Goal: Ask a question: Ask a question

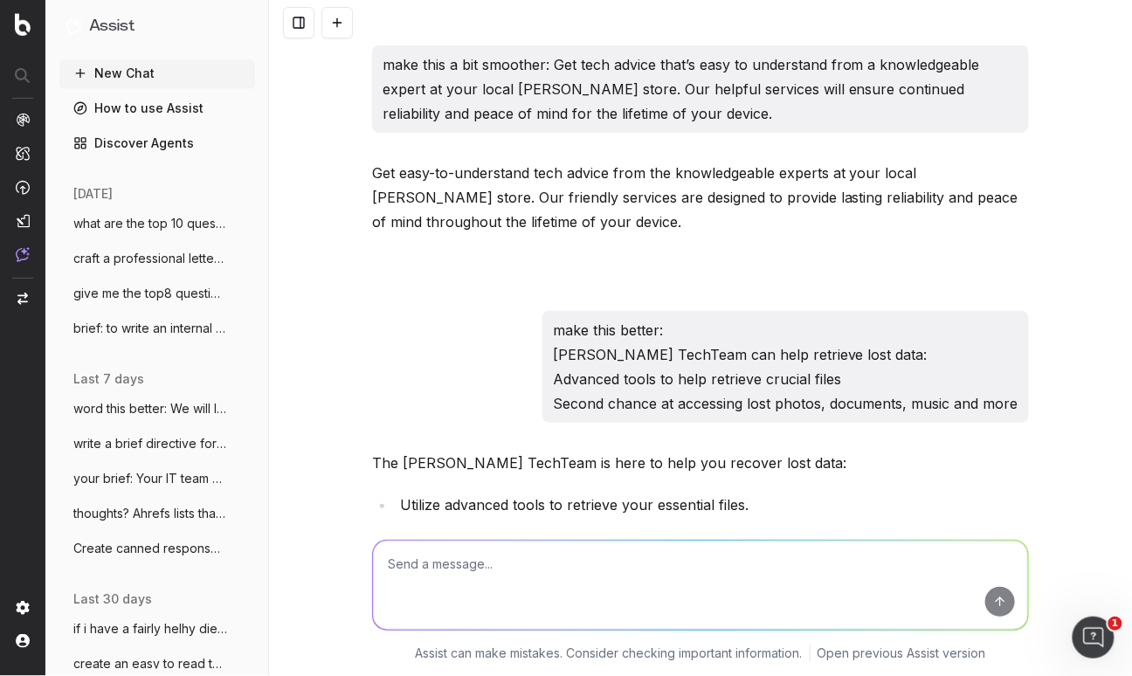
scroll to position [22526, 0]
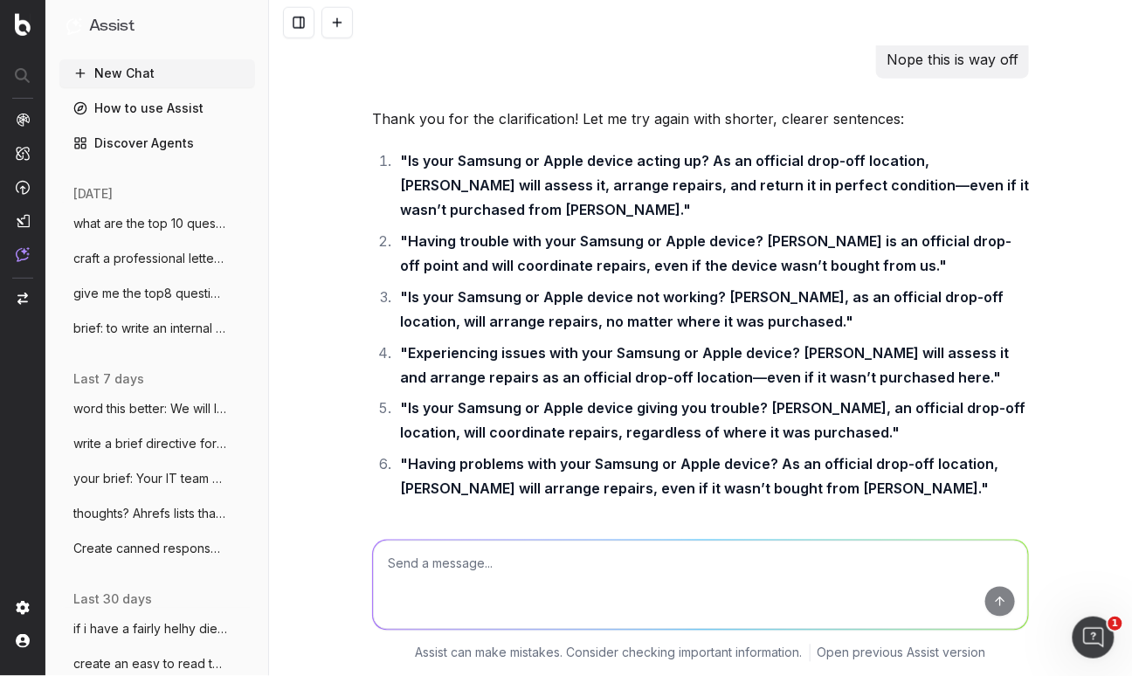
click at [176, 293] on span "give me the top8 questions from this Als" at bounding box center [150, 293] width 154 height 17
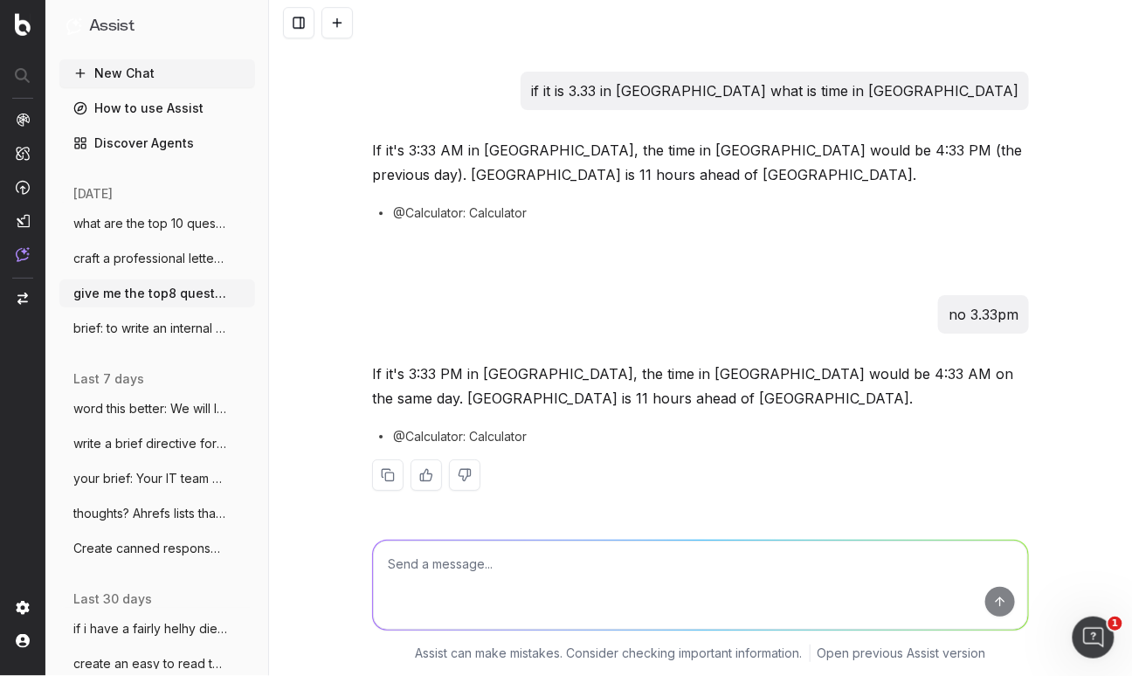
scroll to position [4809, 0]
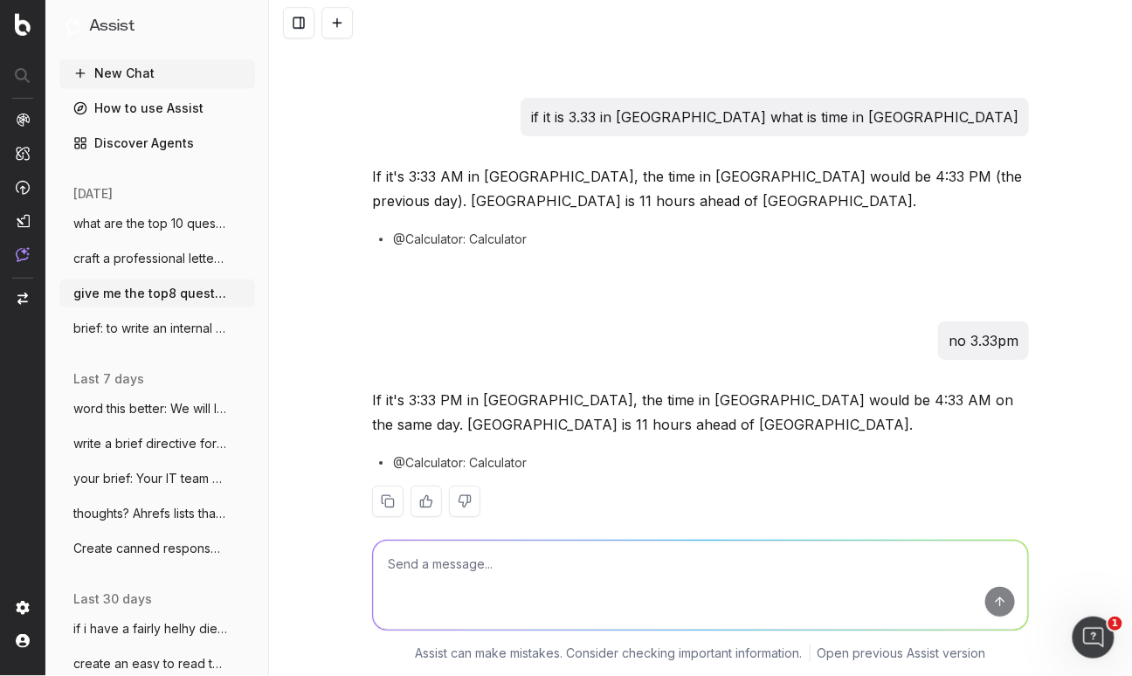
click at [184, 219] on span "what are the top 10 questions that shoul" at bounding box center [150, 223] width 154 height 17
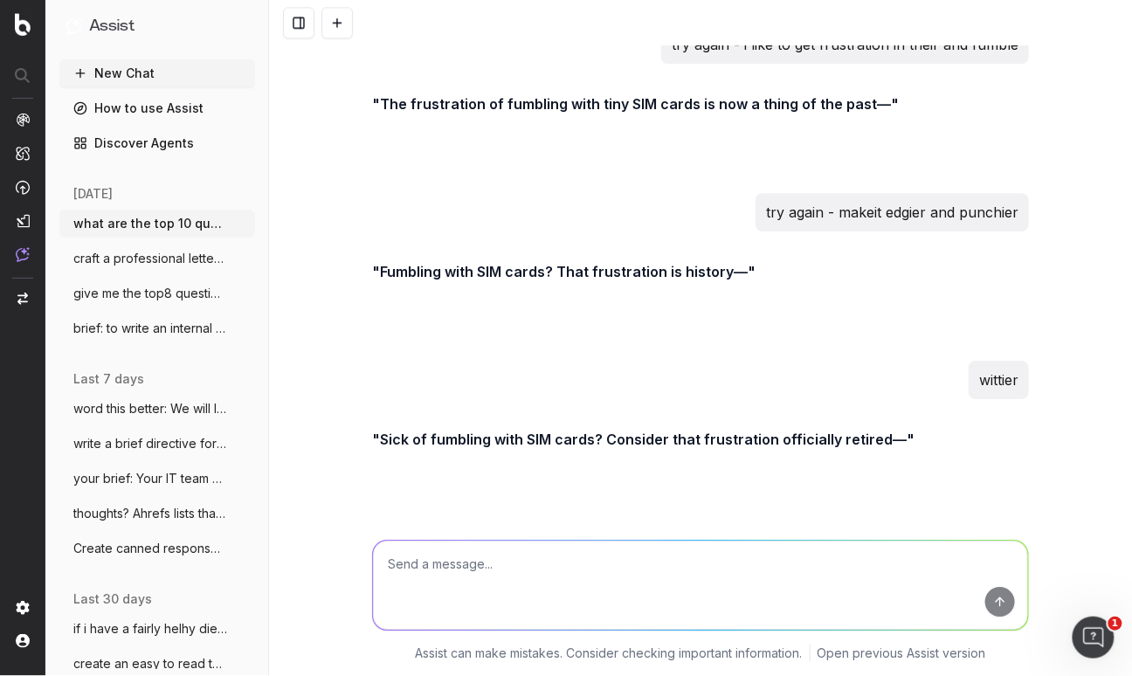
click at [478, 582] on textarea at bounding box center [700, 584] width 655 height 89
paste textarea "Forget frustrated fumblings with tiny SIM cards"
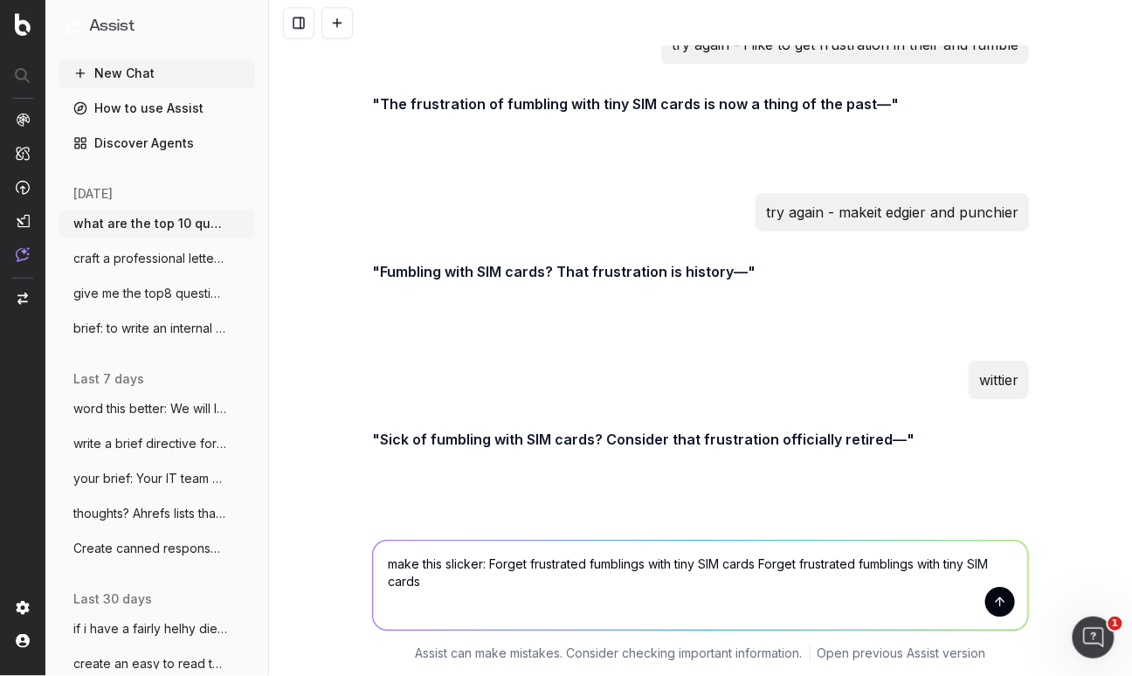
drag, startPoint x: 436, startPoint y: 591, endPoint x: 768, endPoint y: 561, distance: 334.1
click at [768, 561] on textarea "make this slicker: Forget frustrated fumblings with tiny SIM cards Forget frust…" at bounding box center [700, 584] width 655 height 89
type textarea "make this slicker: Forget frustrated fumblings with tiny SIM cards"
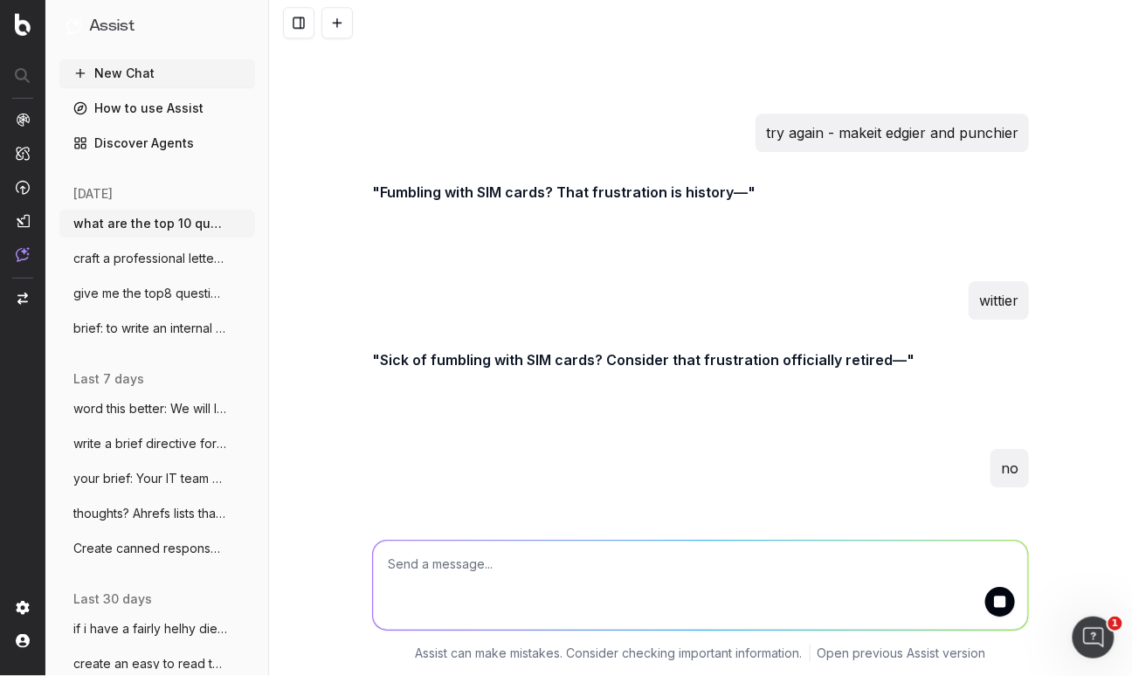
scroll to position [21617, 0]
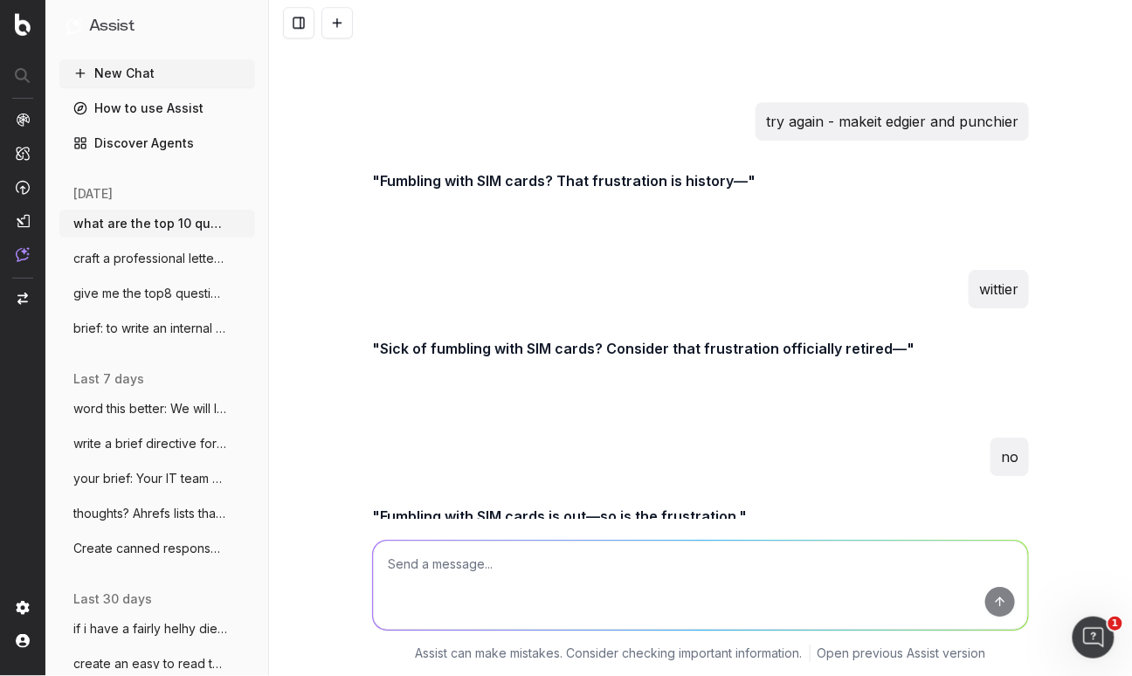
click at [538, 575] on textarea at bounding box center [700, 584] width 655 height 89
type textarea "try again"
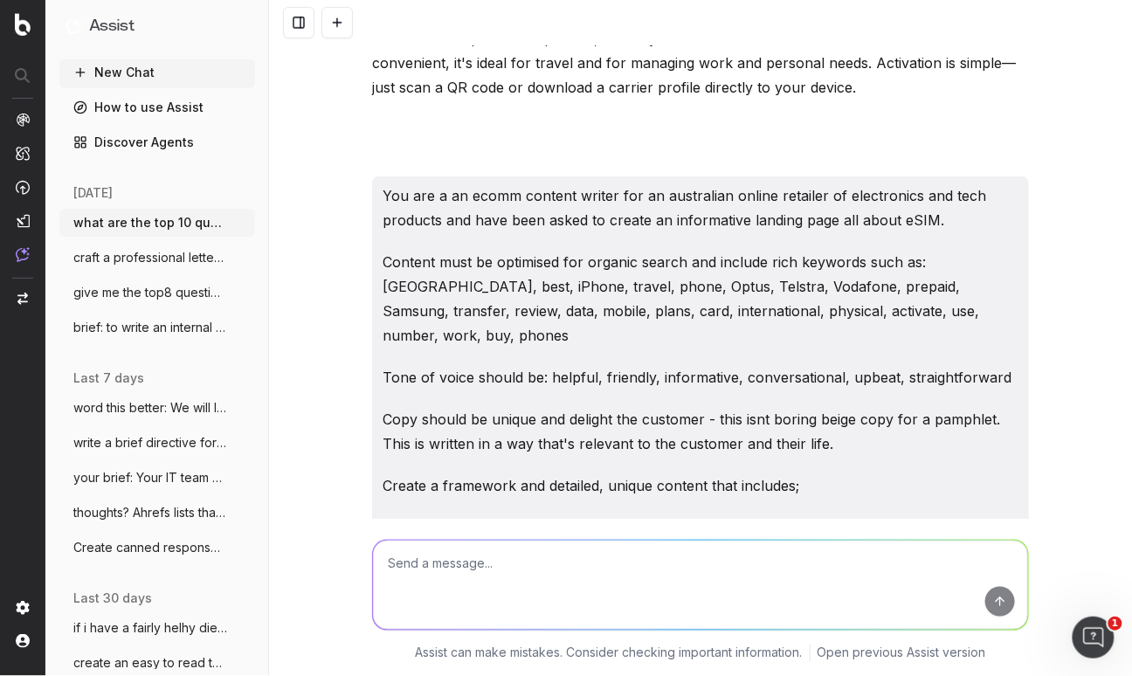
scroll to position [8796, 0]
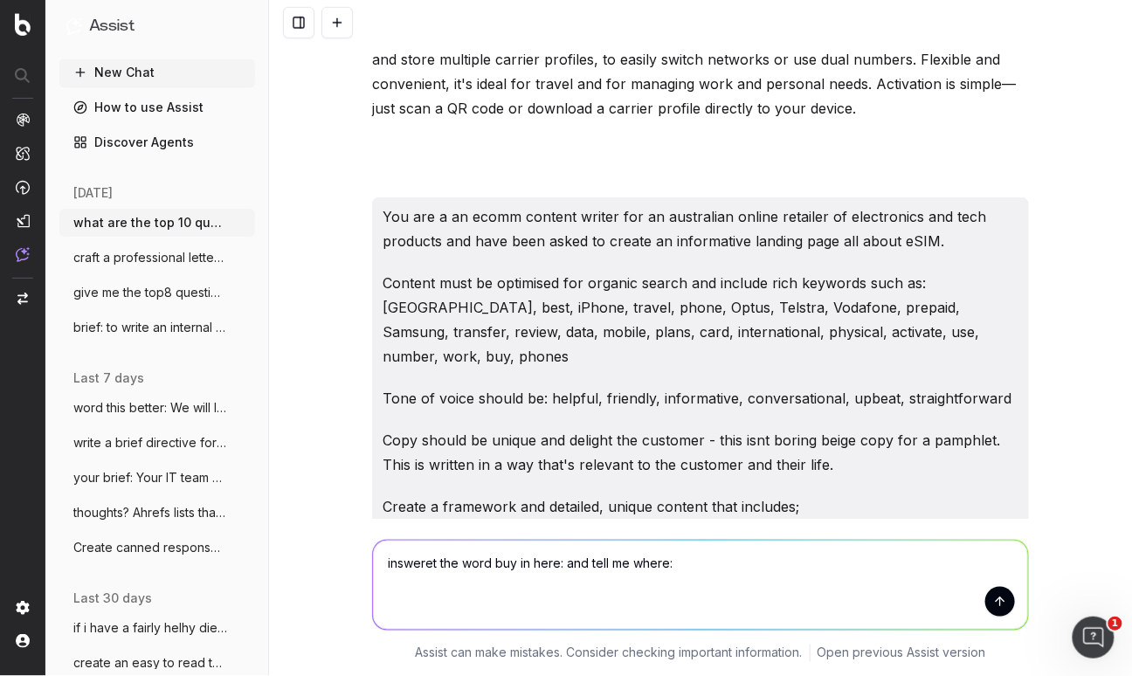
paste textarea "3. Lorem ipsumdol sit ametconsec adip eLIT? Se Doeiusmod, tempo incididu utla E…"
type textarea "loremips dol sita con ad elit: sed doei te incid: 6. Utlab etdolore mag aliquae…"
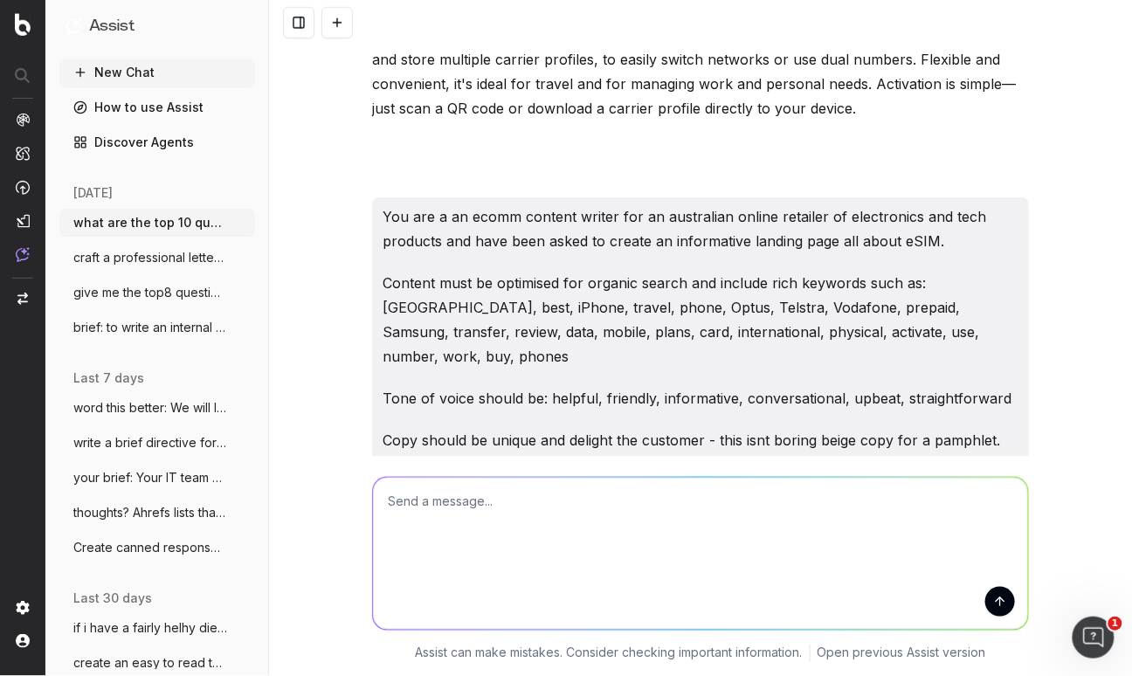
scroll to position [0, 0]
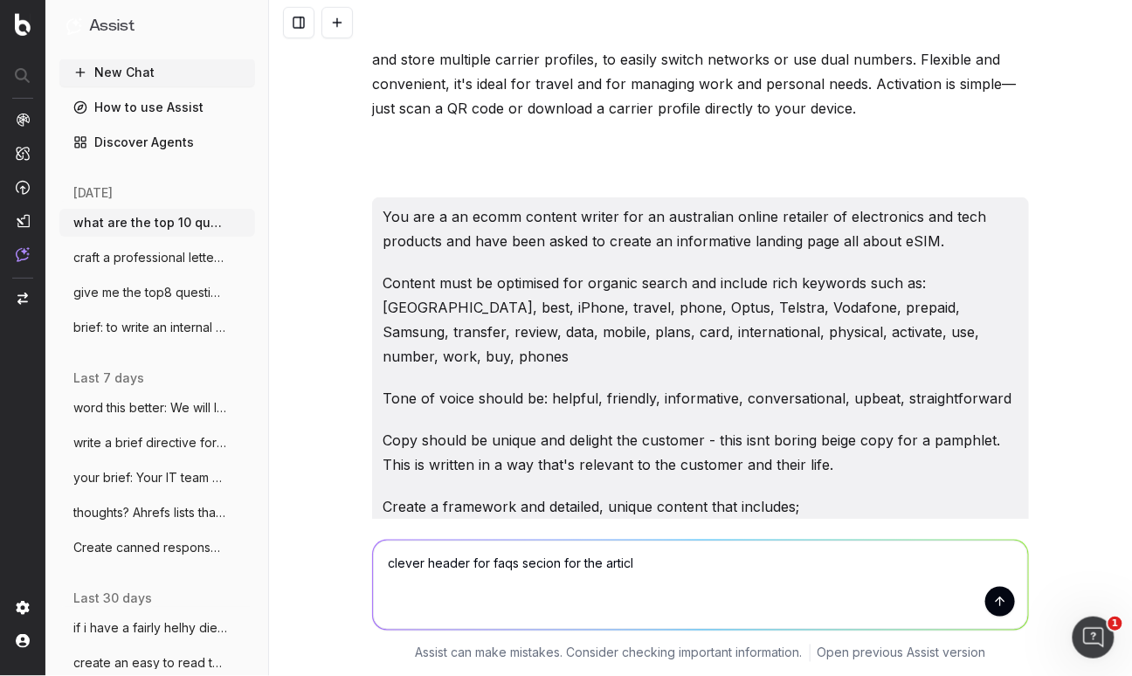
type textarea "clever header for faqs secion for the article"
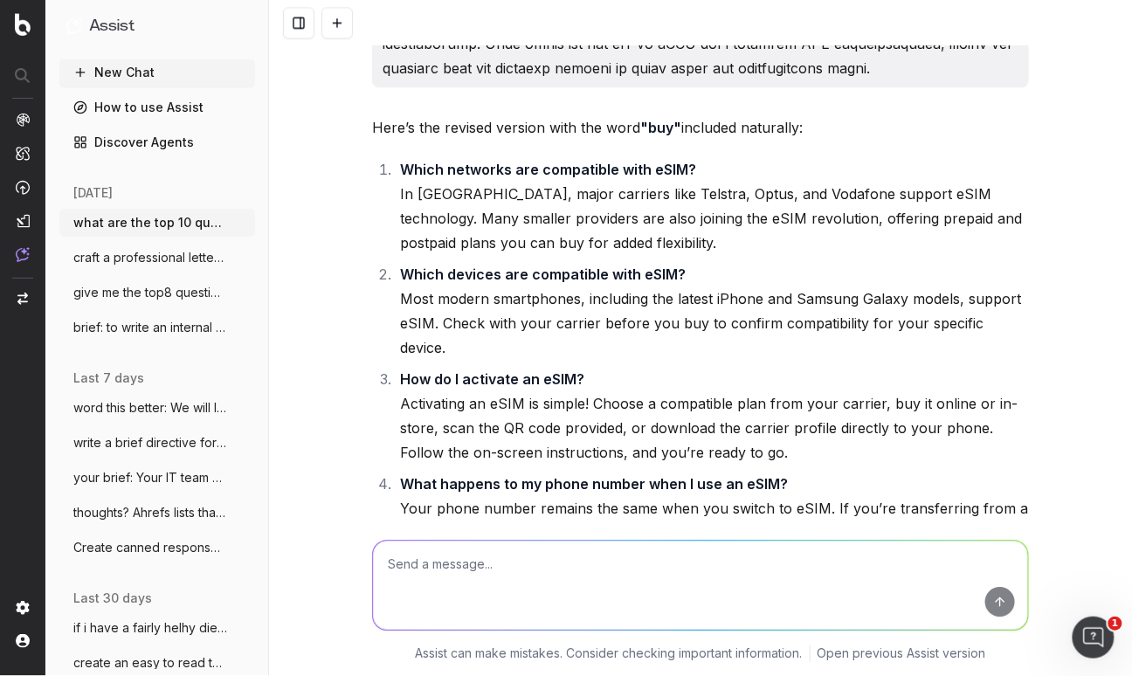
scroll to position [23163, 0]
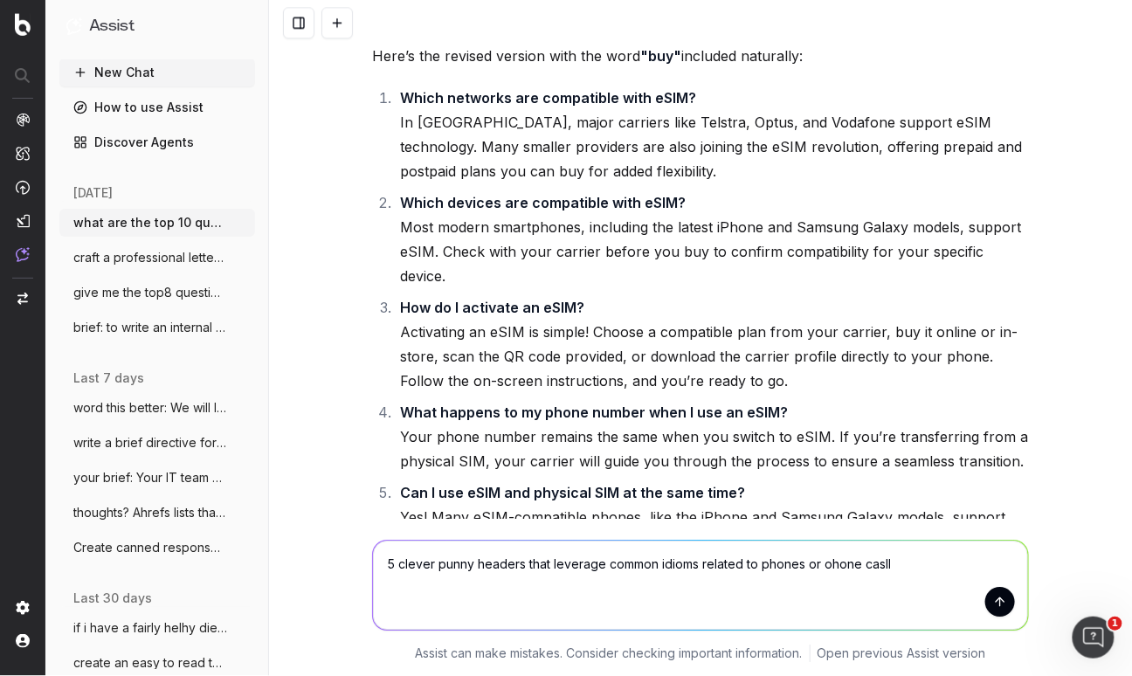
type textarea "5 clever punny headers that leverage common idioms related to phones or ohone c…"
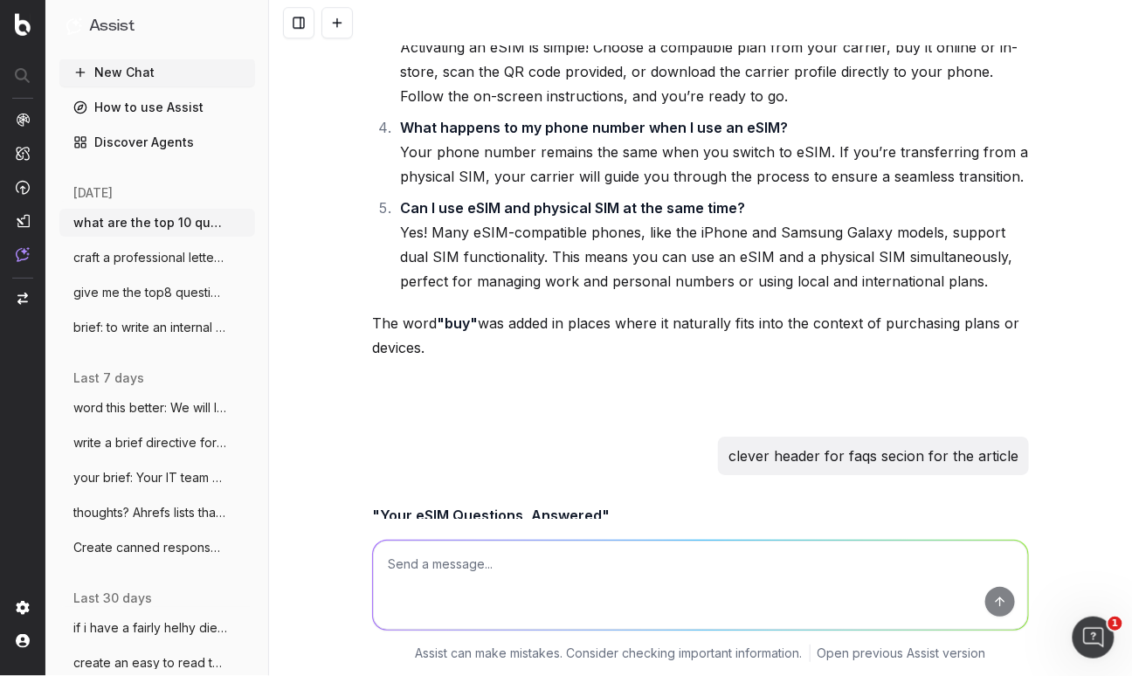
scroll to position [23450, 0]
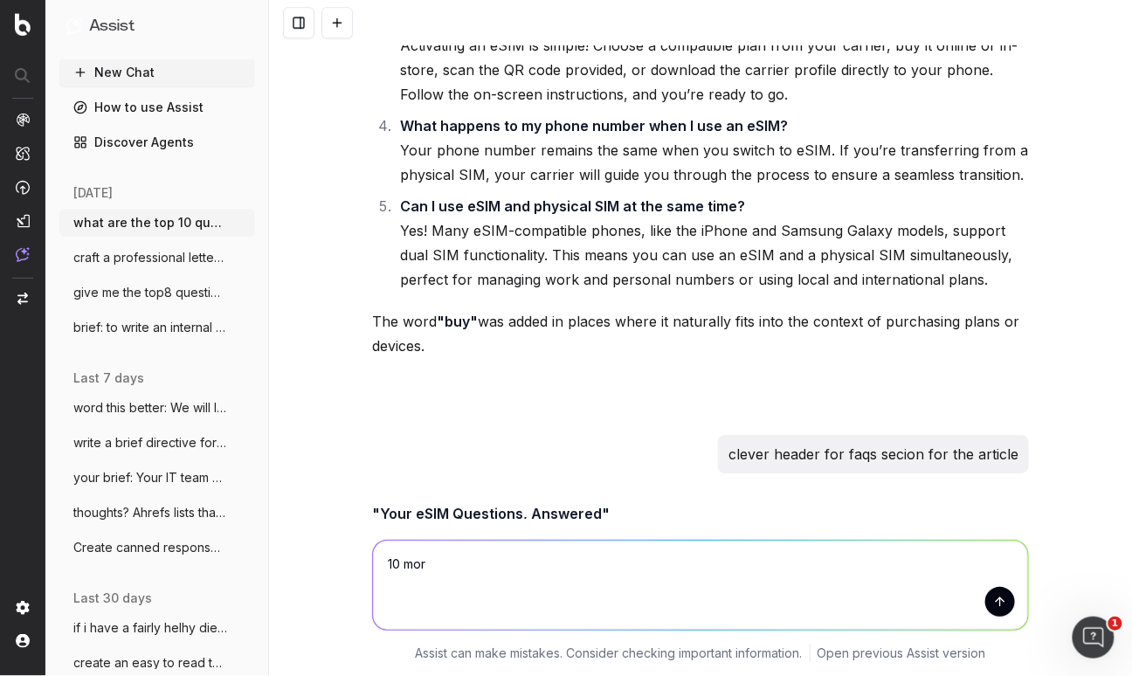
type textarea "10 more"
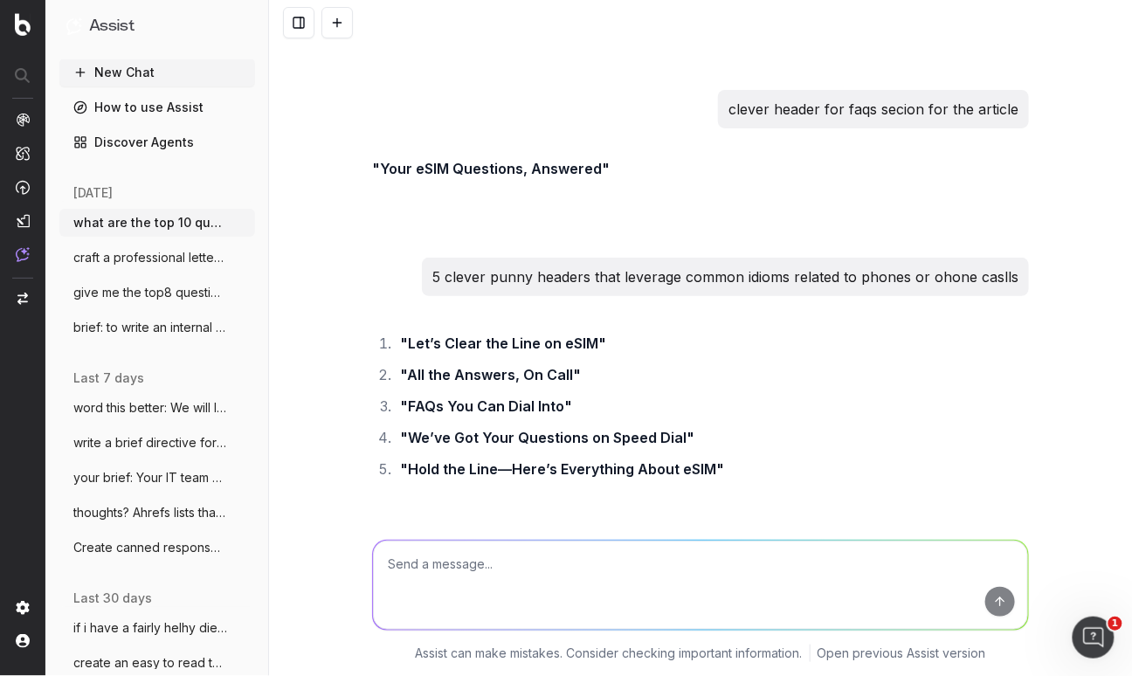
scroll to position [23785, 0]
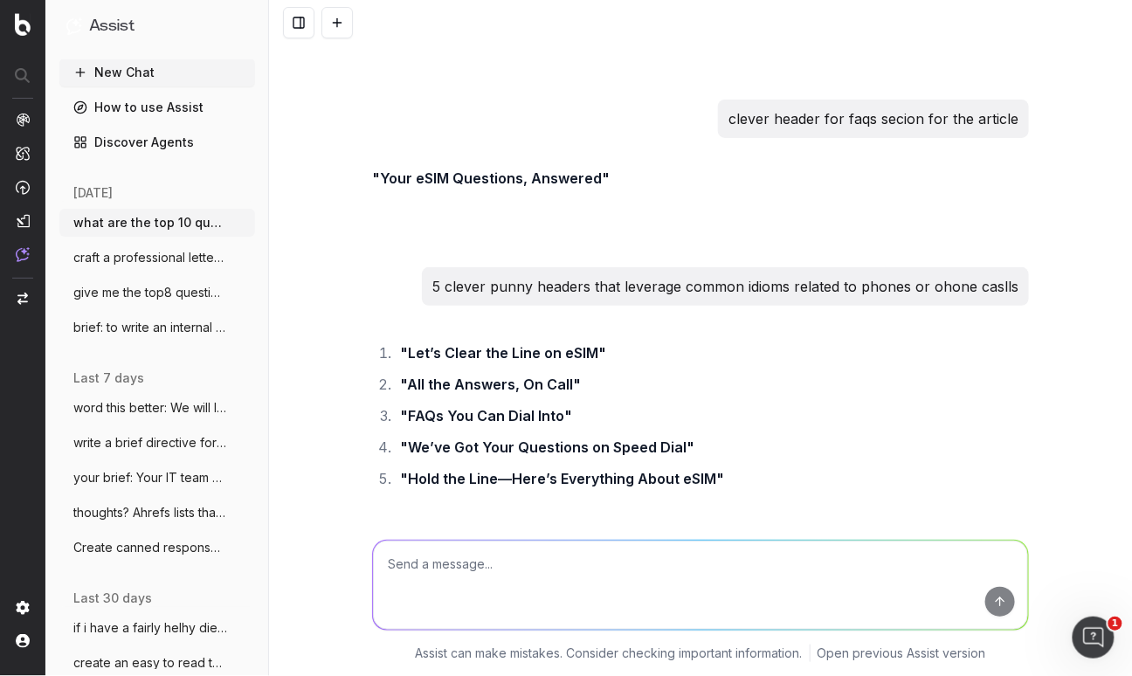
click at [403, 578] on textarea at bounding box center [700, 584] width 655 height 89
type textarea "it must relate back to faqs or questions answered"
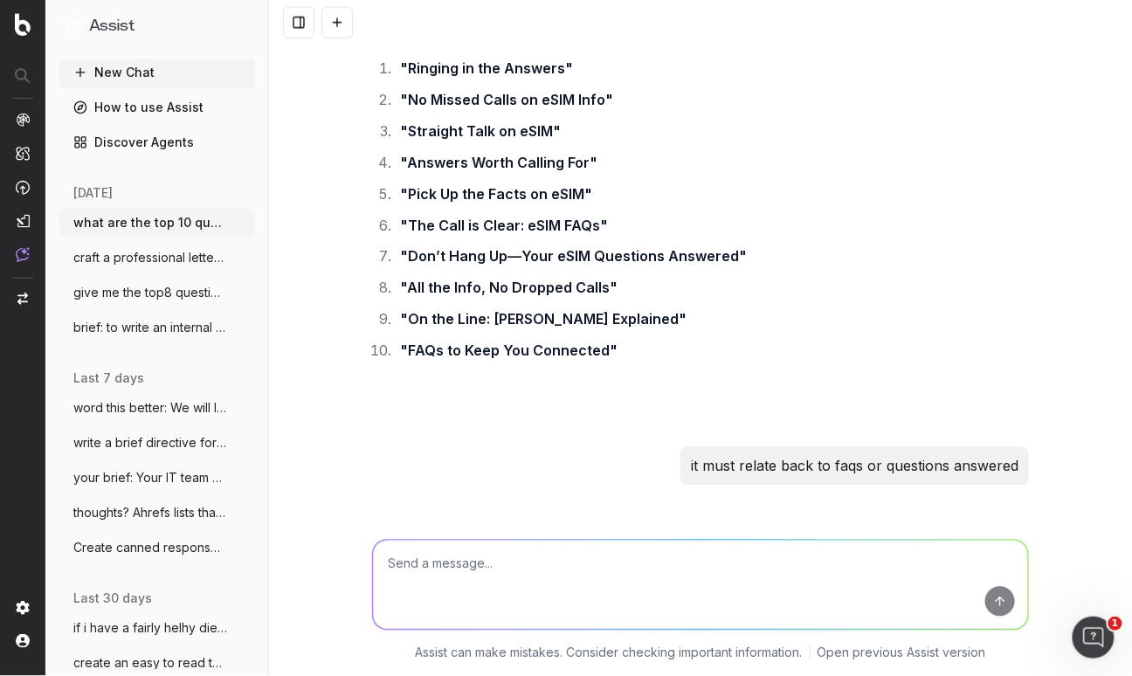
scroll to position [24428, 0]
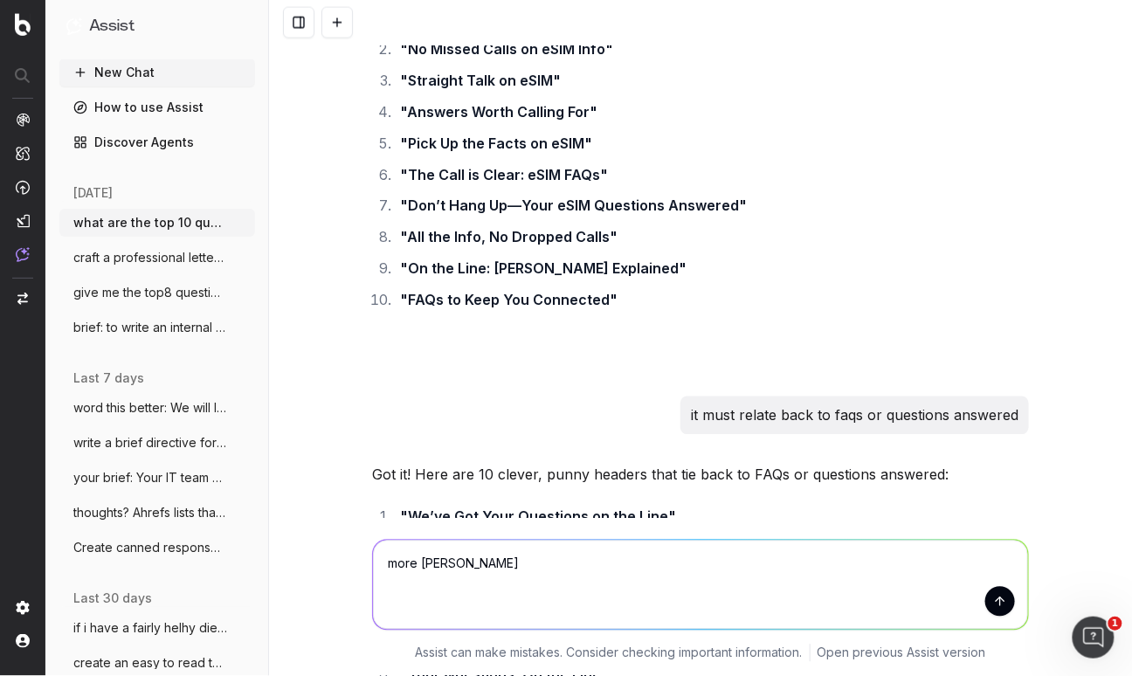
type textarea "more punny"
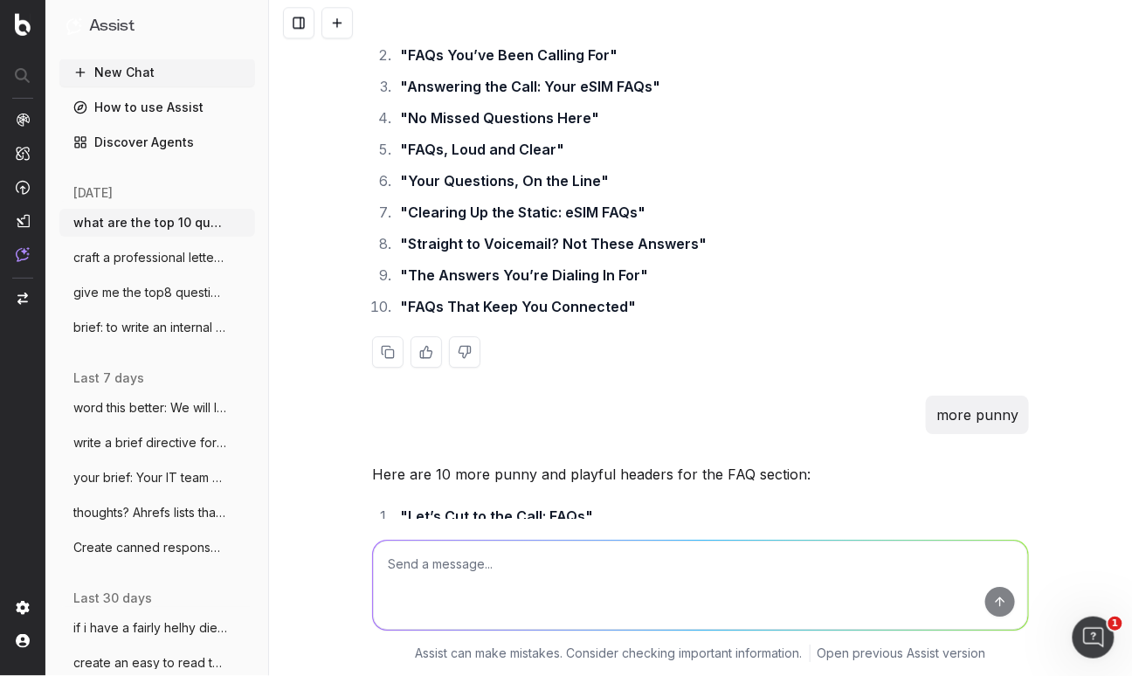
scroll to position [24927, 0]
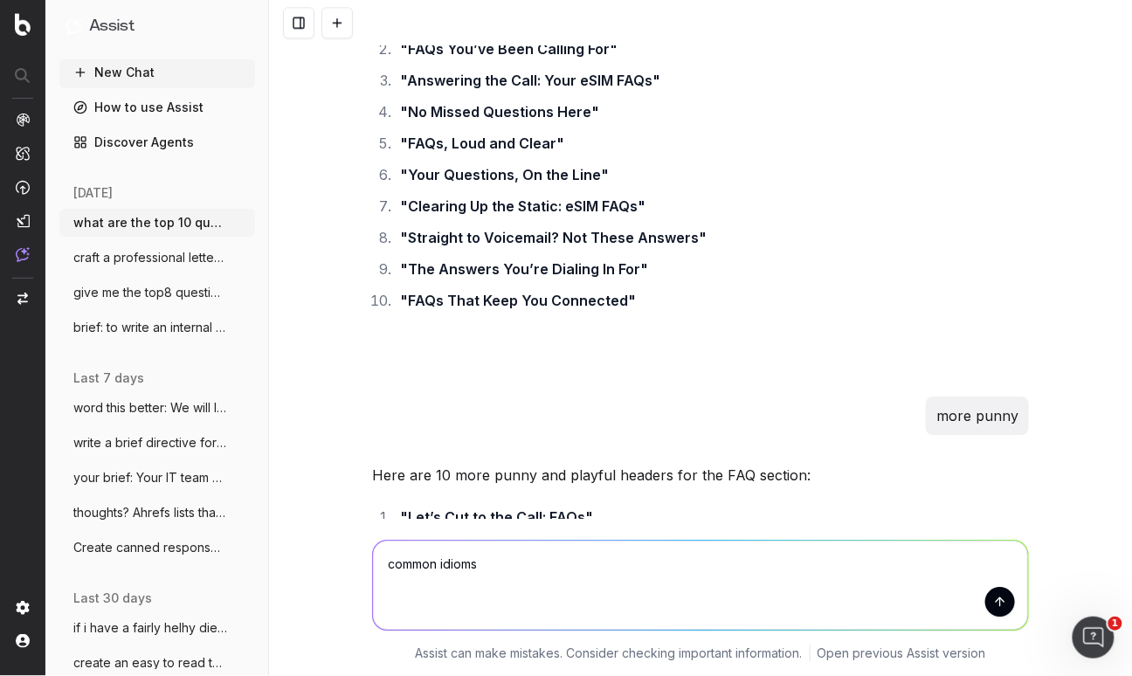
drag, startPoint x: 492, startPoint y: 561, endPoint x: 315, endPoint y: 548, distance: 176.8
click at [317, 549] on div "common idioms common idioms Assist can make mistakes. Consider checking importa…" at bounding box center [700, 597] width 863 height 157
type textarea "which samsung smartwathes are esim capable"
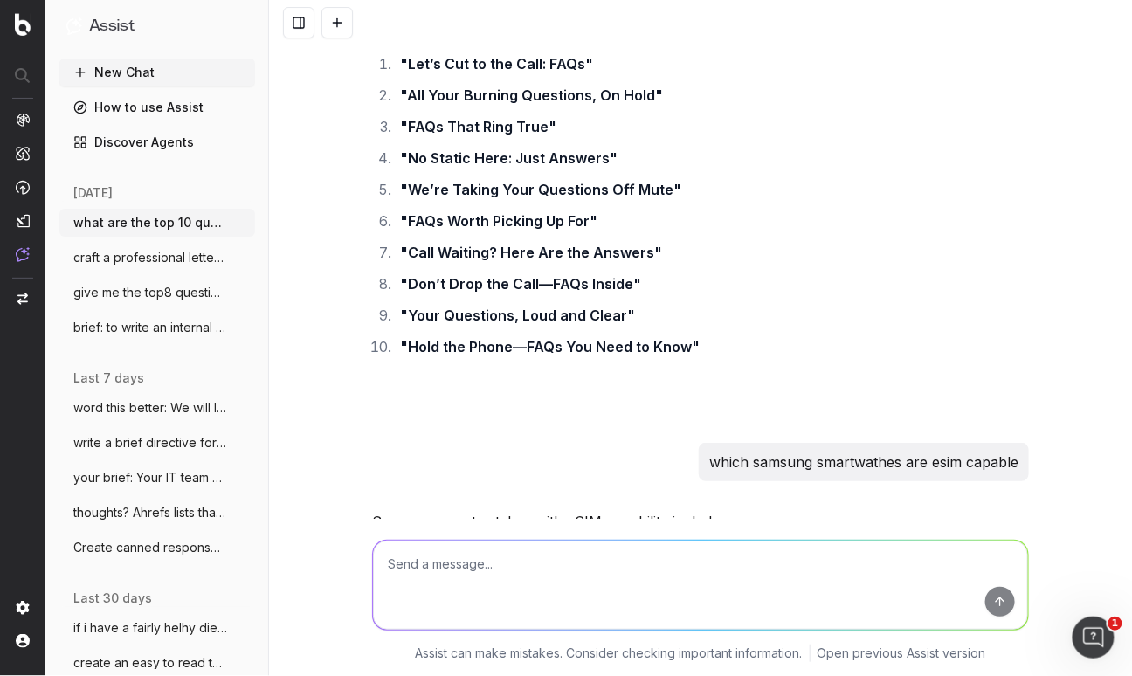
scroll to position [25406, 0]
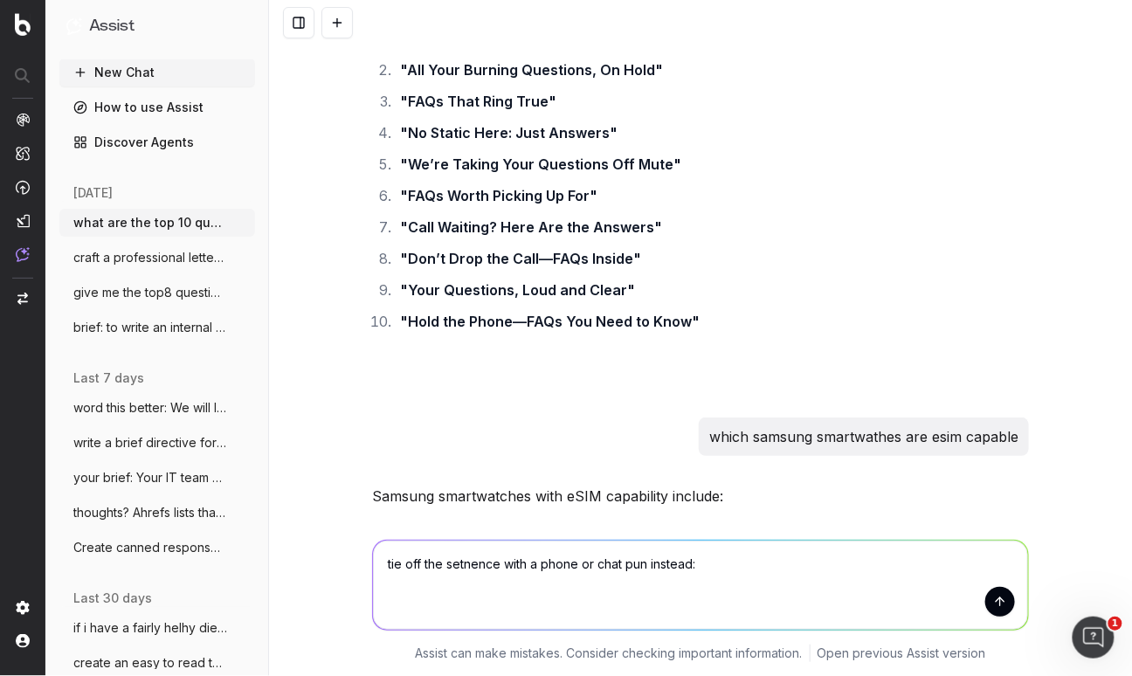
paste textarea "Follow the on-screen instructions, and you’re ready to go."
type textarea "tie off the setnence with a phone or chat pun instead: Follow the on-screen ins…"
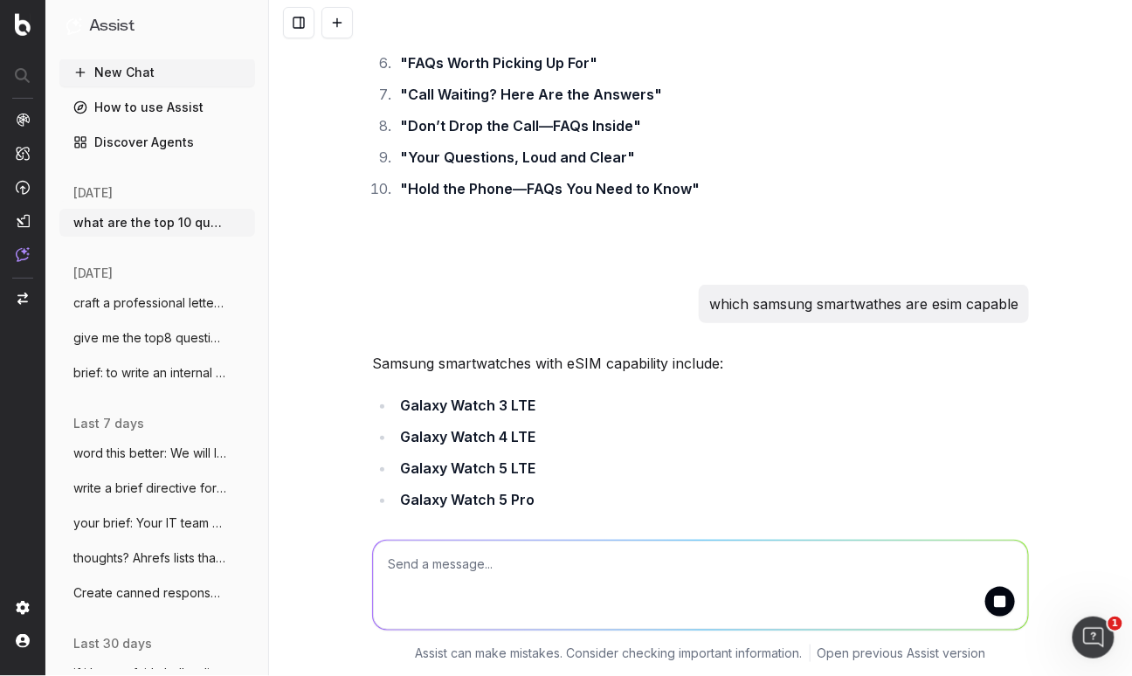
scroll to position [25521, 0]
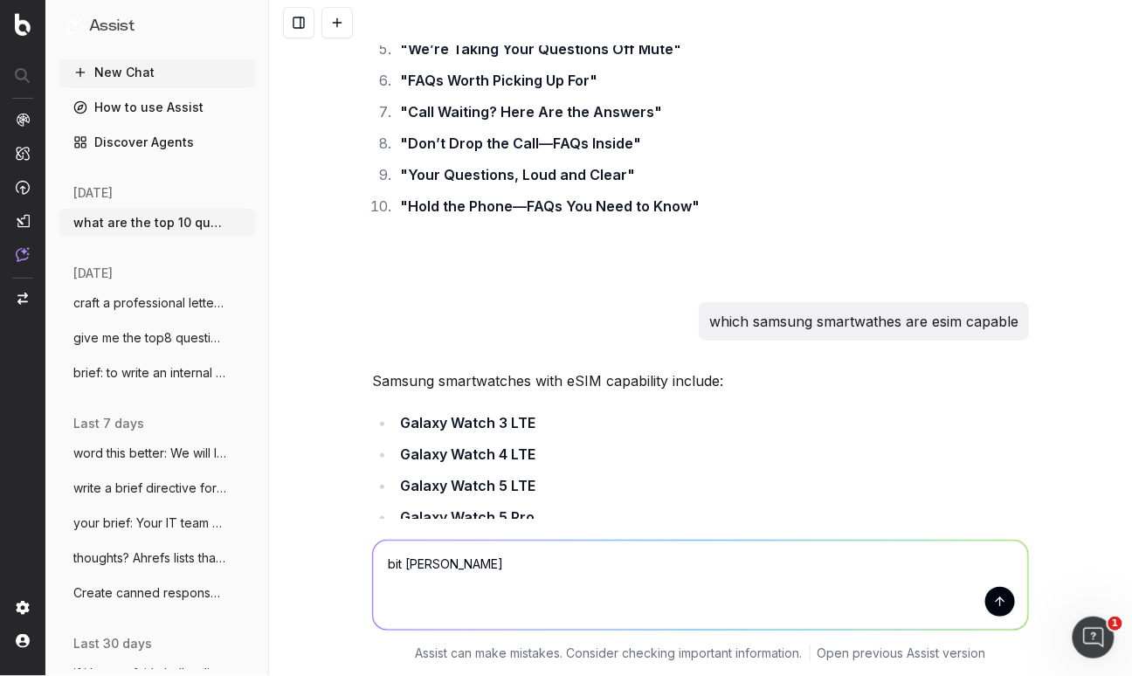
type textarea "bit lame"
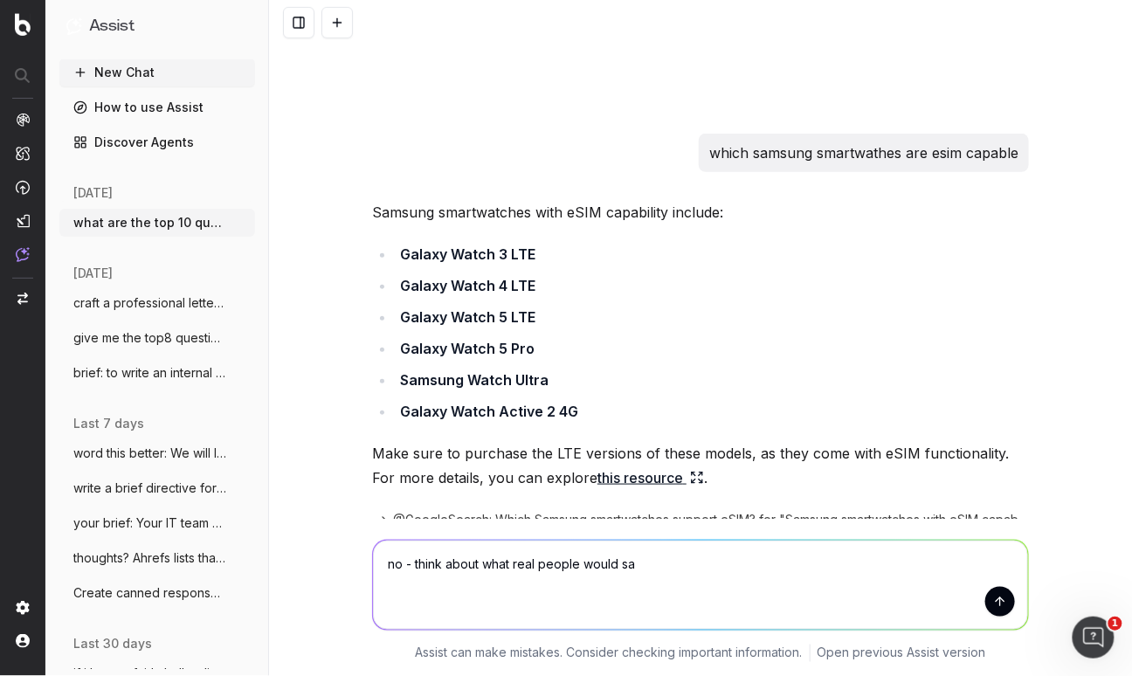
type textarea "no - think about what real people would say"
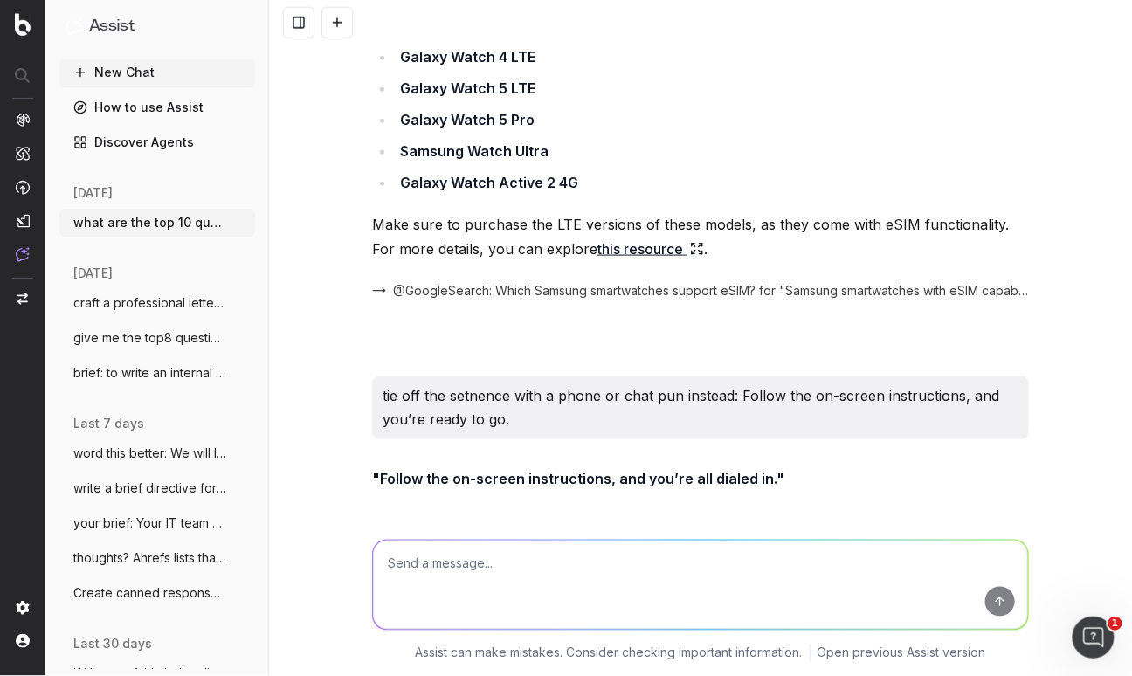
scroll to position [25934, 0]
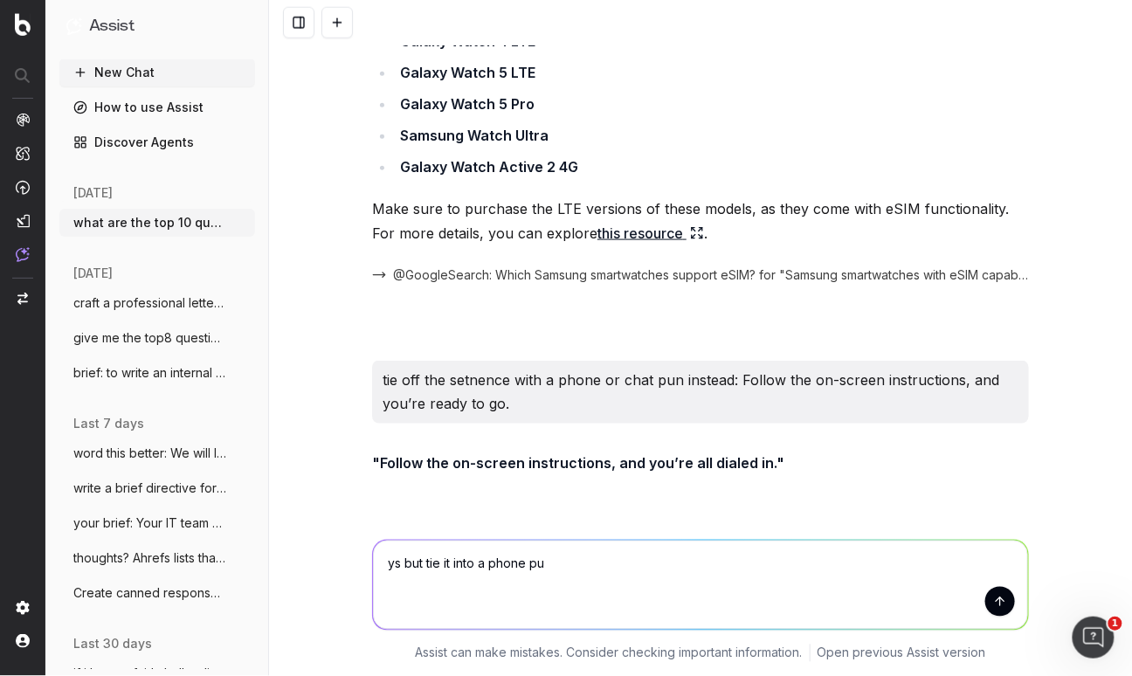
type textarea "ys but tie it into a phone pun"
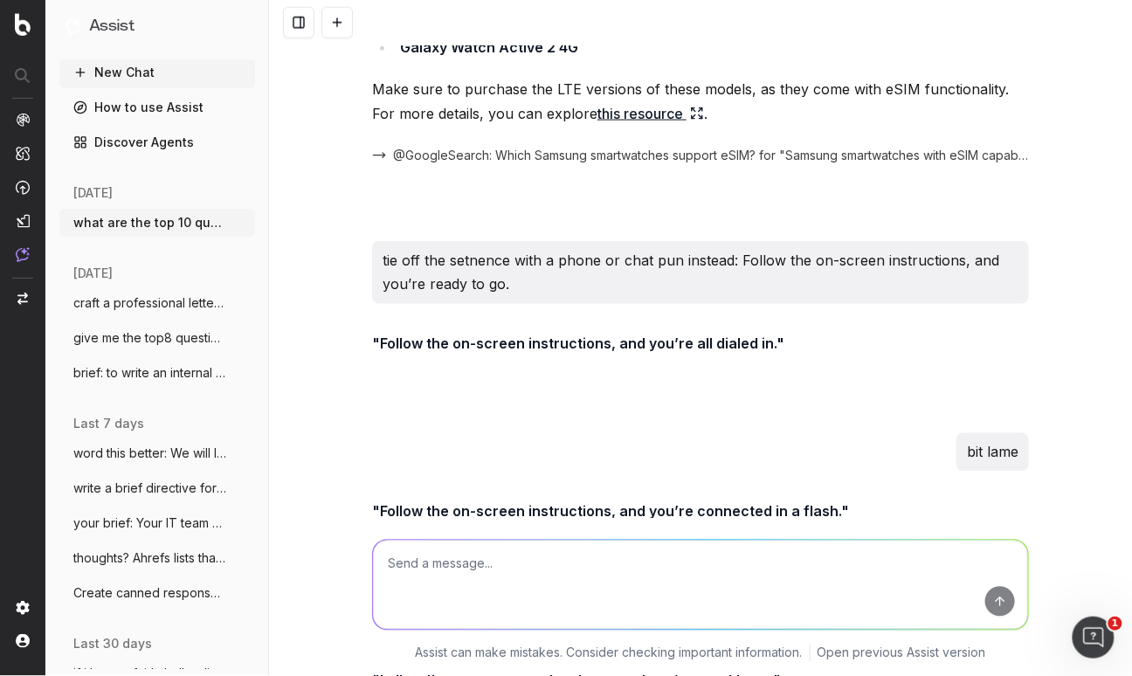
scroll to position [26101, 0]
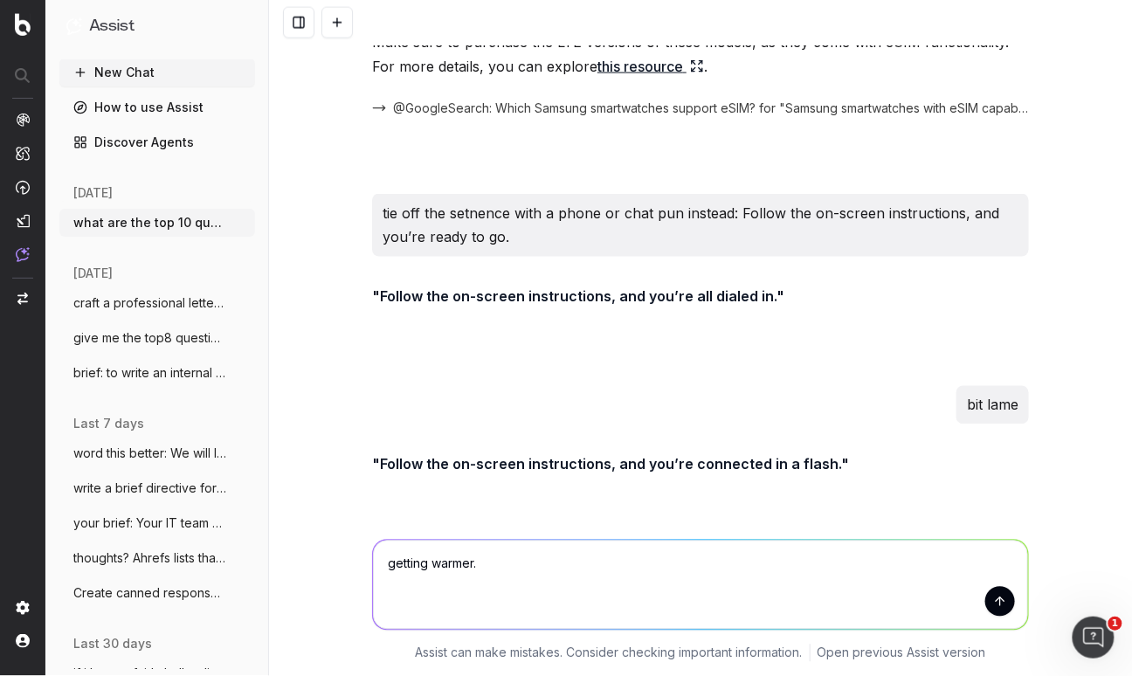
type textarea "getting warmer.."
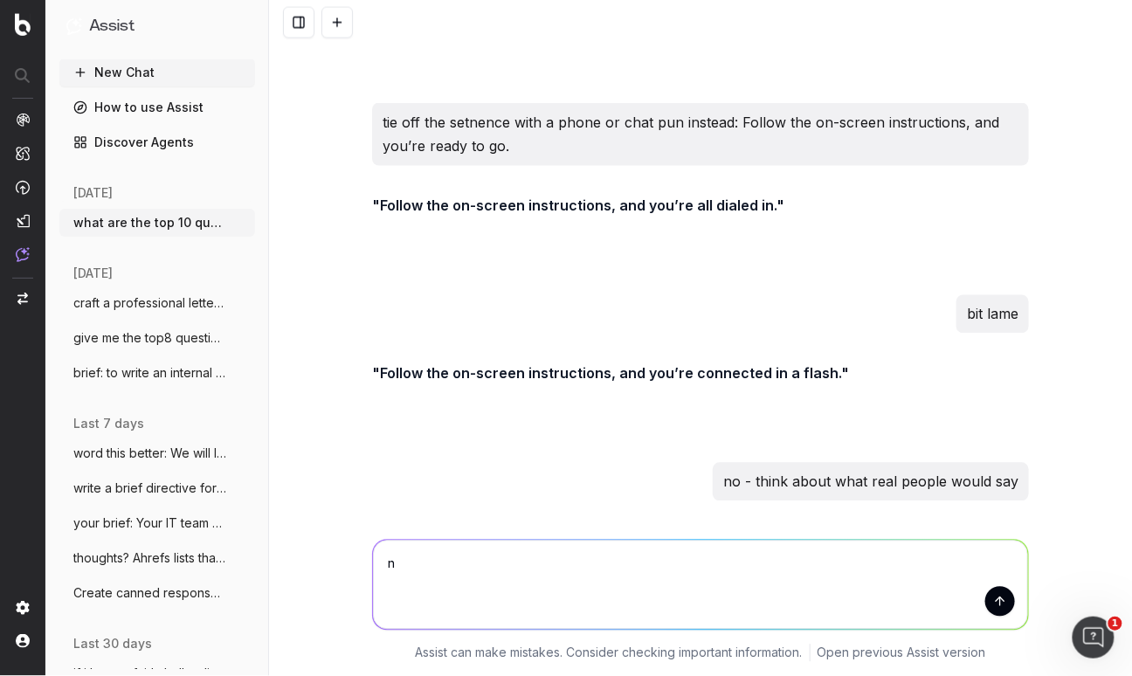
type textarea "no"
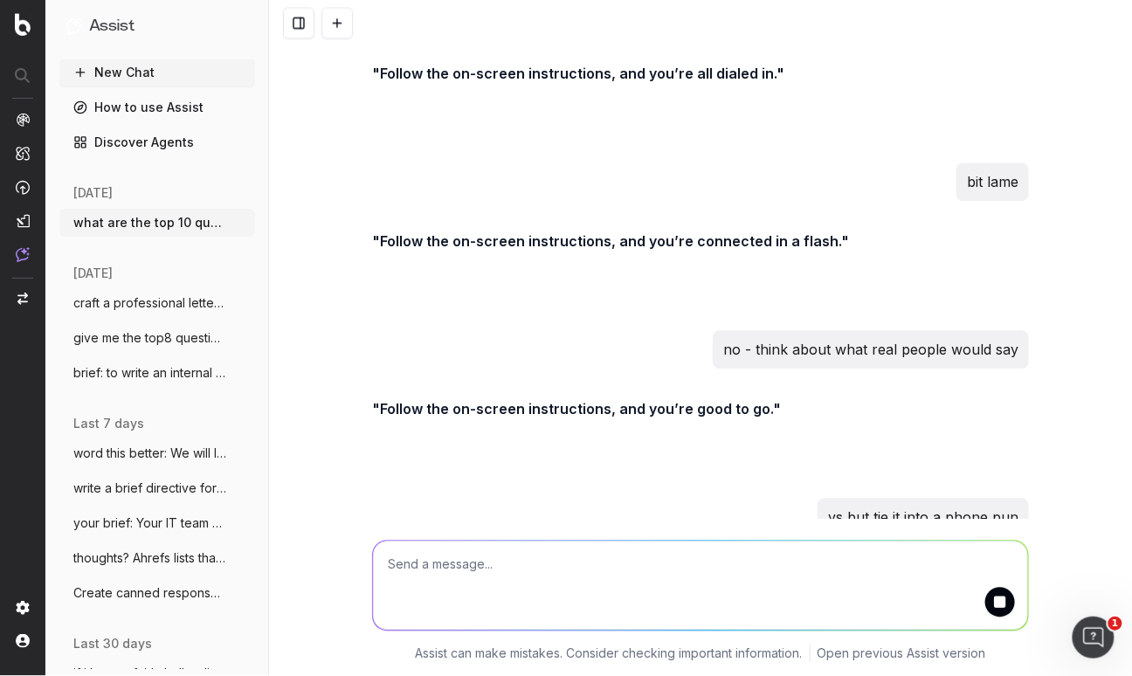
scroll to position [26359, 0]
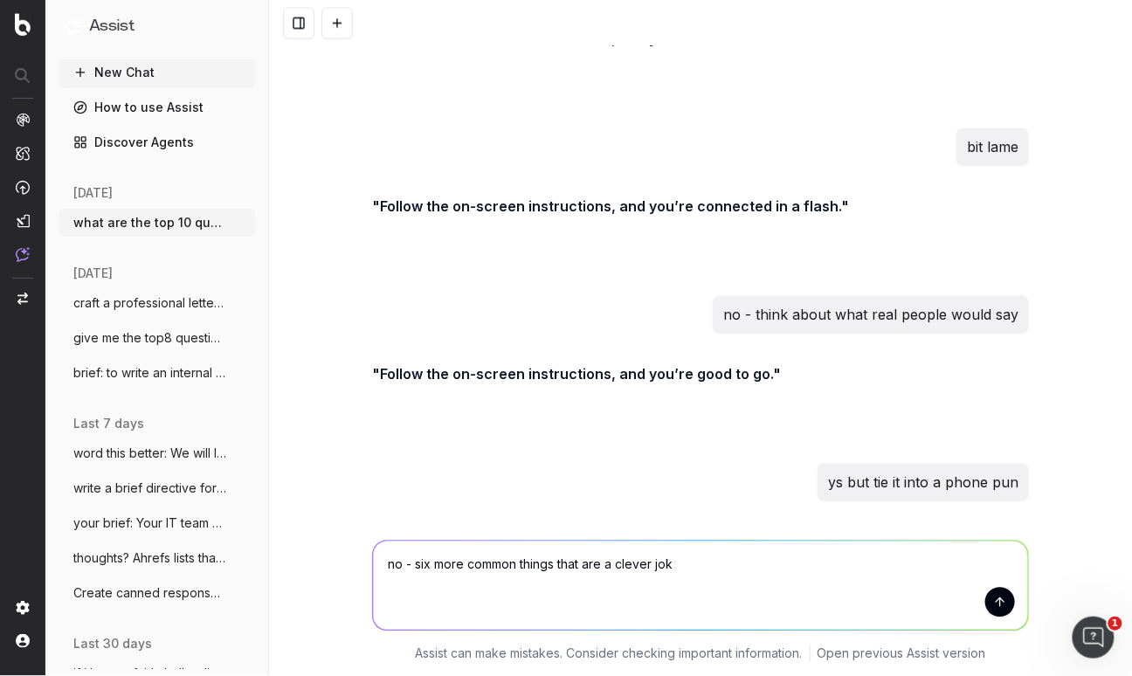
type textarea "no - six more common things that are a clever joke"
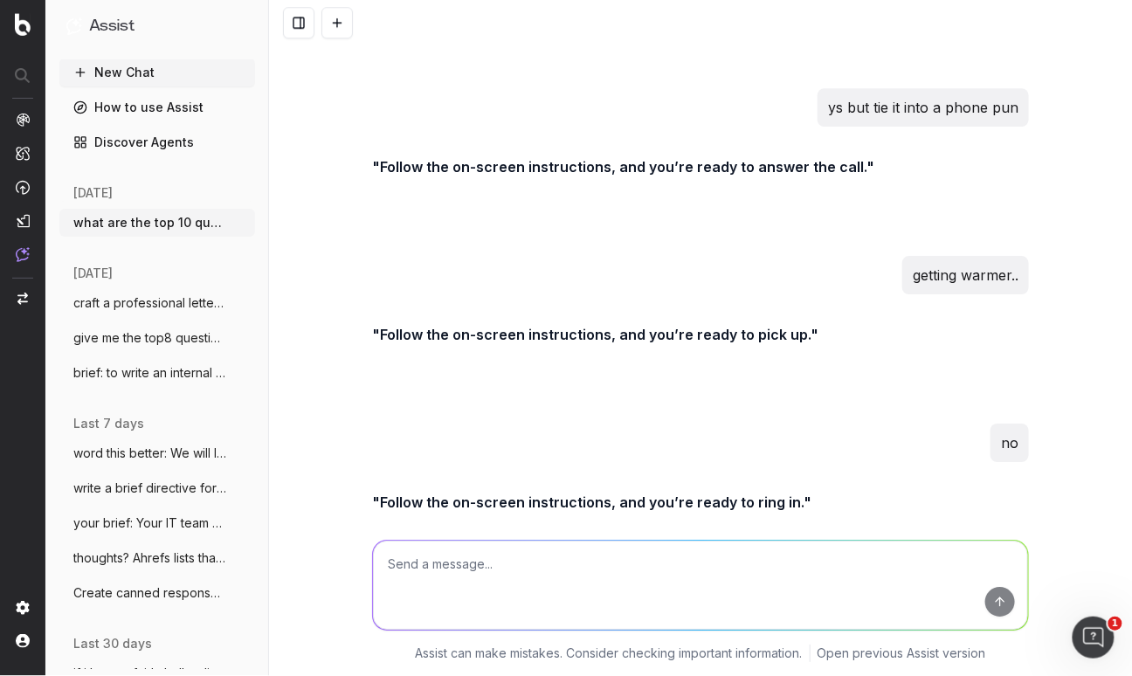
scroll to position [26768, 0]
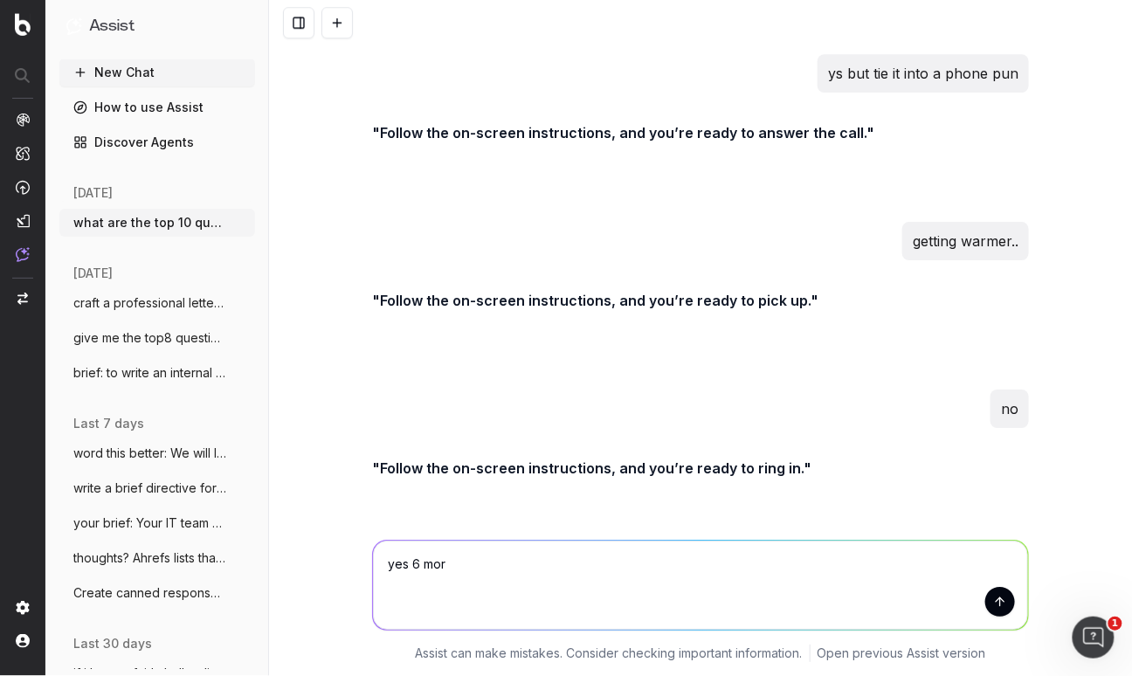
type textarea "yes 6 more"
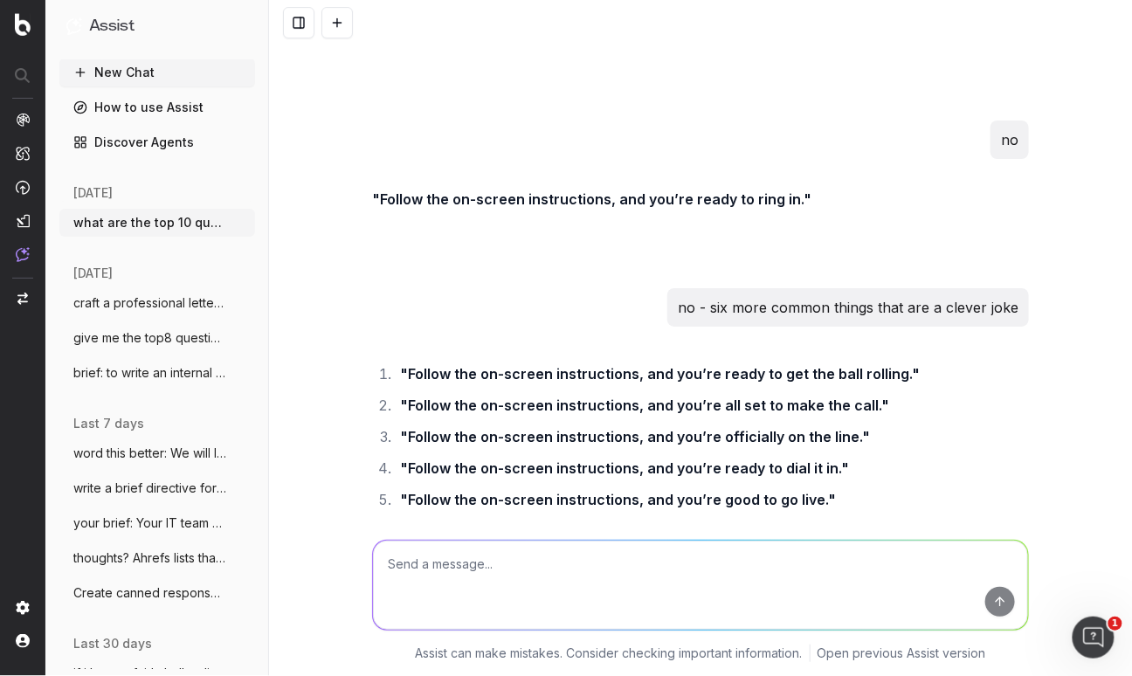
scroll to position [27064, 0]
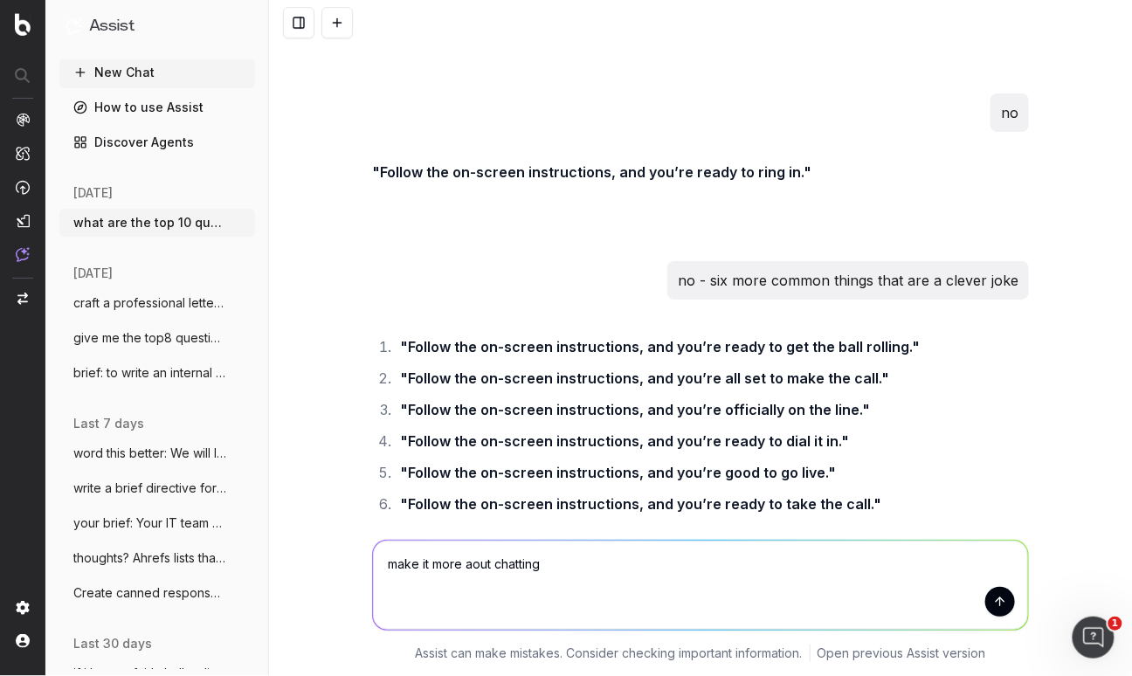
type textarea "make it more aout chatting"
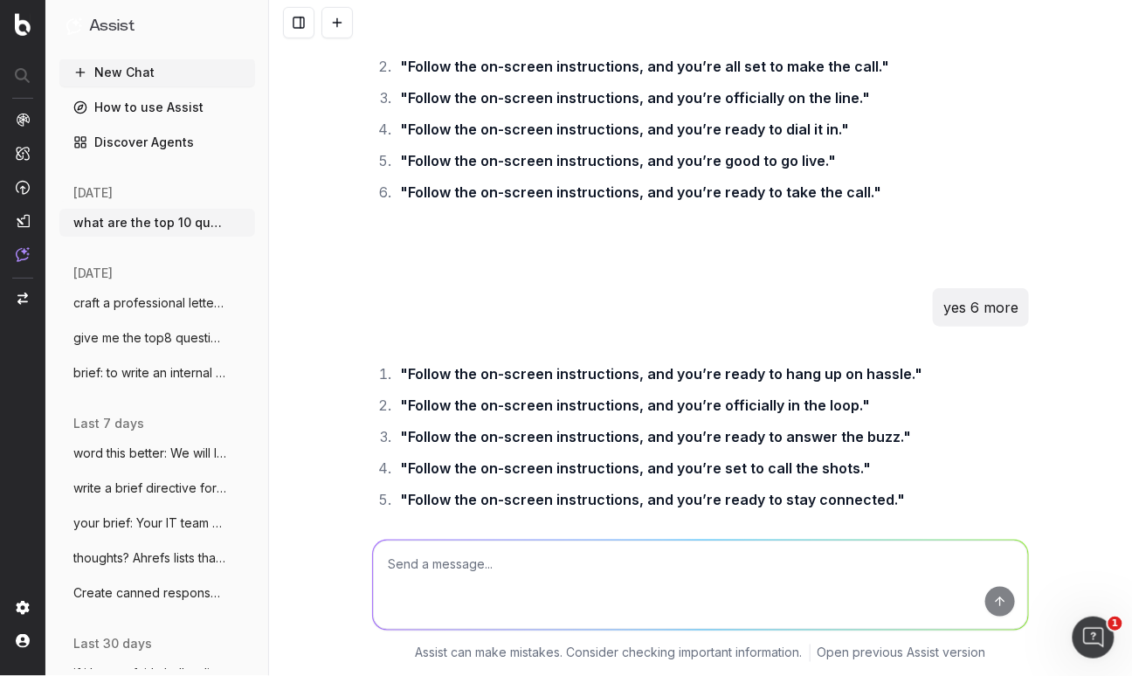
scroll to position [27445, 0]
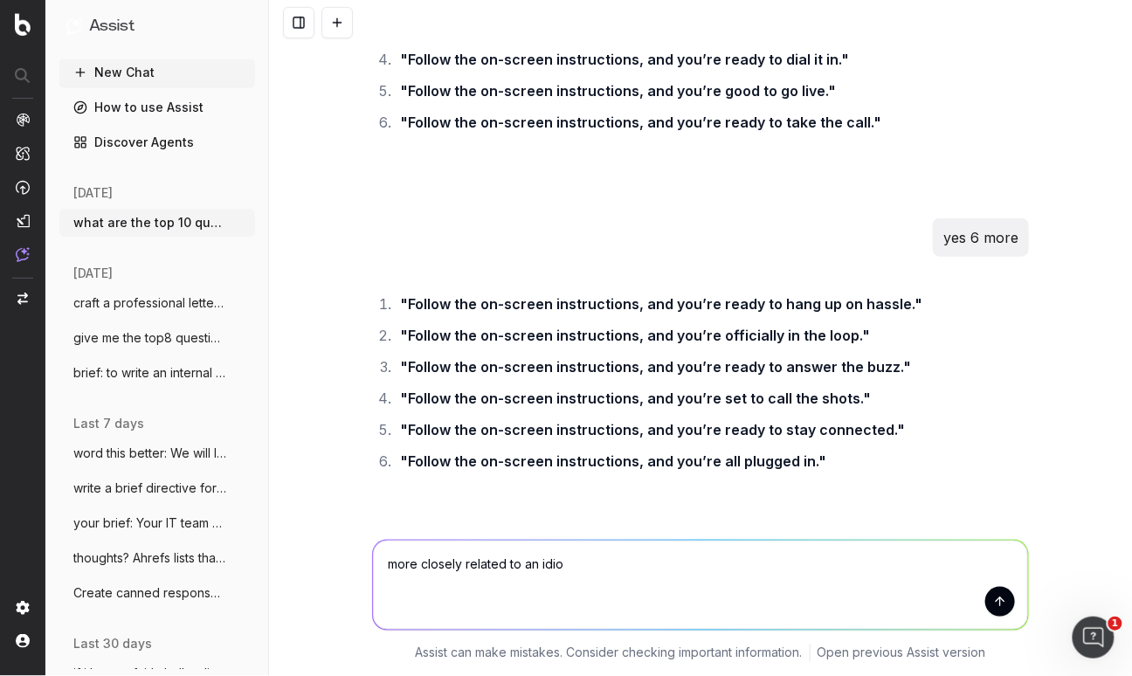
type textarea "more closely related to an idiom"
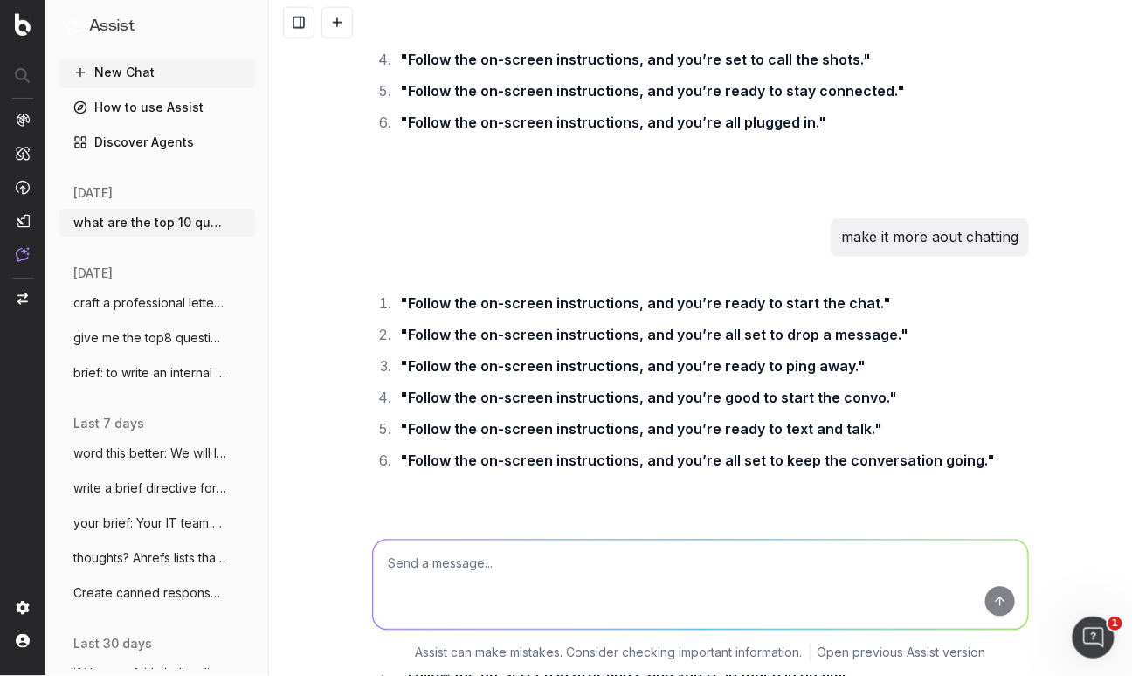
scroll to position [27784, 0]
paste textarea "Can I use eSIM and physical SIM at the same time? Absolutely! Many eSIM-compati…"
type textarea "is this correct: Can I use eSIM and physical SIM at the same time? Absolutely! …"
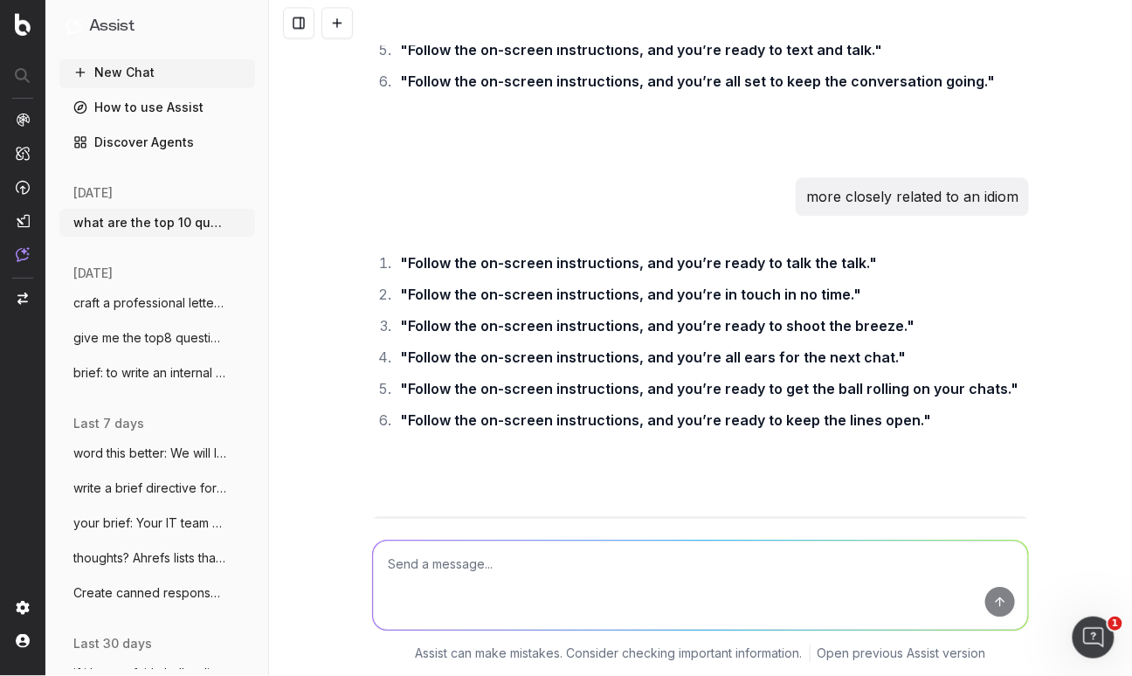
scroll to position [28166, 0]
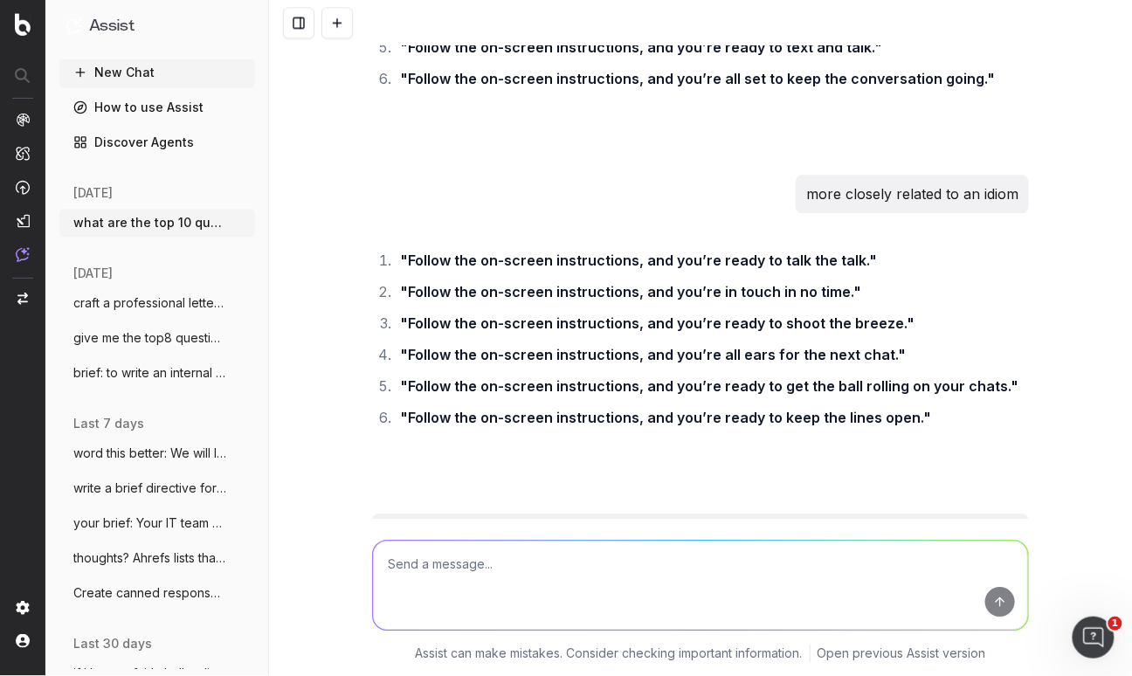
drag, startPoint x: 471, startPoint y: 460, endPoint x: 349, endPoint y: 464, distance: 121.4
click at [349, 464] on div "Based on the provided list of questions, here are the top 10 questions that sho…" at bounding box center [700, 338] width 863 height 676
copy p "simultaneously"
click at [548, 560] on textarea at bounding box center [700, 584] width 655 height 89
paste textarea "Let’s talk top eSIM benefits"
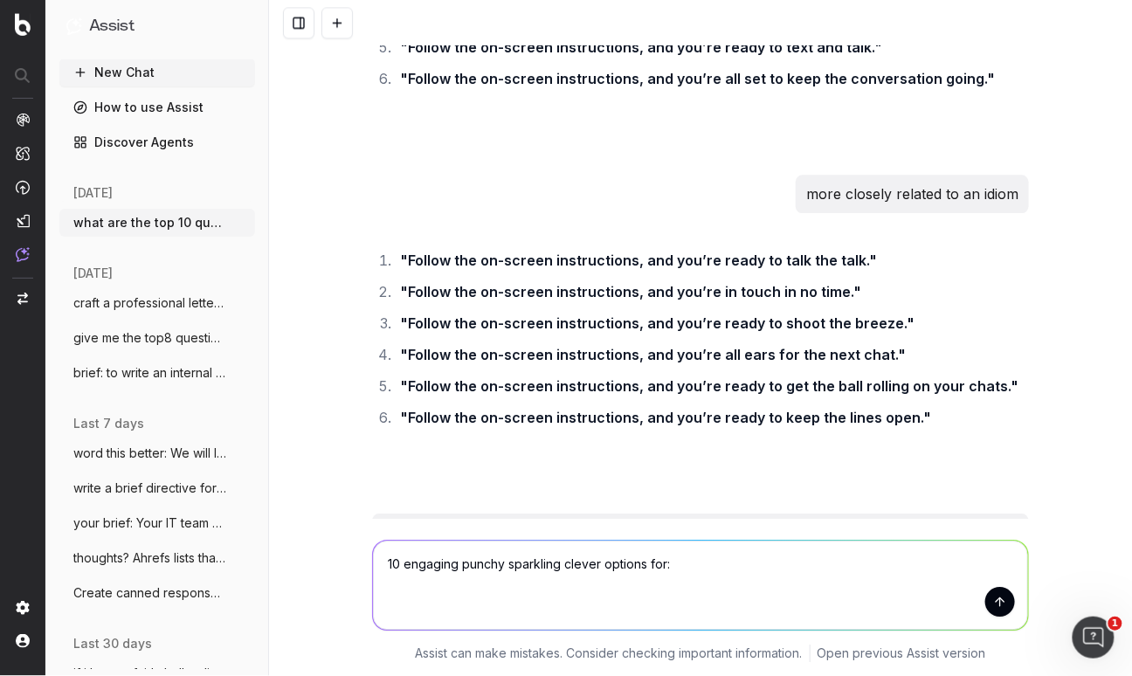
type textarea "10 engaging punchy sparkling clever options for: Let’s talk top eSIM benefits"
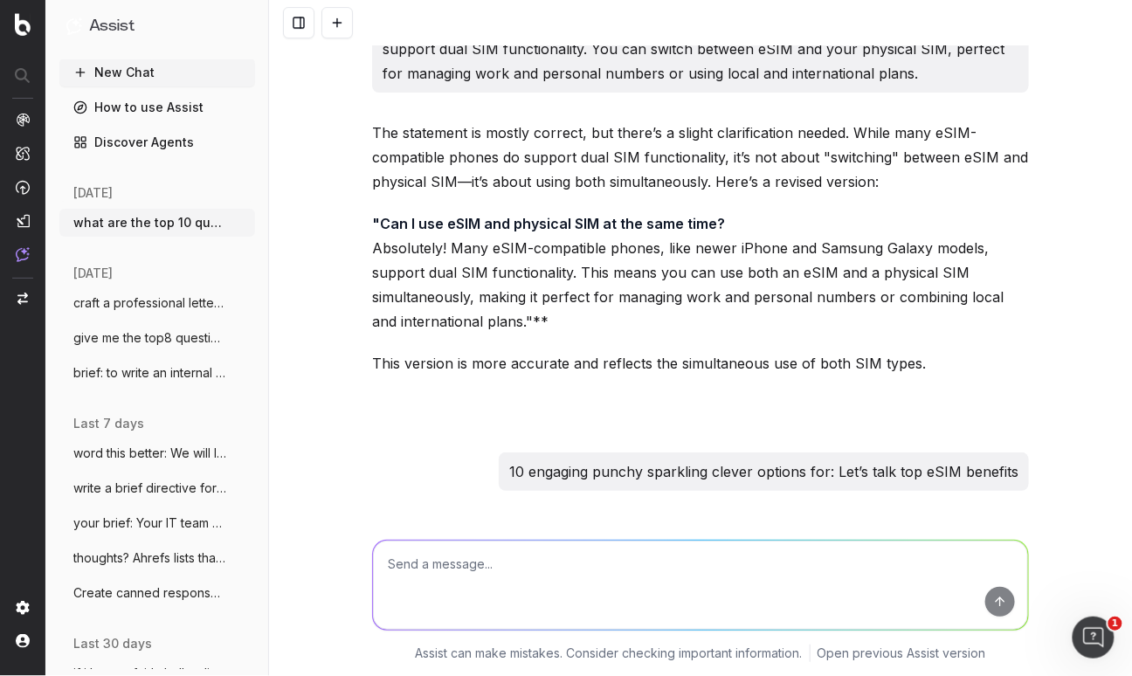
scroll to position [28703, 0]
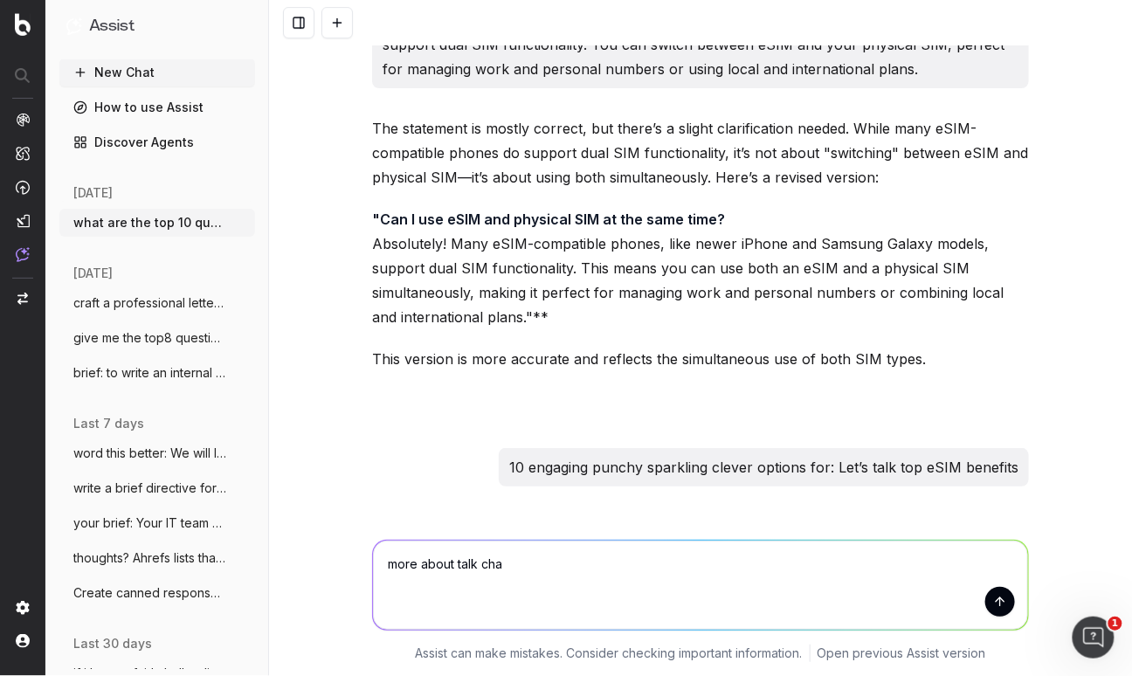
type textarea "more about talk chat"
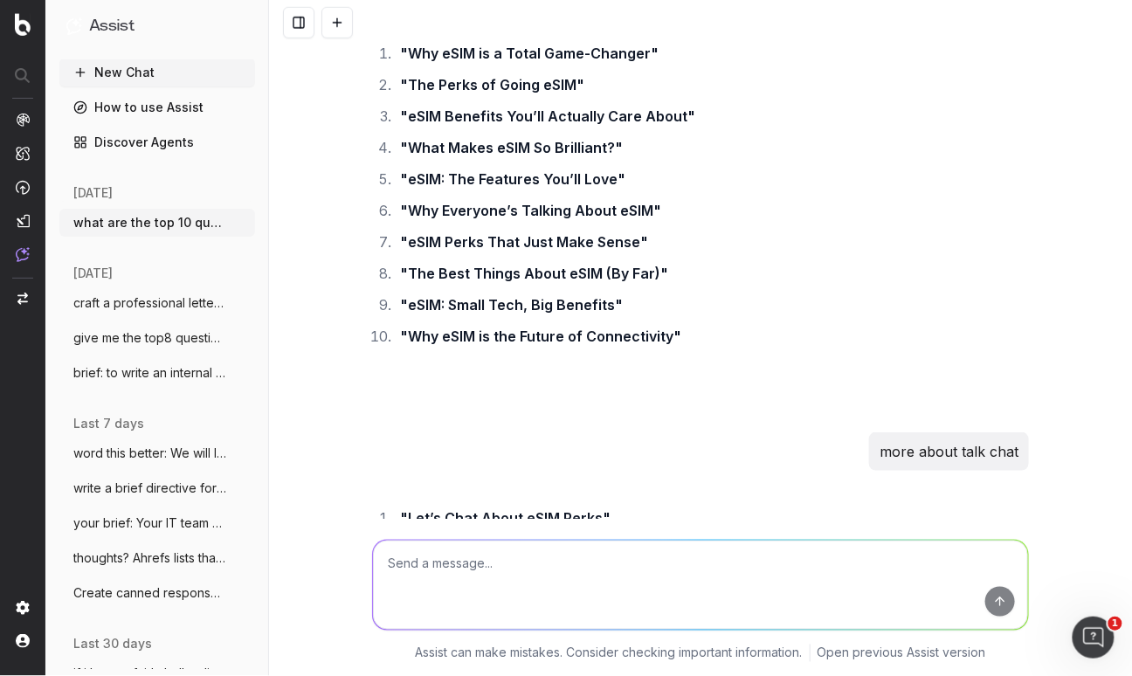
scroll to position [29178, 0]
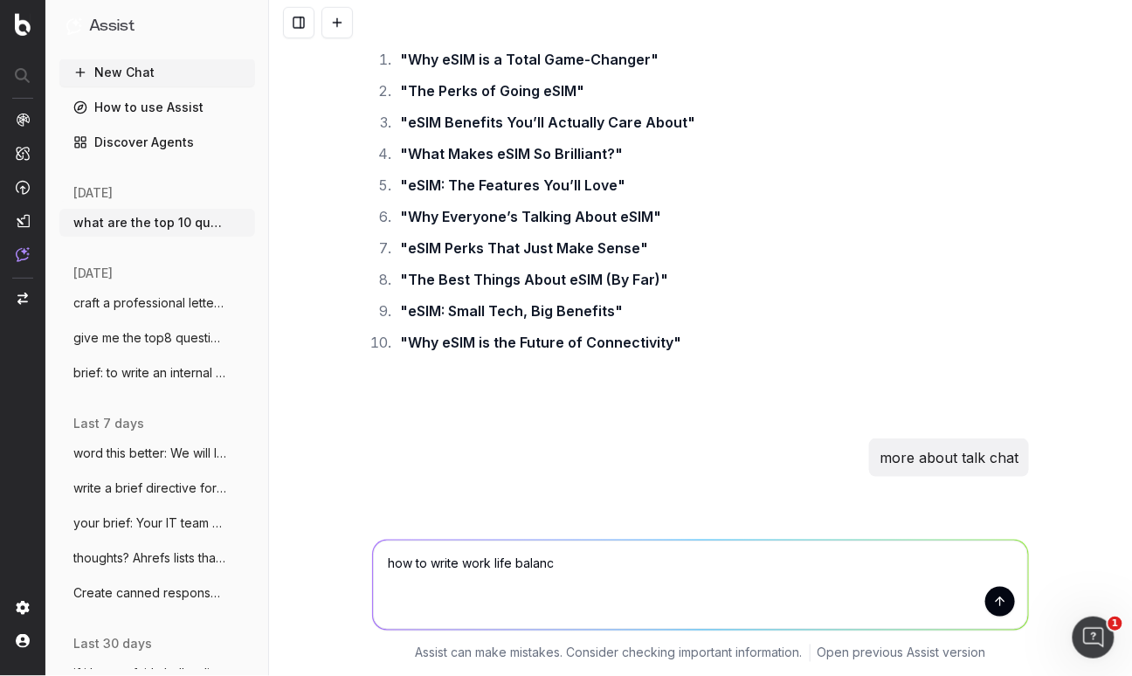
type textarea "how to write work life balance"
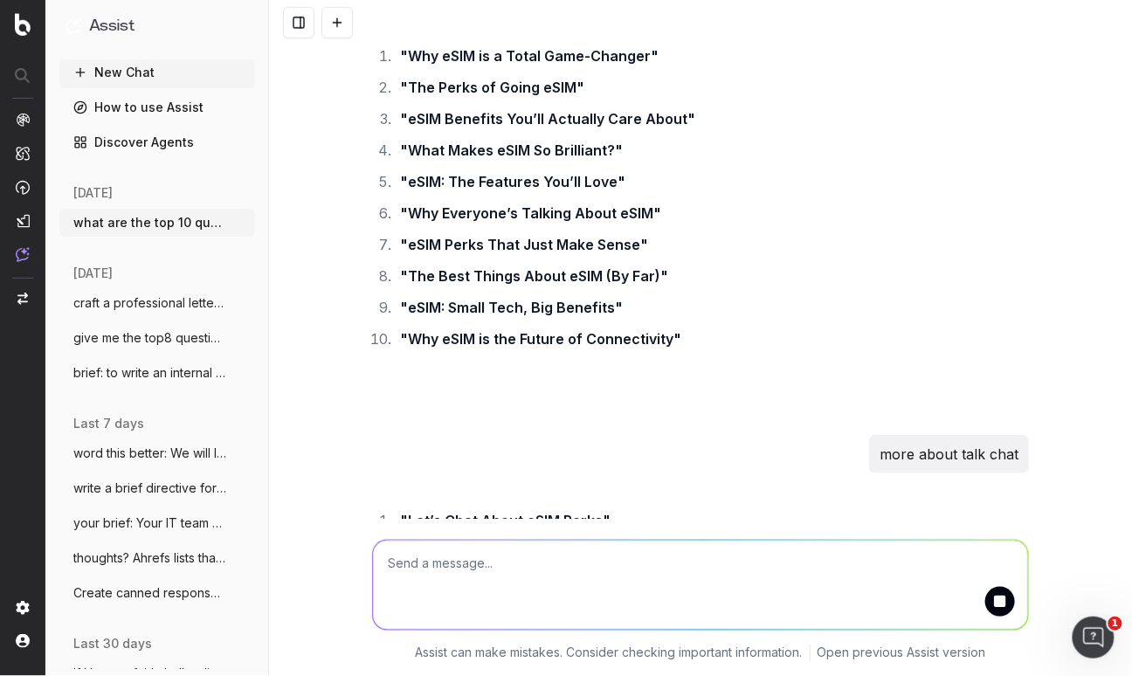
scroll to position [29281, 0]
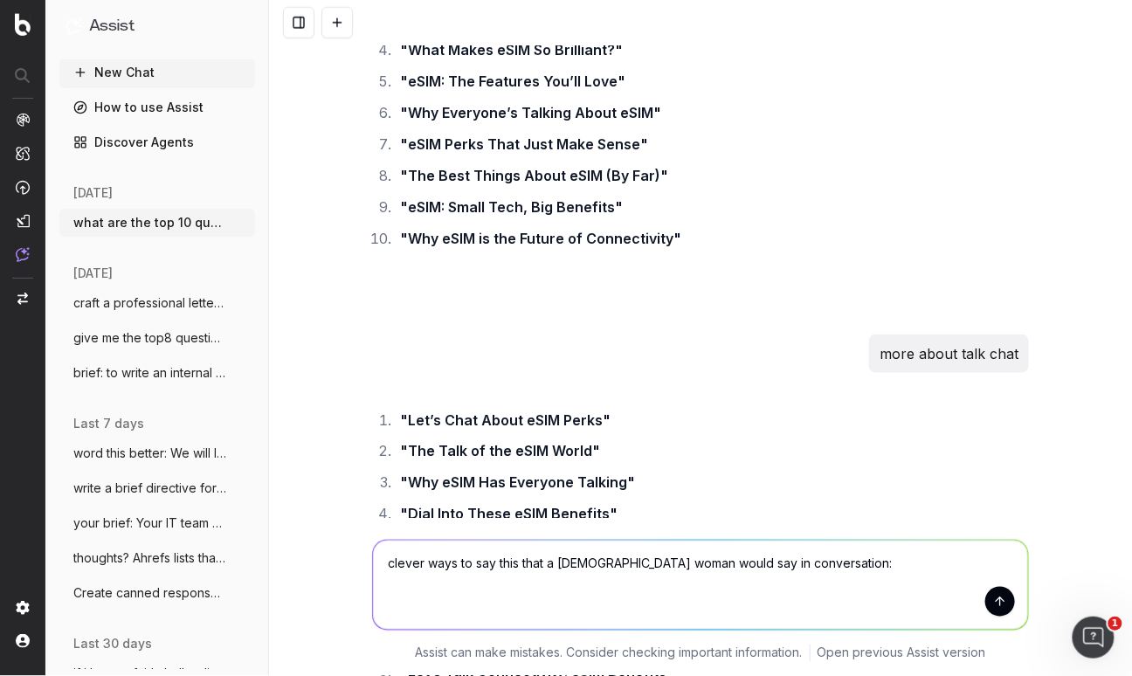
paste textarea "hunring the best mobile plans in [GEOGRAPHIC_DATA]"
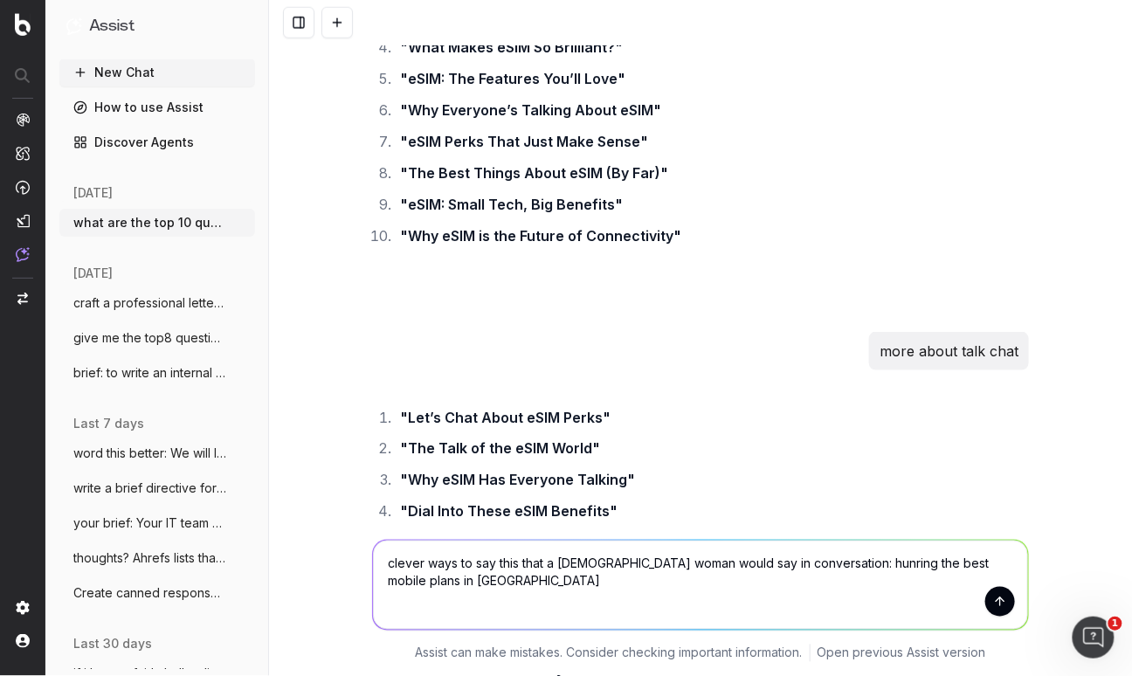
click at [852, 561] on textarea "clever ways to say this that a [DEMOGRAPHIC_DATA] woman would say in conversati…" at bounding box center [700, 584] width 655 height 89
type textarea "clever ways to say this that a [DEMOGRAPHIC_DATA] woman would say in conversati…"
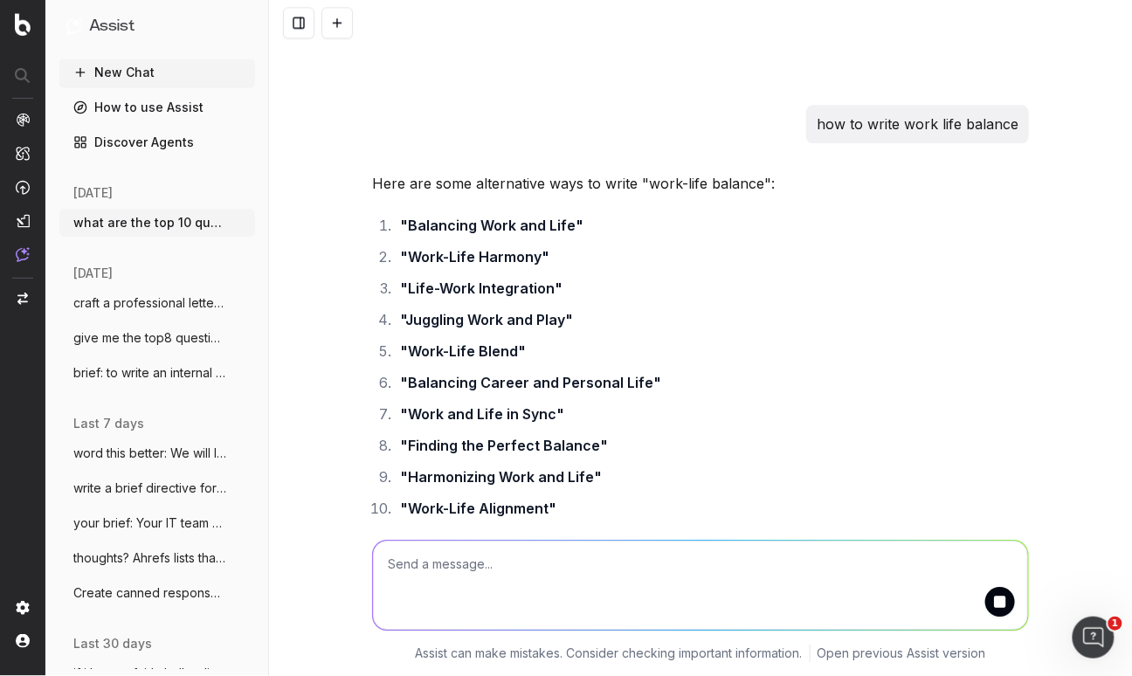
scroll to position [29979, 0]
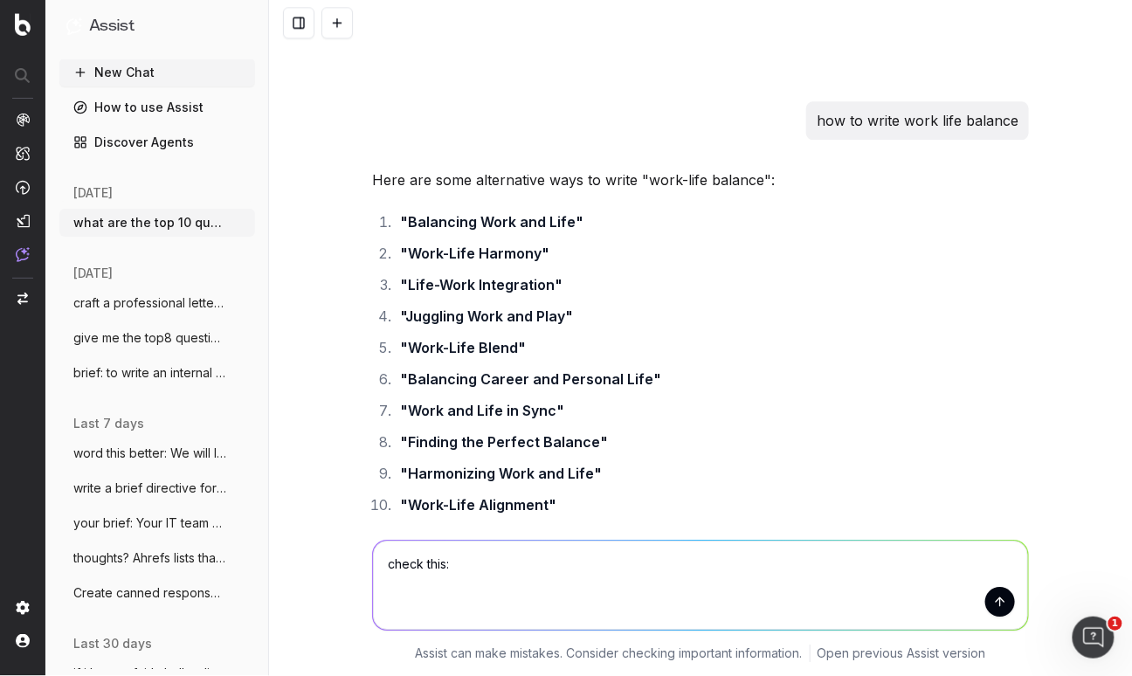
paste textarea "Eco-smart: By eliminating the need for physical SIM cards, eSIM helps reduce pl…"
type textarea "check this: Eco-smart: By eliminating the need for physical SIM cards, eSIM hel…"
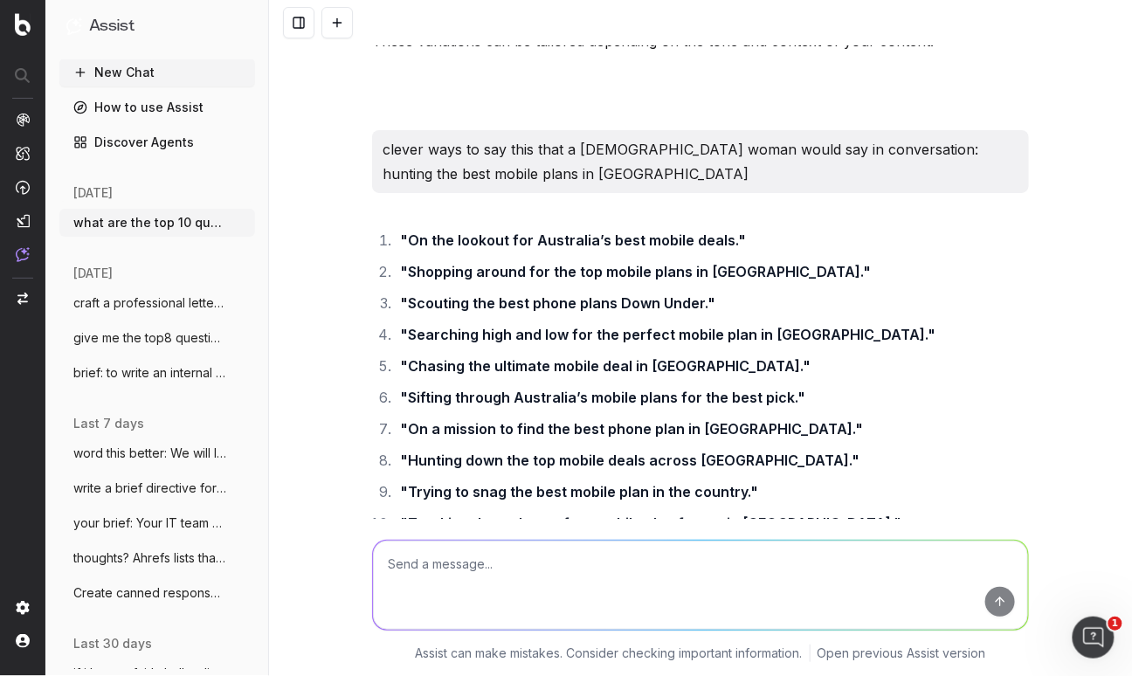
scroll to position [30486, 0]
click at [411, 564] on textarea at bounding box center [700, 584] width 655 height 89
paste textarea "In Australian, major carriers like Telstra, Optus, and Vodafone support eSIM te…"
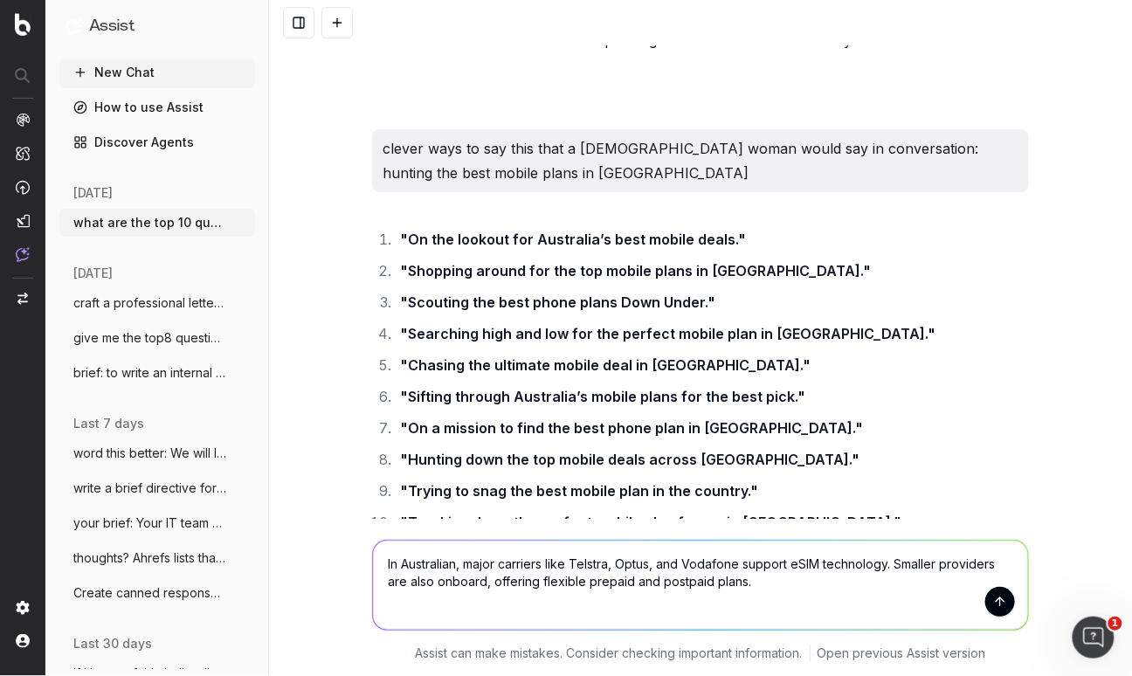
click at [366, 566] on div "In Australian, major carriers like Telstra, Optus, and Vodafone support eSIM te…" at bounding box center [700, 582] width 671 height 126
drag, startPoint x: 366, startPoint y: 566, endPoint x: 385, endPoint y: 564, distance: 19.3
click at [385, 564] on textarea "In Australian, major carriers like Telstra, Optus, and Vodafone support eSIM te…" at bounding box center [700, 584] width 655 height 89
type textarea "wich networks are compatible with esim? In Australian, major carriers like Tels…"
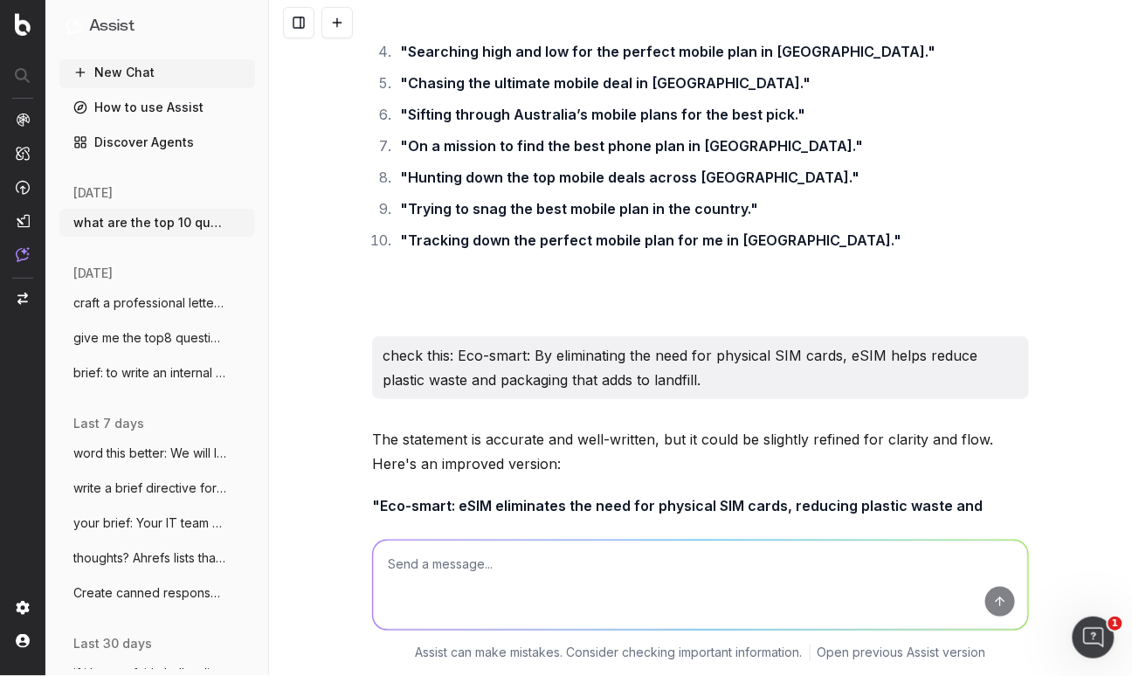
scroll to position [30791, 0]
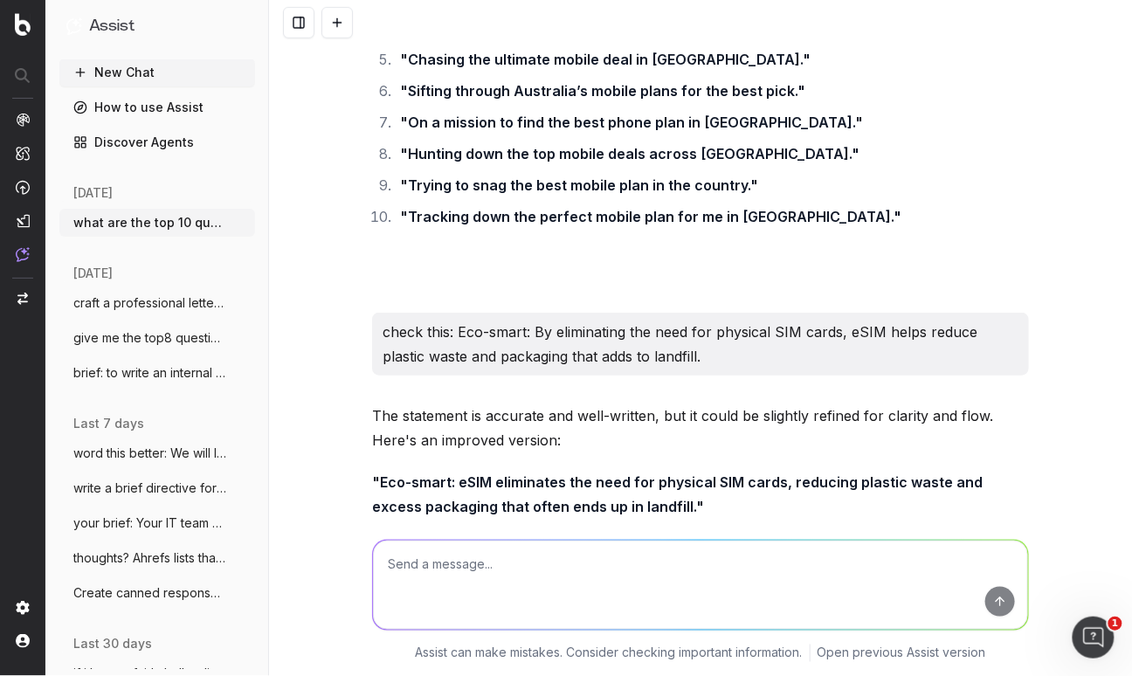
paste textarea "In Australian, major carriers like Telstra, Optus, and Vodafone support eSIM te…"
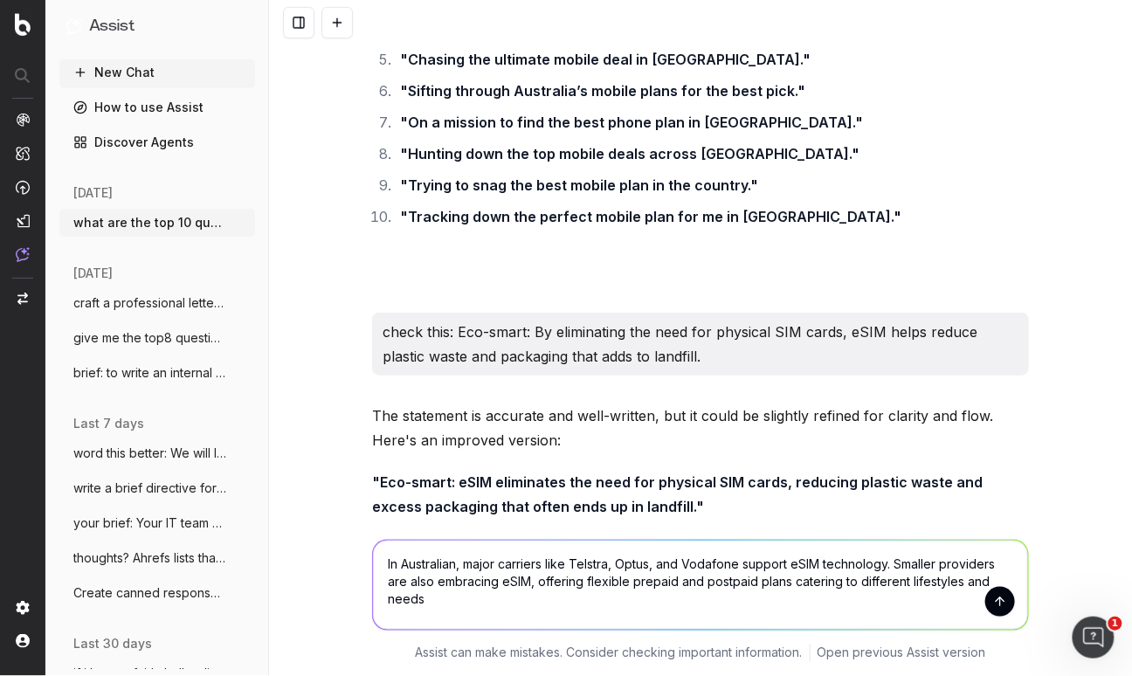
type textarea "In Australian, major carriers like Telstra, Optus, and Vodafone support eSIM te…"
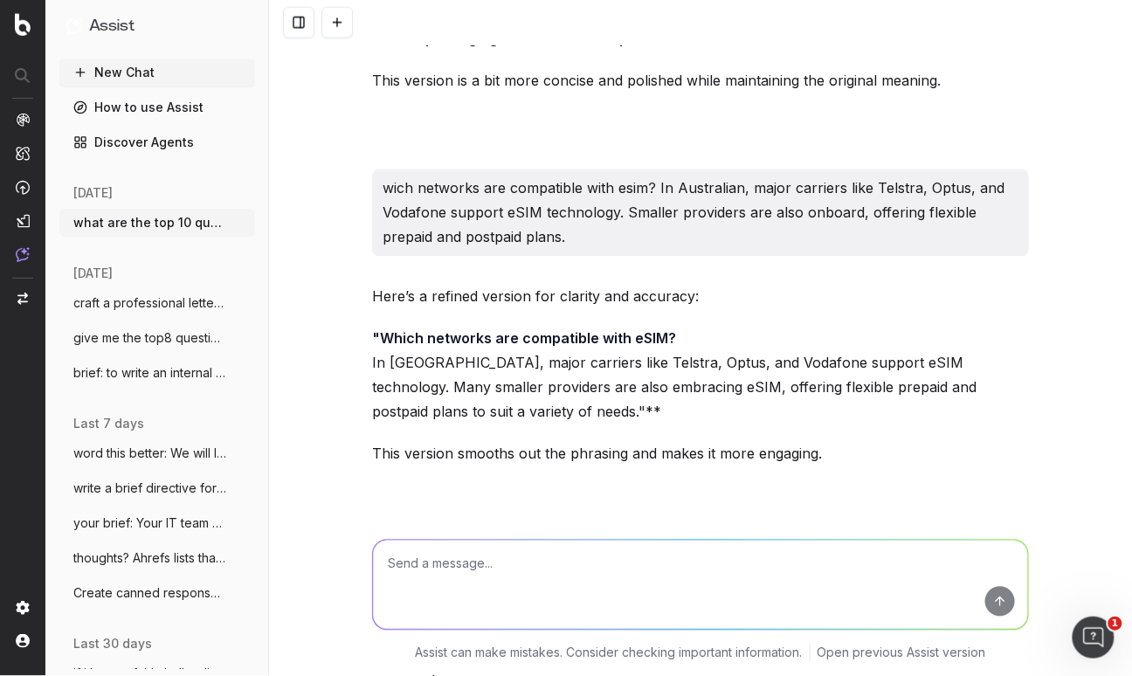
scroll to position [31262, 0]
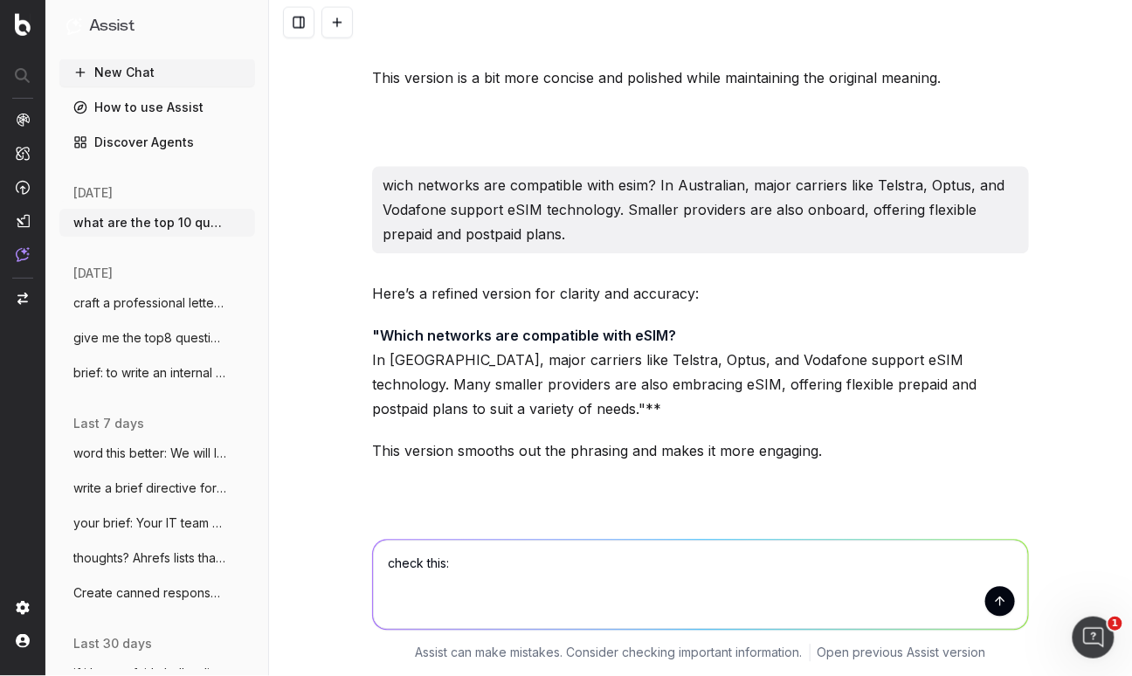
paste textarea "Which devices are compatible with eSIM? Most recent smartphones, including the …"
type textarea "check this: Which devices are compatible with eSIM? Most recent smartphones, in…"
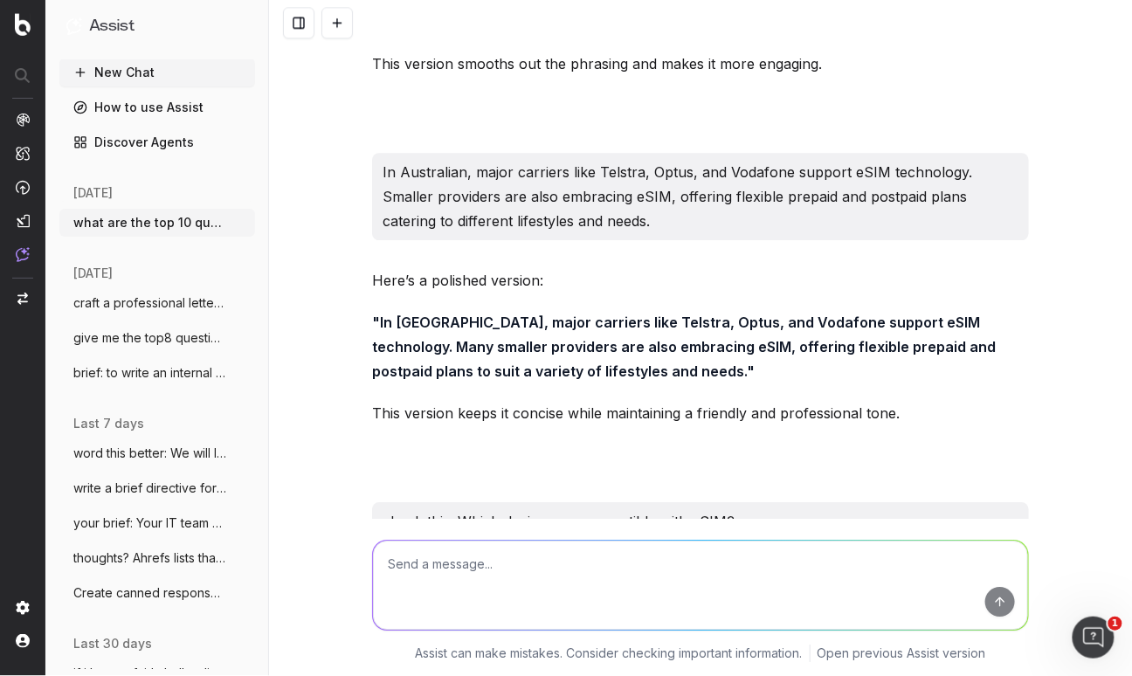
scroll to position [31659, 0]
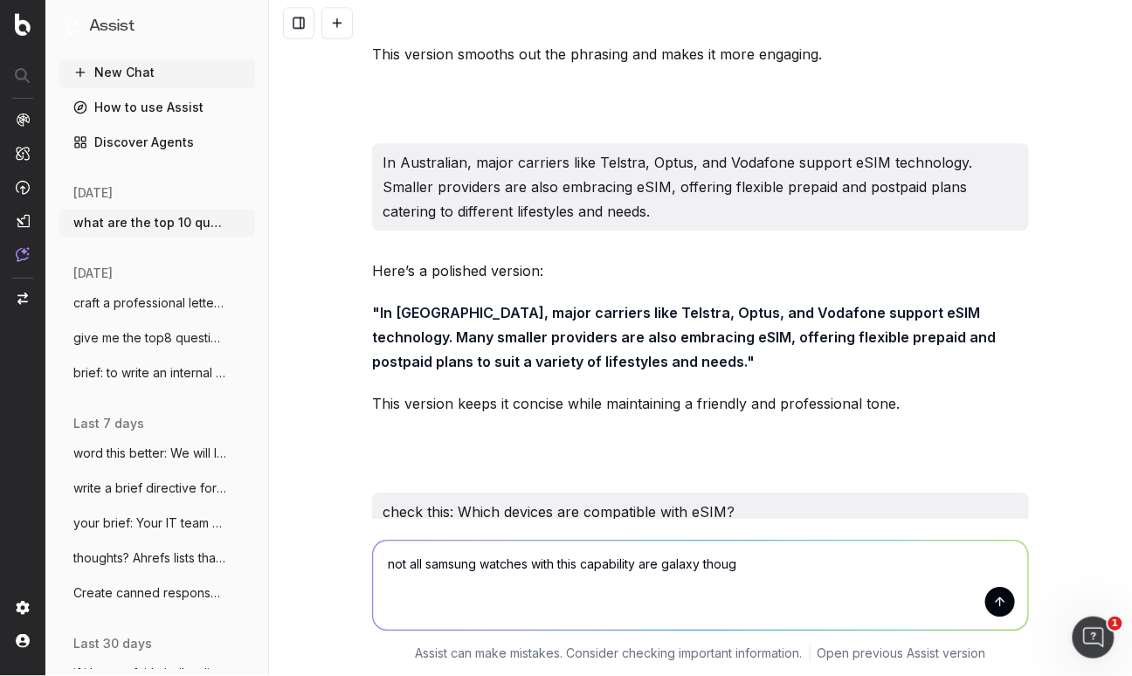
type textarea "not all samsung watches with this capability are galaxy though"
type textarea "'"
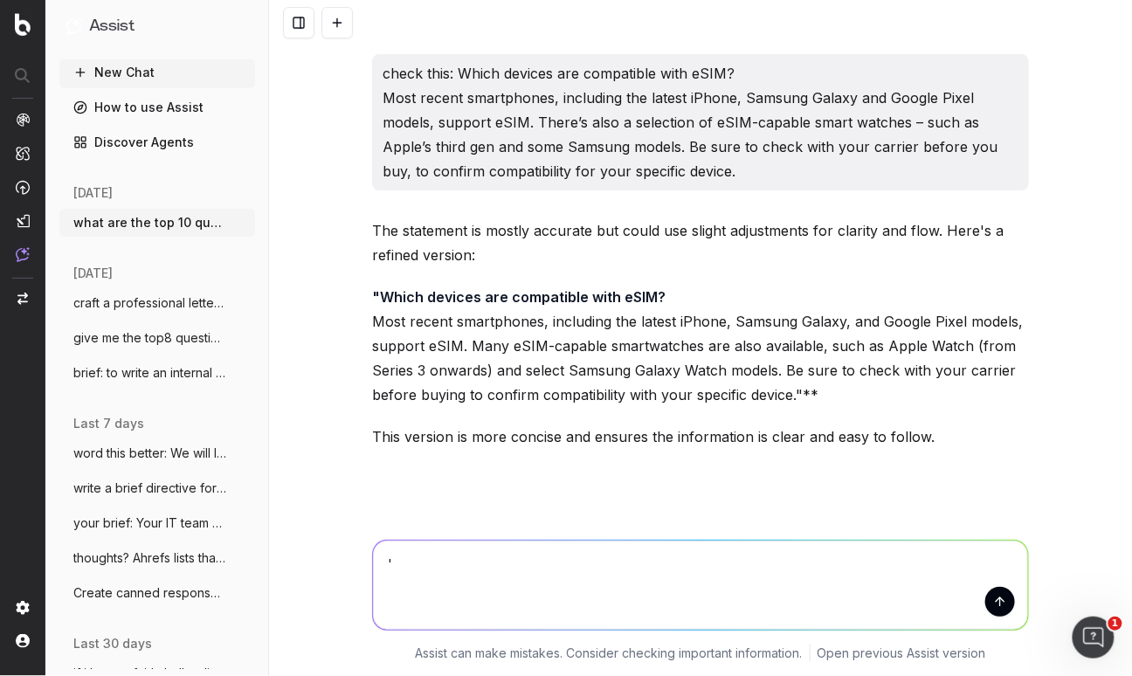
scroll to position [32107, 0]
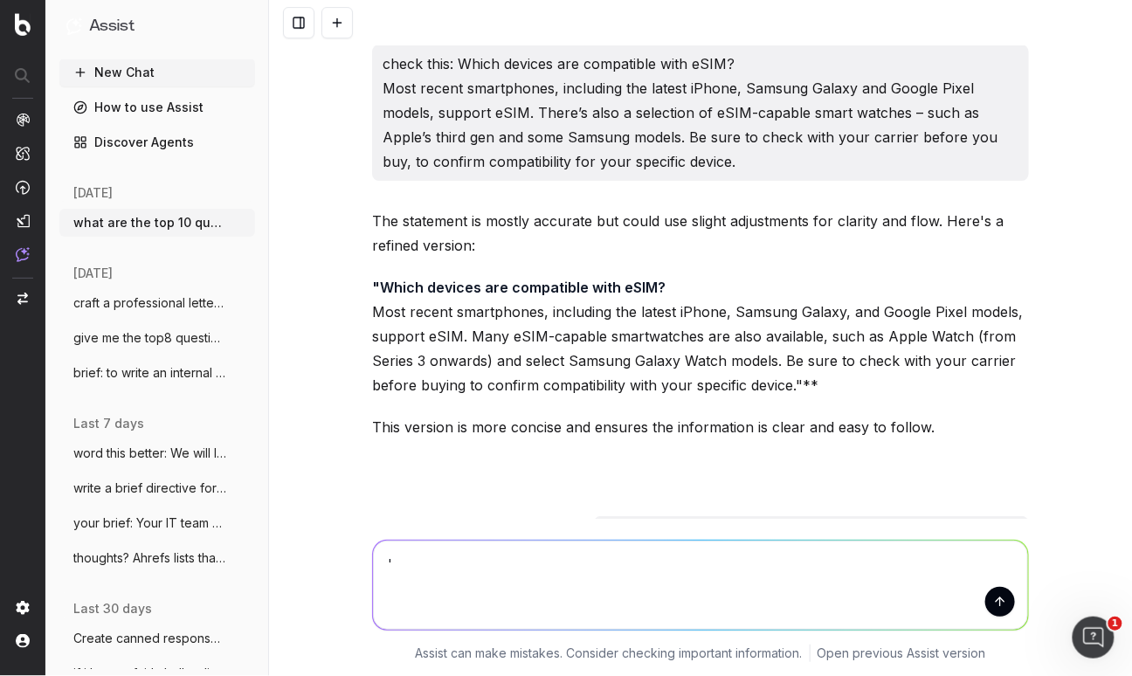
click at [337, 30] on button at bounding box center [336, 22] width 31 height 31
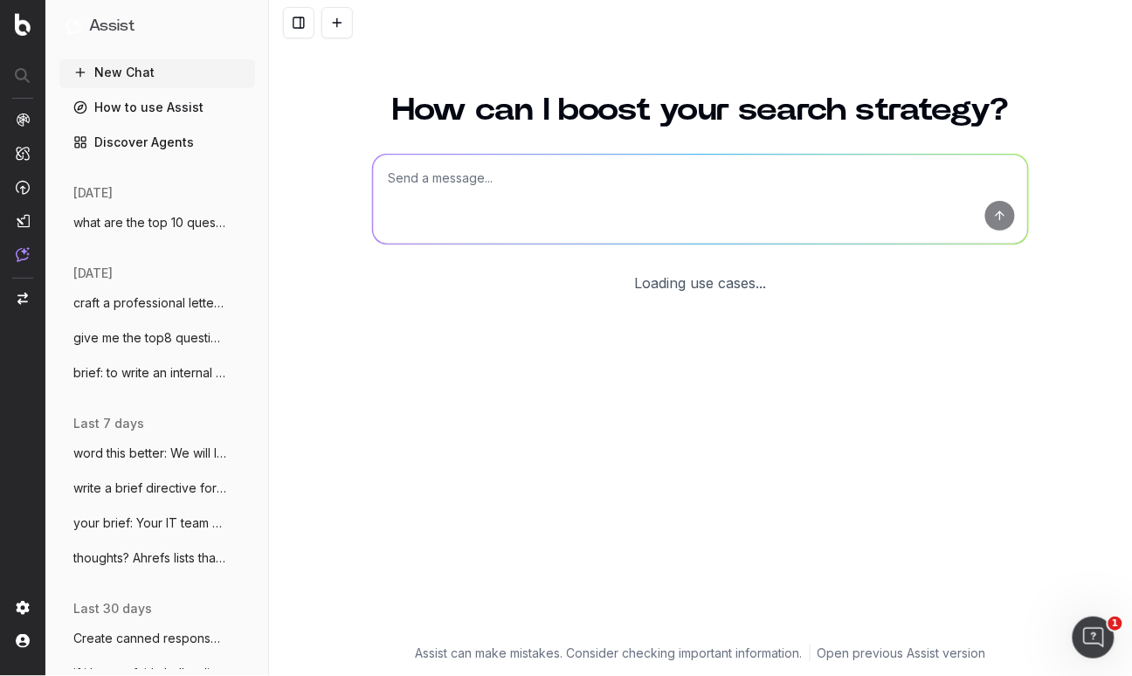
click at [321, 7] on button at bounding box center [336, 22] width 31 height 31
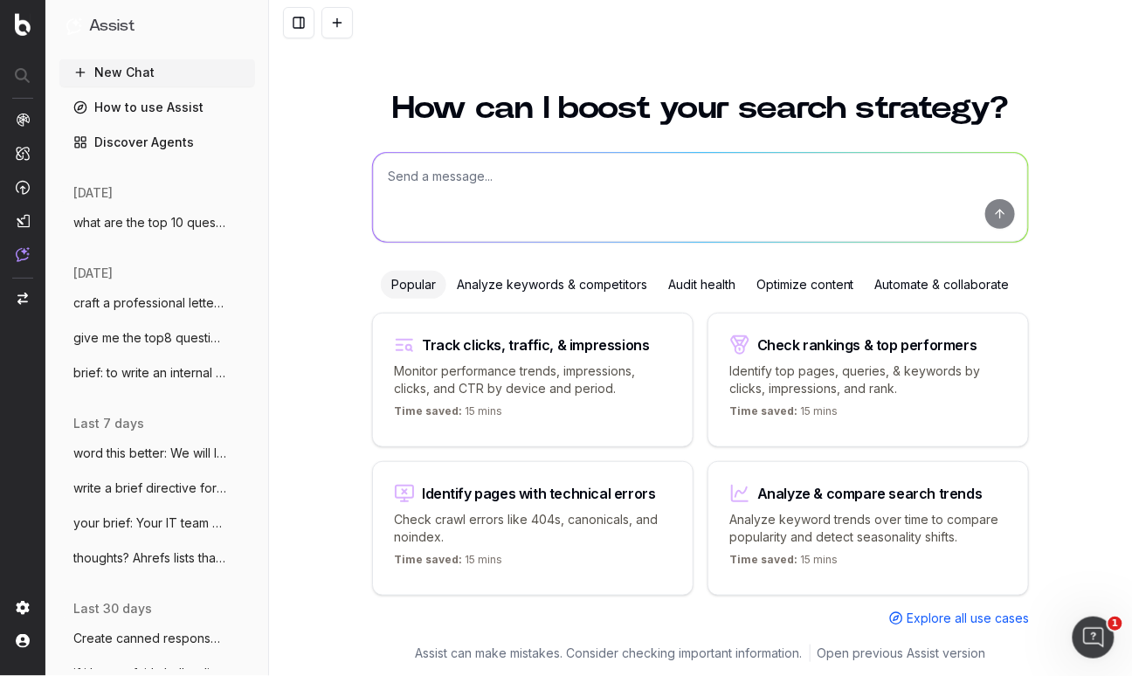
click at [404, 171] on textarea at bounding box center [700, 197] width 655 height 89
paste textarea "I asked Botify Assist (uses Chat GPT) about general observations noted re Chapt…"
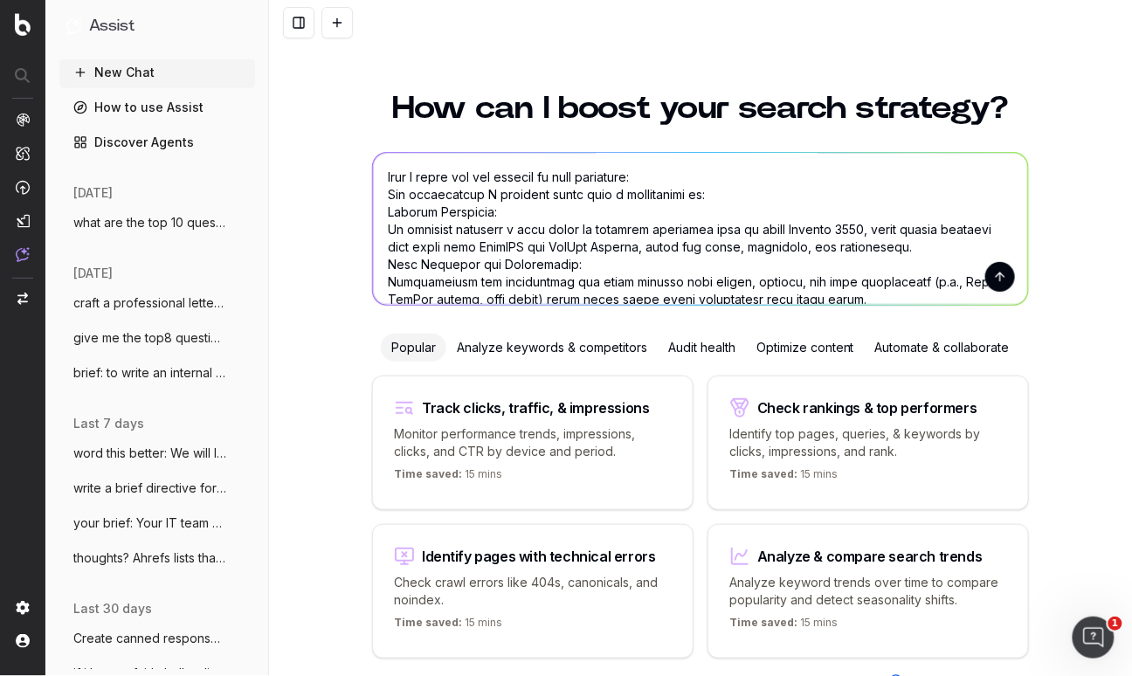
scroll to position [998, 0]
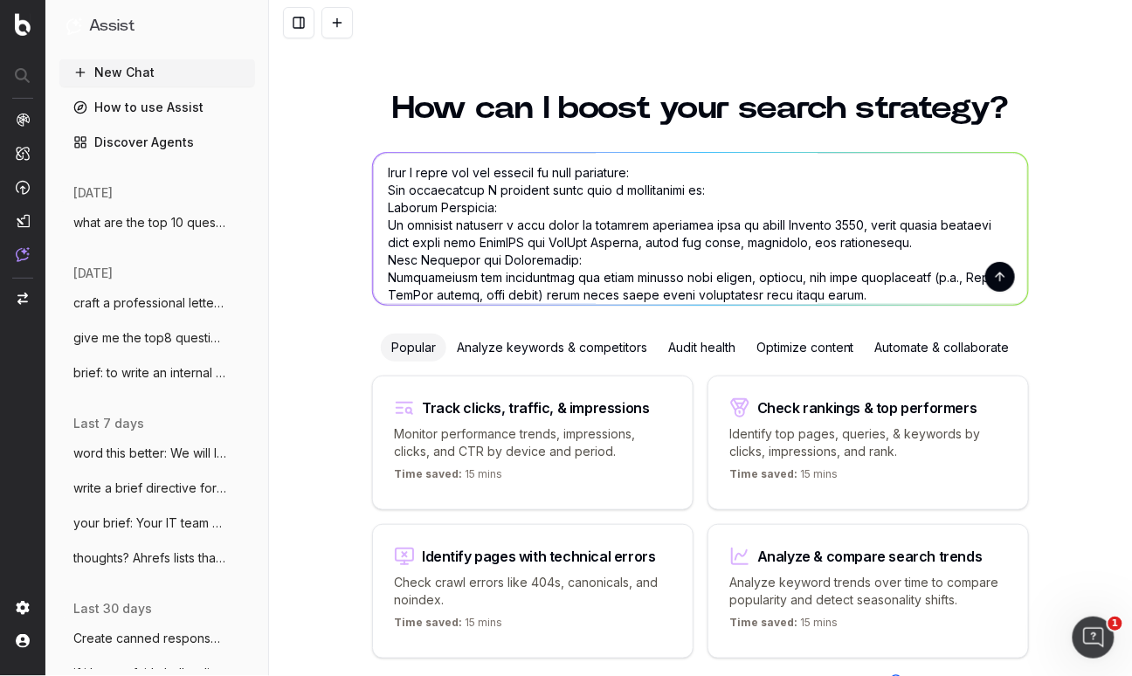
drag, startPoint x: 507, startPoint y: 286, endPoint x: 379, endPoint y: 172, distance: 171.3
click at [380, 172] on textarea at bounding box center [700, 229] width 655 height 152
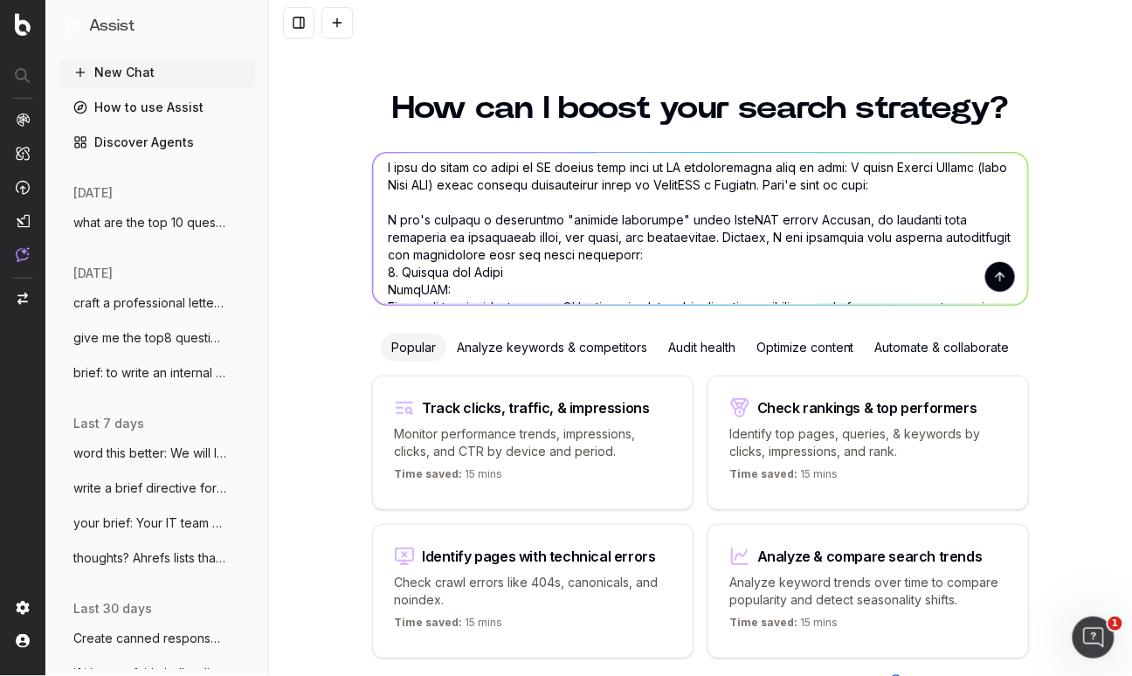
scroll to position [0, 0]
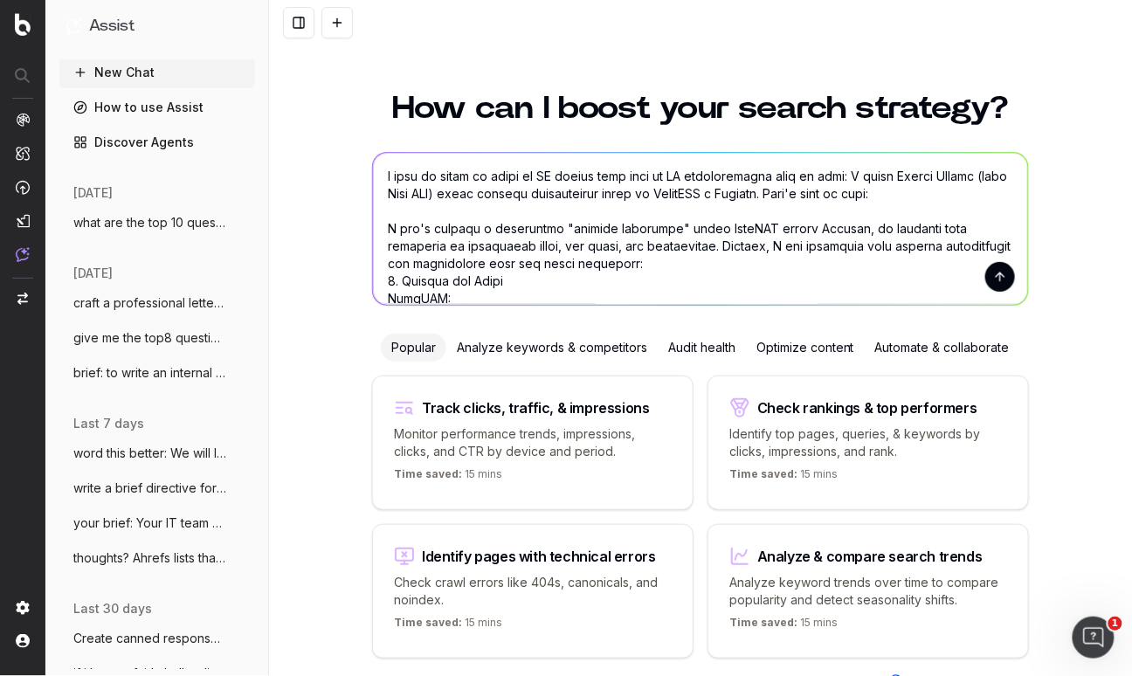
click at [755, 172] on textarea at bounding box center [700, 229] width 655 height 152
type textarea "i have to draft an email to IT saying what type of AI functionality/use cases t…"
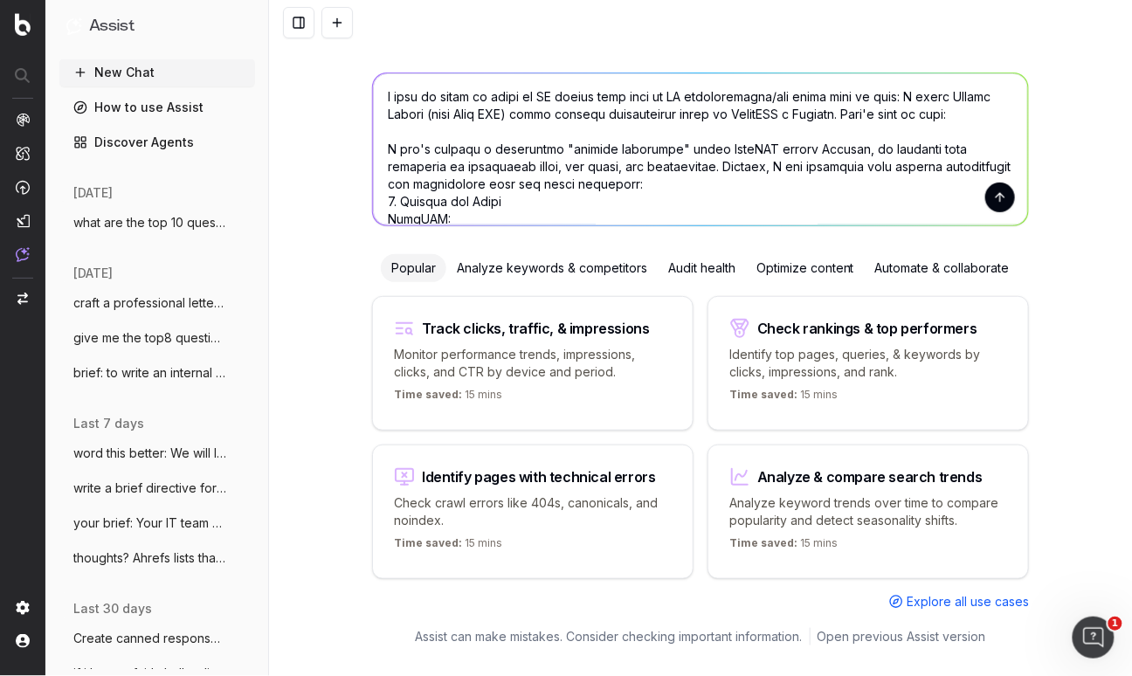
scroll to position [82, 0]
click at [133, 71] on button "New Chat" at bounding box center [157, 73] width 196 height 28
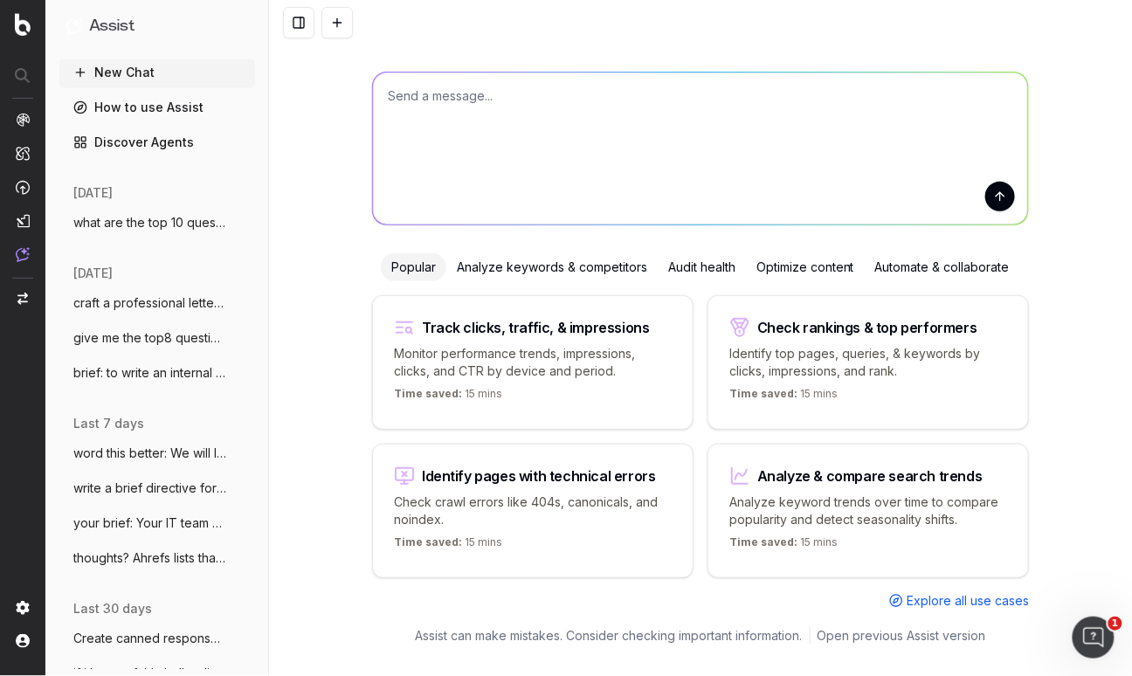
scroll to position [2, 0]
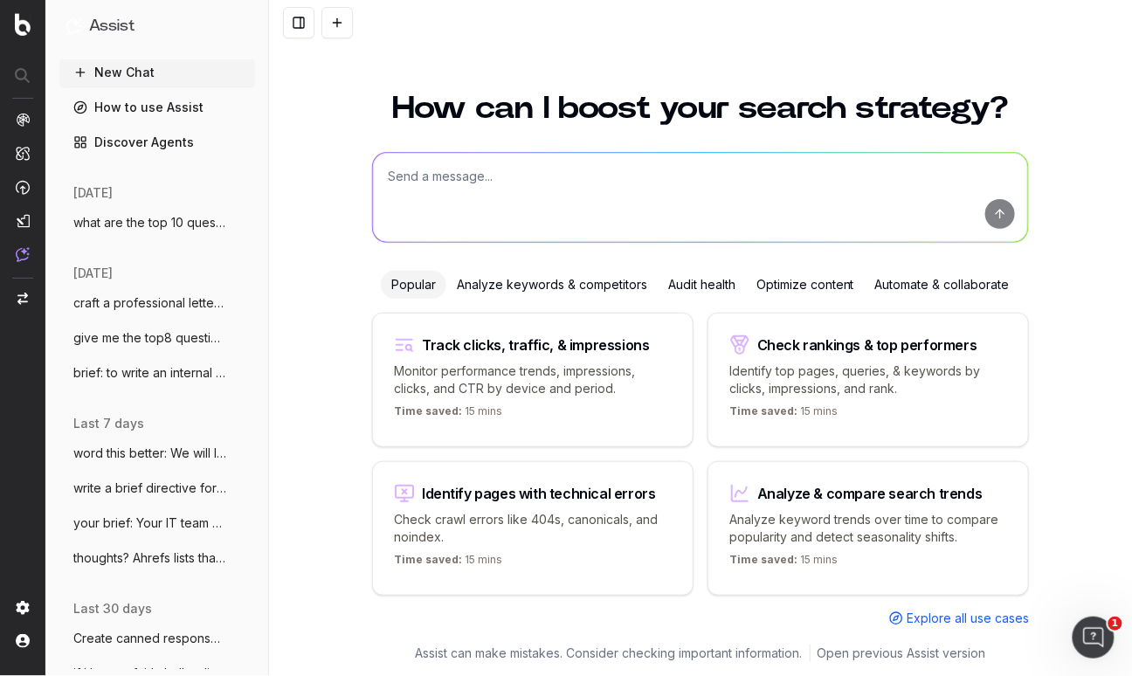
click at [449, 187] on textarea at bounding box center [700, 197] width 655 height 89
paste textarea "Step into the future with Wi-Fi 7! From seamless streaming to lag-free gaming, …"
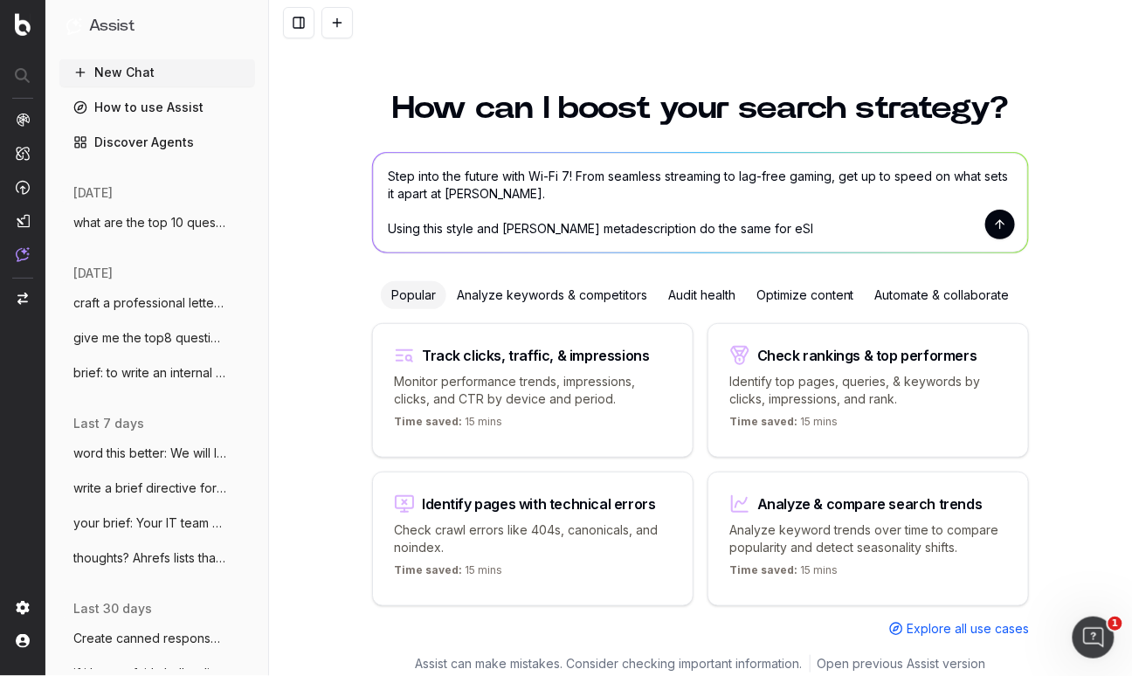
type textarea "Step into the future with Wi-Fi 7! From seamless streaming to lag-free gaming, …"
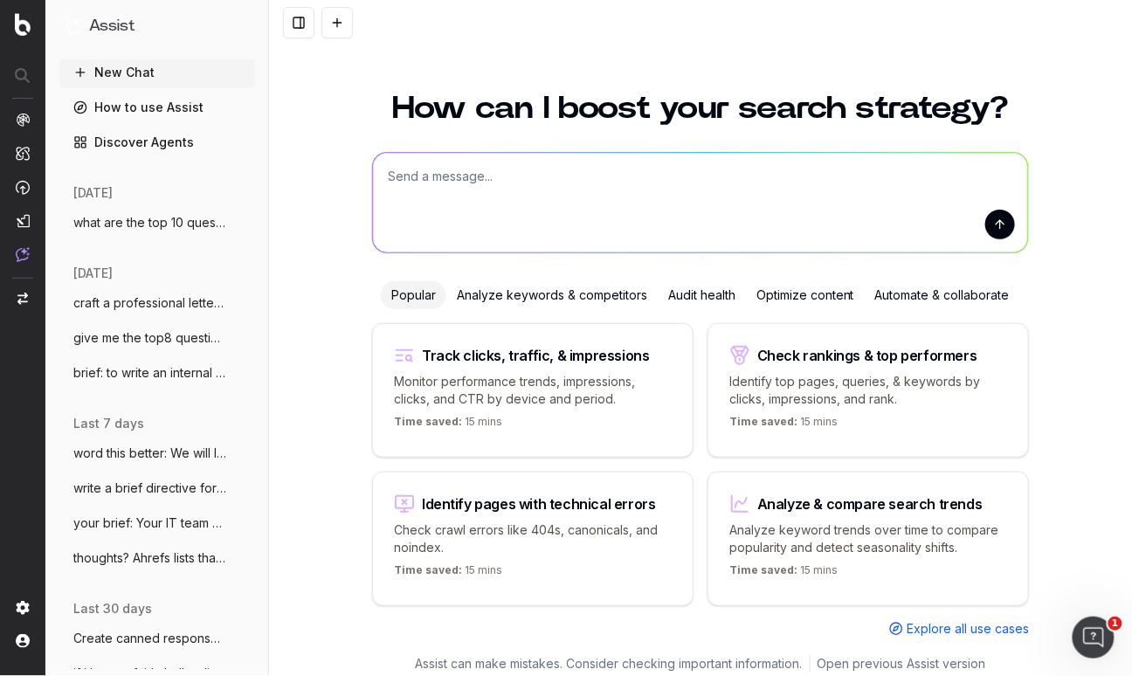
scroll to position [0, 0]
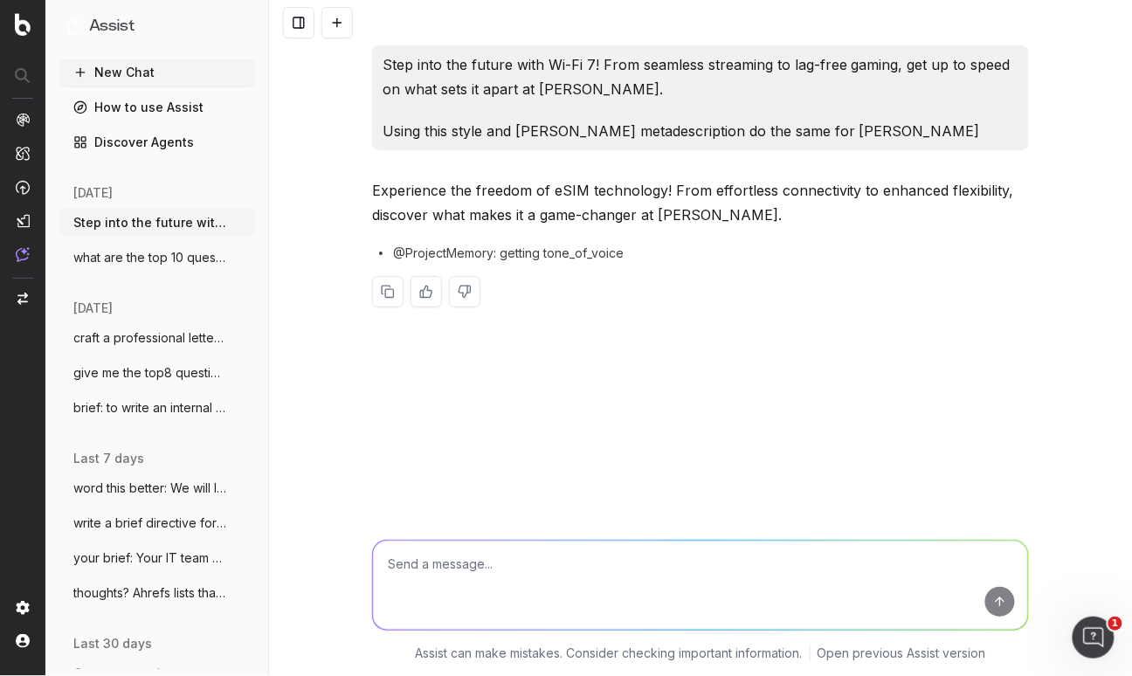
click at [702, 228] on div "Experience the freedom of eSIM technology! From effortless connectivity to enha…" at bounding box center [700, 256] width 657 height 157
click at [442, 564] on textarea at bounding box center [700, 584] width 655 height 89
drag, startPoint x: 690, startPoint y: 249, endPoint x: 700, endPoint y: 225, distance: 25.8
click at [690, 248] on div "@ProjectMemory: getting tone_of_voice" at bounding box center [700, 252] width 657 height 17
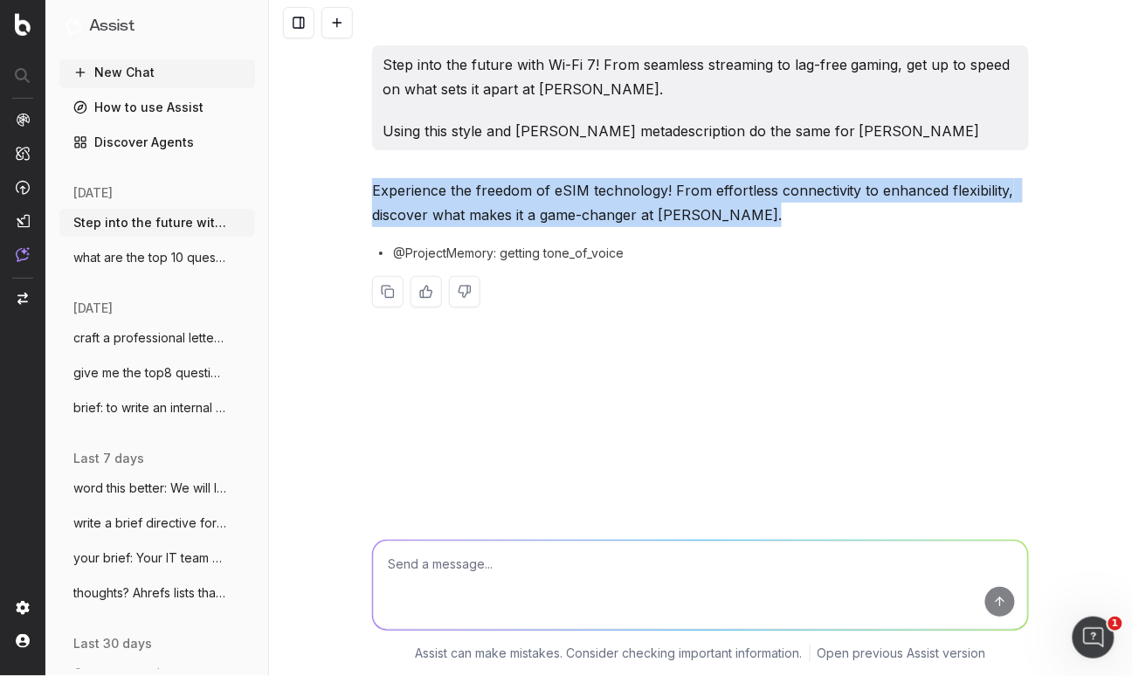
drag, startPoint x: 374, startPoint y: 191, endPoint x: 765, endPoint y: 215, distance: 391.9
click at [768, 213] on p "Experience the freedom of eSIM technology! From effortless connectivity to enha…" at bounding box center [700, 202] width 657 height 49
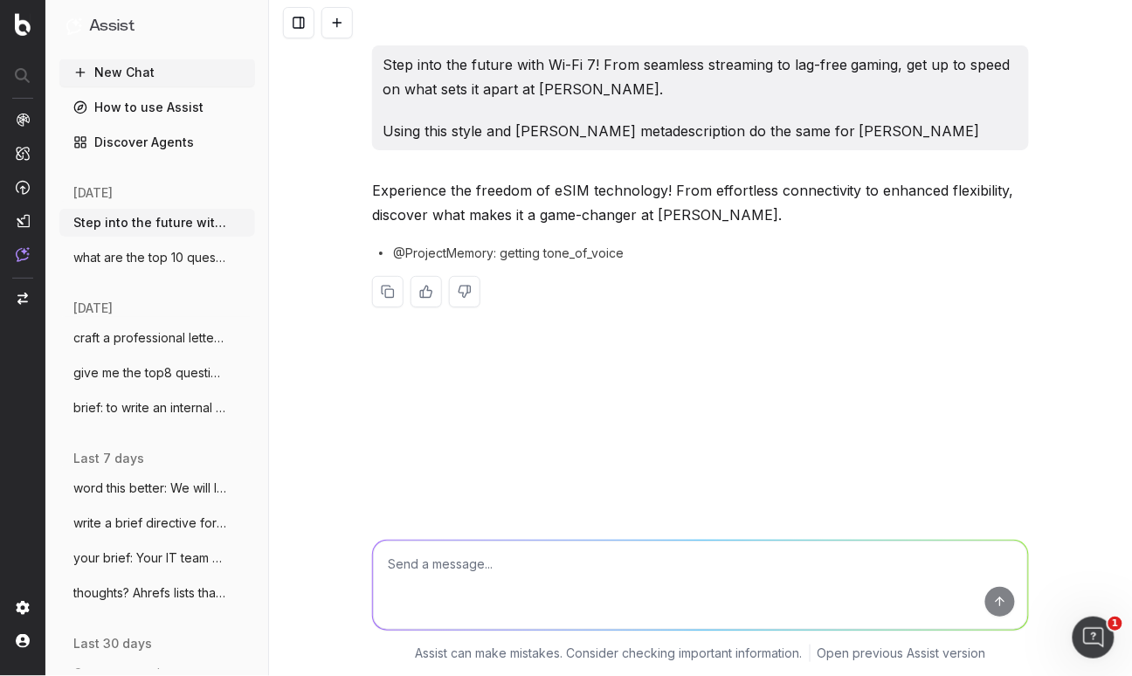
click at [402, 569] on textarea at bounding box center [700, 584] width 655 height 89
type textarea "add in keywords like"
click at [162, 253] on span "what are the top 10 questions that shoul" at bounding box center [150, 257] width 154 height 17
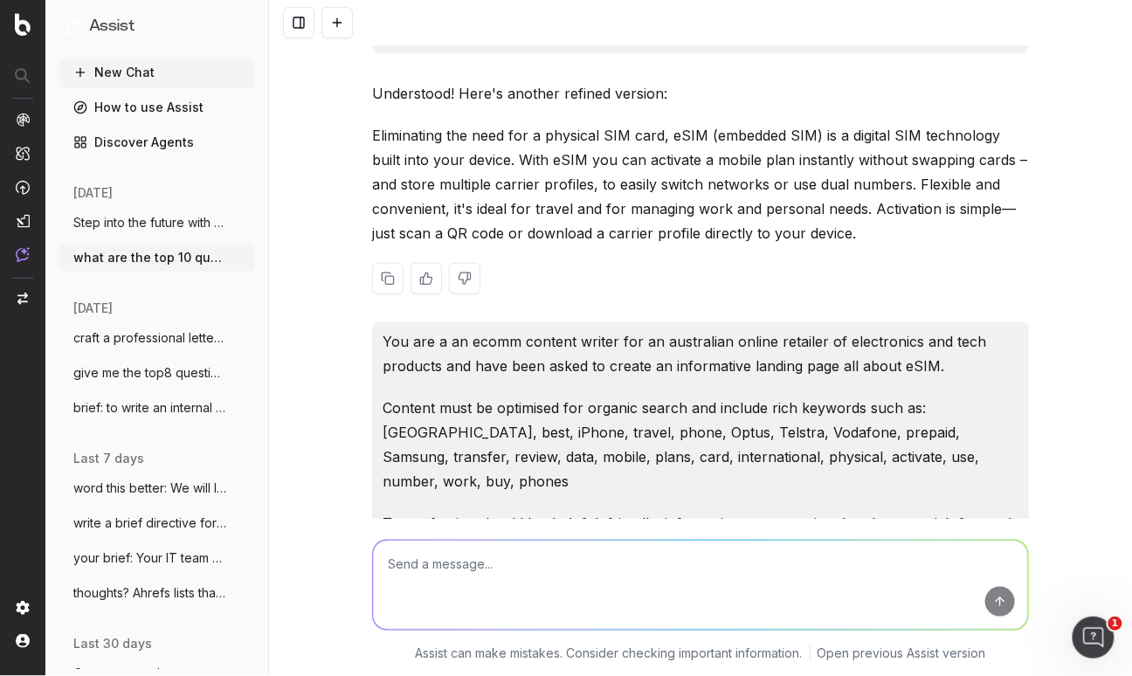
scroll to position [8675, 0]
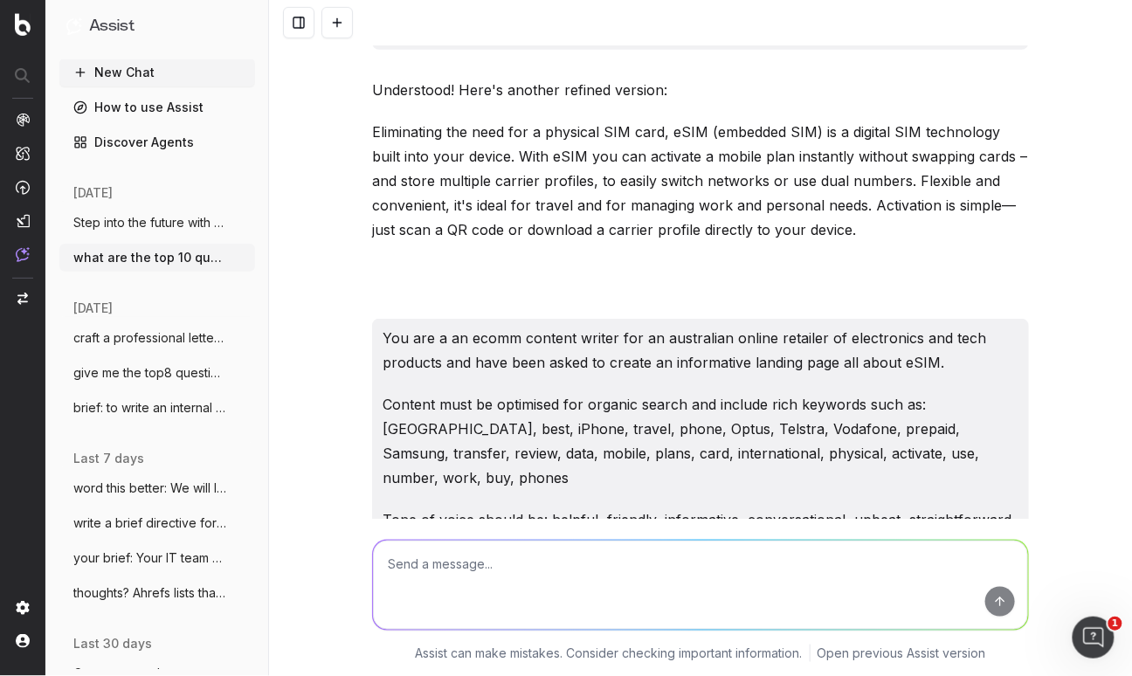
drag, startPoint x: 151, startPoint y: 214, endPoint x: 138, endPoint y: 207, distance: 14.8
click at [152, 214] on span "Step into the future with Wi-Fi 7! From" at bounding box center [150, 222] width 154 height 17
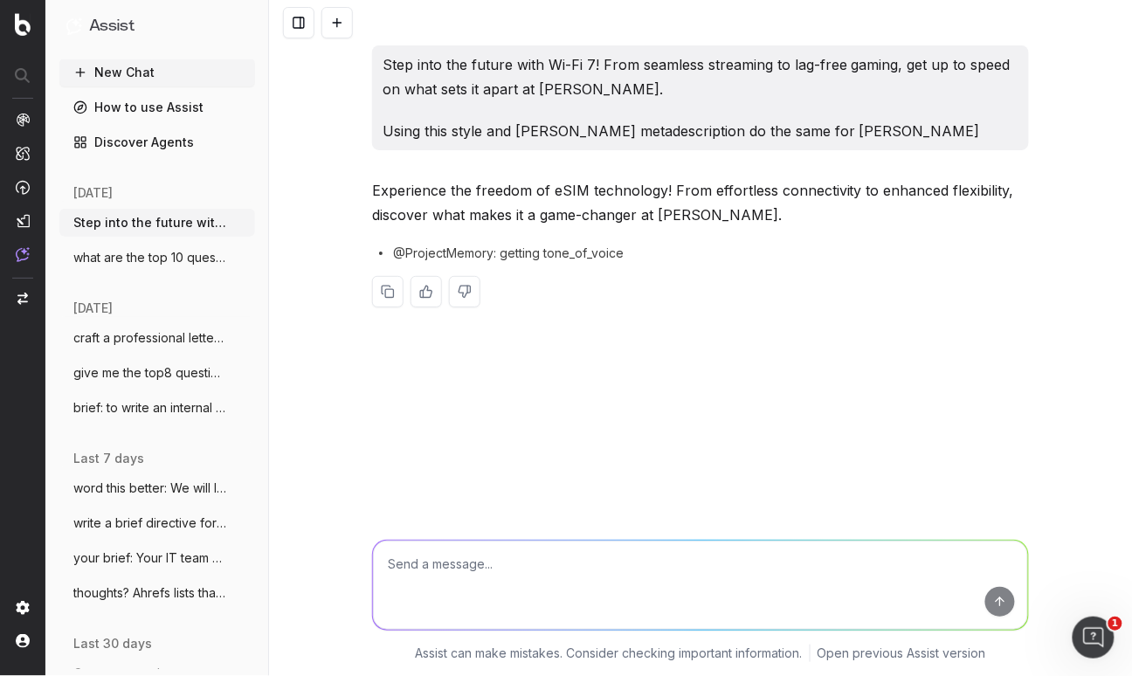
click at [452, 560] on textarea at bounding box center [700, 584] width 655 height 89
type textarea "insert keywords like phone besrt"
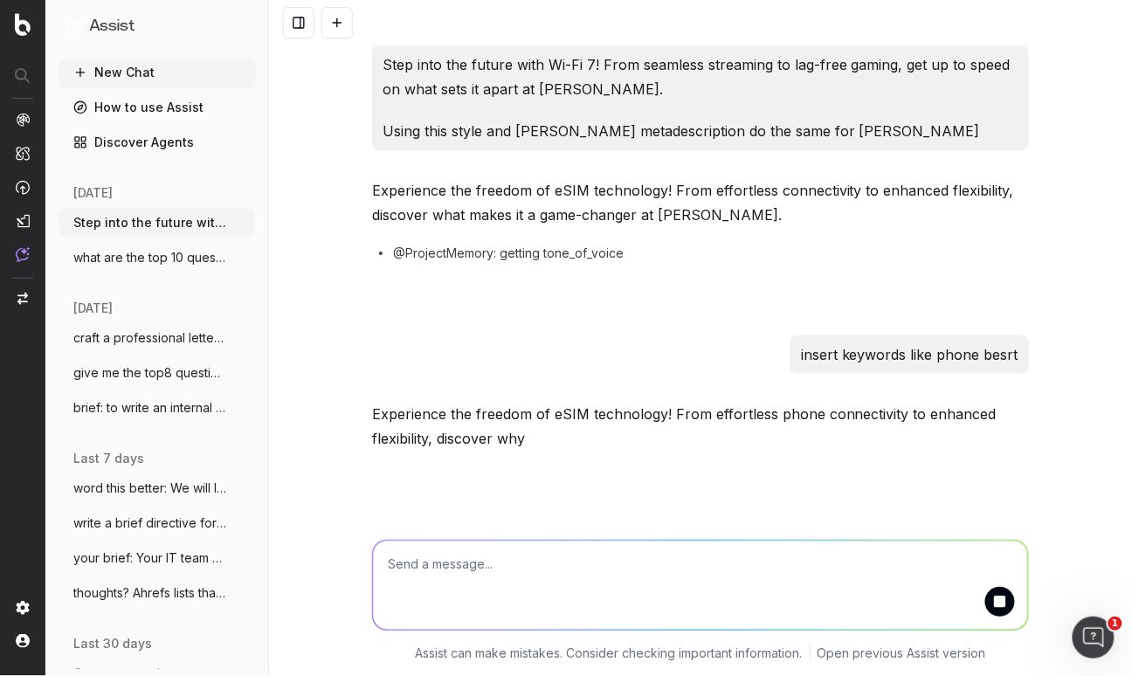
scroll to position [7, 0]
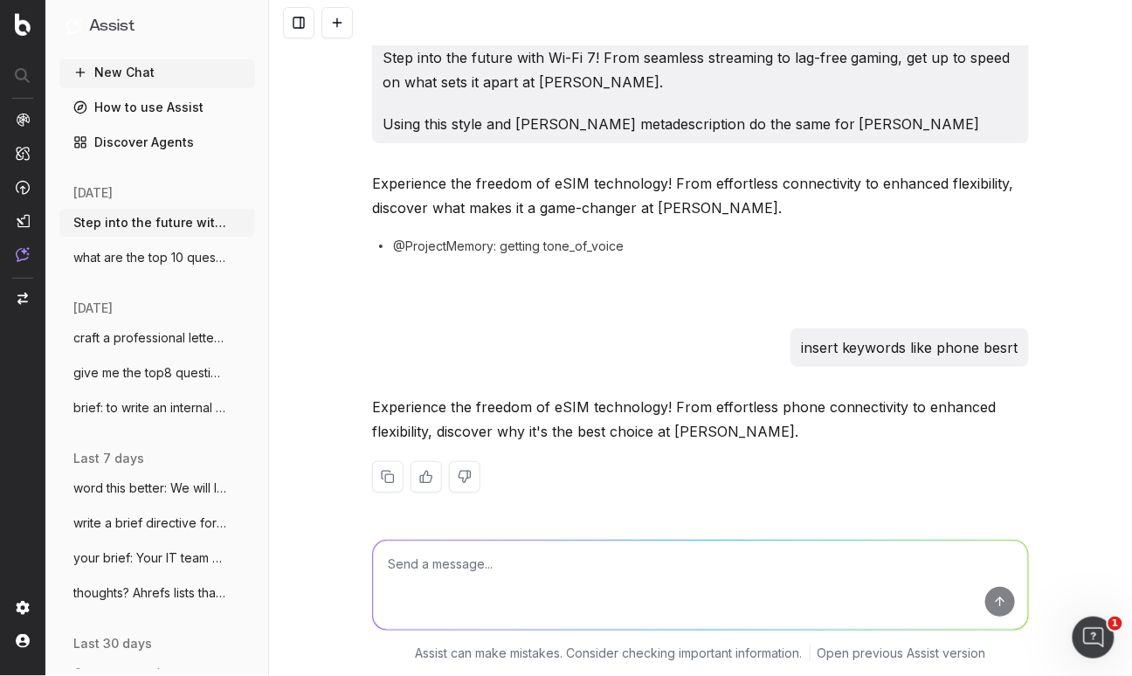
click at [653, 449] on div "Experience the freedom of eSIM technology! From effortless phone connectivity t…" at bounding box center [700, 458] width 657 height 126
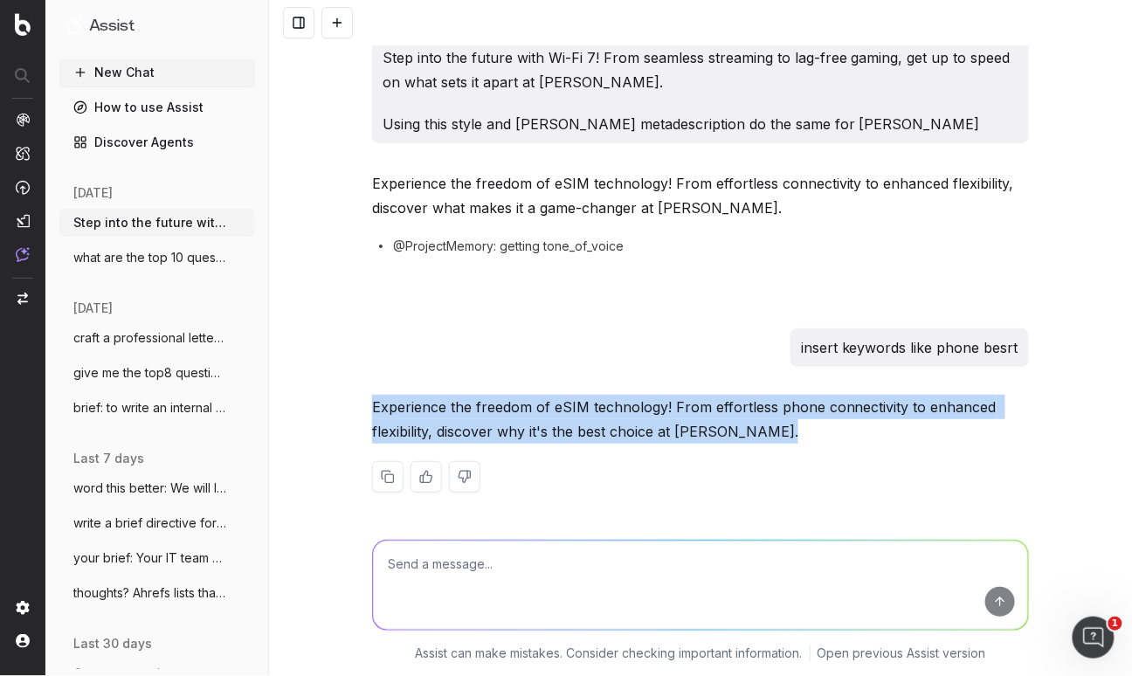
drag, startPoint x: 493, startPoint y: 405, endPoint x: 774, endPoint y: 430, distance: 281.3
click at [781, 434] on p "Experience the freedom of eSIM technology! From effortless phone connectivity t…" at bounding box center [700, 419] width 657 height 49
copy p "Experience the freedom of eSIM technology! From effortless phone connectivity t…"
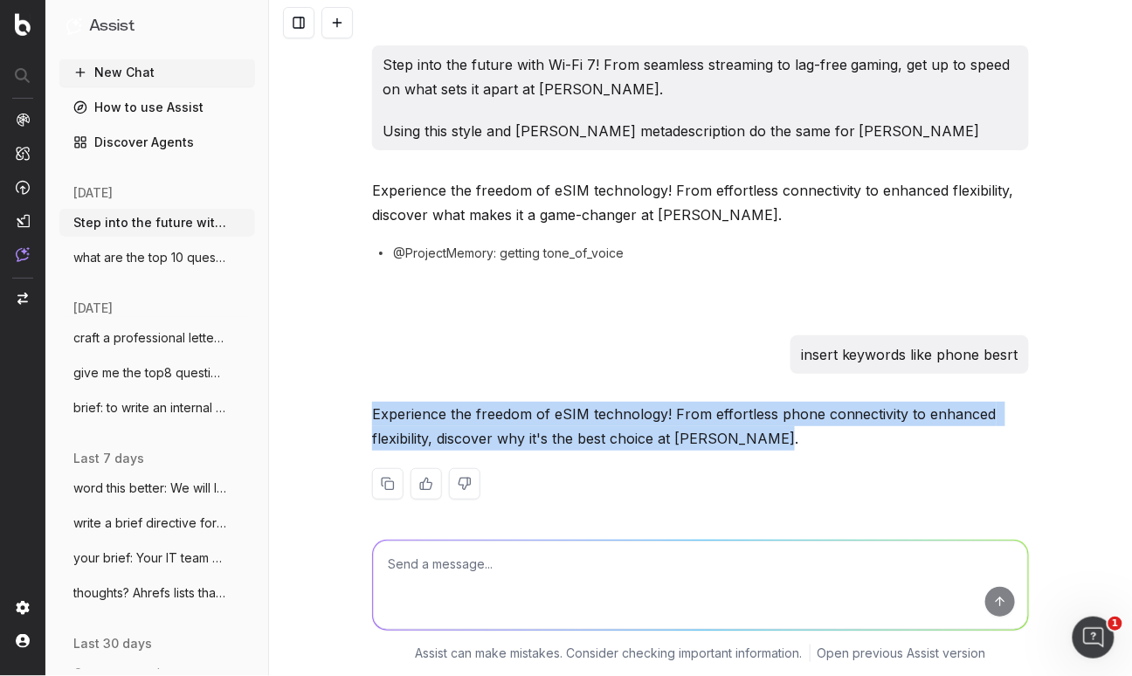
click at [472, 592] on textarea at bounding box center [700, 584] width 655 height 89
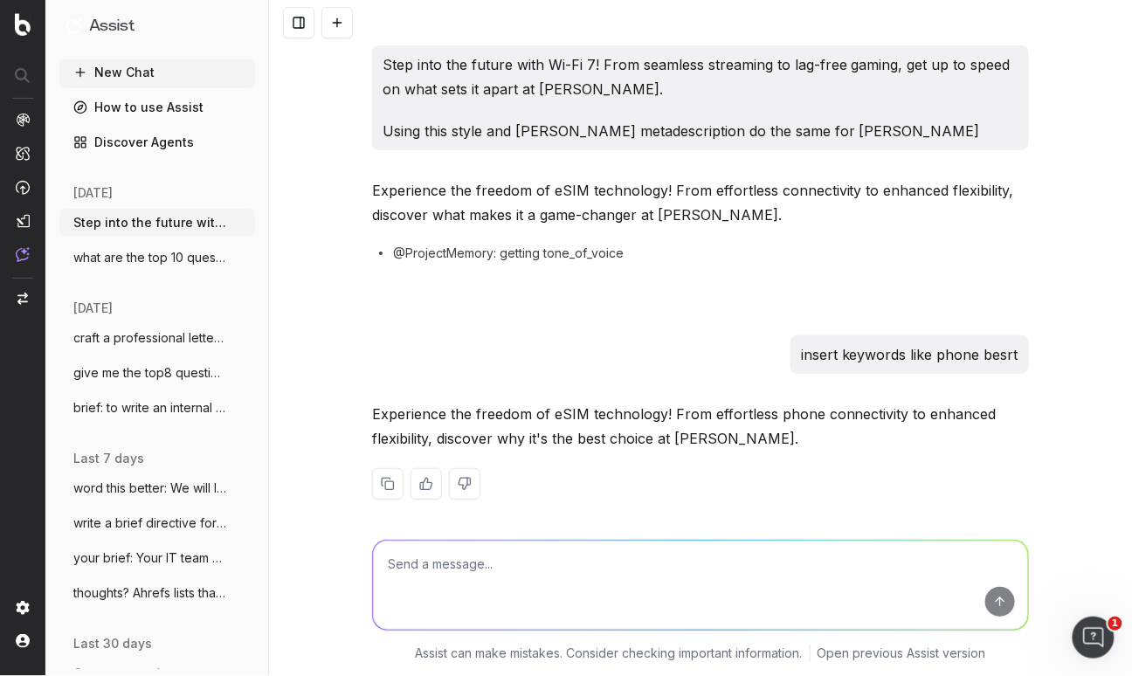
click at [458, 584] on textarea at bounding box center [700, 584] width 655 height 89
drag, startPoint x: 725, startPoint y: 572, endPoint x: 337, endPoint y: 561, distance: 387.8
click at [338, 561] on div "this article is appearing on [DOMAIN_NAME] this article is appearing on [DOMAIN…" at bounding box center [700, 597] width 863 height 157
type textarea "this article is appearing on [DOMAIN_NAME]"
click at [178, 262] on span "what are the top 10 questions that shoul" at bounding box center [150, 257] width 154 height 17
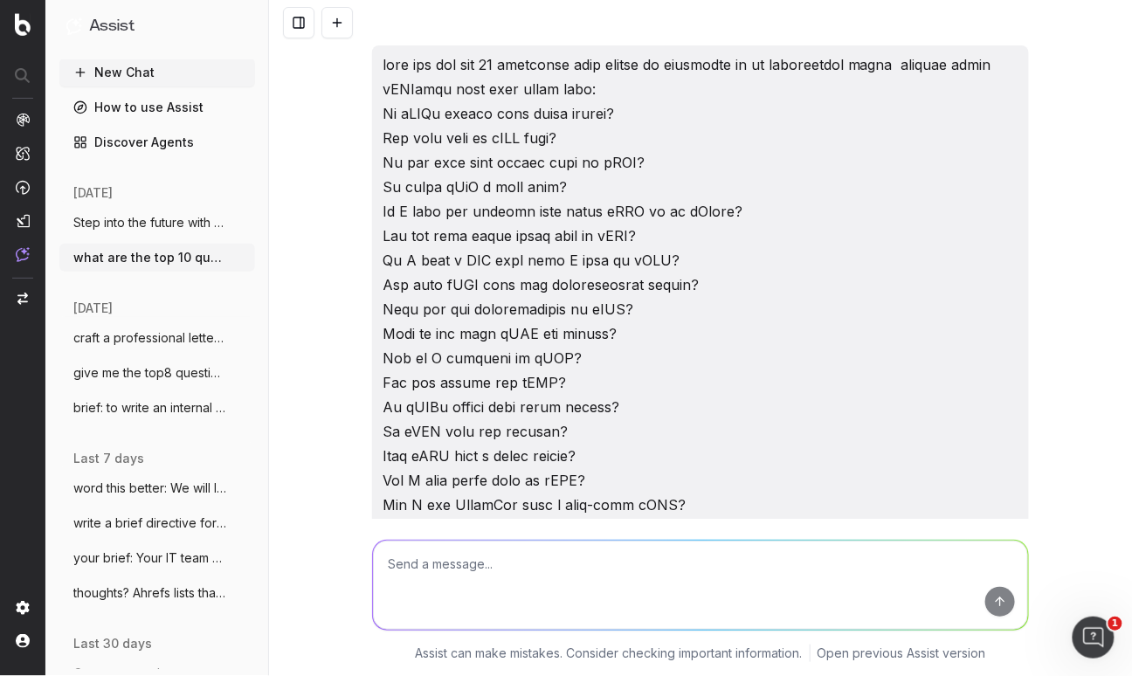
click at [467, 562] on textarea at bounding box center [700, 584] width 655 height 89
paste textarea "this article is appearing on [DOMAIN_NAME]"
type textarea "this article is appearing on [DOMAIN_NAME] What are the top internal links I sh…"
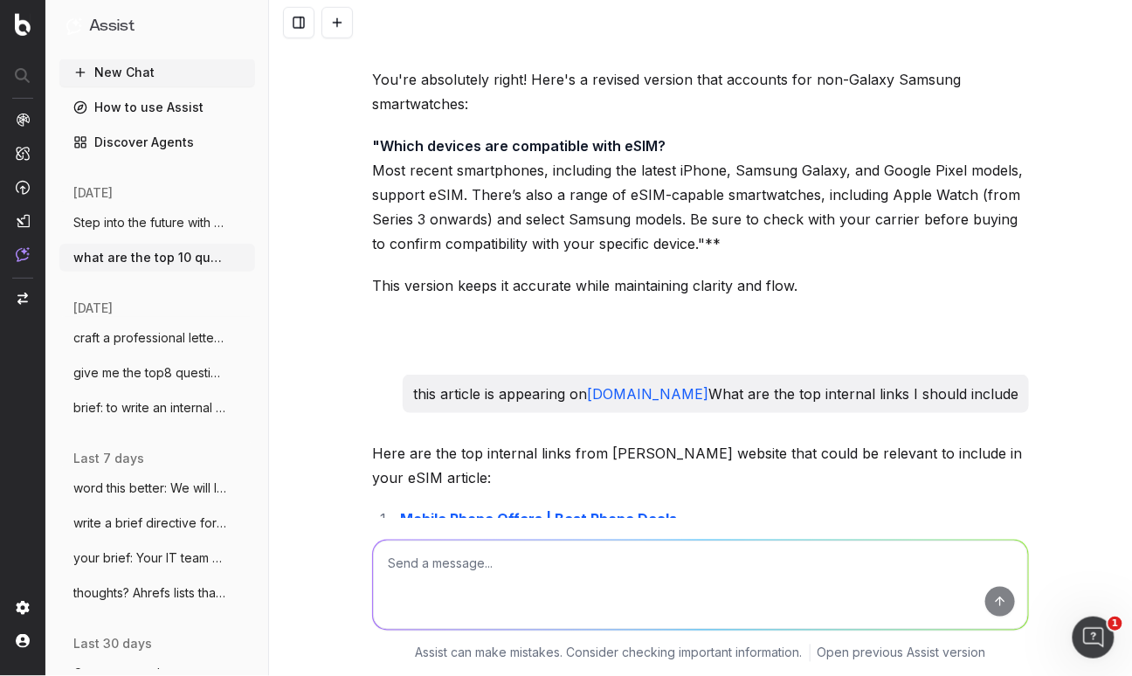
scroll to position [32634, 0]
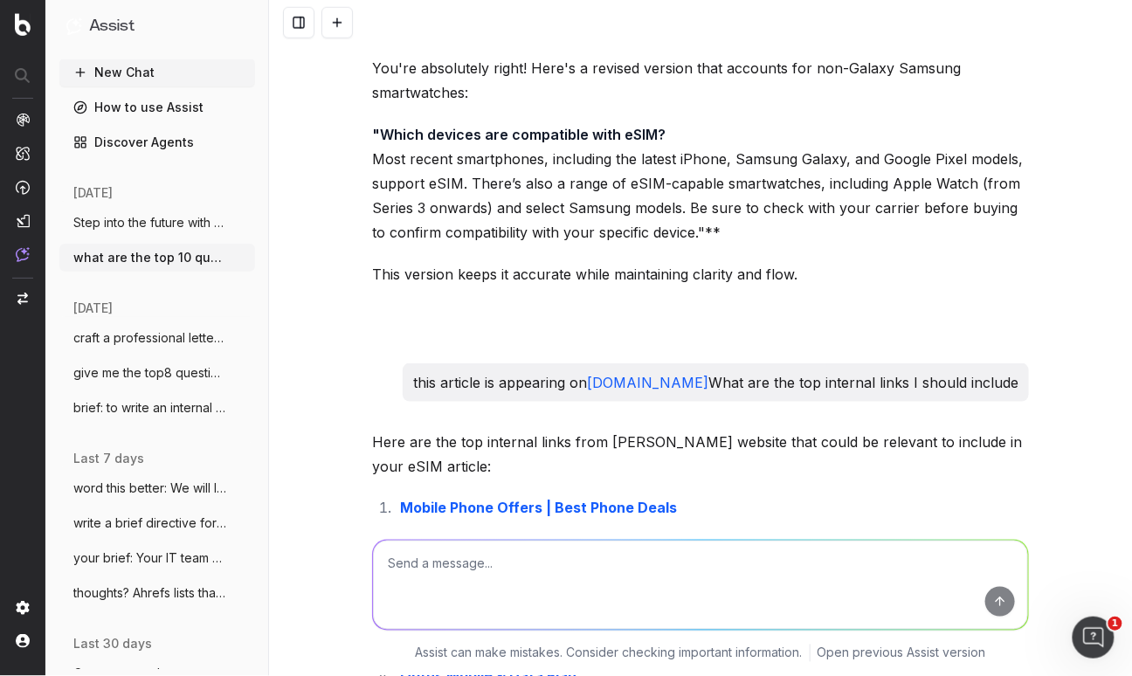
click at [507, 555] on strong "Samsung Unlocked Mobile Phones" at bounding box center [518, 563] width 237 height 17
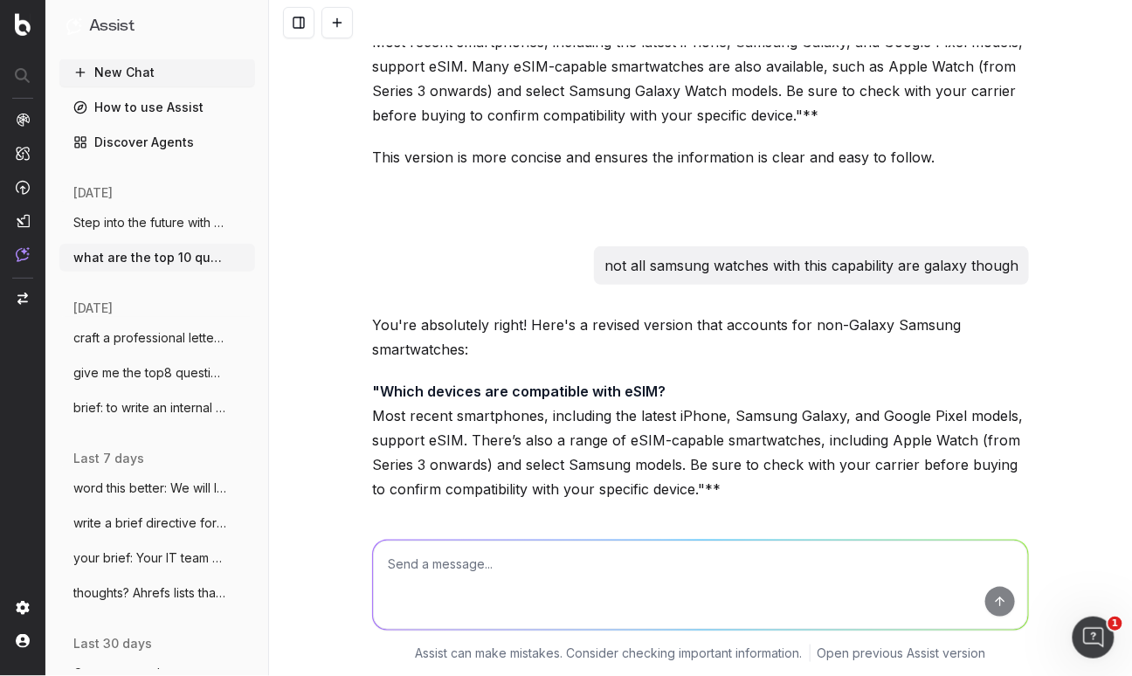
scroll to position [32197, 0]
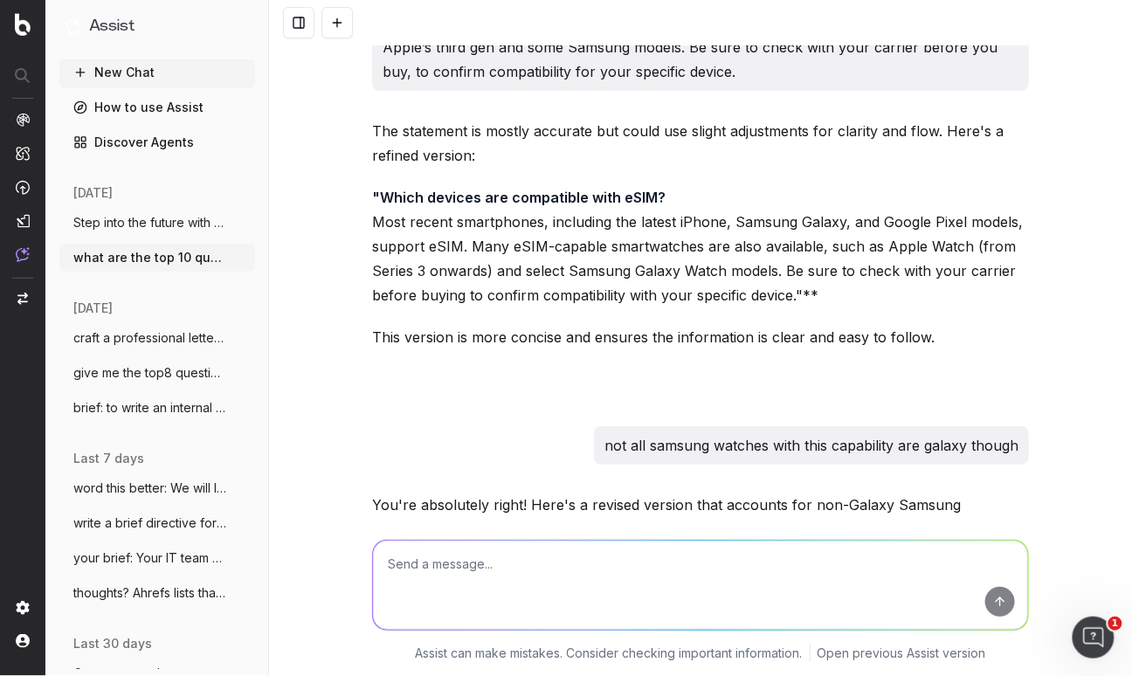
click at [402, 576] on textarea at bounding box center [700, 584] width 655 height 89
paste textarea "plan to support esim phones. Currently there is this set of attributes, but the…"
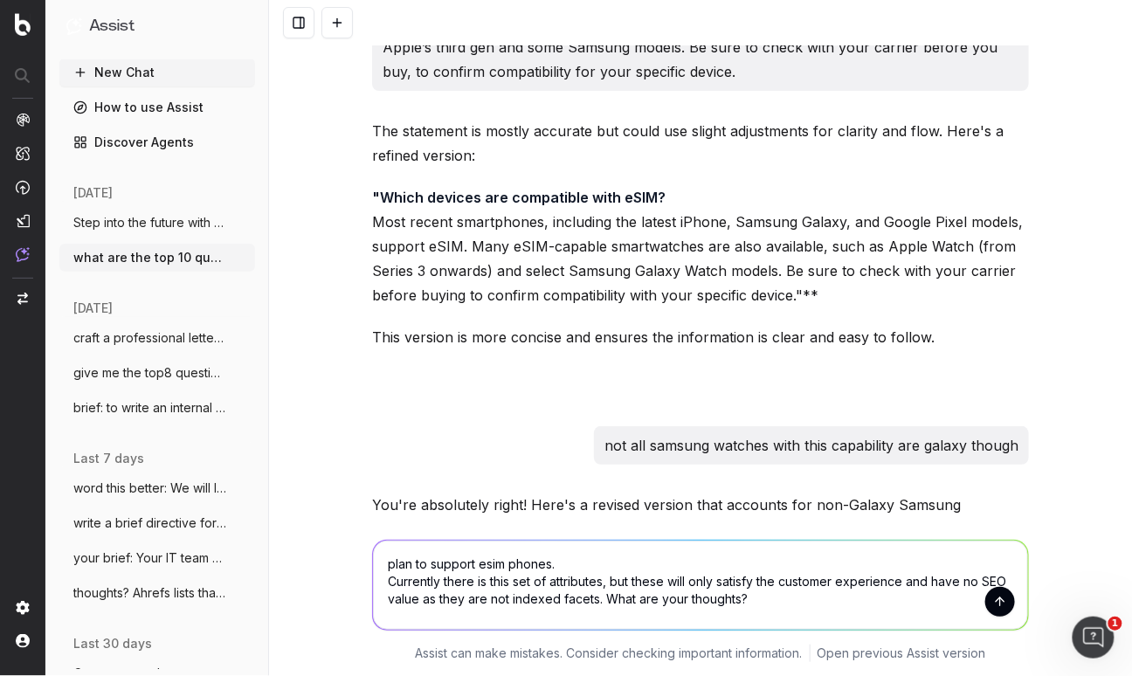
click at [387, 564] on textarea "plan to support esim phones. Currently there is this set of attributes, but the…" at bounding box center [700, 584] width 655 height 89
type textarea "how do we plan to support esim phones. Currently there is this set of attribute…"
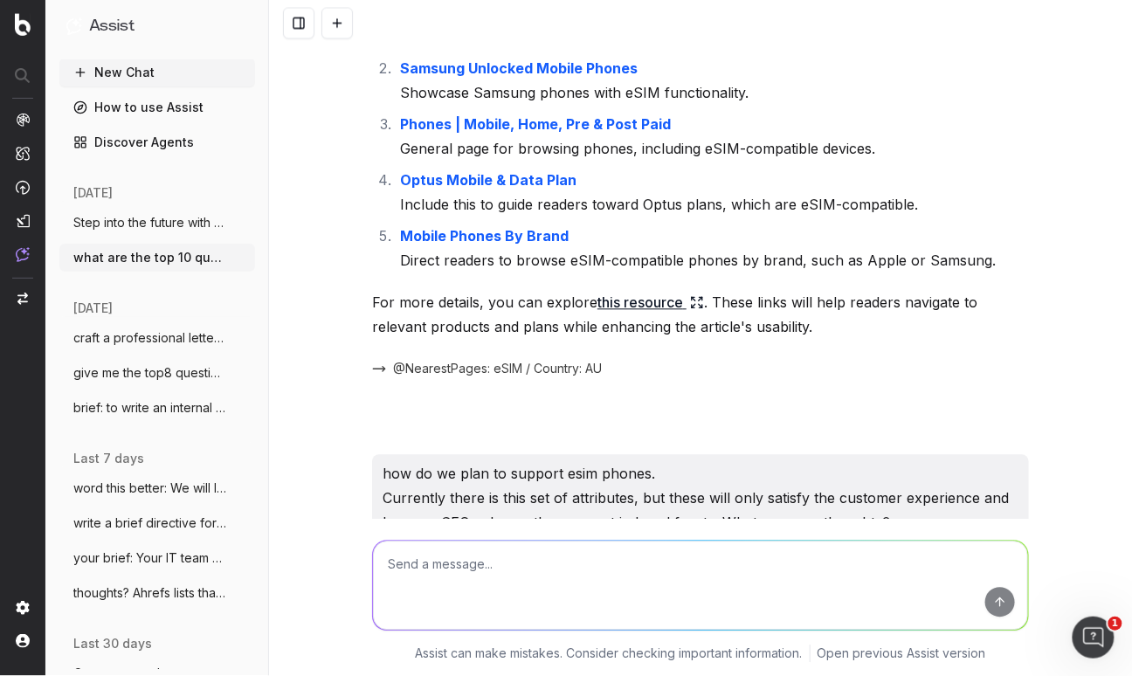
scroll to position [33116, 0]
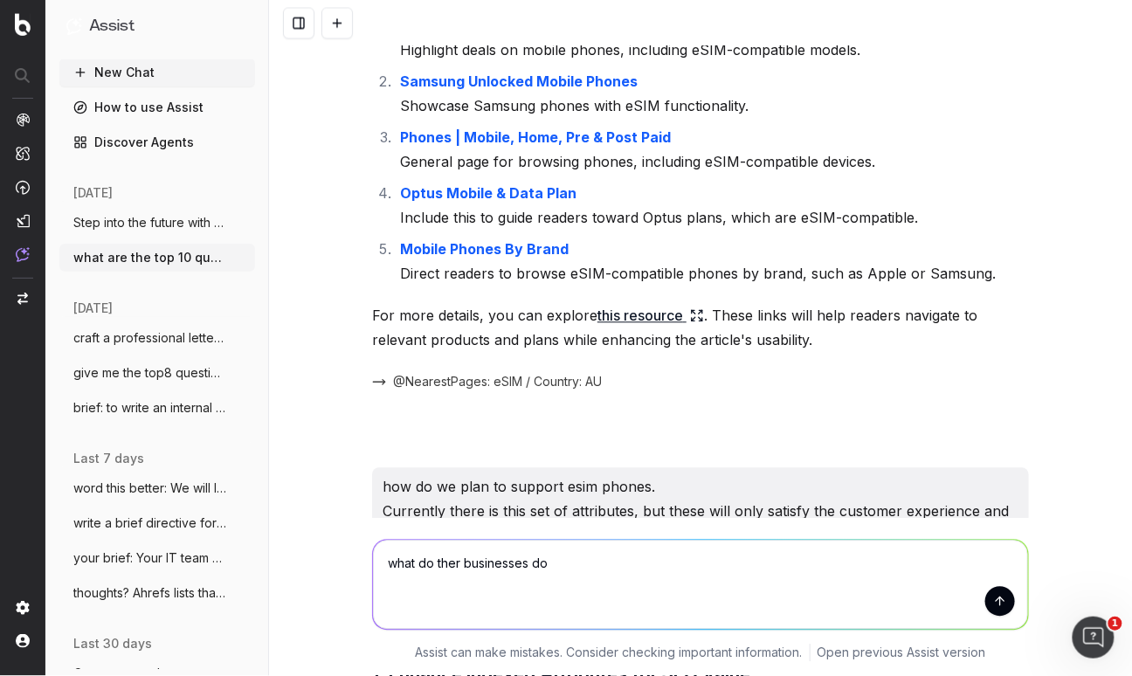
type textarea "what do ther businesses do?"
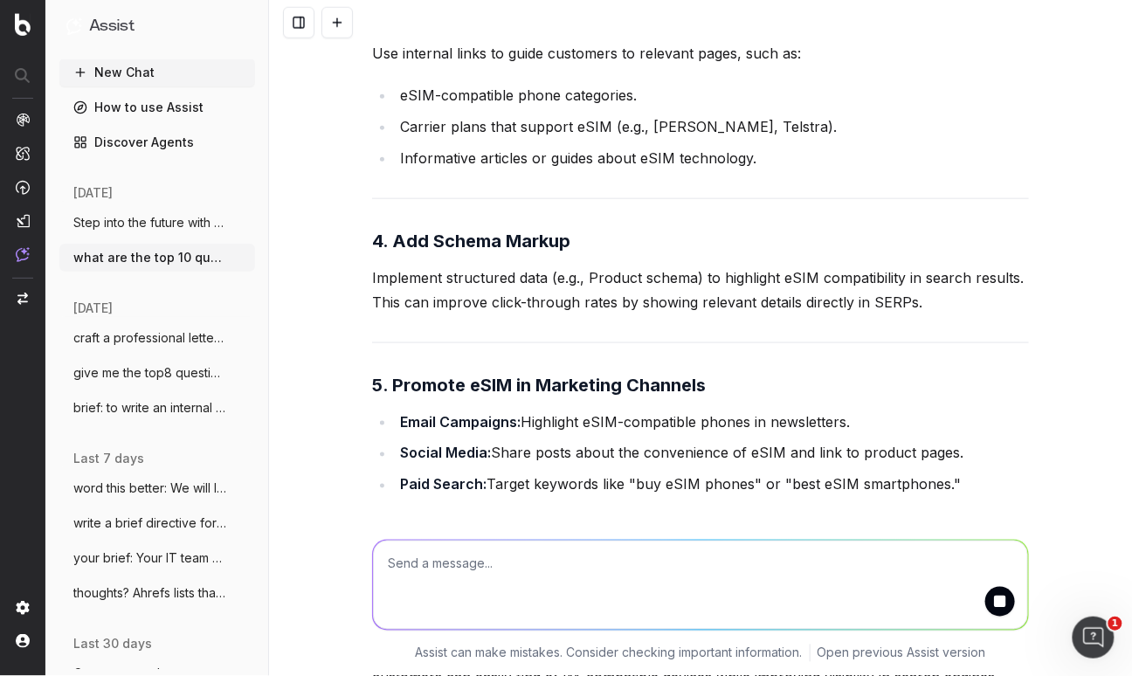
scroll to position [34389, 0]
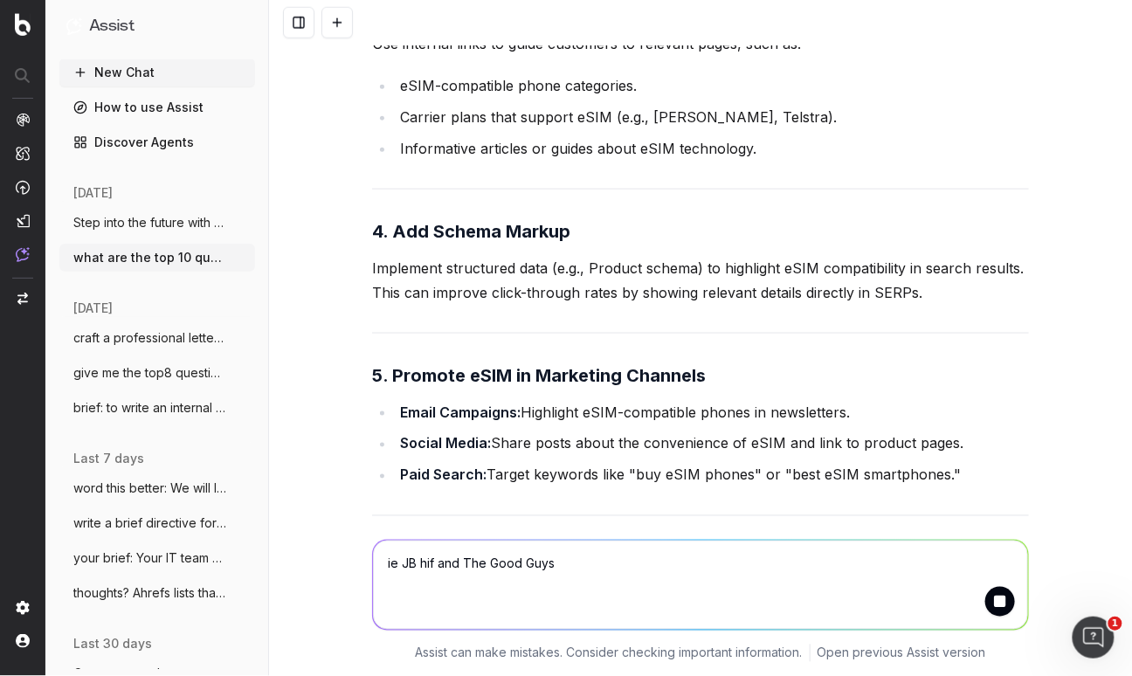
click at [433, 564] on textarea "ie JB hif and The Good Guys" at bounding box center [700, 584] width 655 height 89
type textarea "ie JB hifi and The Good Guys"
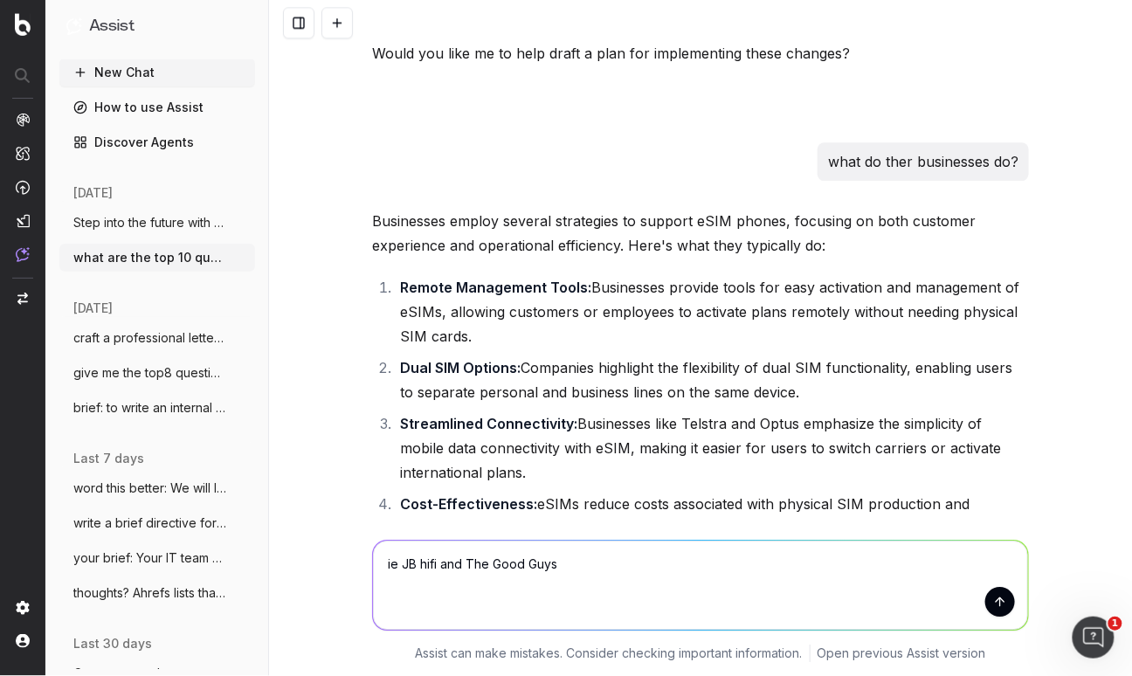
scroll to position [35035, 0]
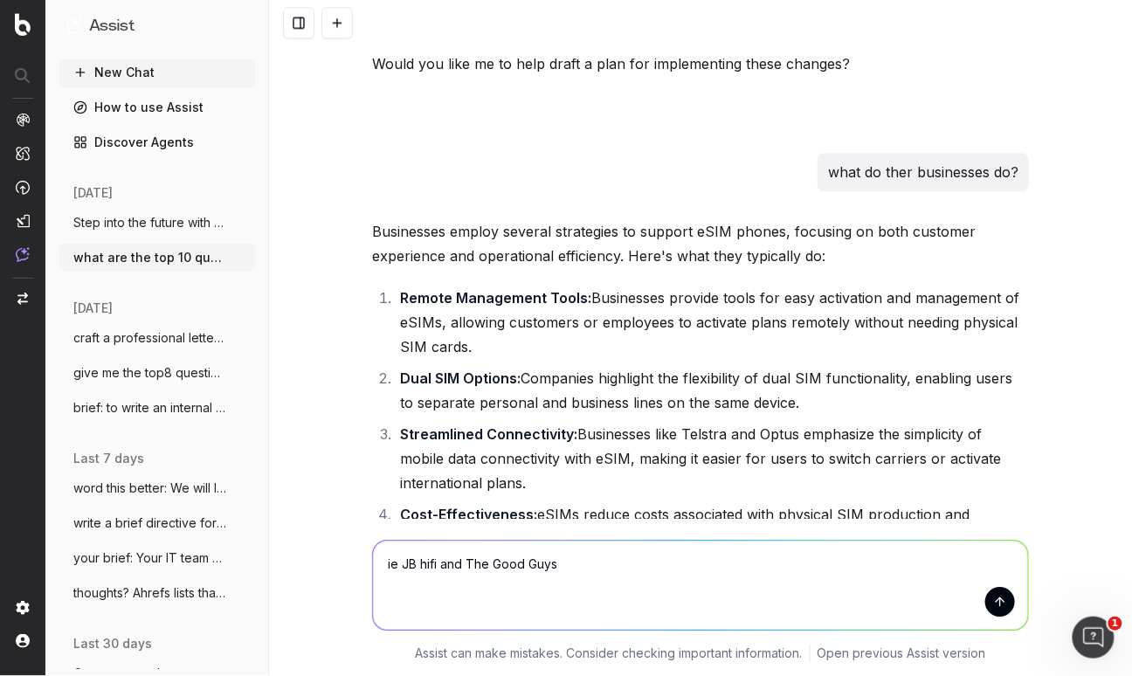
click at [564, 554] on textarea "ie JB hifi and The Good Guys" at bounding box center [700, 584] width 655 height 89
click at [558, 577] on textarea "ie JB hifi and The Good Guys" at bounding box center [700, 584] width 655 height 89
drag, startPoint x: 566, startPoint y: 560, endPoint x: 561, endPoint y: 568, distance: 9.4
click at [564, 563] on textarea "ie JB hifi and The Good Guys" at bounding box center [700, 584] width 655 height 89
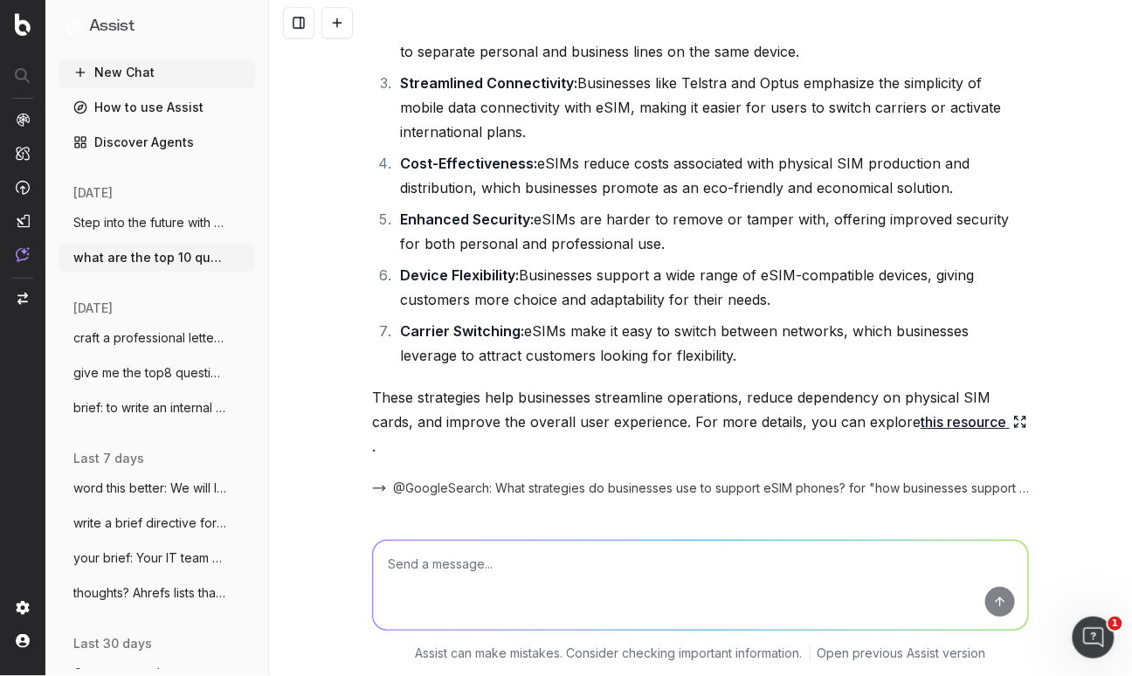
scroll to position [35293, 0]
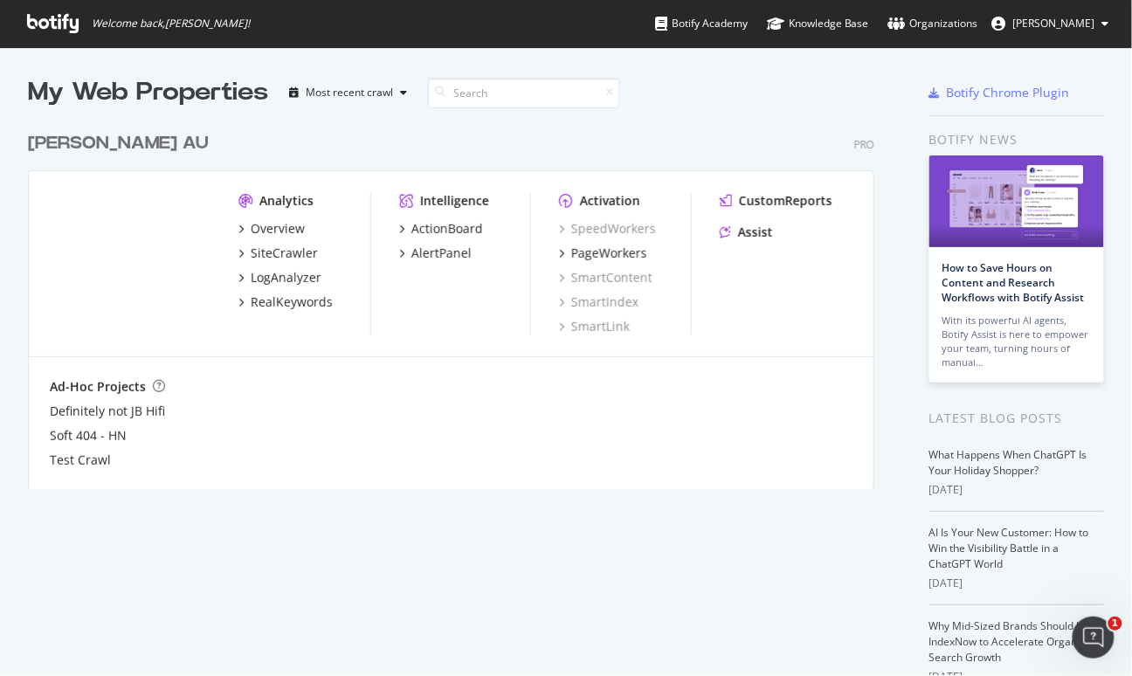
click at [38, 148] on div "Harvey Norman AU" at bounding box center [118, 143] width 181 height 25
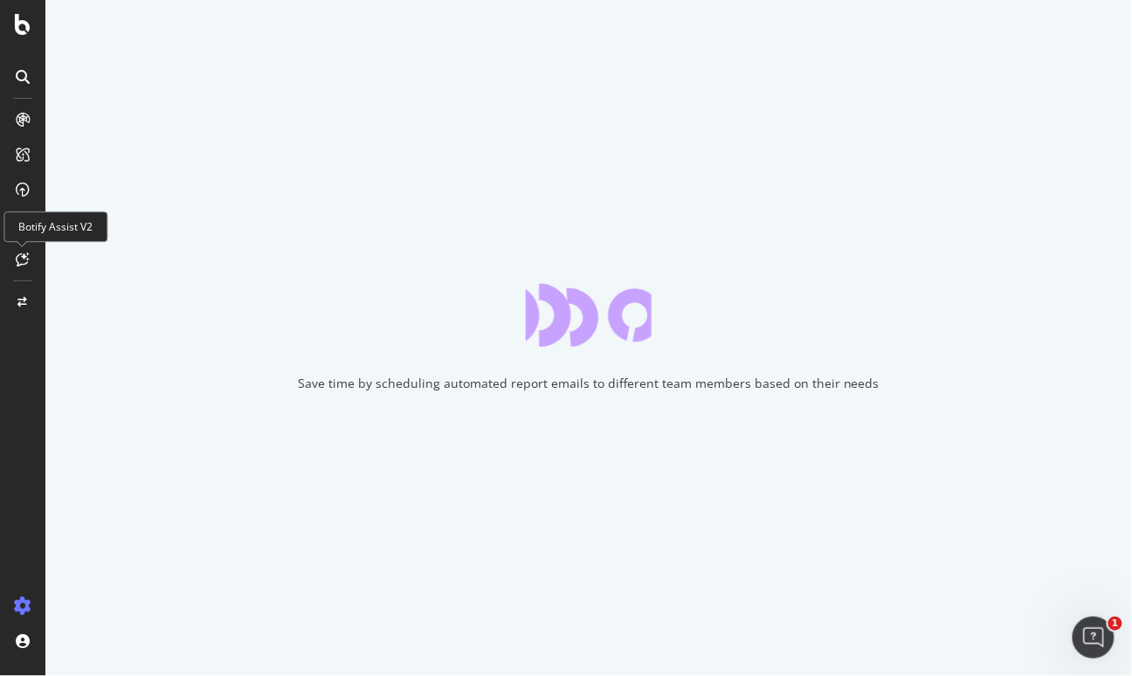
click at [26, 258] on icon at bounding box center [23, 259] width 13 height 14
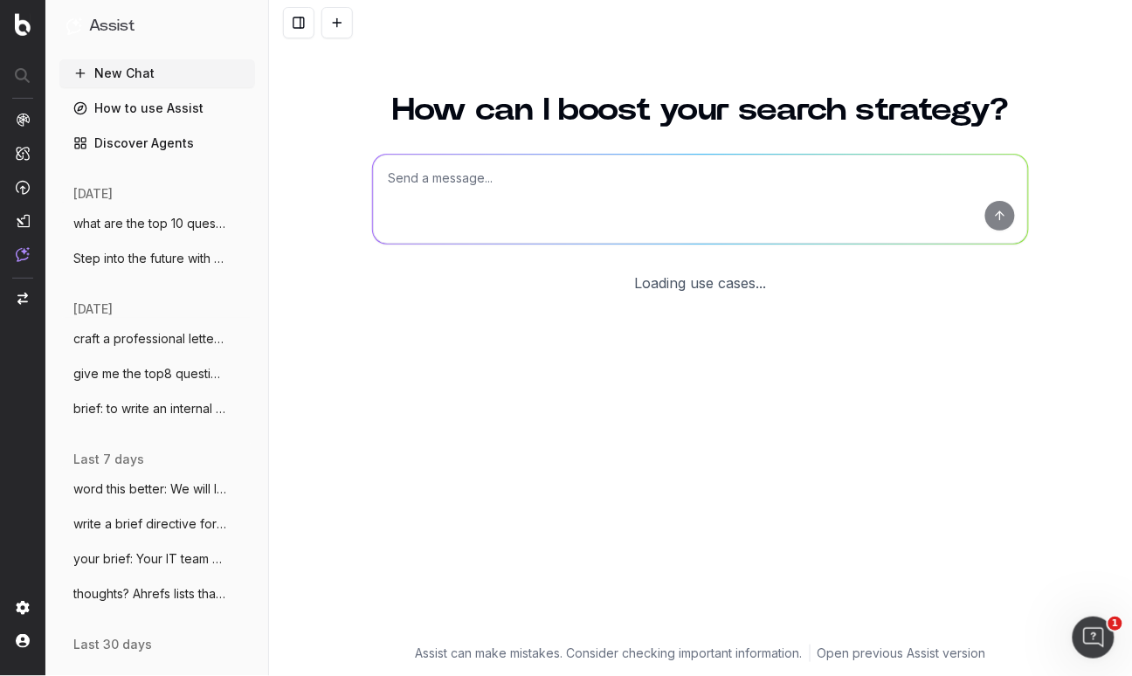
scroll to position [2, 0]
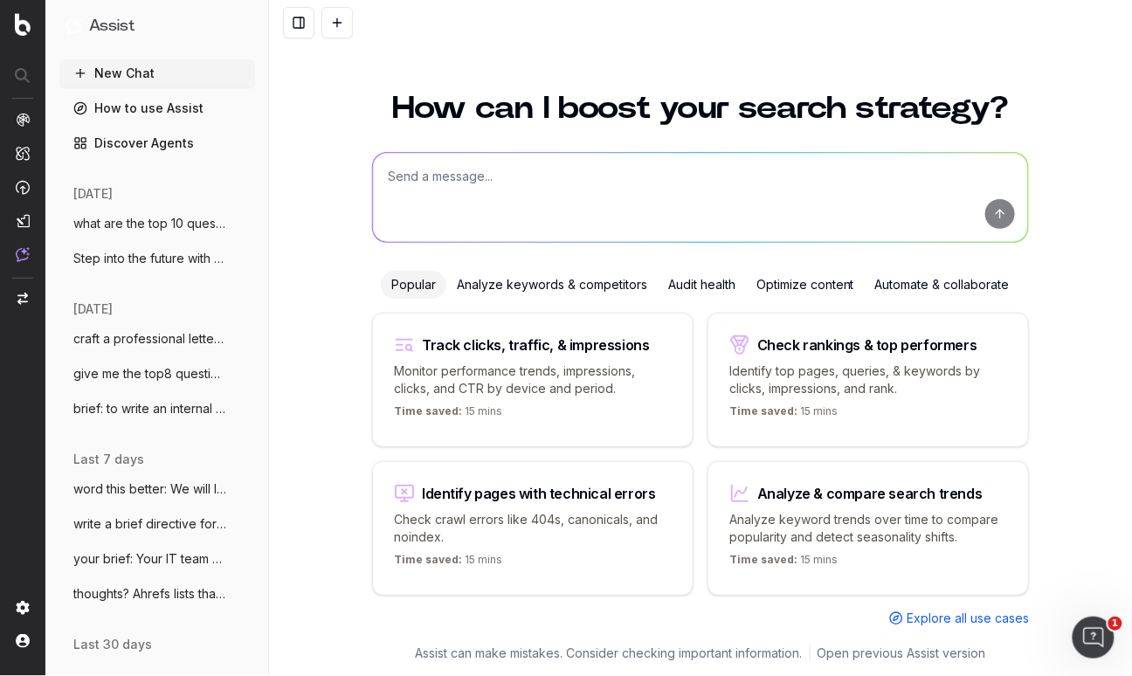
click at [125, 225] on span "what are the top 10 questions that shoul" at bounding box center [150, 223] width 154 height 17
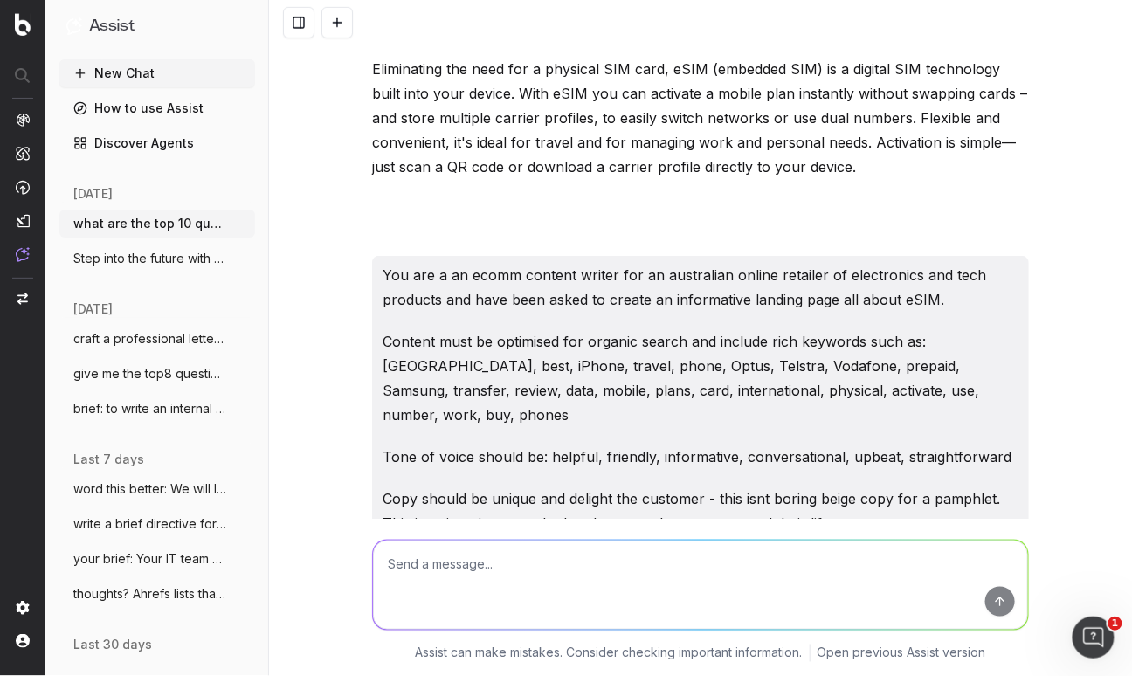
scroll to position [8718, 0]
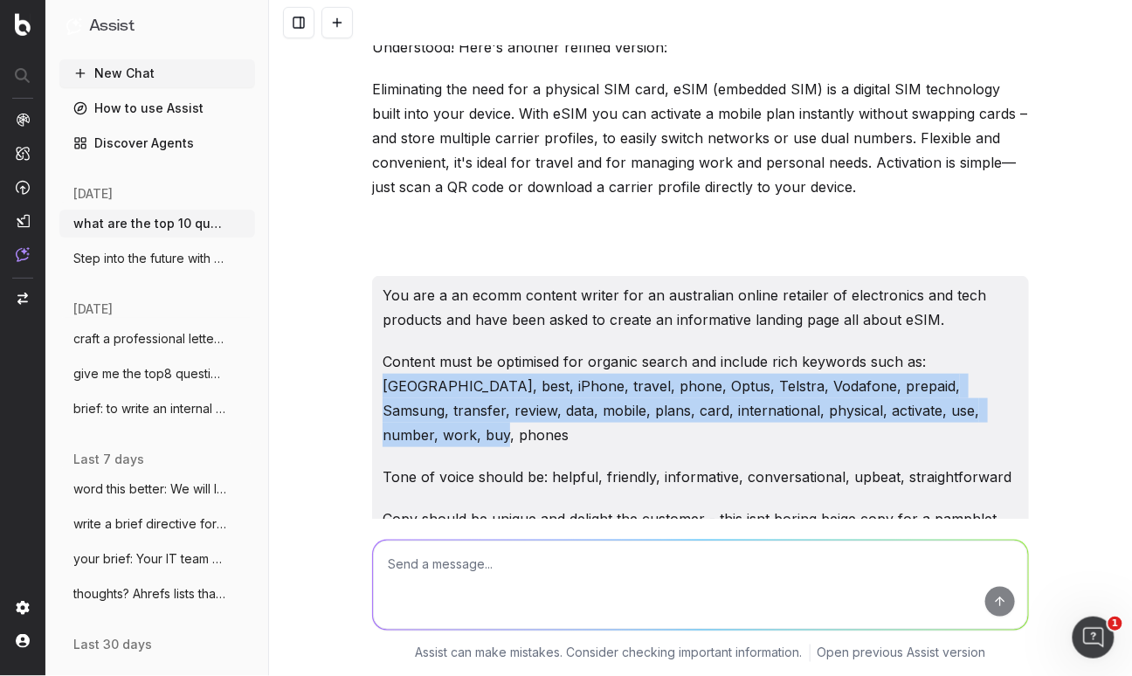
drag, startPoint x: 942, startPoint y: 334, endPoint x: 924, endPoint y: 290, distance: 48.2
click at [924, 349] on p "Content must be optimised for organic search and include rich keywords such as:…" at bounding box center [700, 398] width 636 height 98
copy p "Australia, best, iPhone, travel, phone, Optus, Telstra, Vodafone, prepaid, Sams…"
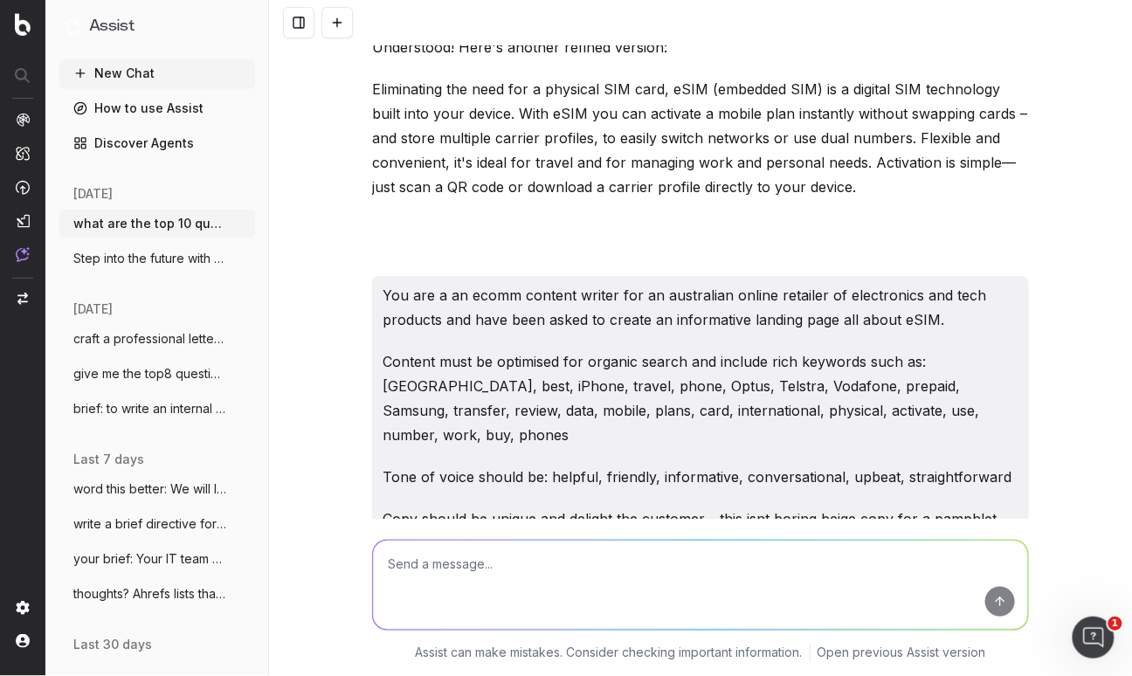
click at [426, 566] on textarea at bounding box center [700, 584] width 655 height 89
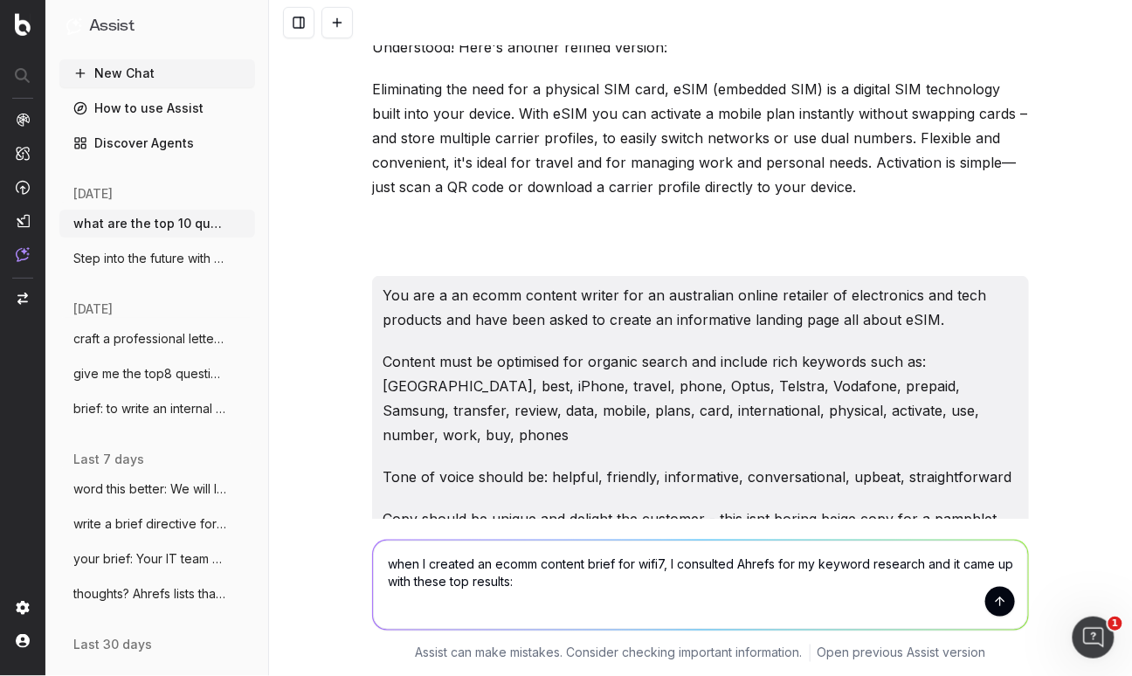
paste textarea "Keyword Research Keyword Avg. Monthly Search Volume wifi 7 2,800 wifi 6 vs wifi…"
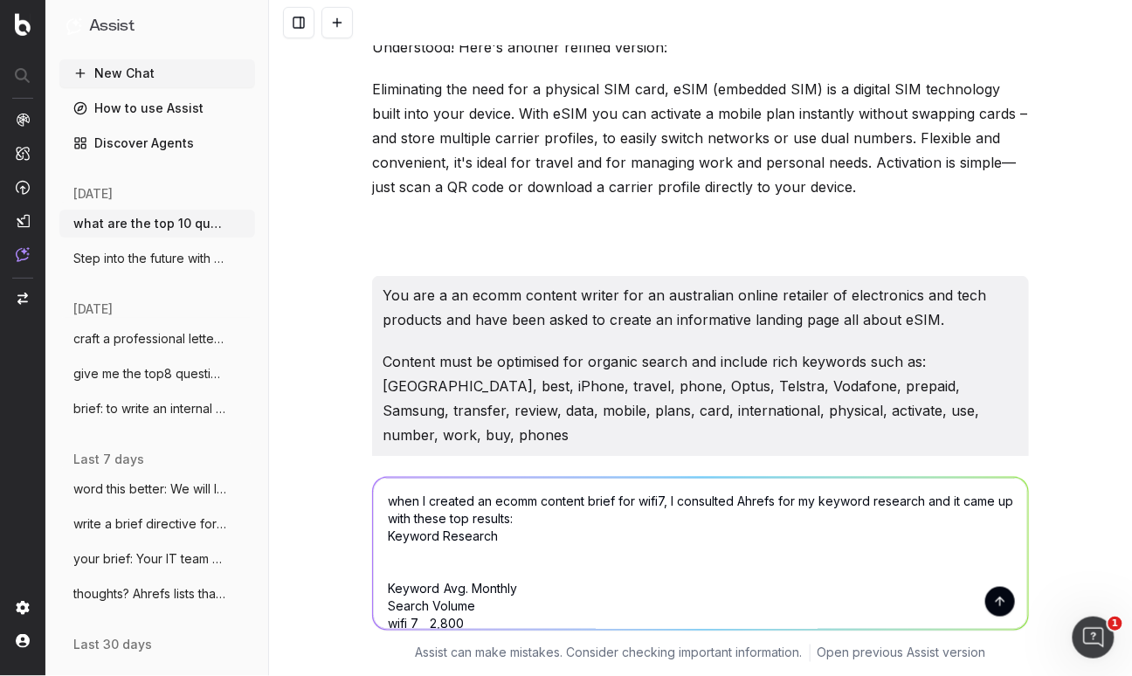
scroll to position [229, 0]
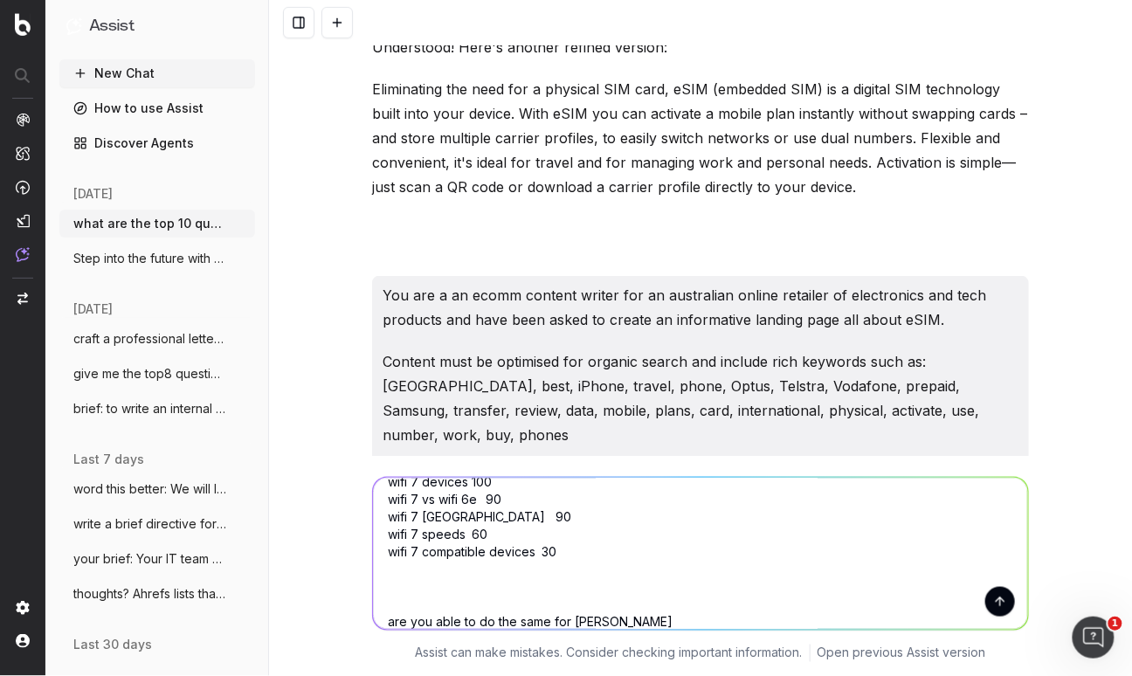
type textarea "when I created an ecomm content brief for wifi7, I consulted Ahrefs for my keyw…"
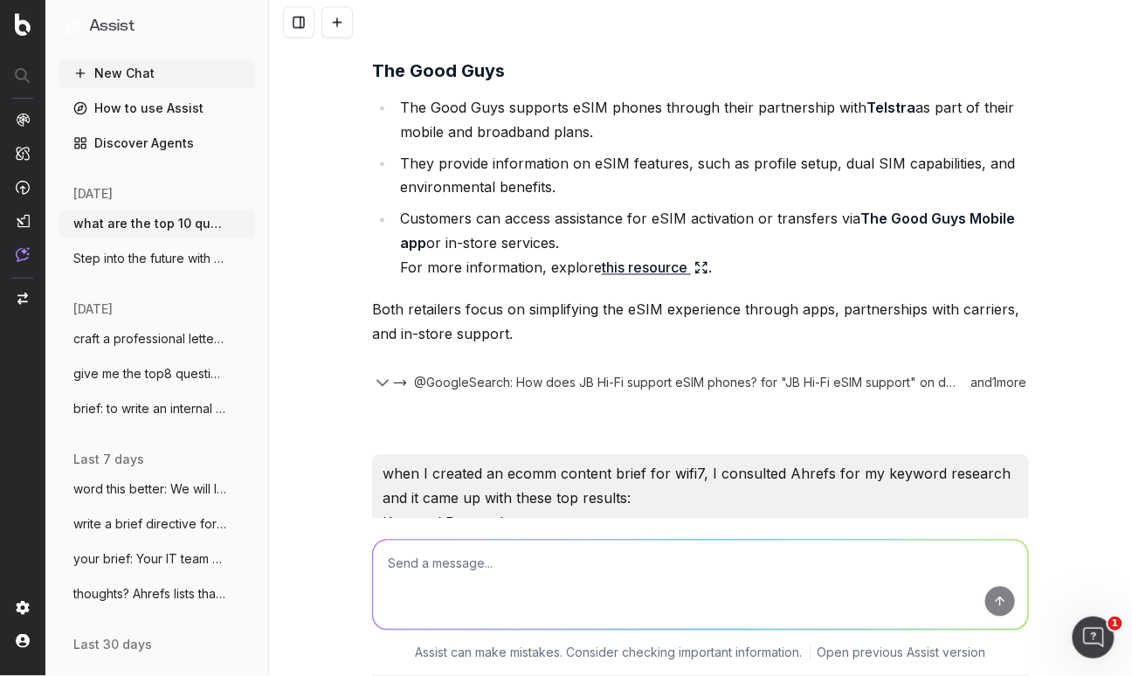
scroll to position [36761, 0]
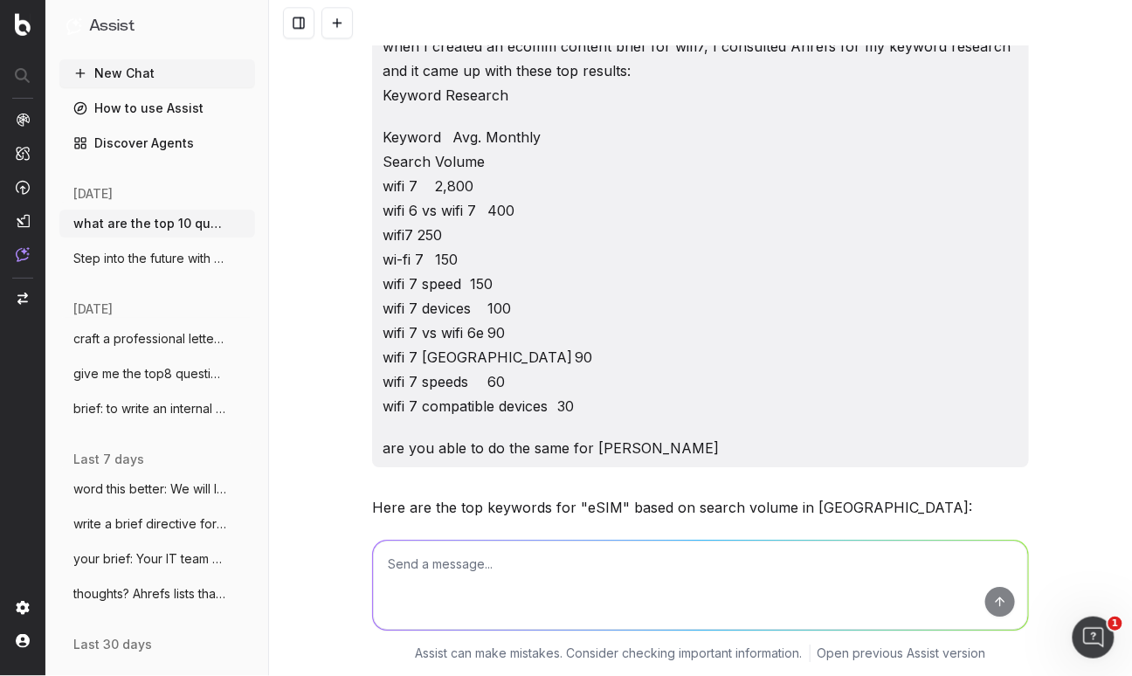
click at [421, 566] on textarea at bounding box center [700, 584] width 655 height 89
paste textarea "[Intro] Forget the frustration of fumbling with tiny SIM cards – eSIM will revo…"
type textarea "add in esim australia here: [Intro] Forget the frustration of fumbling with tin…"
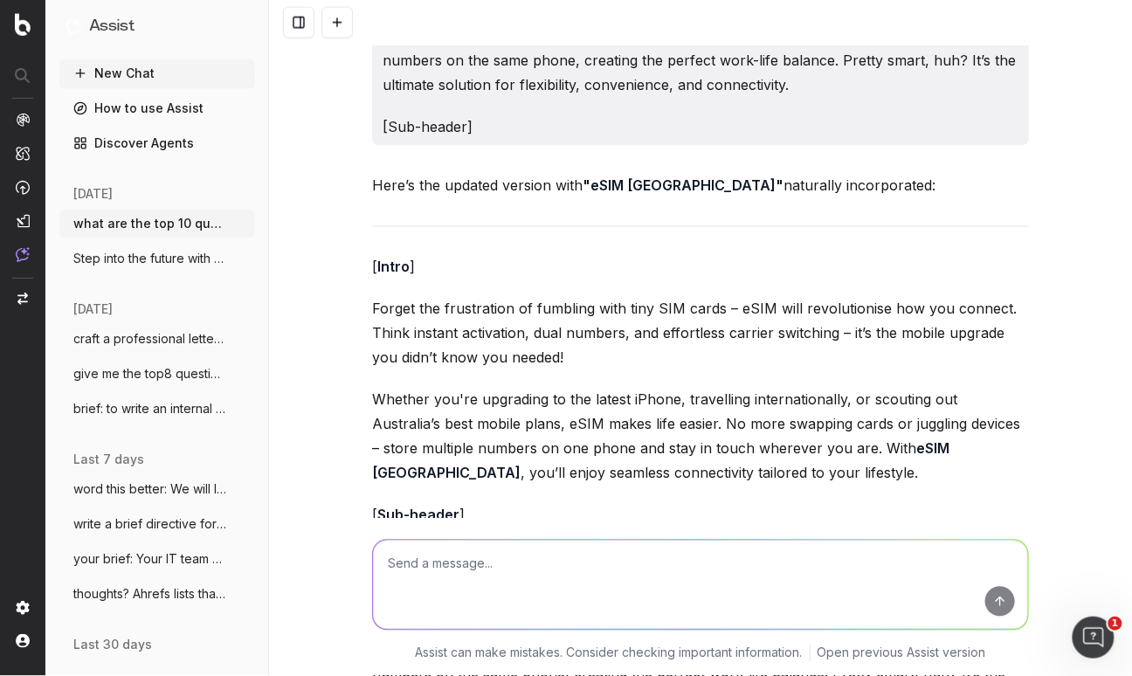
scroll to position [38038, 0]
type textarea "no other article I have read uses eSIM australia - I dont see how this is natur…"
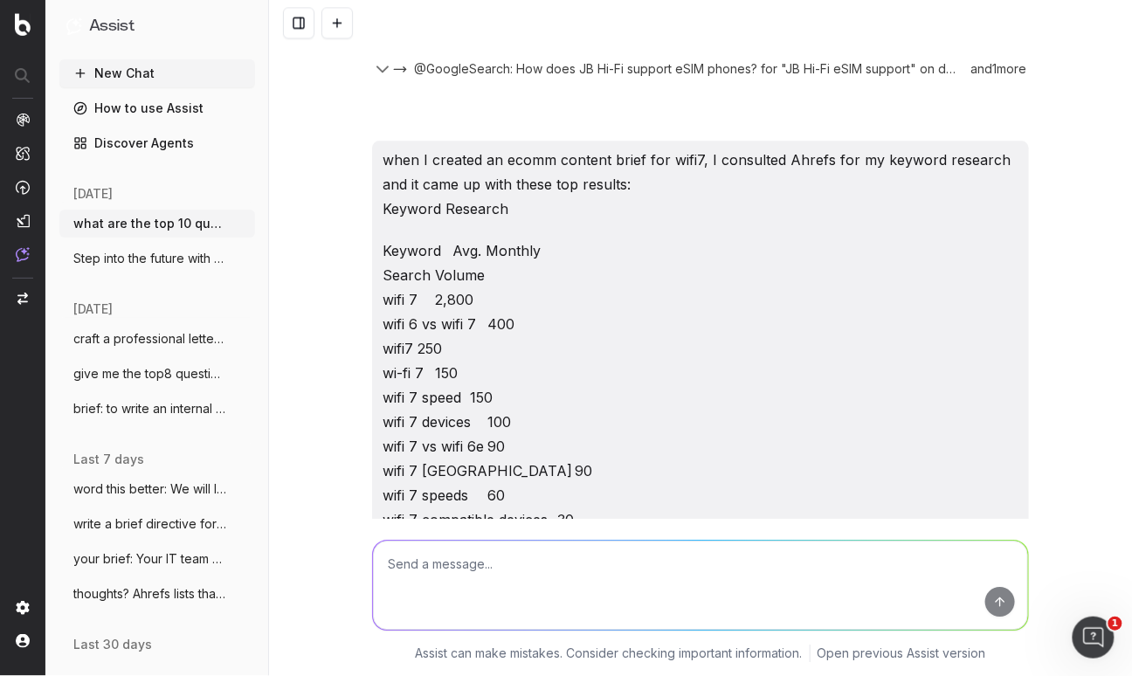
scroll to position [36647, 0]
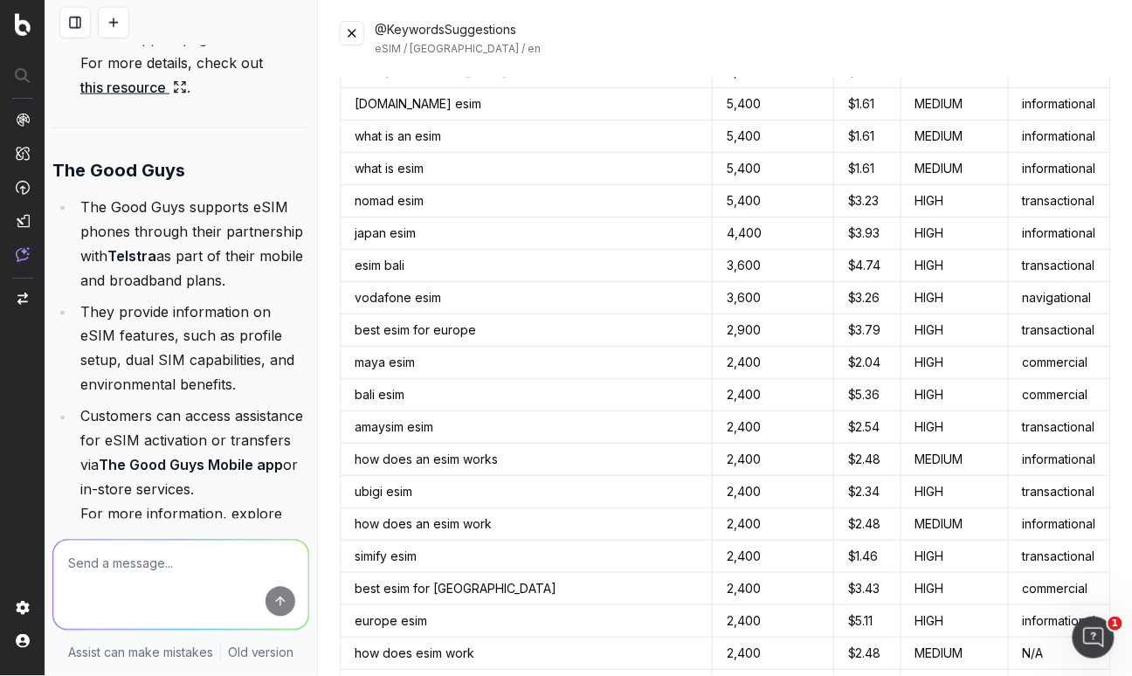
scroll to position [384, 0]
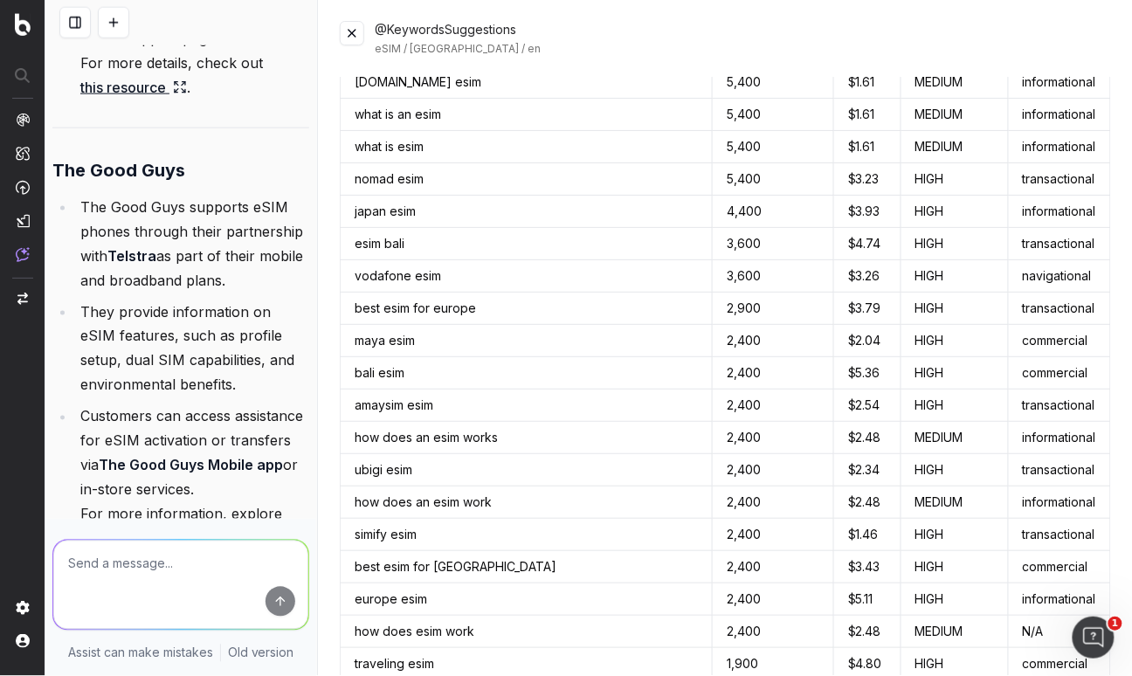
click at [148, 578] on textarea at bounding box center [180, 584] width 255 height 89
type textarea "is that from ahrefs"
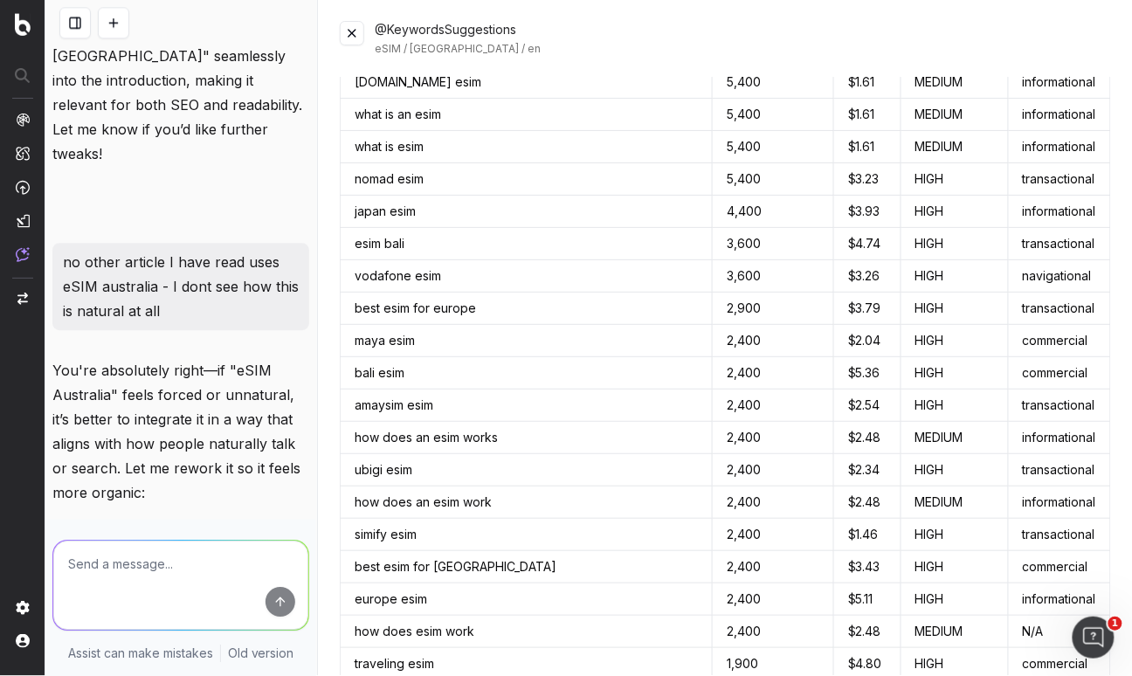
scroll to position [63817, 0]
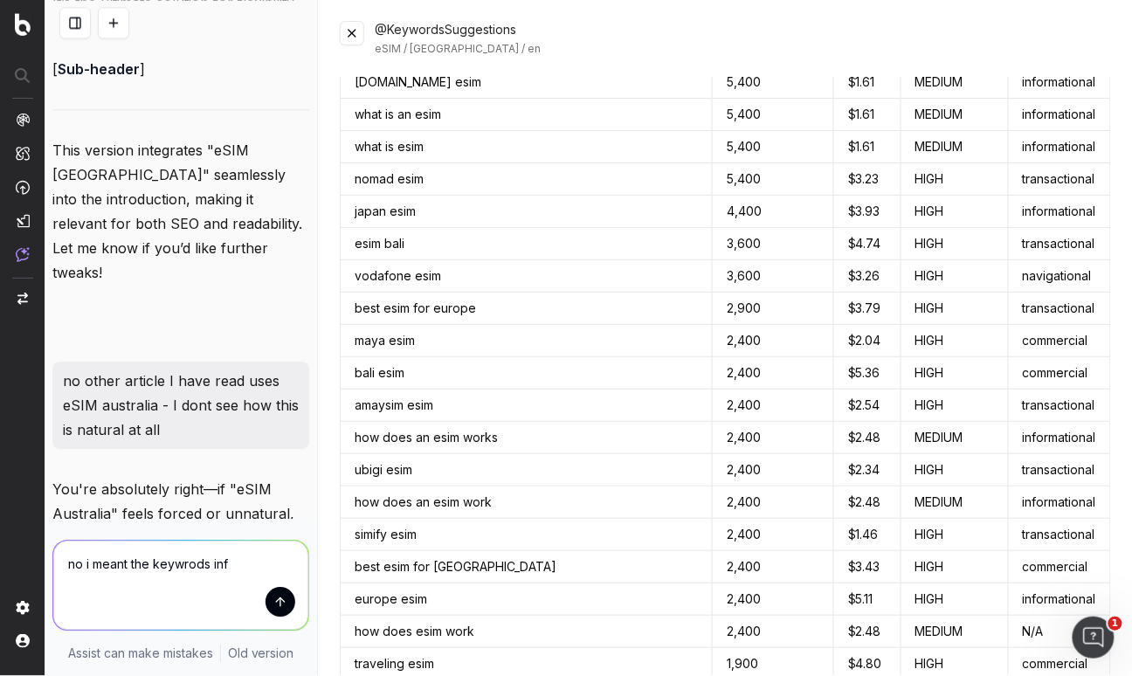
type textarea "no i meant the keywrods info"
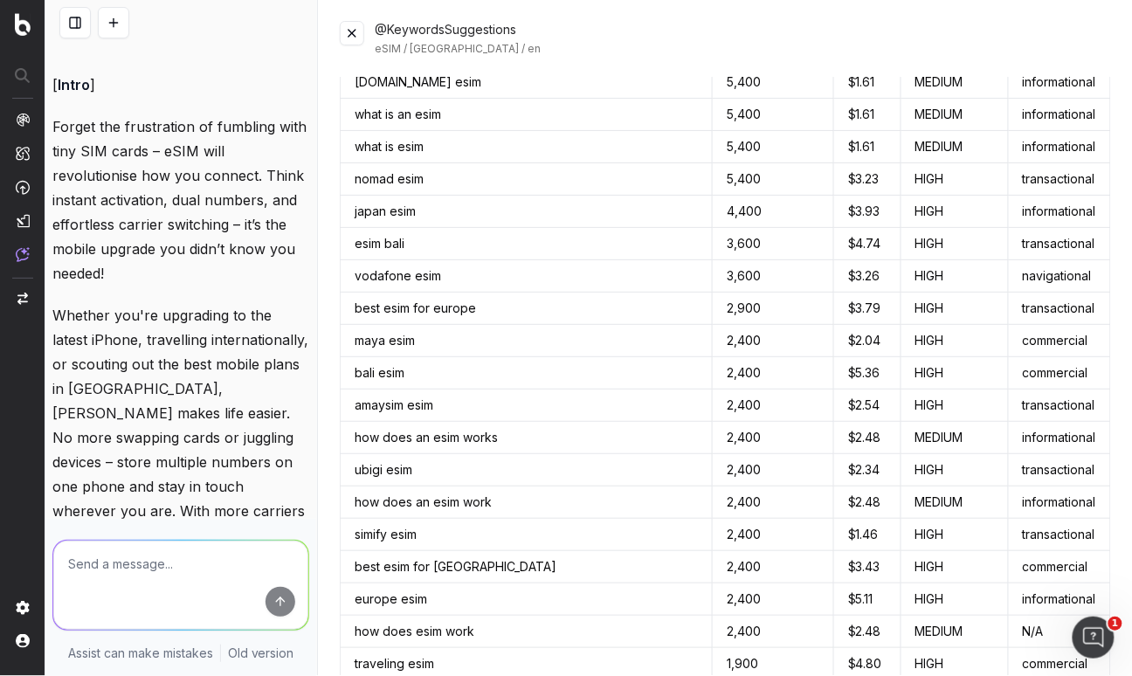
scroll to position [64576, 0]
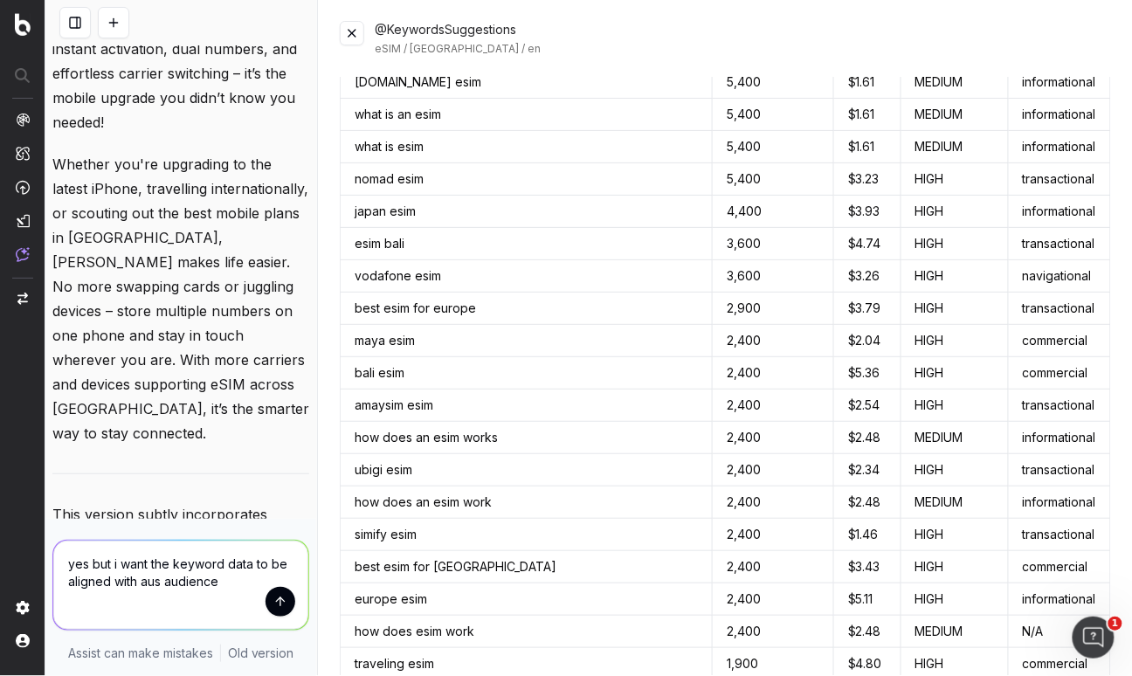
type textarea "yes but i want the keyword data to be aligned with aus audiences"
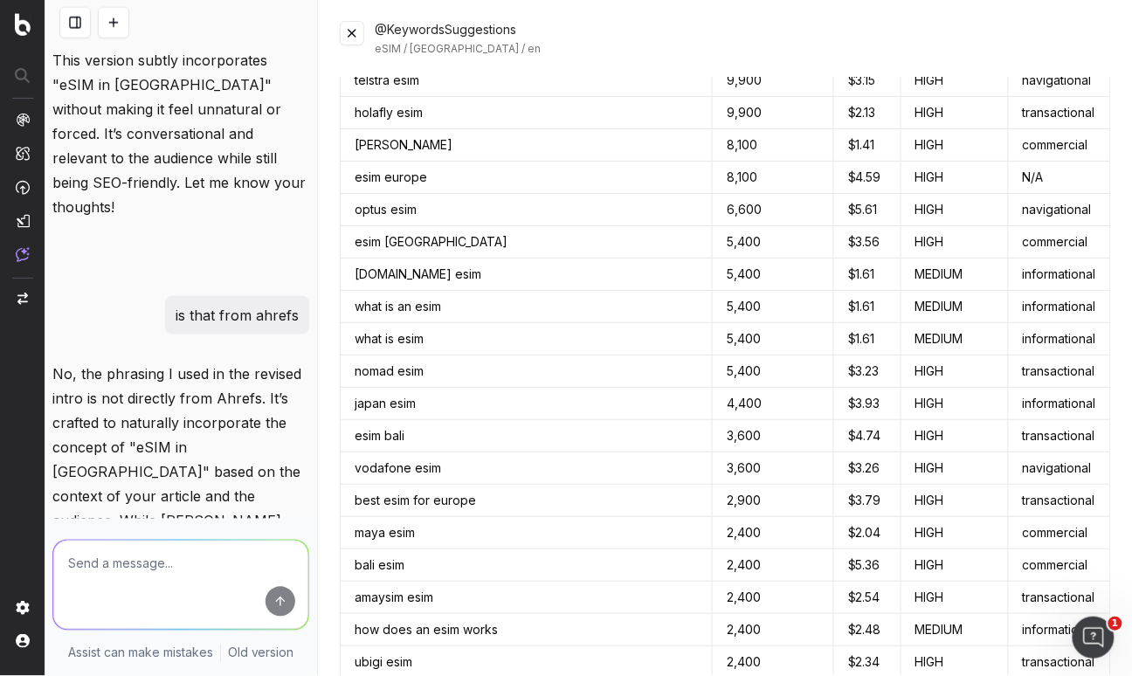
scroll to position [64975, 0]
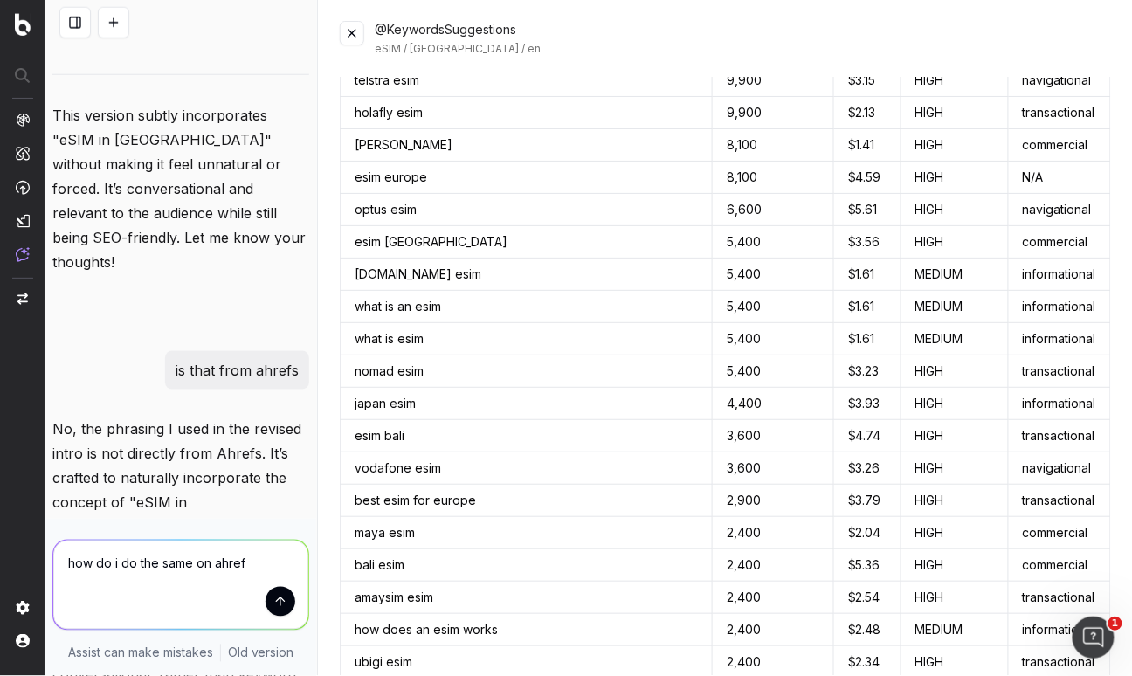
type textarea "how do i do the same on ahrefs"
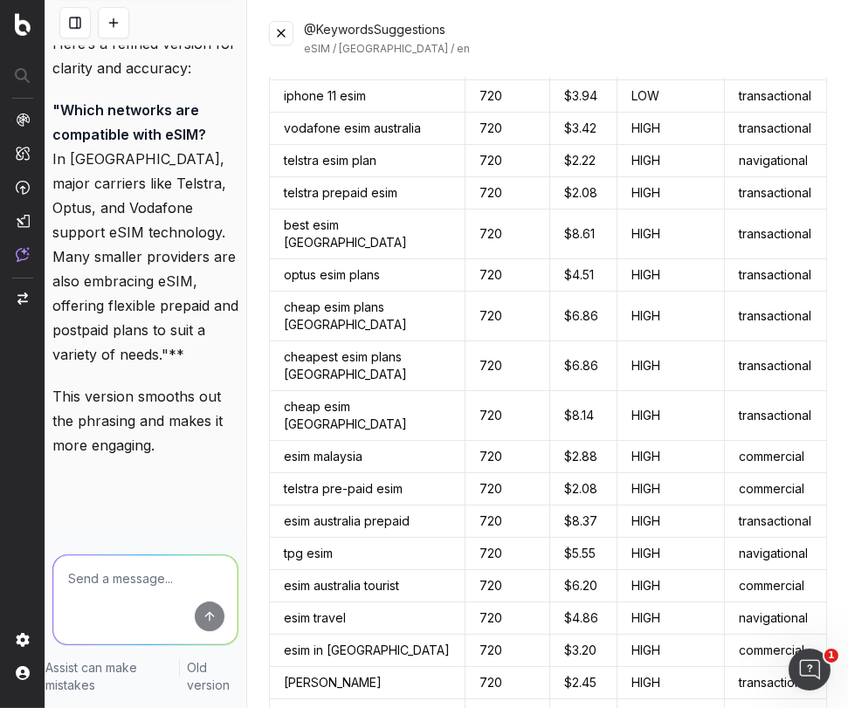
scroll to position [4119, 0]
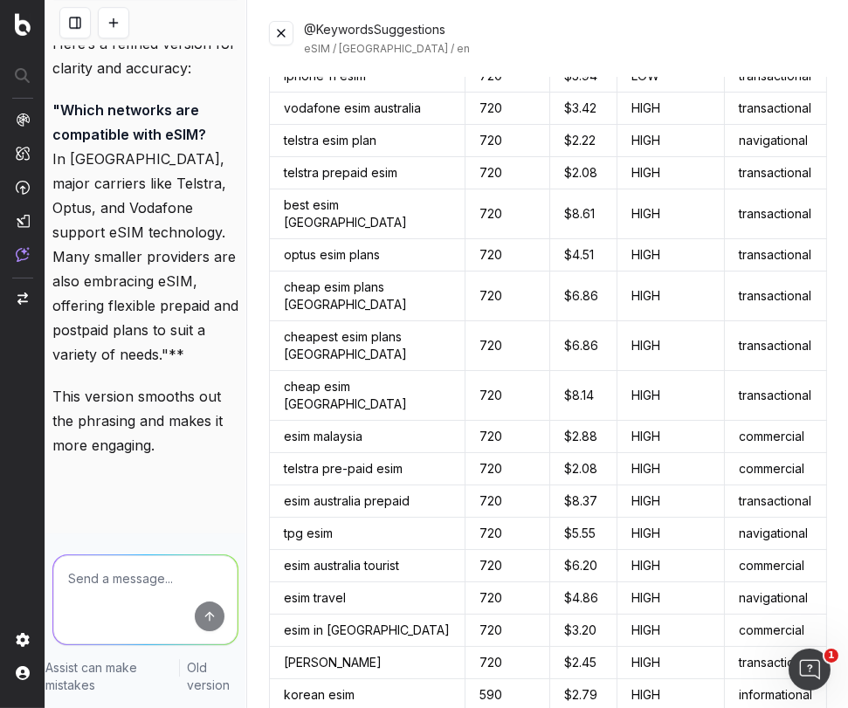
drag, startPoint x: 283, startPoint y: 31, endPoint x: 329, endPoint y: 386, distance: 358.4
click at [283, 31] on button at bounding box center [281, 33] width 24 height 24
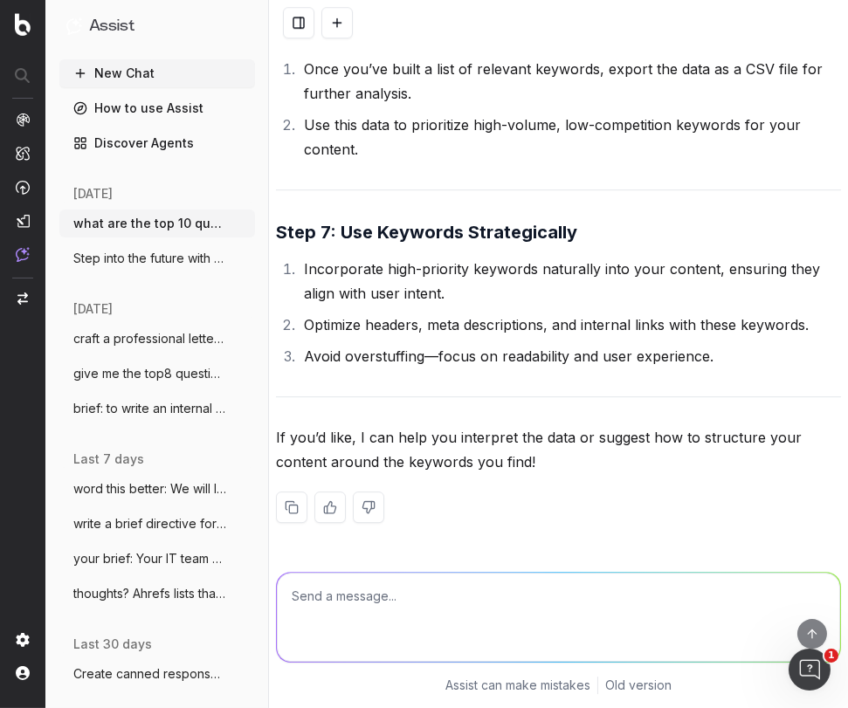
scroll to position [33880, 0]
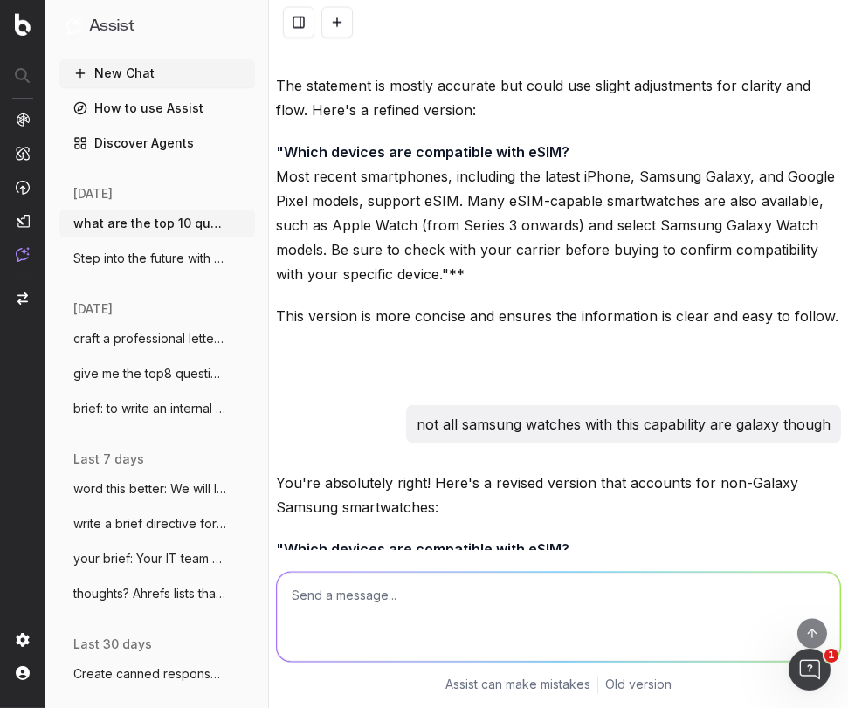
click at [314, 602] on textarea at bounding box center [558, 617] width 563 height 89
paste textarea "esim esim australia travel esim esim card International esim Best esim"
type textarea "Do i have to use these pairings in my article: esim esim australia travel esim …"
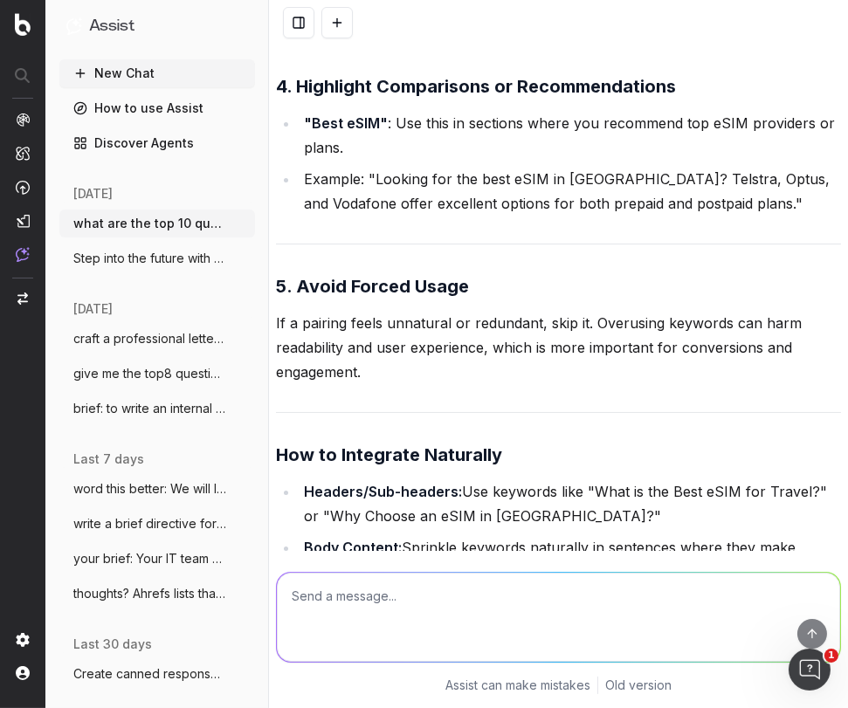
scroll to position [45731, 0]
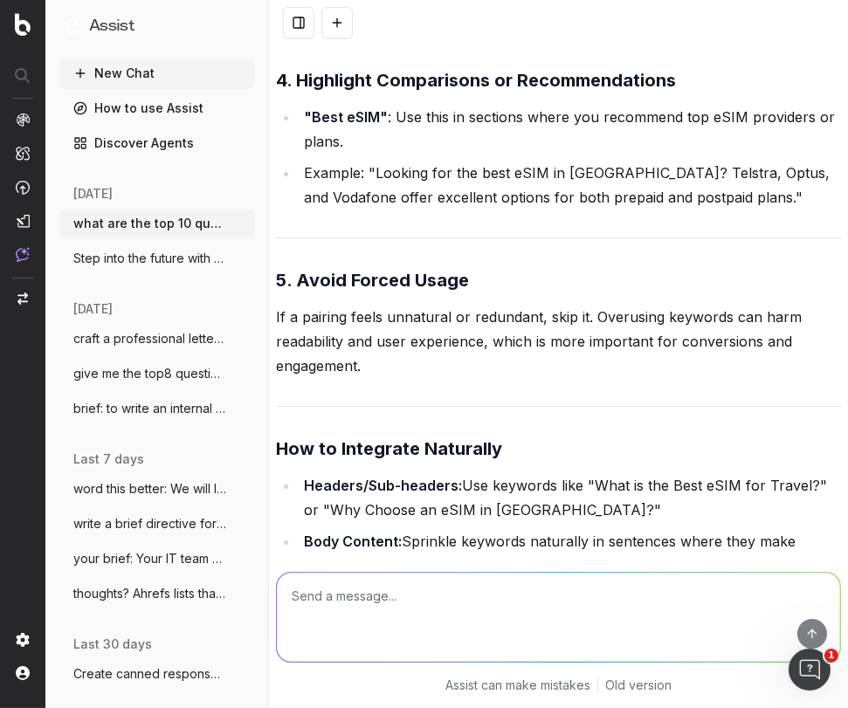
paste textarea "Forget the frustration of fumbling with tiny SIM cards – eSIM will revolutionis…"
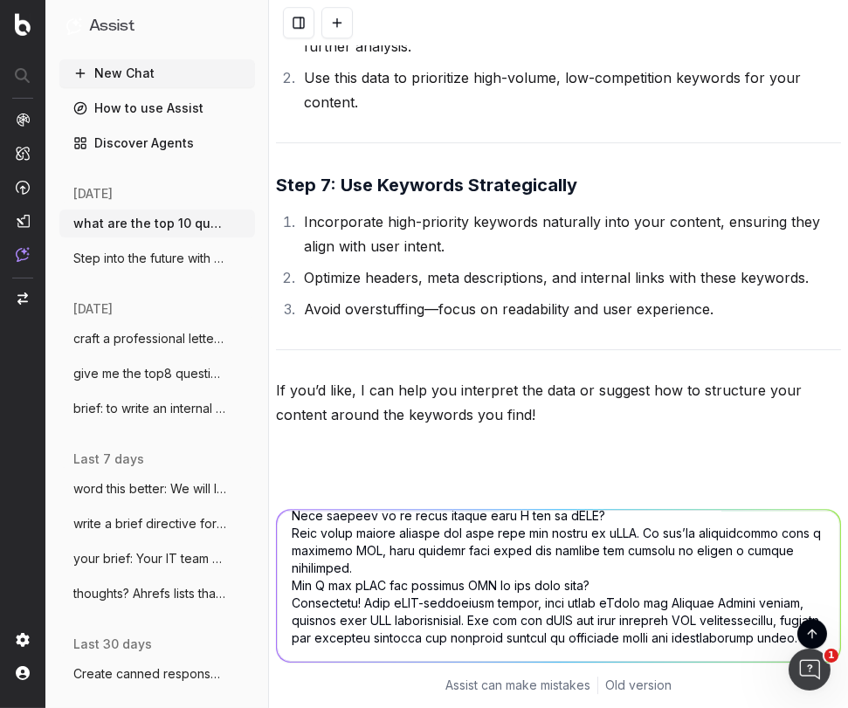
scroll to position [44239, 0]
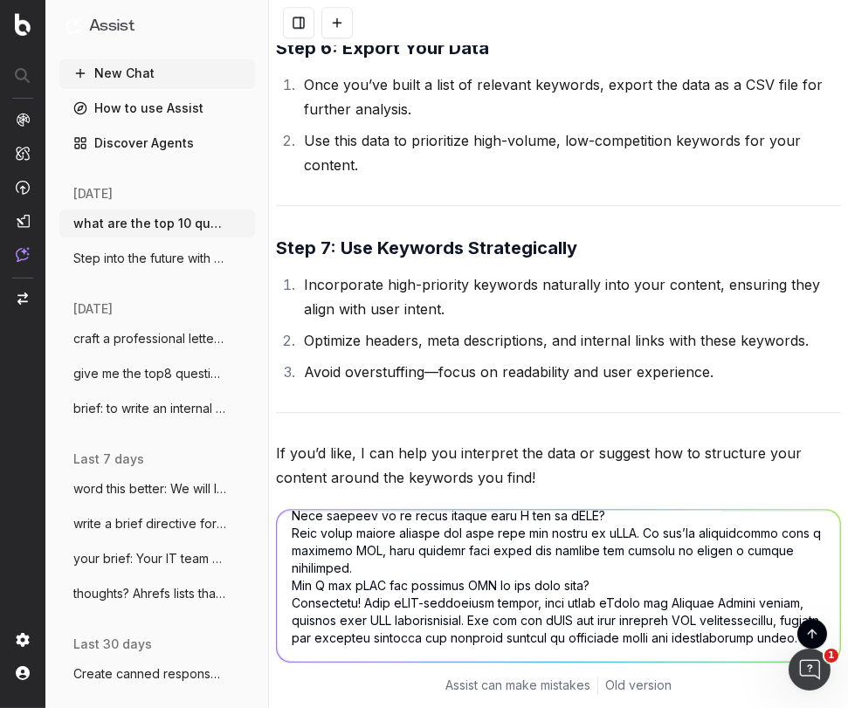
drag, startPoint x: 562, startPoint y: 392, endPoint x: 498, endPoint y: 300, distance: 112.2
click at [498, 567] on div "Do i have to use these pairings in my article: esim esim australia travel esim …" at bounding box center [665, 647] width 352 height 161
drag, startPoint x: 618, startPoint y: 316, endPoint x: 610, endPoint y: 323, distance: 10.5
click at [618, 574] on p "Do i have to use these pairings in my article: esim esim australia travel esim …" at bounding box center [664, 647] width 331 height 147
drag, startPoint x: 494, startPoint y: 343, endPoint x: 492, endPoint y: 321, distance: 22.0
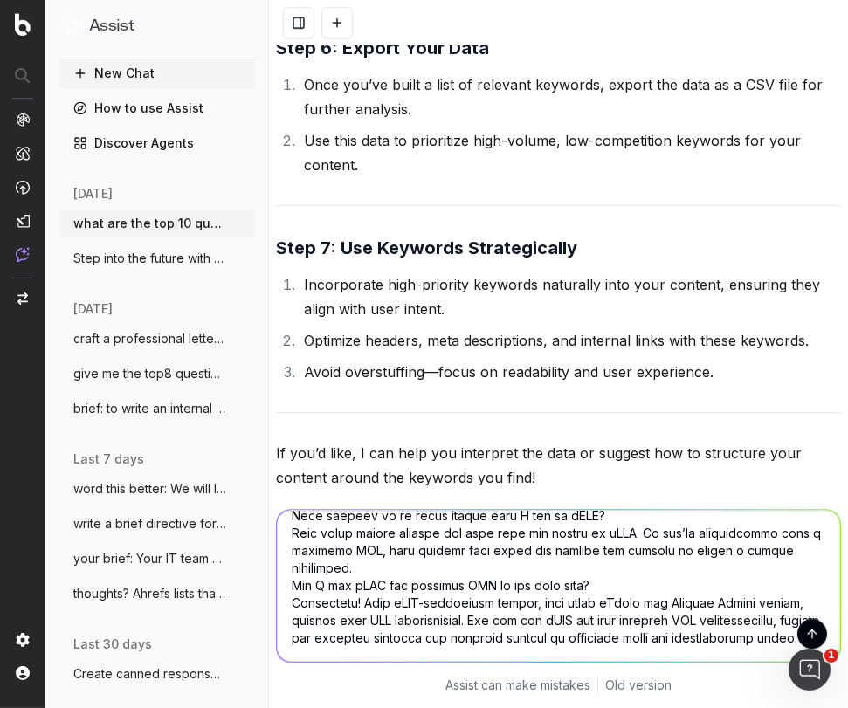
click at [492, 567] on div "Do i have to use these pairings in my article: esim esim australia travel esim …" at bounding box center [665, 647] width 352 height 161
copy p "travel esim esim card International esim Best esim"
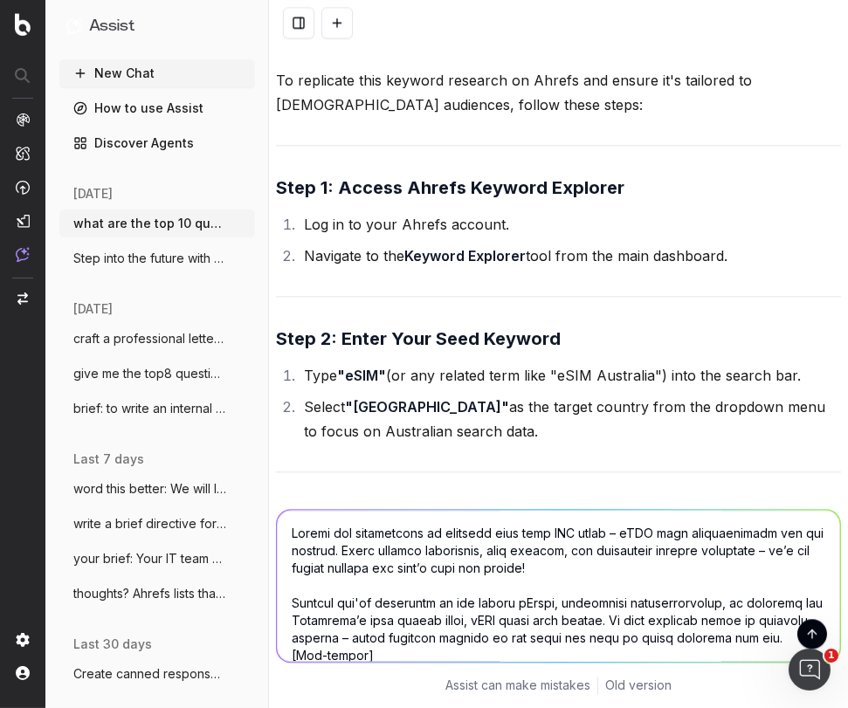
scroll to position [42943, 0]
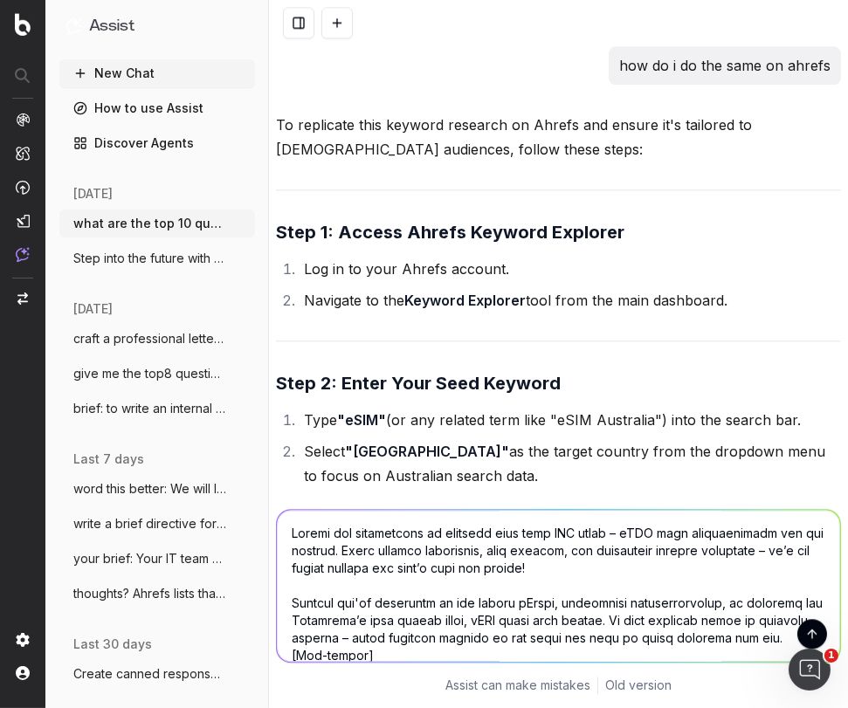
click at [290, 533] on textarea at bounding box center [558, 586] width 563 height 152
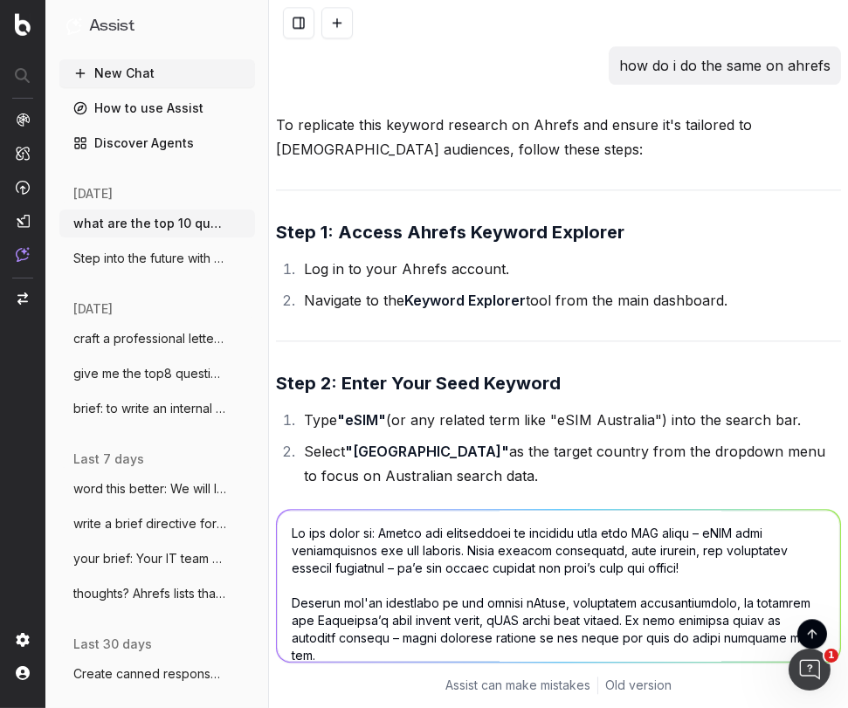
paste textarea "travel esim esim card International esim Best esim"
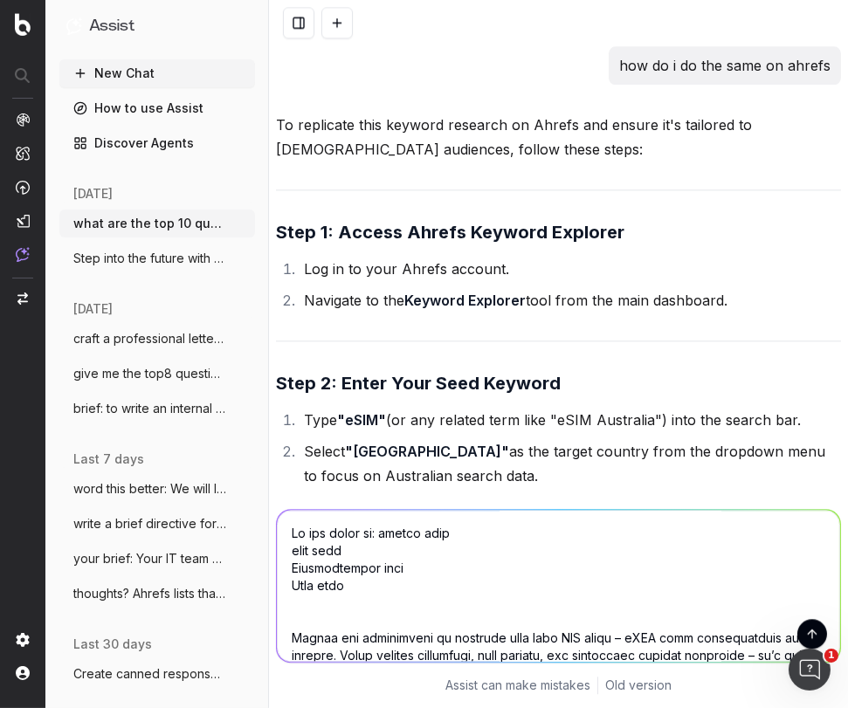
click at [382, 532] on textarea at bounding box center [558, 586] width 563 height 152
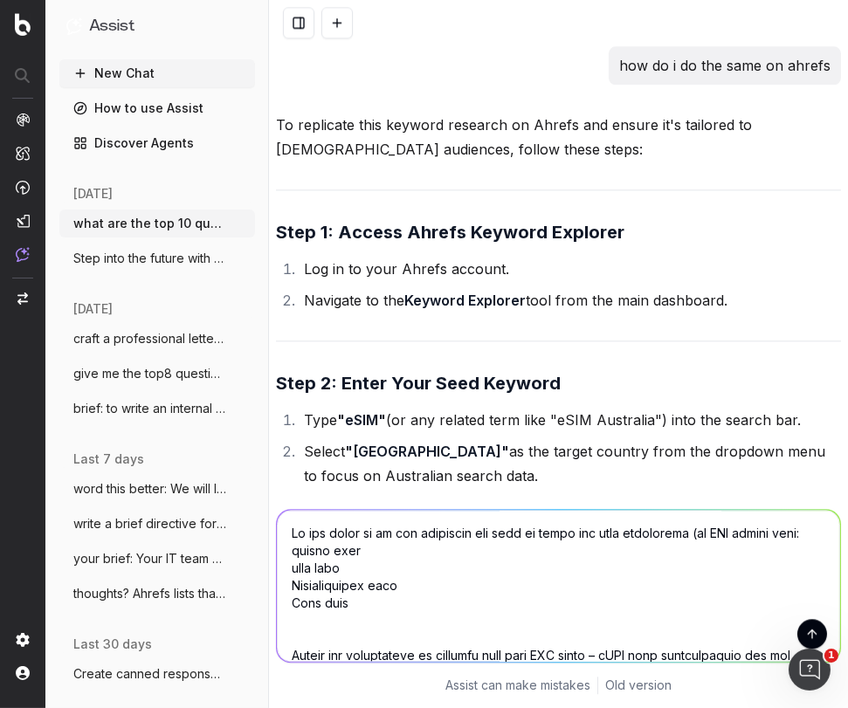
type textarea "Ok add these in to the following and tell me where you have integrated (do NOT …"
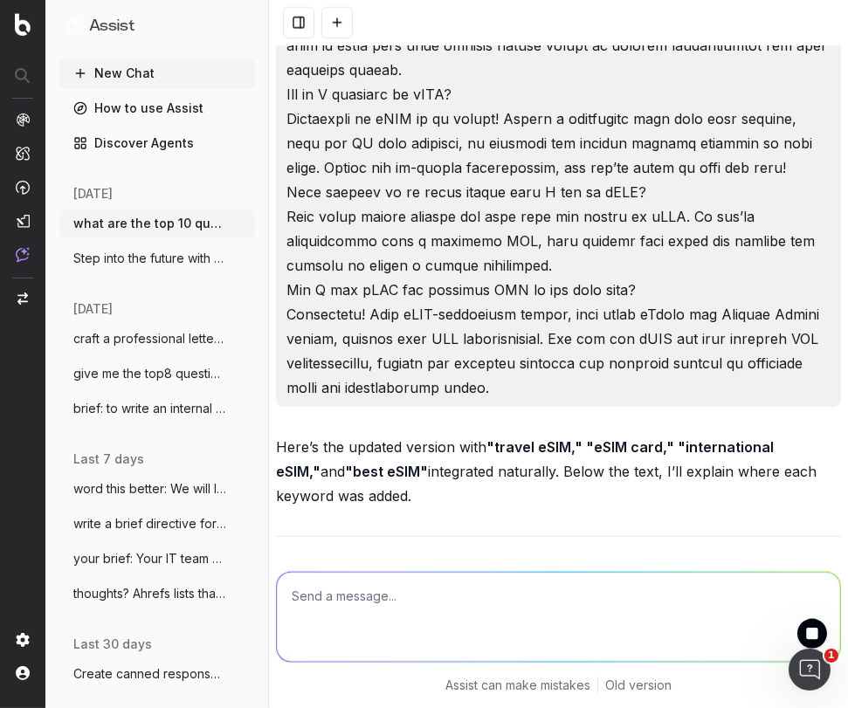
scroll to position [48363, 0]
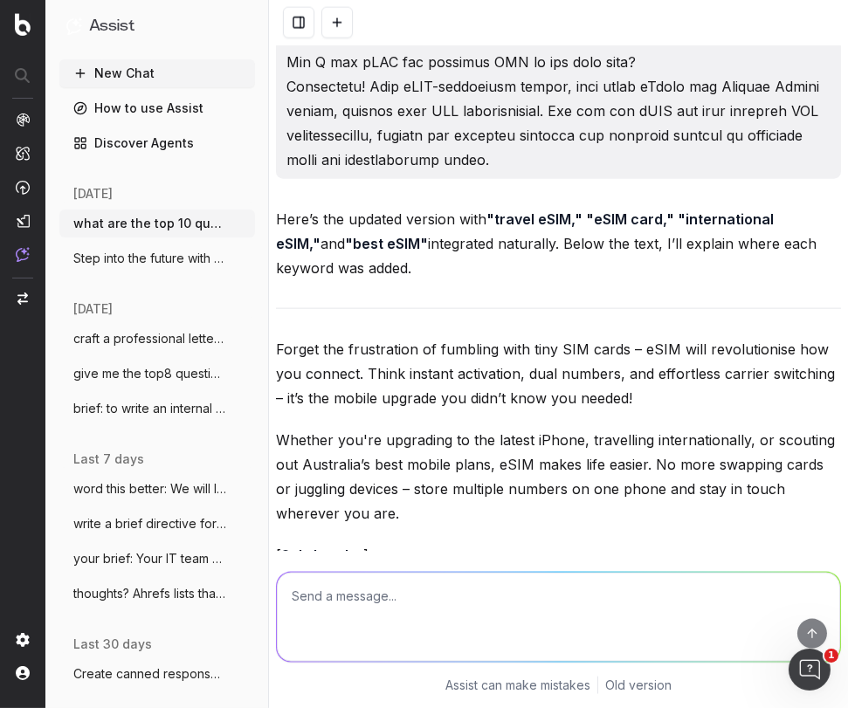
click at [539, 543] on p "[ Sub-header ] What’s an eSIM? An embedded SIM (eSIM) is a digital SIM technolo…" at bounding box center [558, 653] width 565 height 220
drag, startPoint x: 533, startPoint y: 324, endPoint x: 521, endPoint y: 324, distance: 11.4
click at [532, 543] on p "[ Sub-header ] What’s an eSIM? An embedded SIM (eSIM) is a digital SIM technolo…" at bounding box center [558, 653] width 565 height 220
drag, startPoint x: 507, startPoint y: 313, endPoint x: 397, endPoint y: 283, distance: 114.2
click at [397, 543] on p "[ Sub-header ] What’s an eSIM? An embedded SIM (eSIM) is a digital SIM technolo…" at bounding box center [558, 653] width 565 height 220
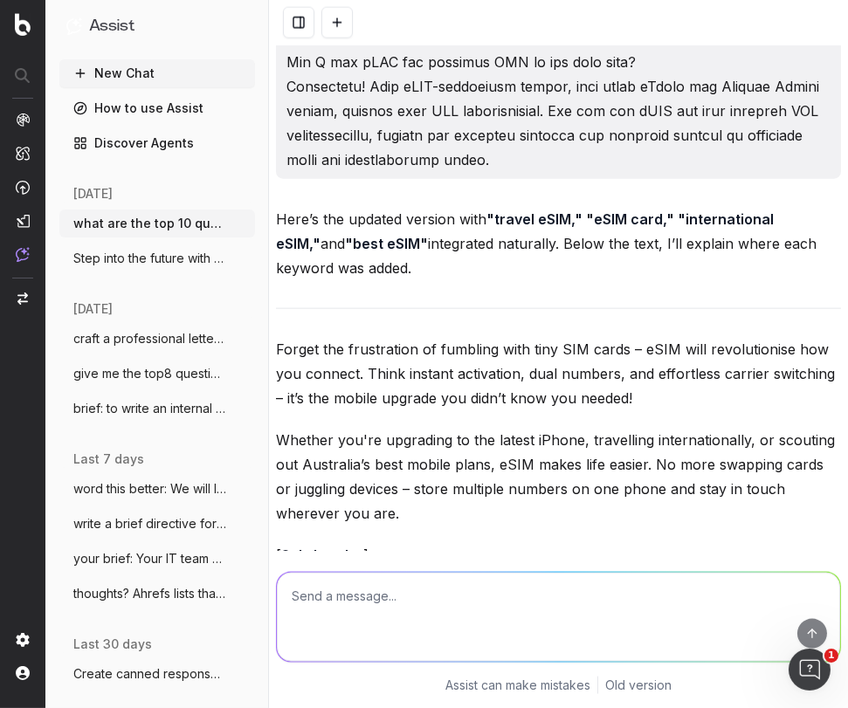
copy p "Whether you’re looking for the best eSIM for your needs or exploring how an eSI…"
click at [467, 543] on p "[ Sub-header ] What’s an eSIM? An embedded SIM (eSIM) is a digital SIM technolo…" at bounding box center [558, 653] width 565 height 220
drag, startPoint x: 486, startPoint y: 334, endPoint x: 471, endPoint y: 327, distance: 17.2
click at [403, 543] on p "[ Sub-header ] What’s an eSIM? An embedded SIM (eSIM) is a digital SIM technolo…" at bounding box center [558, 653] width 565 height 220
copy p "Whether you’re looking for the best eSIM for your needs or exploring how an eSI…"
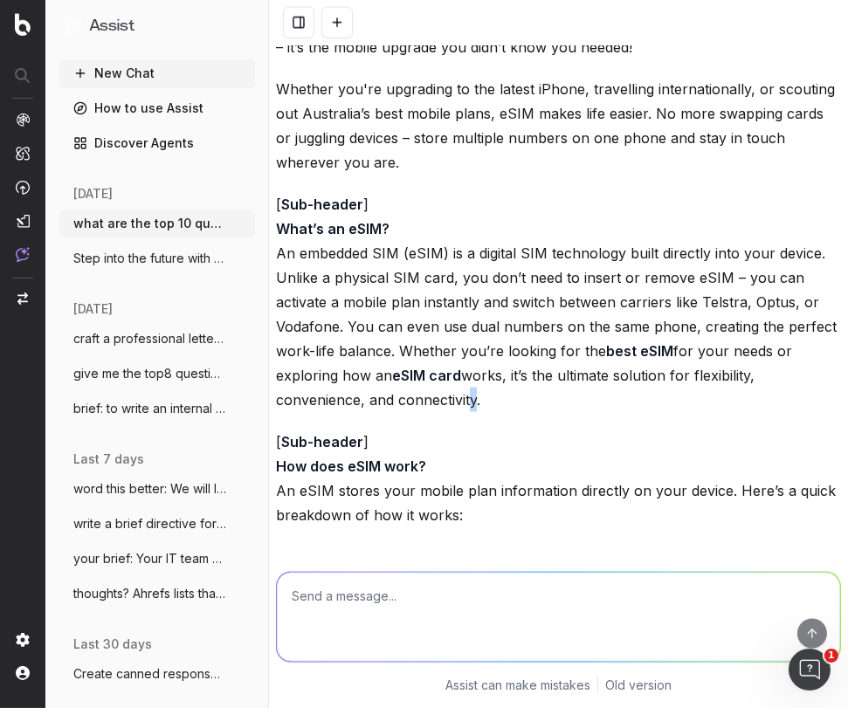
scroll to position [48716, 0]
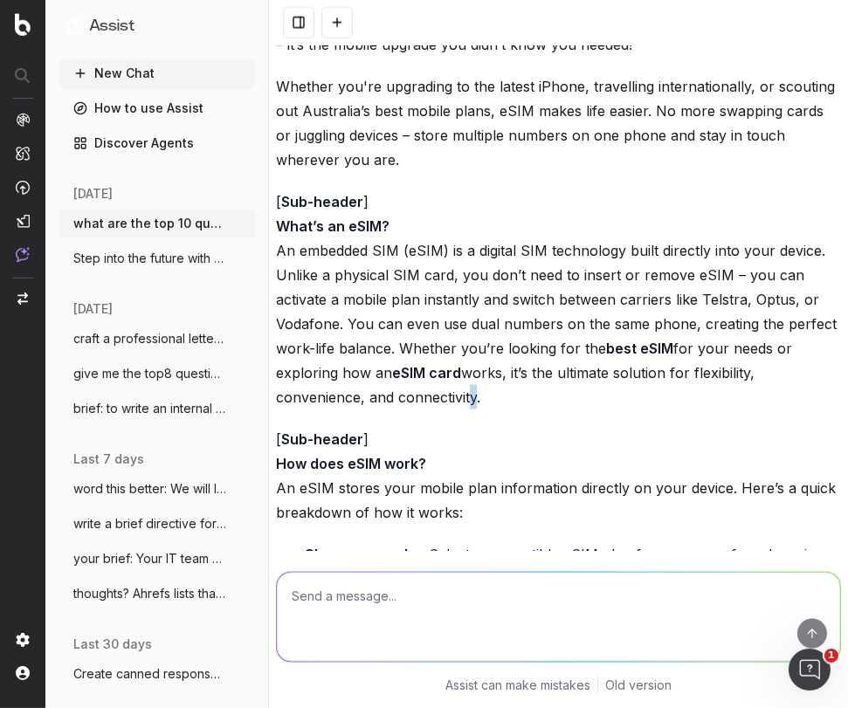
click at [302, 594] on textarea at bounding box center [558, 617] width 563 height 89
paste textarea "An eSIM – embedded SIM – is a digital SIM technology built directly into your d…"
type textarea "does this make sense: An eSIM – embedded SIM – is a digital SIM technology buil…"
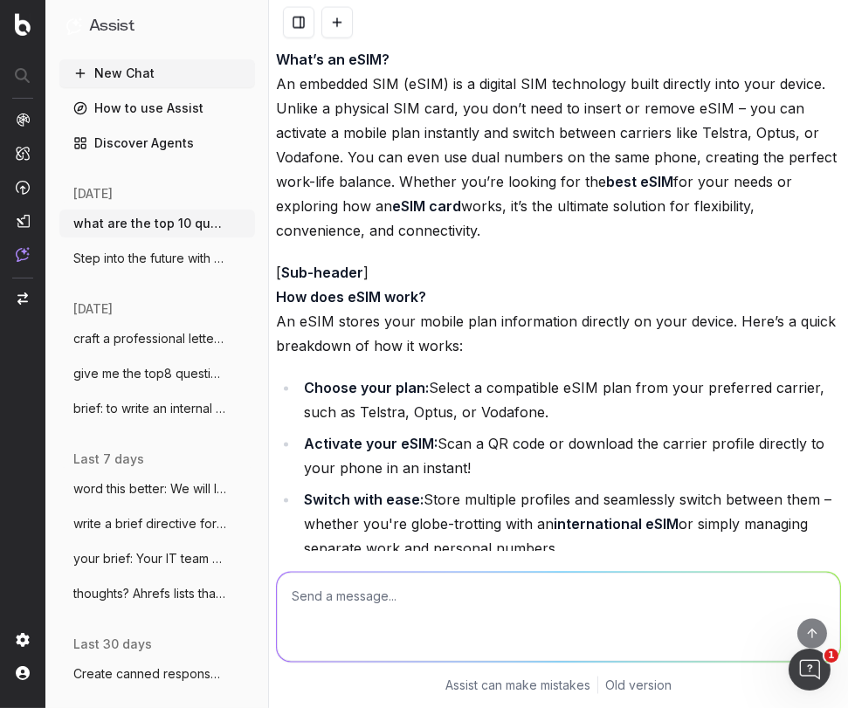
scroll to position [48885, 0]
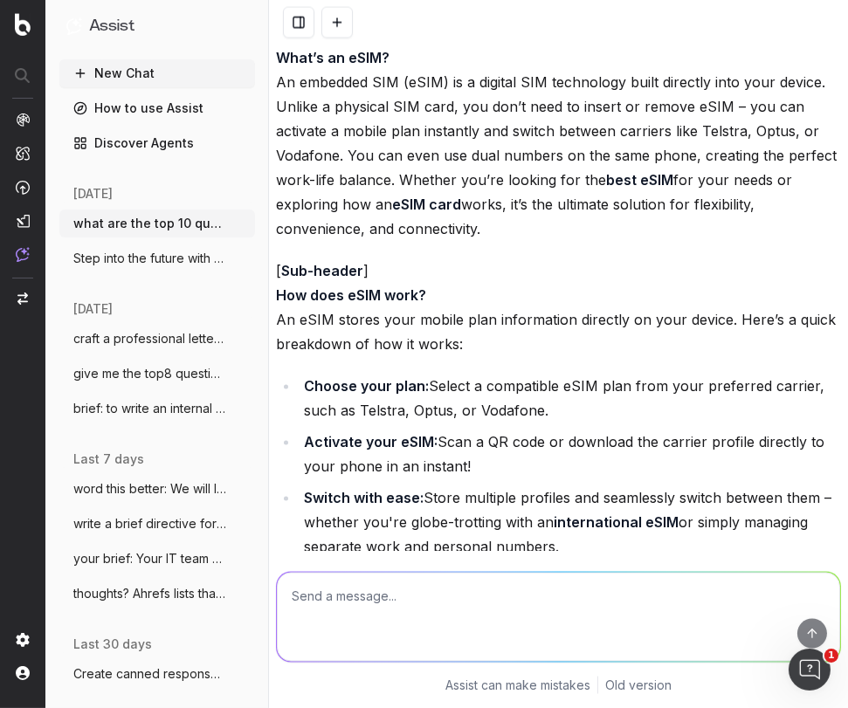
drag, startPoint x: 593, startPoint y: 430, endPoint x: 618, endPoint y: 455, distance: 35.2
copy li "A travel eSIM is the ultimate companion for staying connected on the go."
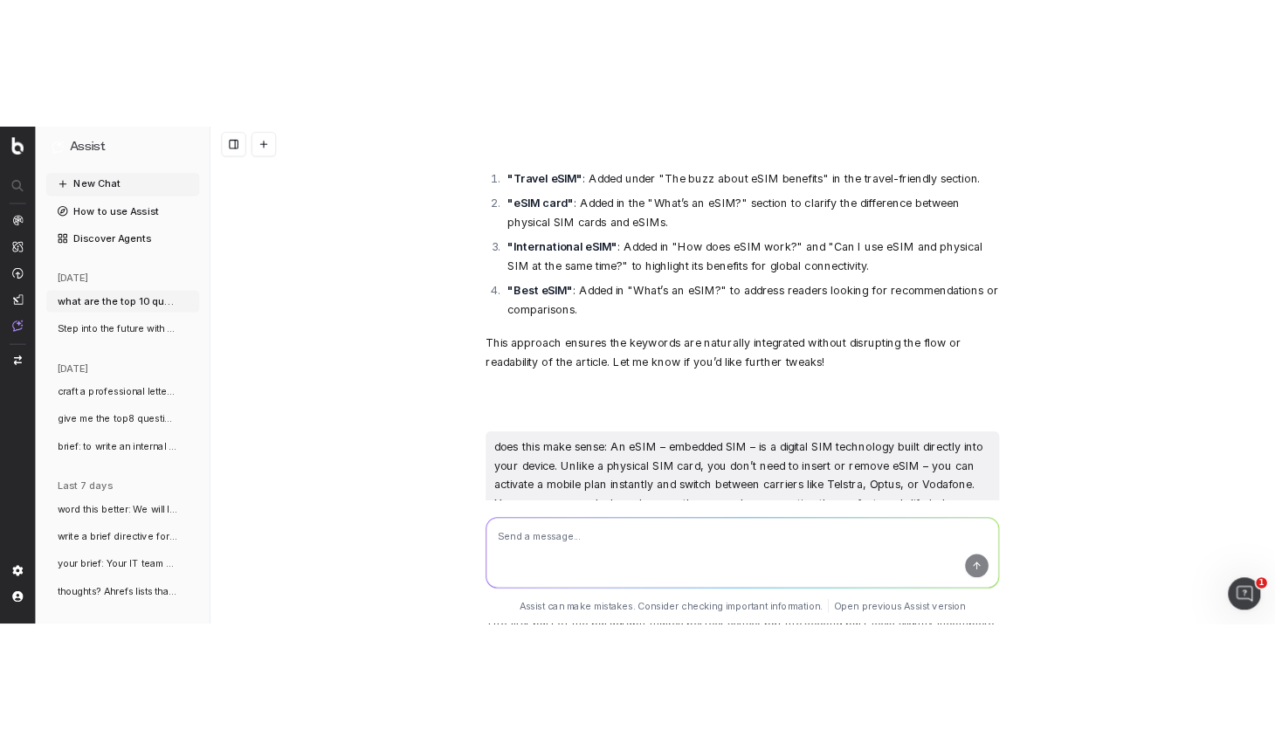
scroll to position [47699, 0]
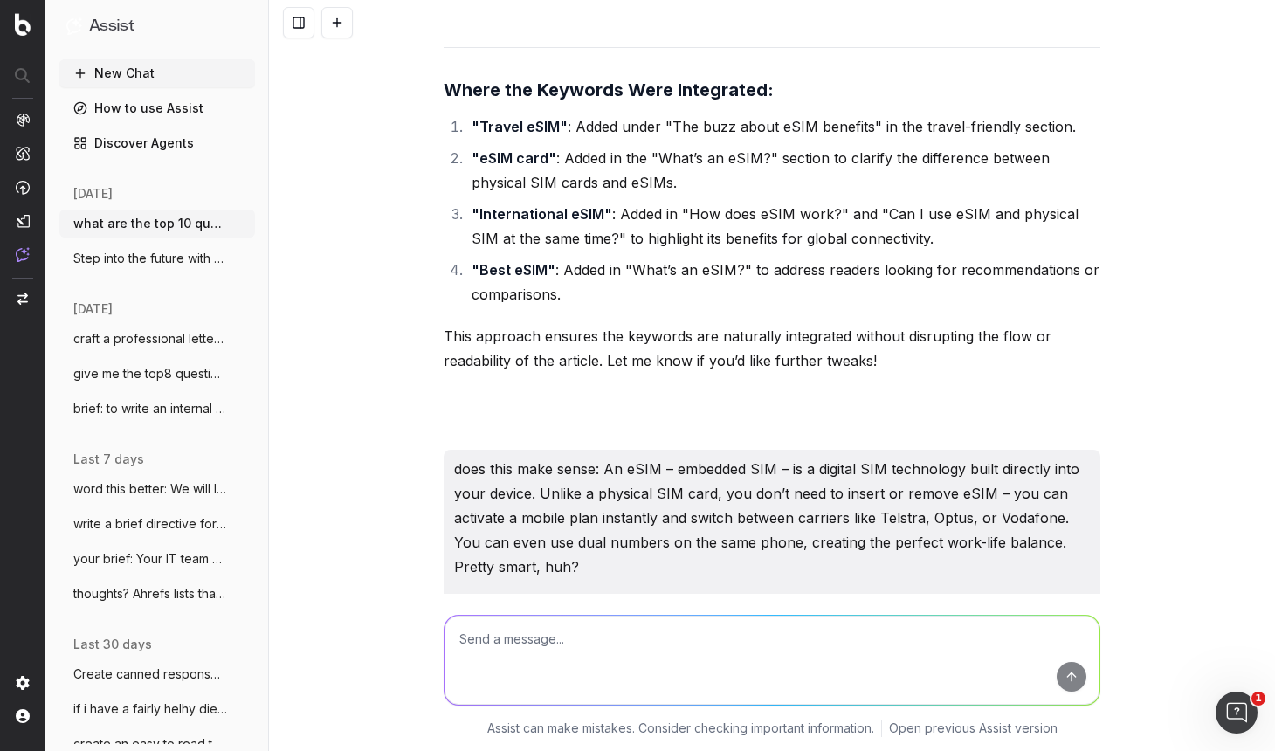
click at [526, 639] on textarea at bounding box center [771, 660] width 655 height 89
type textarea "s"
paste textarea "Here’s a quick breakdown of how it works:"
type textarea "replace how it works with something similar: Here’s a quick breakdown of how it…"
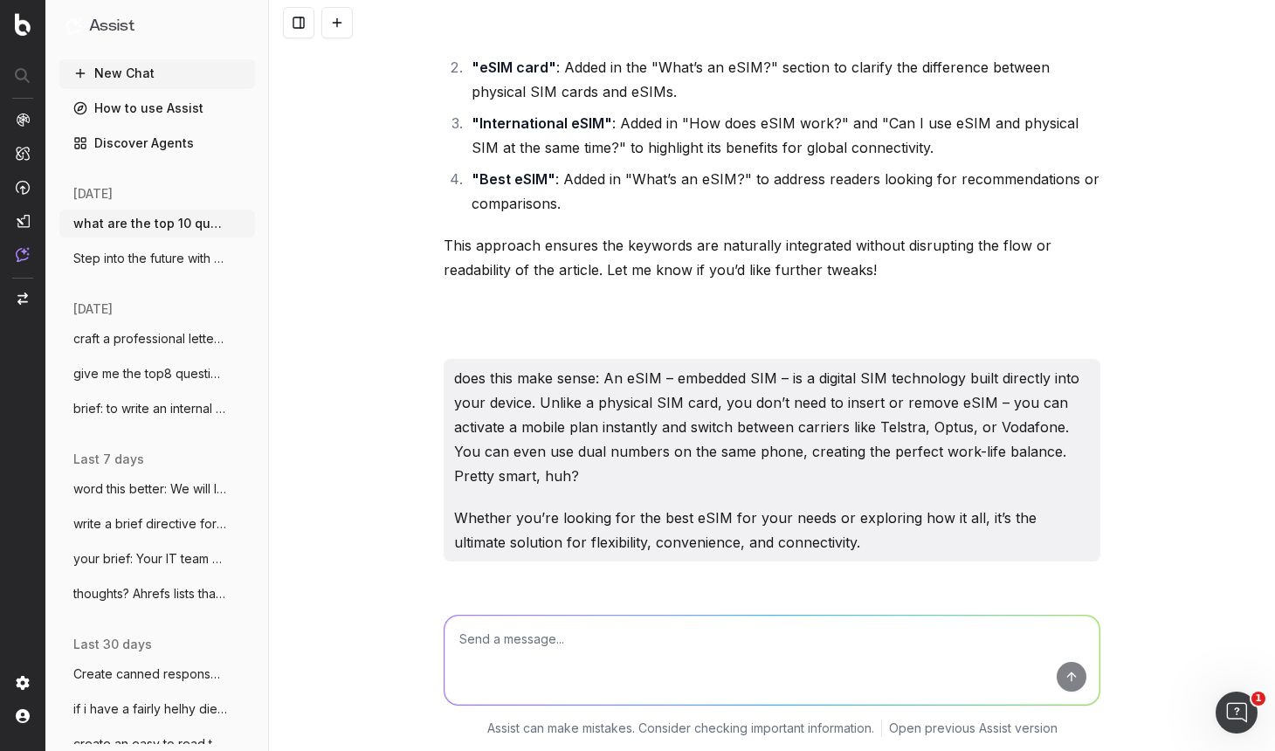
click at [487, 628] on textarea at bounding box center [771, 660] width 655 height 89
paste textarea "https://www.harveynorman.com.au/buying-guides/mobile-phone-buying-guide"
type textarea "is this a CMS page: https://www.harveynorman.com.au/buying-guides/mobile-phone-…"
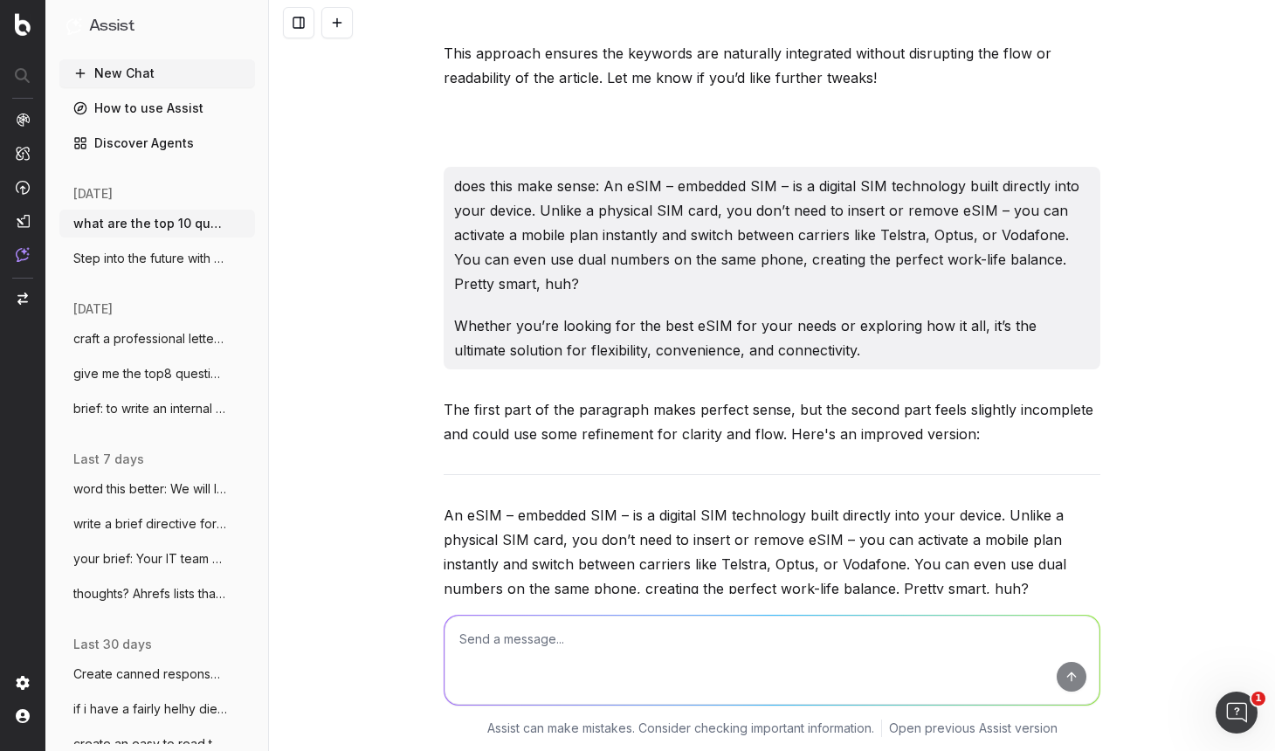
scroll to position [47982, 0]
click at [561, 637] on textarea at bounding box center [771, 660] width 655 height 89
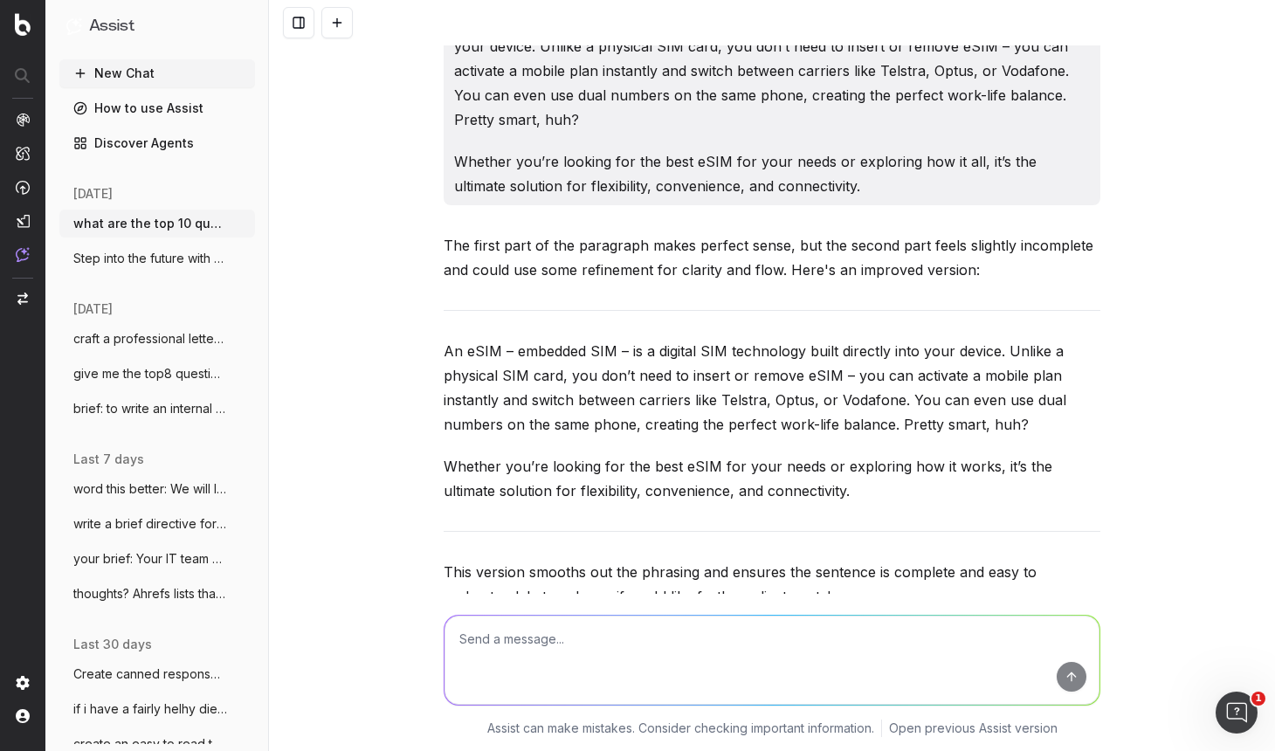
scroll to position [48150, 0]
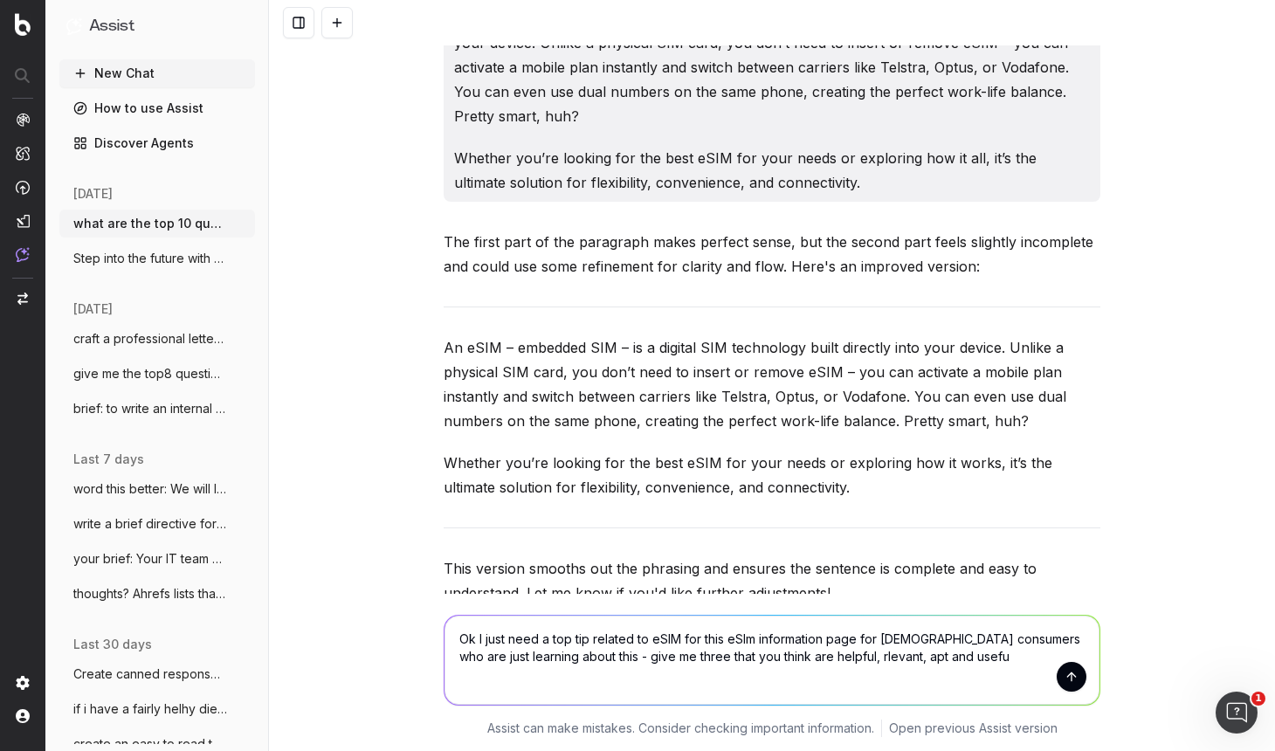
type textarea "Ok I just need a top tip related to eSIM for this eSIm information page for Aus…"
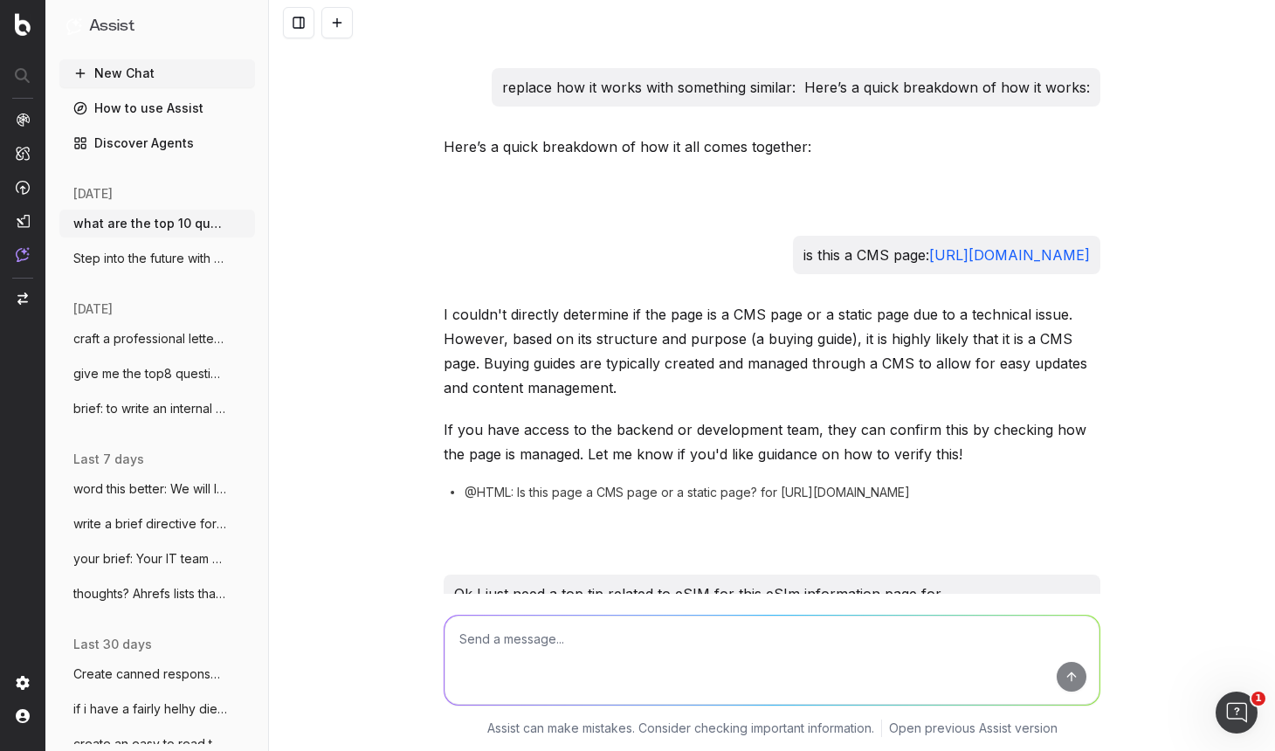
scroll to position [48767, 0]
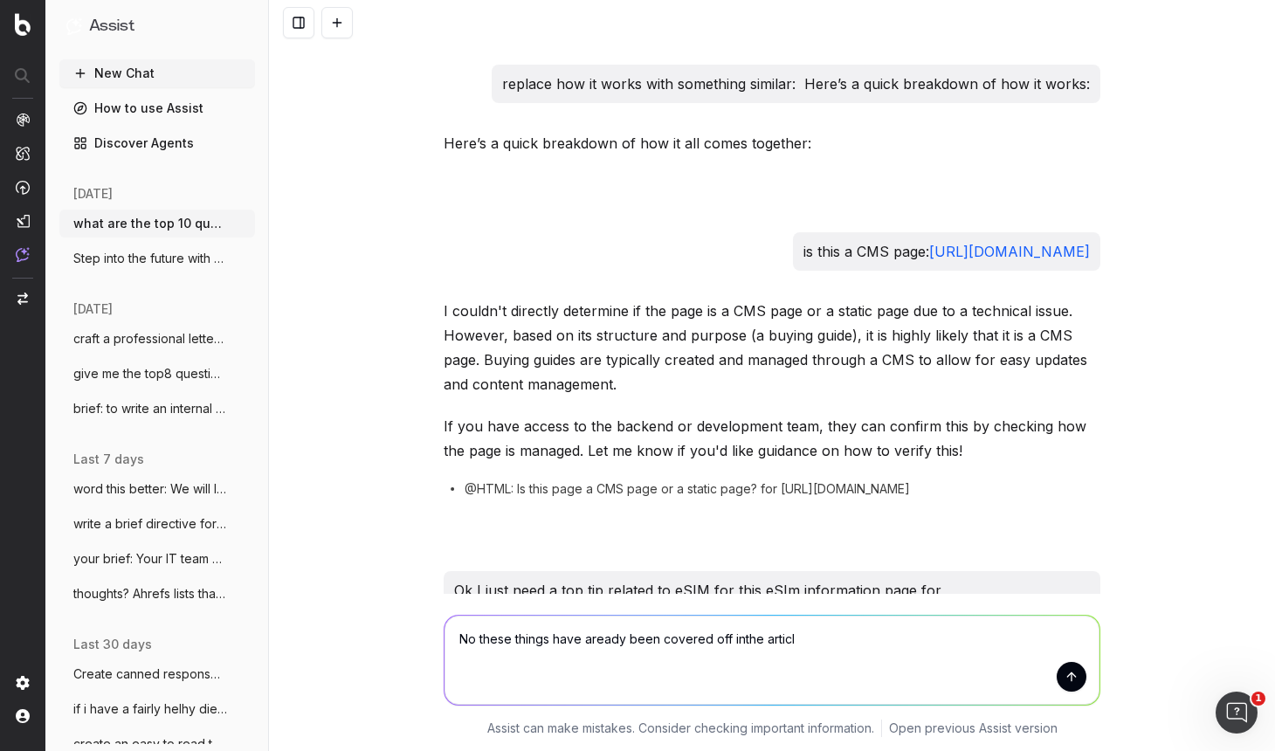
type textarea "No these things have aready been covered off inthe article"
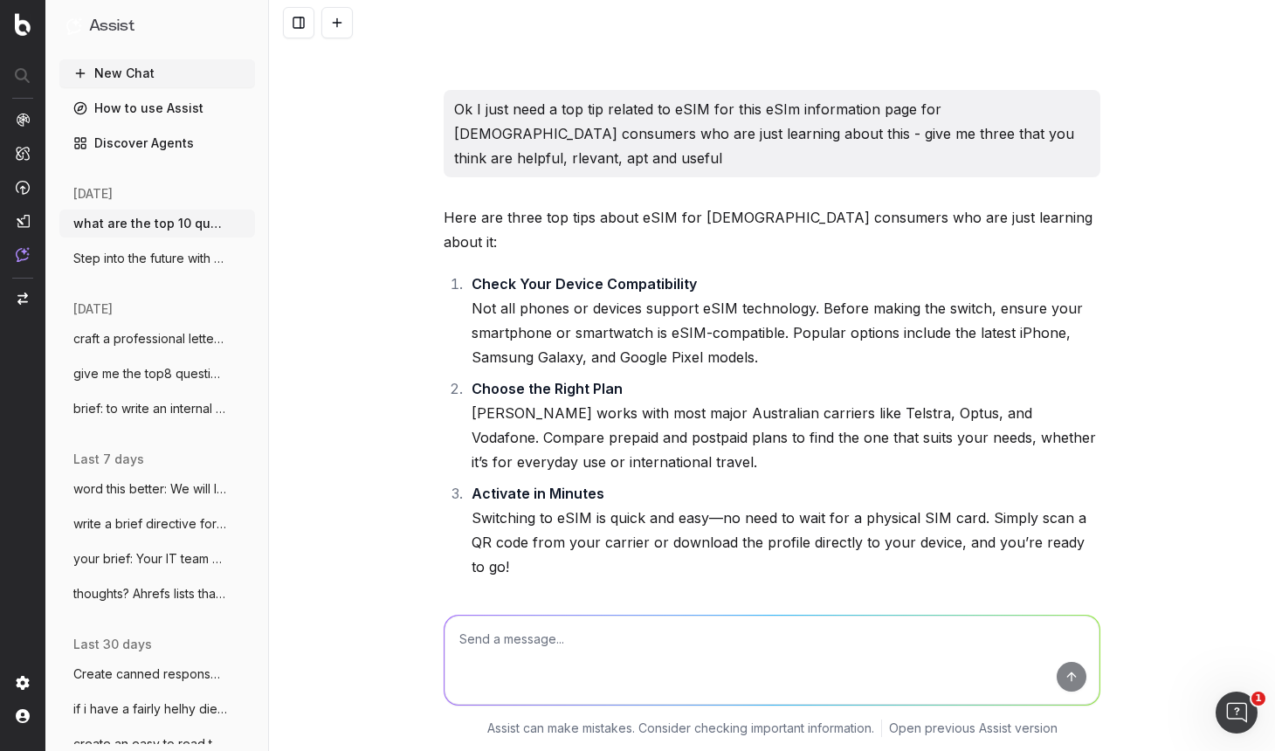
scroll to position [49235, 0]
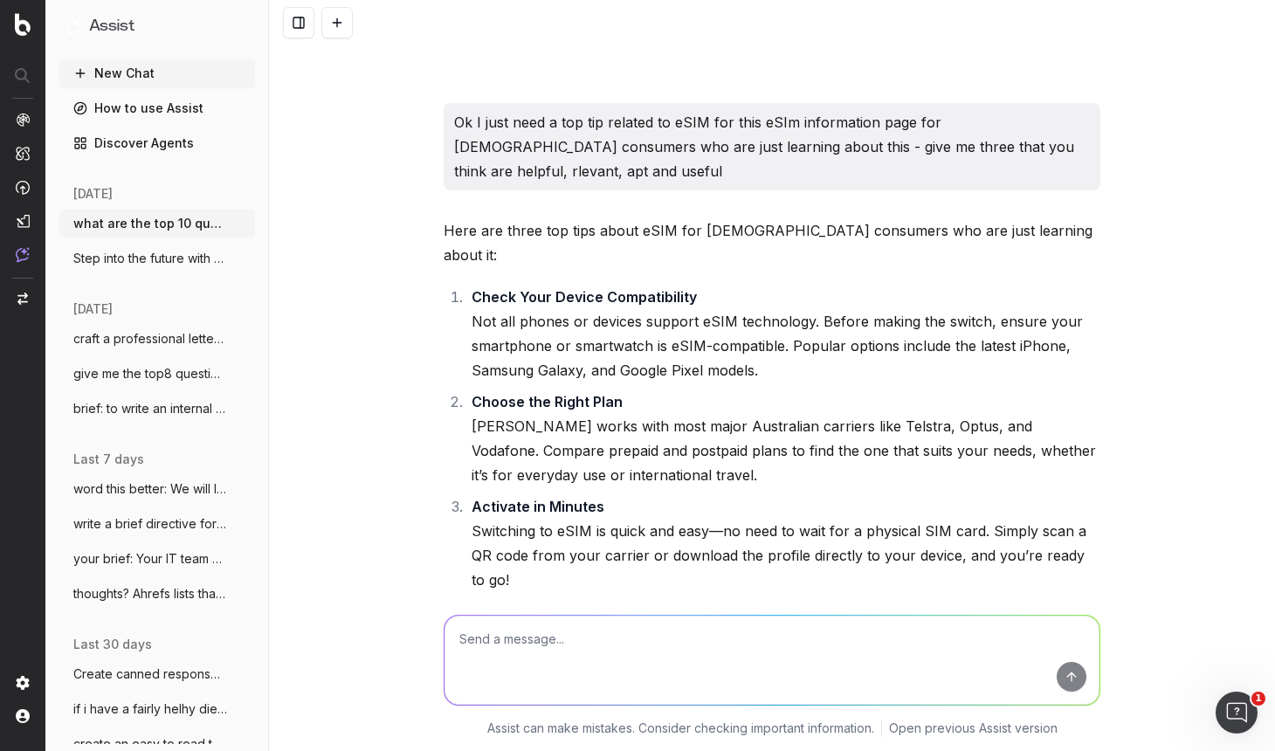
drag, startPoint x: 666, startPoint y: 361, endPoint x: 472, endPoint y: 293, distance: 206.3
copy li "Backup Your eSIM Details If you’re switching phones or resetting your device, m…"
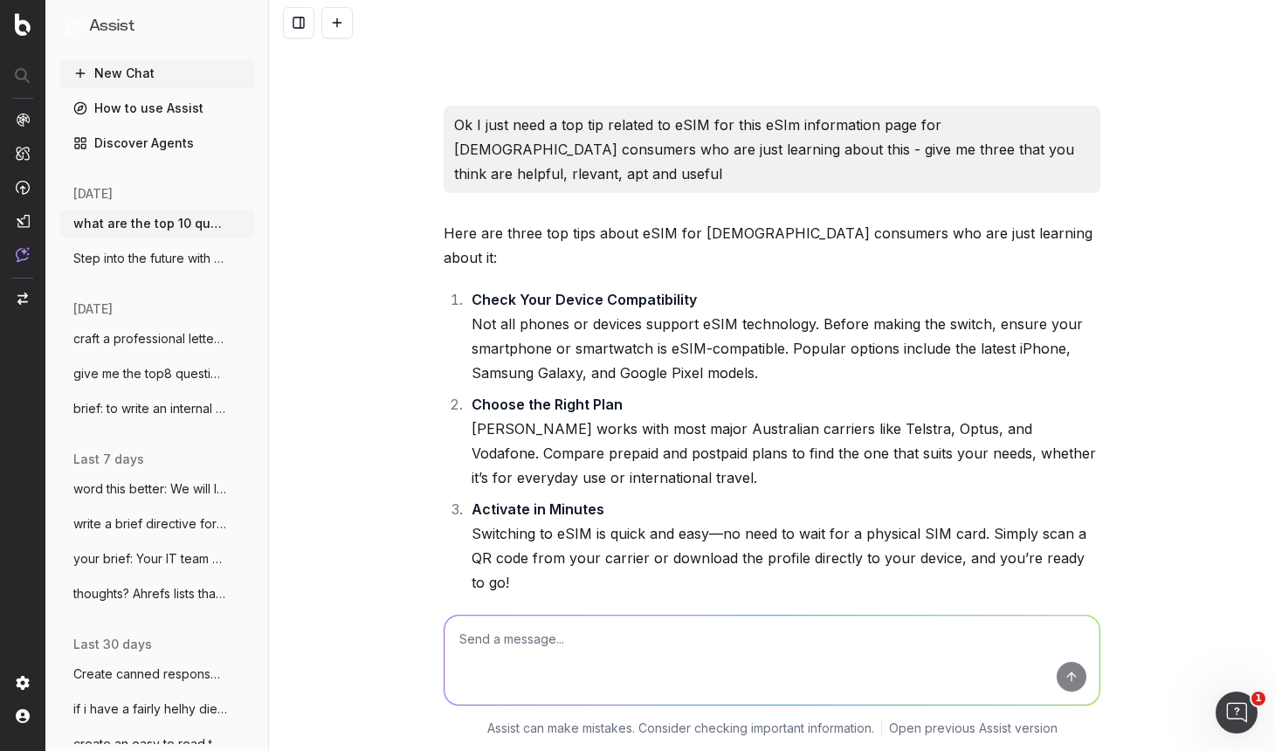
click at [507, 647] on textarea at bounding box center [771, 660] width 655 height 89
type textarea "Hmm anything else for people just learnng"
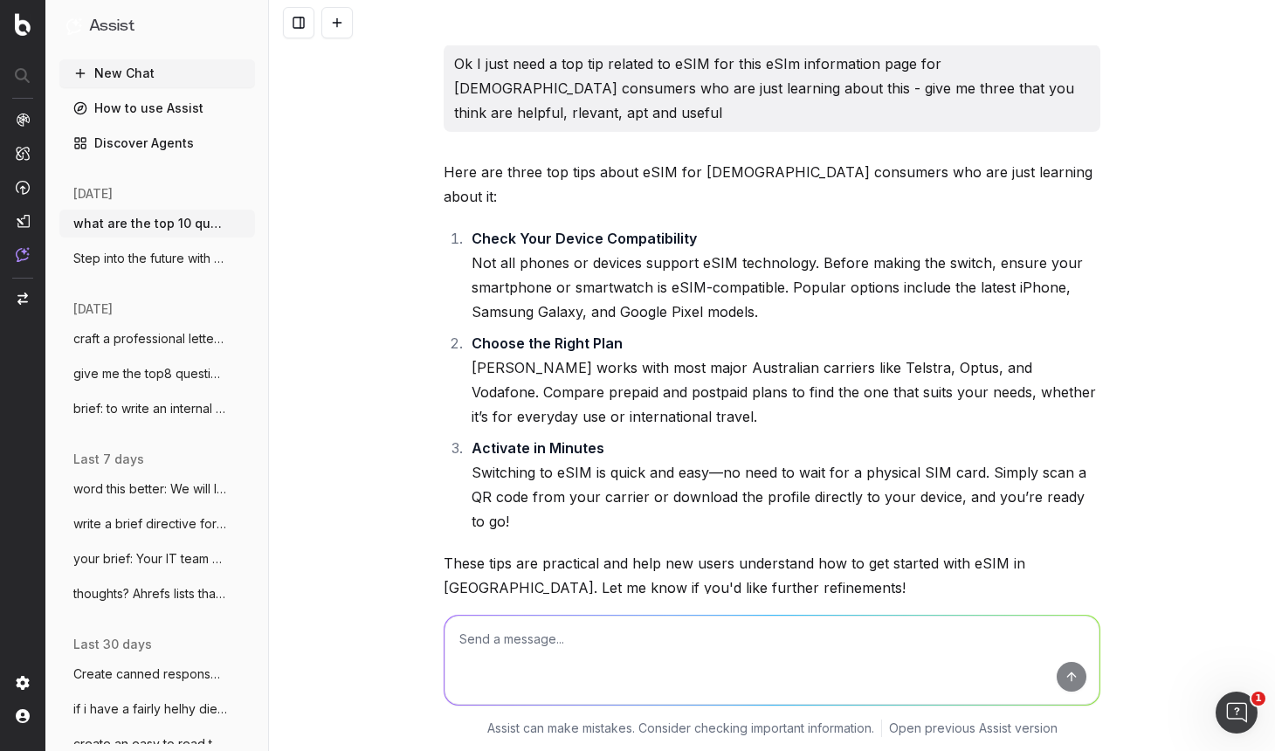
scroll to position [49266, 0]
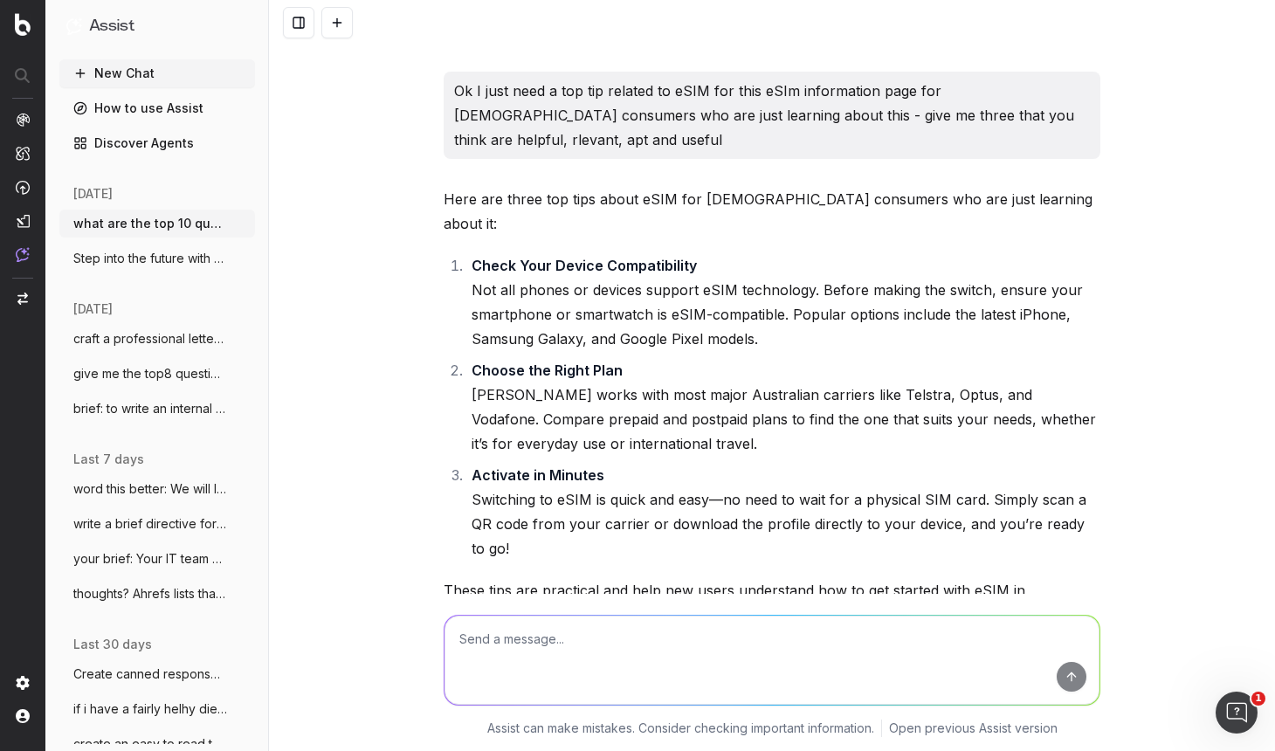
drag, startPoint x: 718, startPoint y: 334, endPoint x: 472, endPoint y: 266, distance: 255.2
copy li "Backup Your eSIM Details If you’re switching phones or resetting your device, m…"
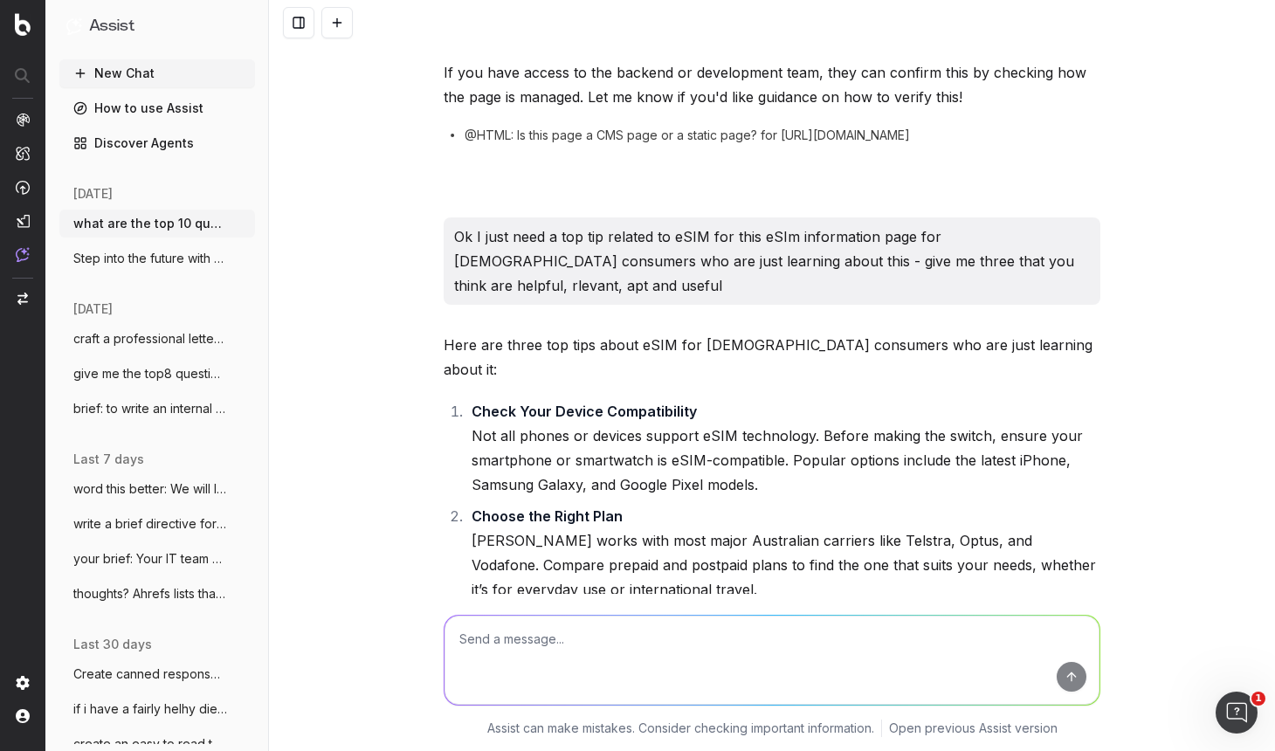
scroll to position [49120, 0]
click at [494, 637] on textarea at bounding box center [771, 660] width 655 height 89
paste textarea "Backup Your eSIM Details If you’re switching phones or resetting your device, m…"
type textarea "is this in most articles: Backup Your eSIM Details If you’re switching phones o…"
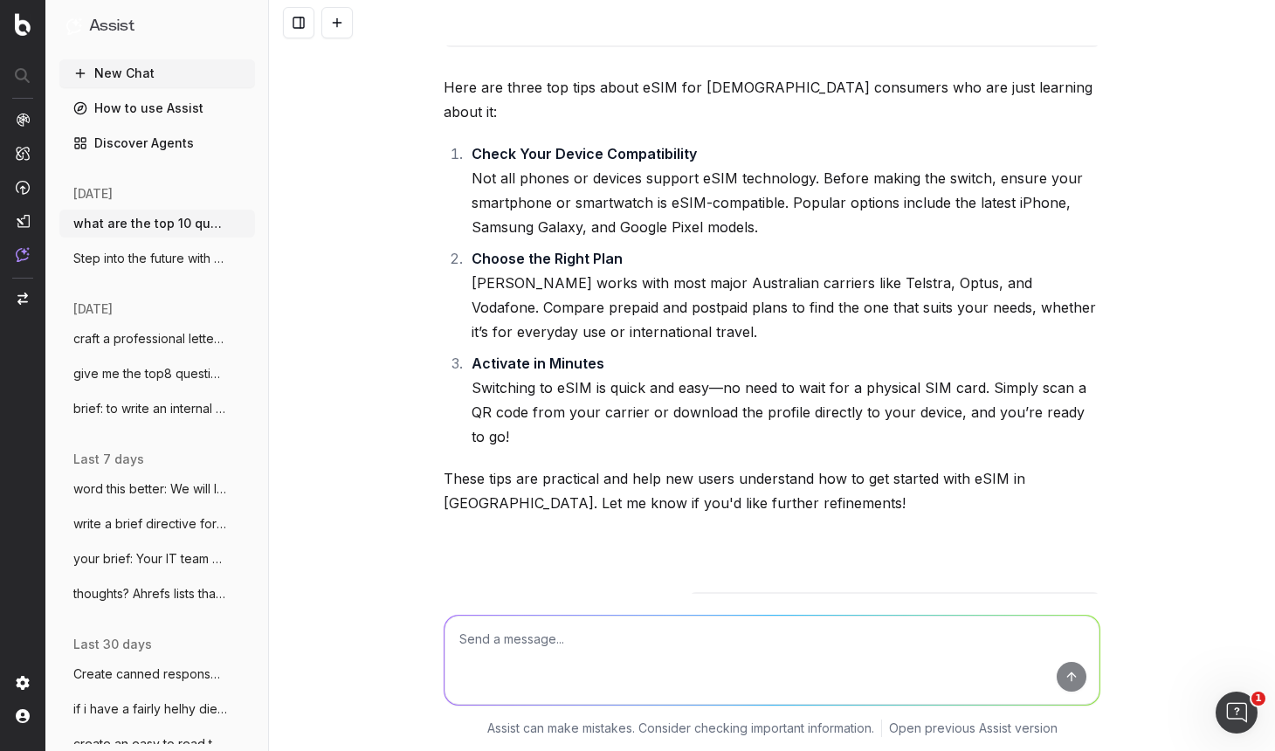
scroll to position [49379, 0]
click at [692, 675] on li "Backup Your eSIM Details If you’re switching phones or resetting your device, m…" at bounding box center [783, 748] width 634 height 98
drag, startPoint x: 473, startPoint y: 151, endPoint x: 682, endPoint y: 223, distance: 220.6
click at [681, 675] on li "Backup Your eSIM Details If you’re switching phones or resetting your device, m…" at bounding box center [783, 748] width 634 height 98
copy li "Backup Your eSIM Details If you’re switching phones or resetting your device, m…"
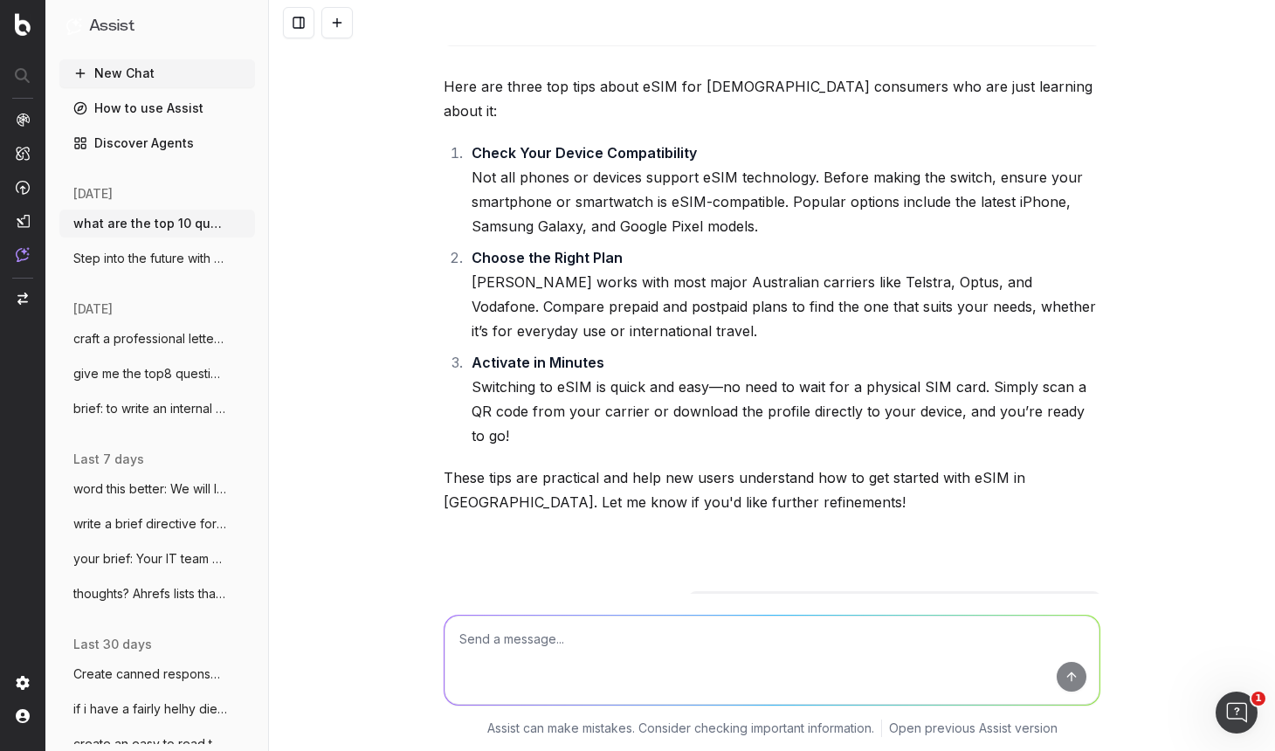
click at [494, 675] on textarea at bounding box center [771, 660] width 655 height 89
drag, startPoint x: 678, startPoint y: 222, endPoint x: 531, endPoint y: 182, distance: 151.9
click at [532, 675] on li "Backup Your eSIM Details If you’re switching phones or resetting your device, m…" at bounding box center [783, 748] width 634 height 98
copy li "switching phones or resetting your device, make sure to save your eSIM QR code …"
click at [605, 675] on li "Backup Your eSIM Details If you’re switching phones or resetting your device, m…" at bounding box center [783, 748] width 634 height 98
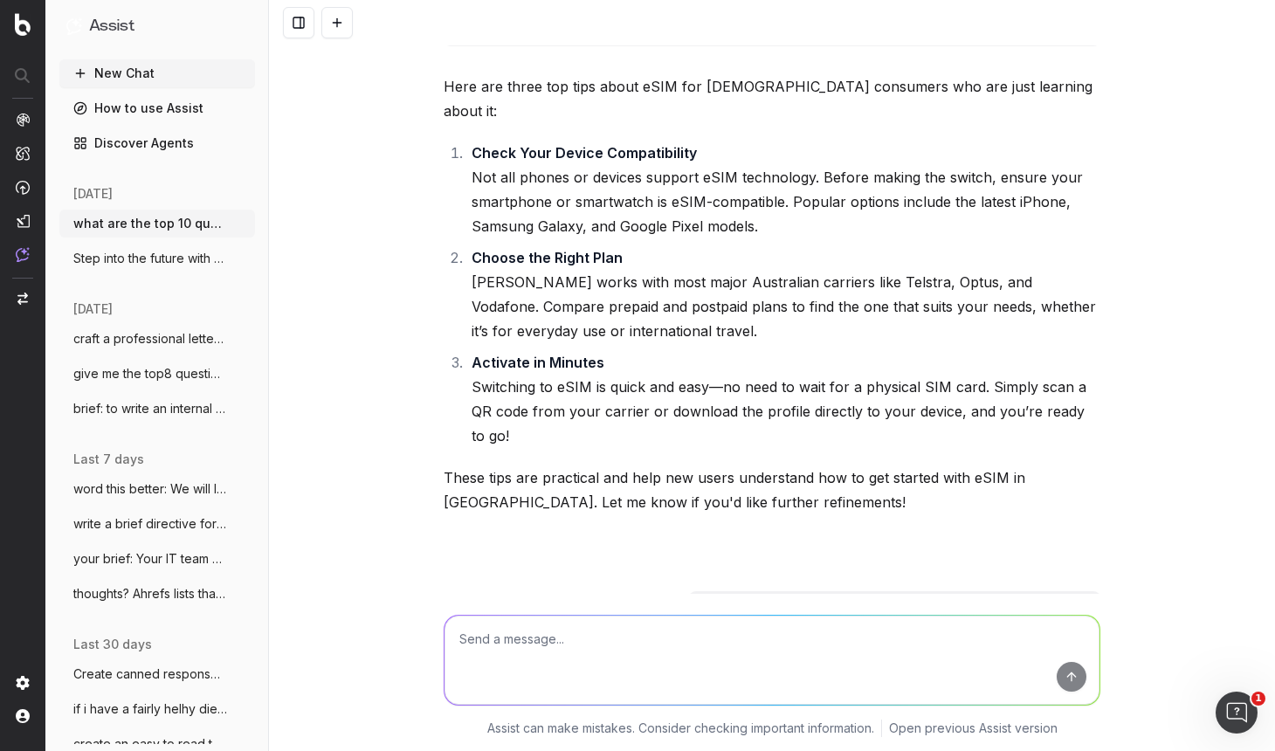
drag, startPoint x: 472, startPoint y: 149, endPoint x: 720, endPoint y: 216, distance: 257.5
click at [721, 675] on li "Backup Your eSIM Details If you’re switching phones or resetting your device, m…" at bounding box center [783, 748] width 634 height 98
copy li "Backup Your eSIM Details If you’re switching phones or resetting your device, m…"
click at [499, 642] on textarea at bounding box center [771, 660] width 655 height 89
paste textarea "Backup Your eSIM Details If you’re switching phones or resetting your device, m…"
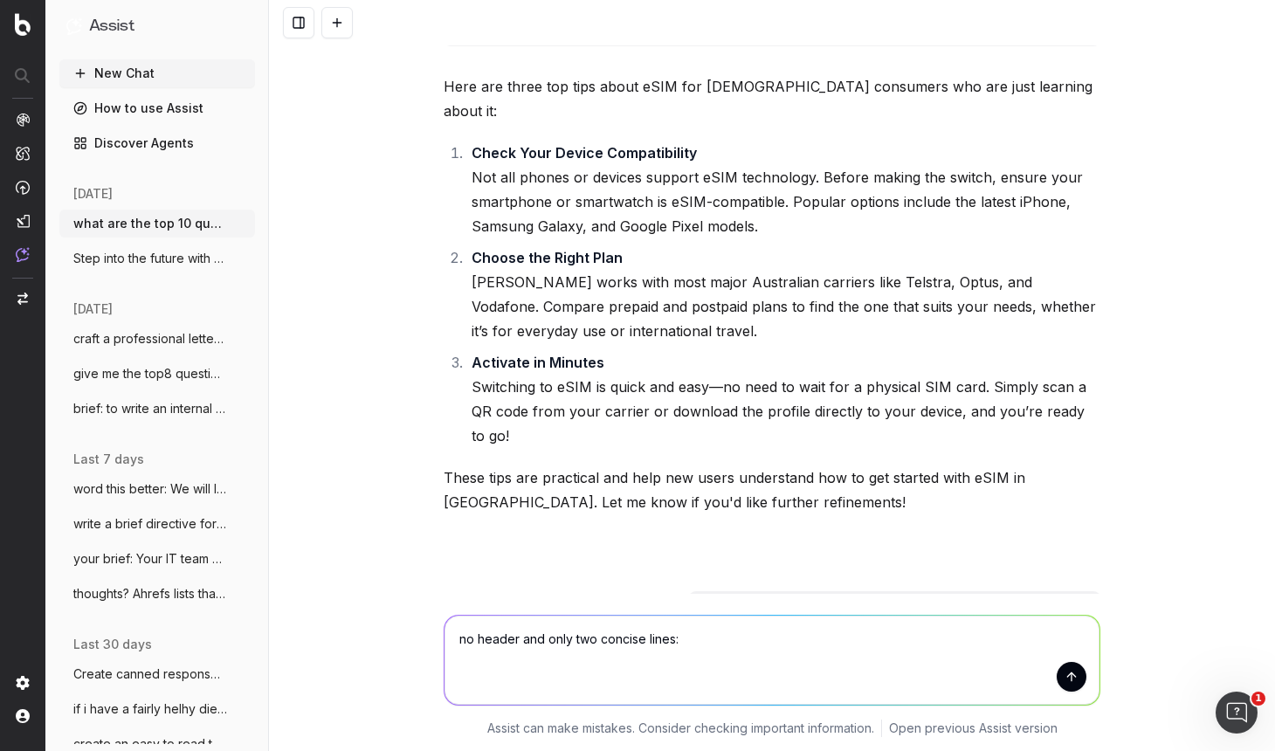
type textarea "no header and only two concise lines: Backup Your eSIM Details If you’re switch…"
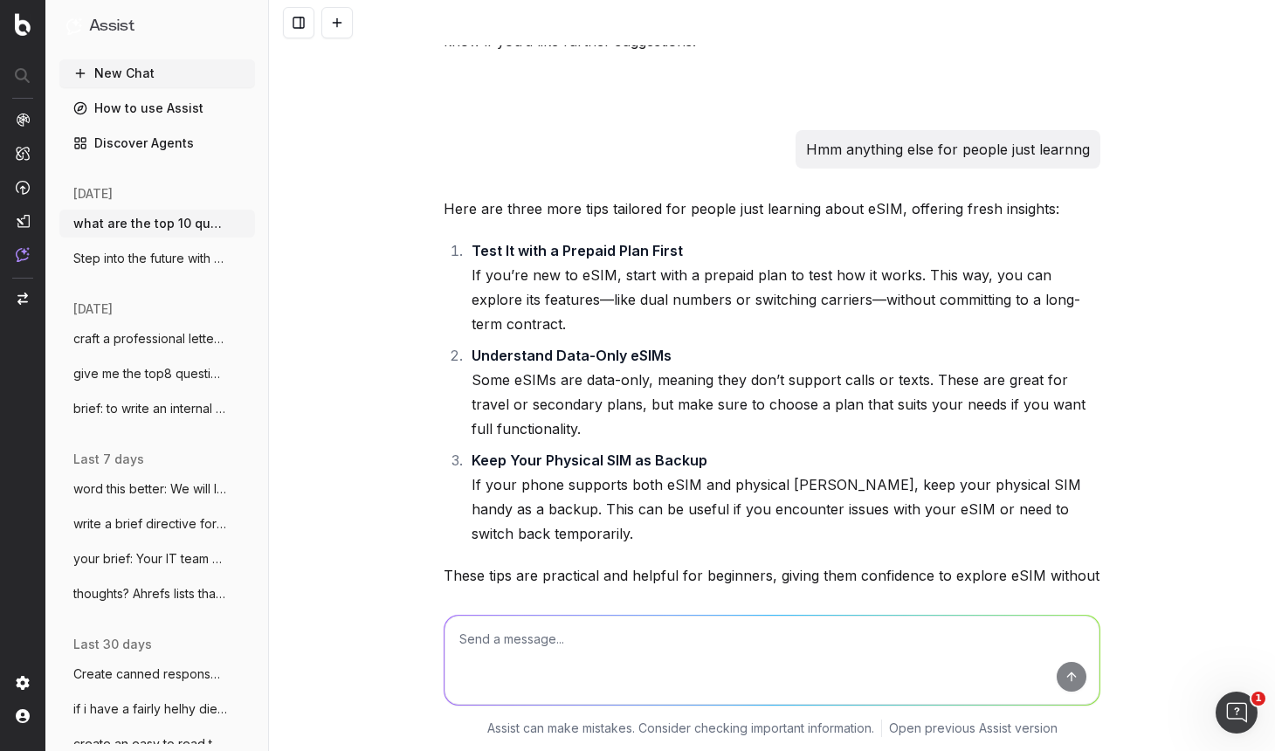
scroll to position [50601, 0]
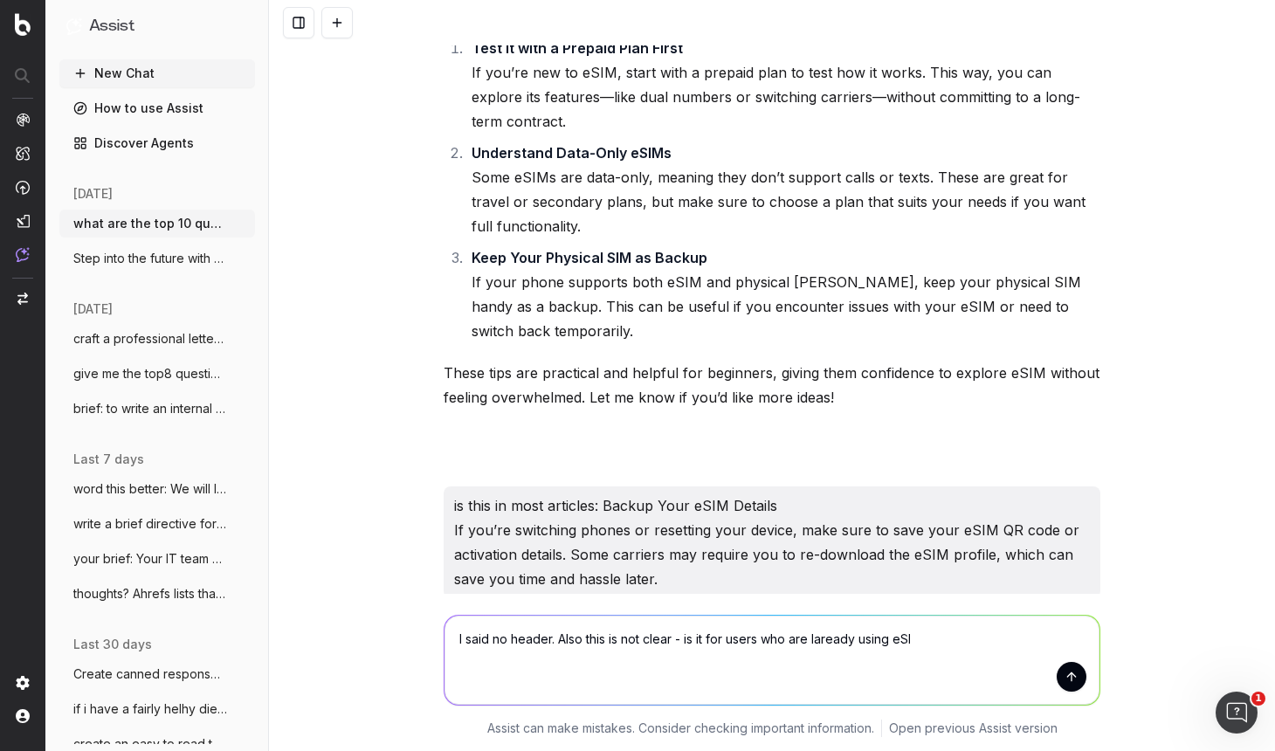
type textarea "I said no header. Also this is not clear - is it for users who are laready usin…"
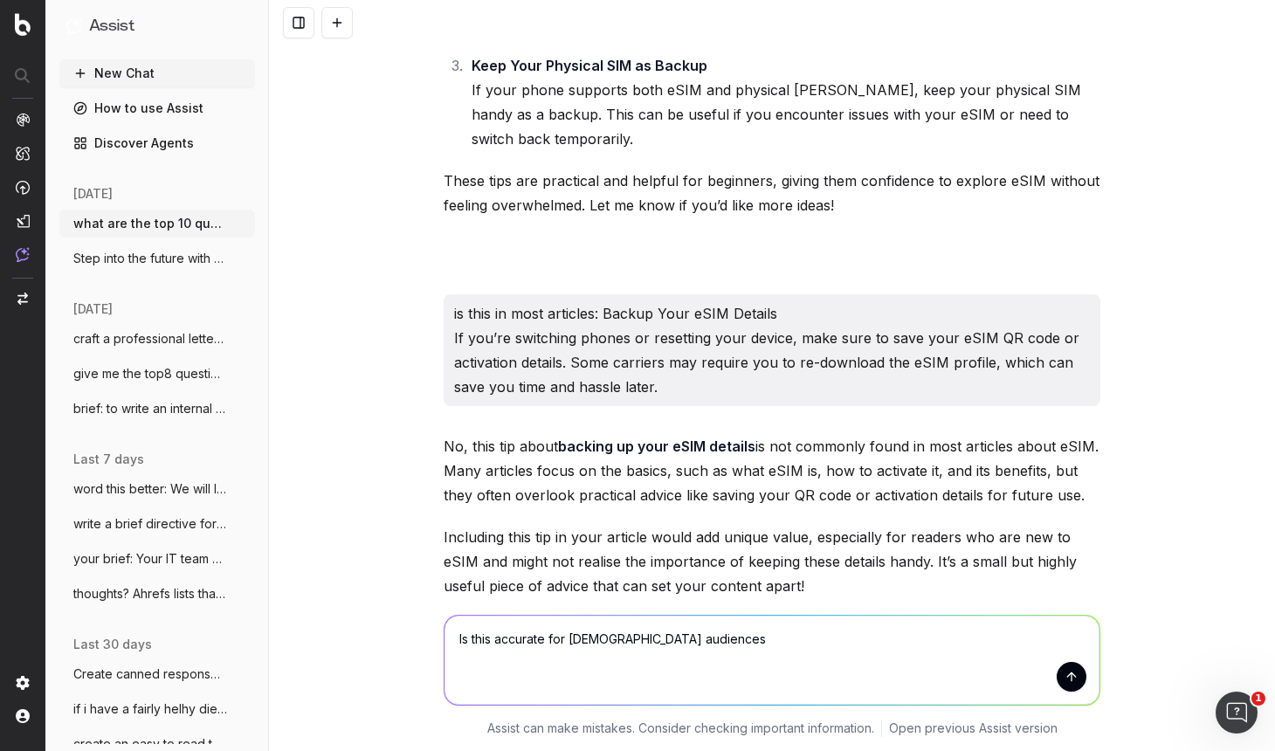
type textarea "Is this accurate for Australian audiences?"
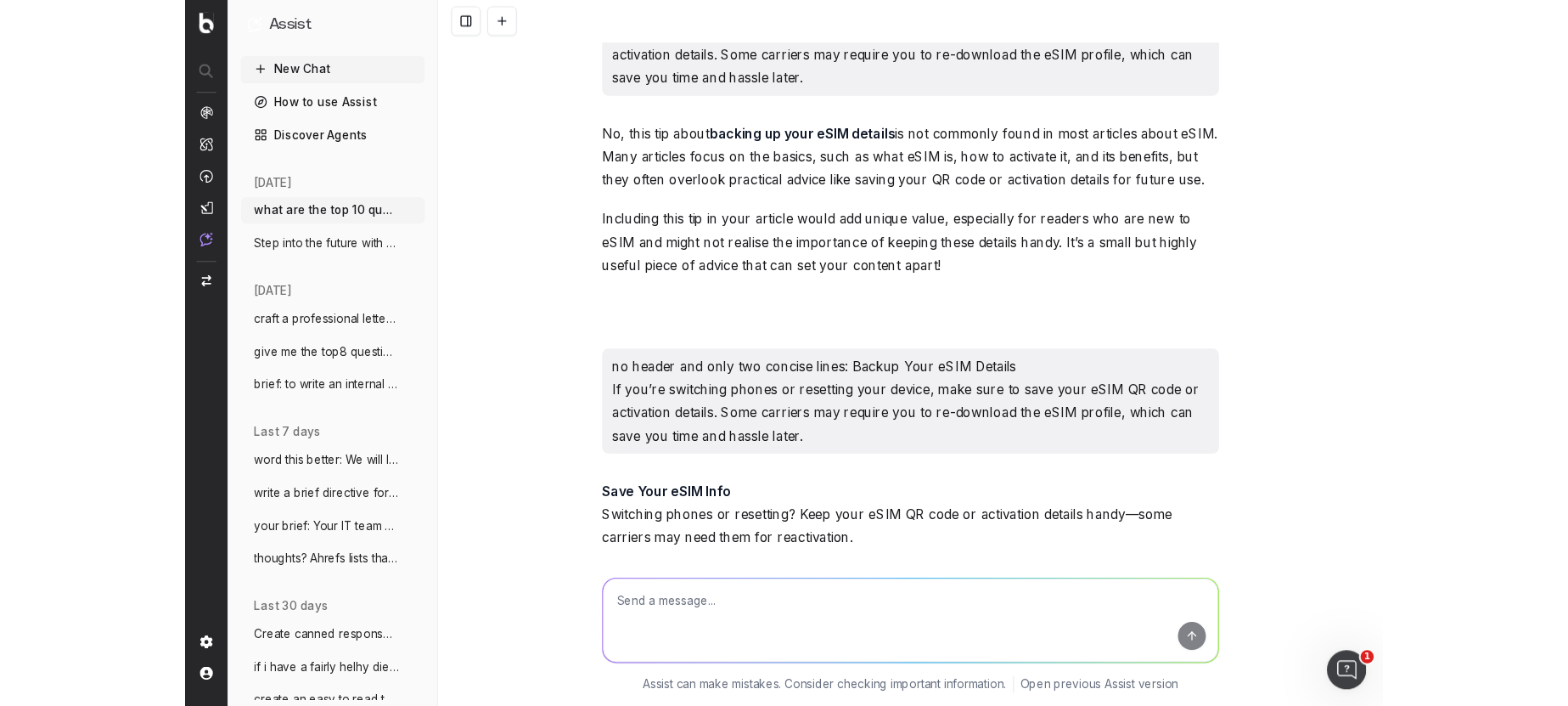
scroll to position [49687, 0]
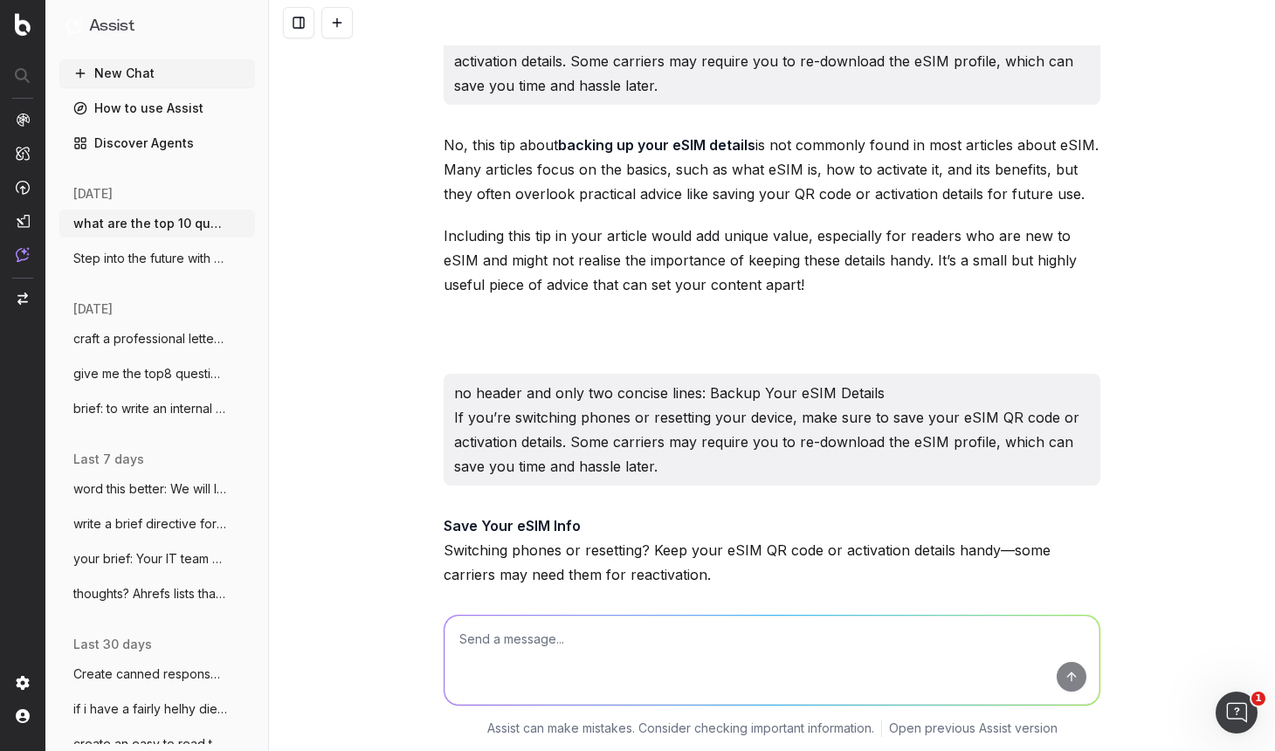
drag, startPoint x: 880, startPoint y: 218, endPoint x: 855, endPoint y: 213, distance: 25.9
drag, startPoint x: 444, startPoint y: 178, endPoint x: 1014, endPoint y: 203, distance: 570.7
click at [1015, 675] on p "If you’re already using eSIM and plan to switch phones or reset your device, sa…" at bounding box center [772, 754] width 657 height 49
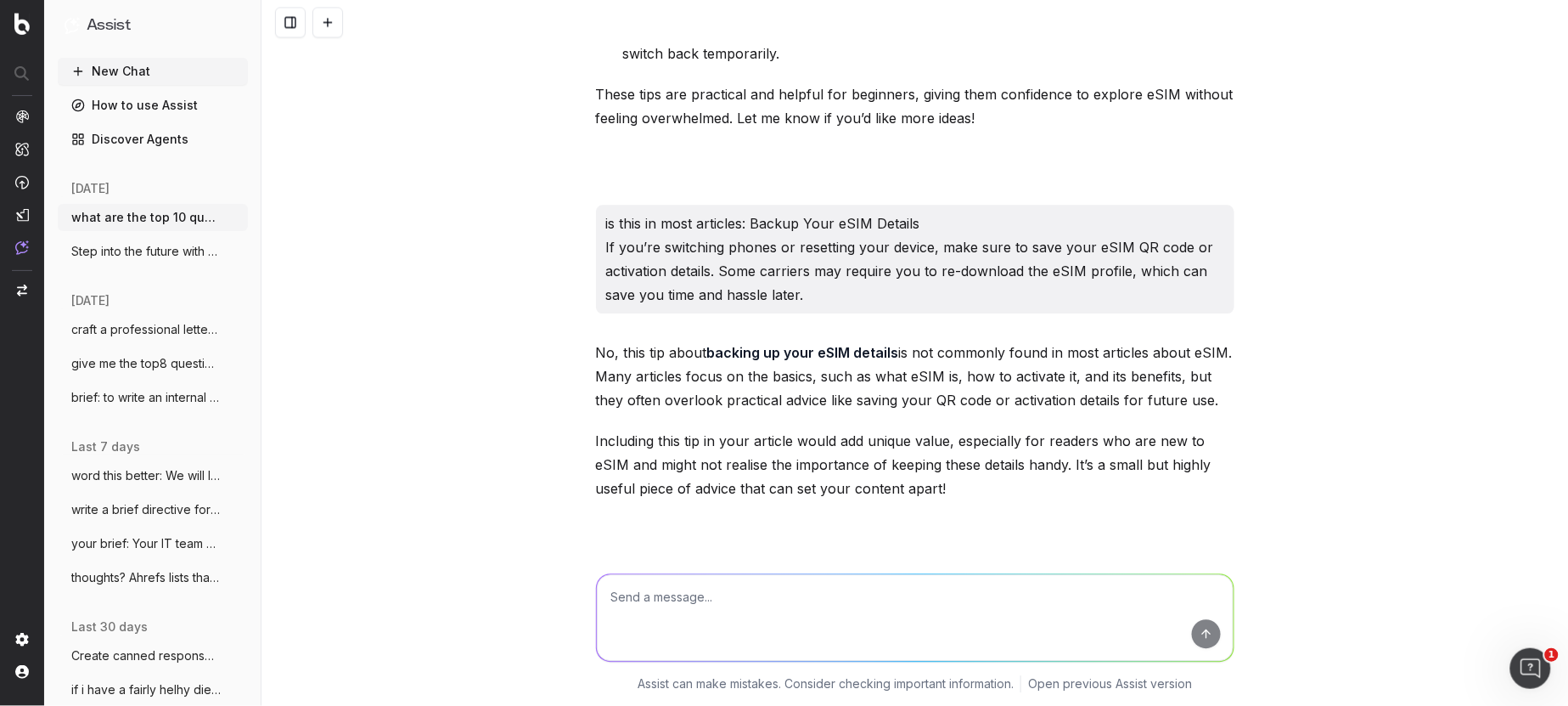
scroll to position [49340, 0]
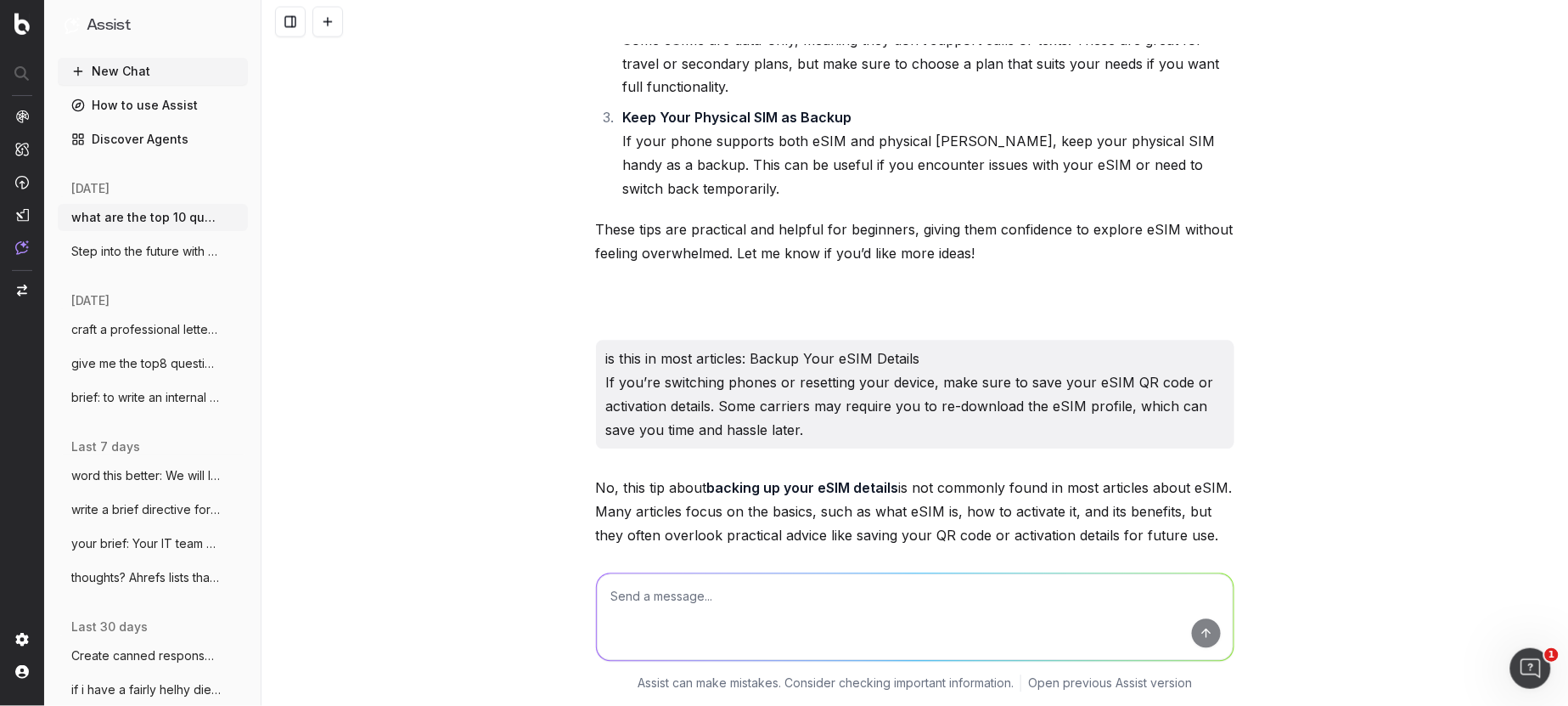
click at [1099, 557] on div at bounding box center [915, 614] width 652 height 123
click at [329, 29] on button at bounding box center [327, 21] width 30 height 30
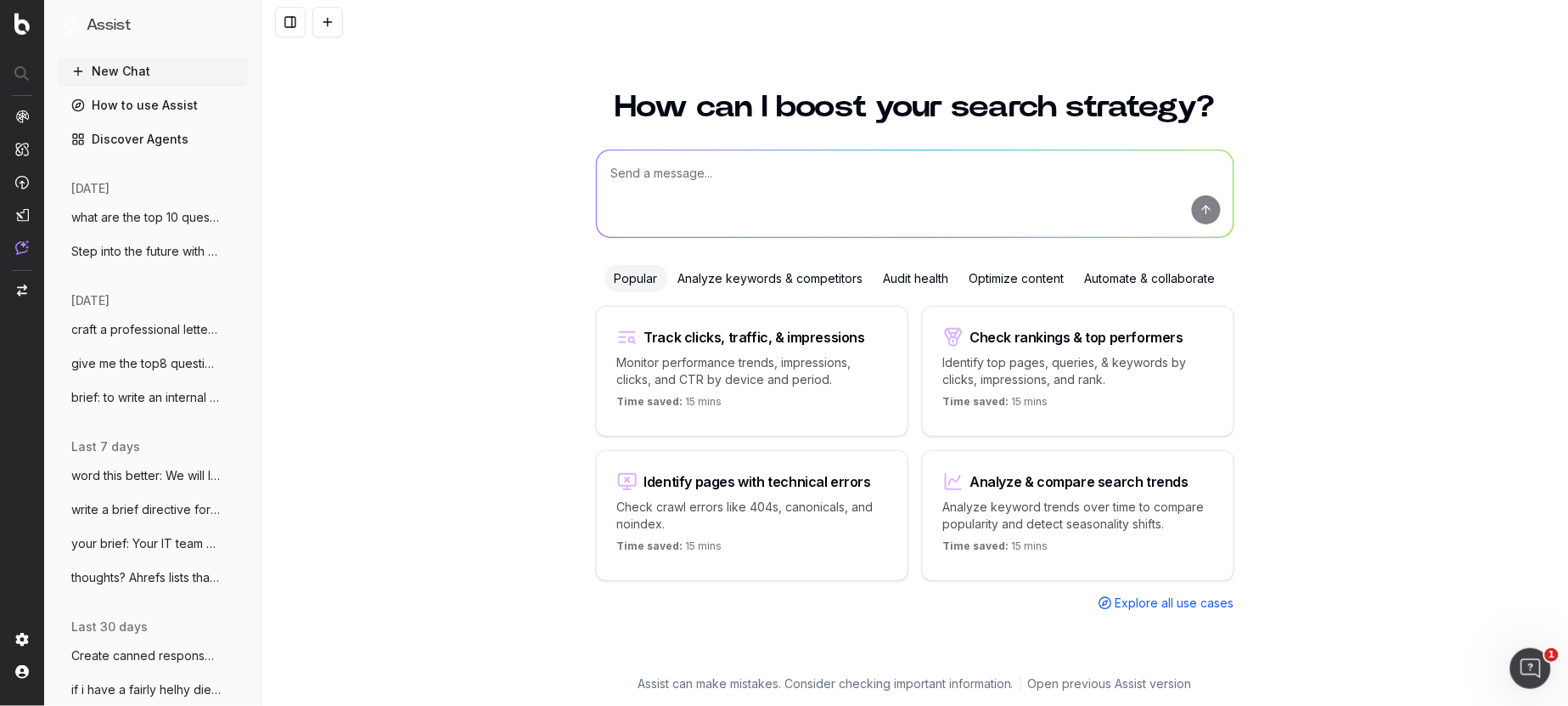
click at [312, 7] on button at bounding box center [327, 21] width 30 height 30
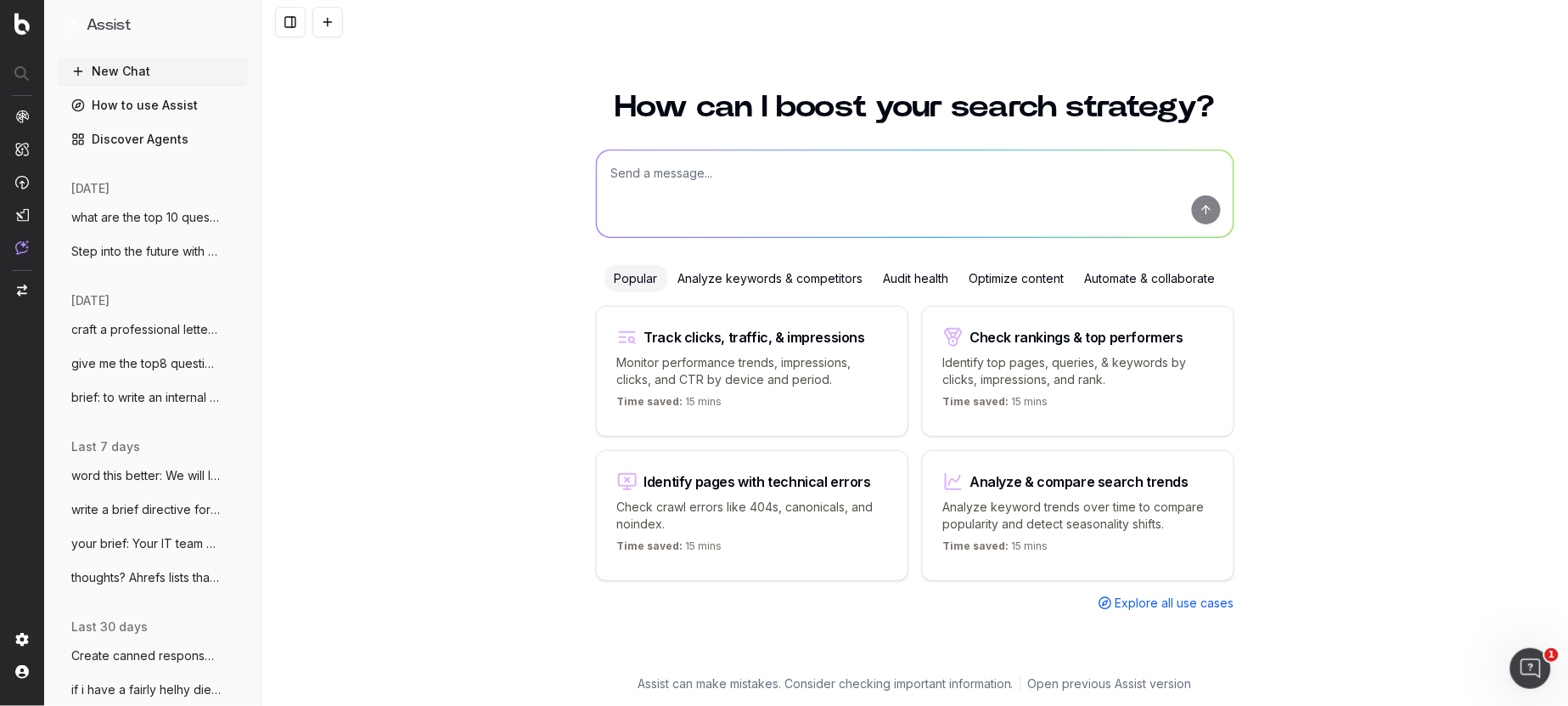
click at [312, 7] on button at bounding box center [327, 21] width 30 height 30
click at [635, 179] on textarea at bounding box center [915, 194] width 637 height 87
type textarea "is page title different to h1"
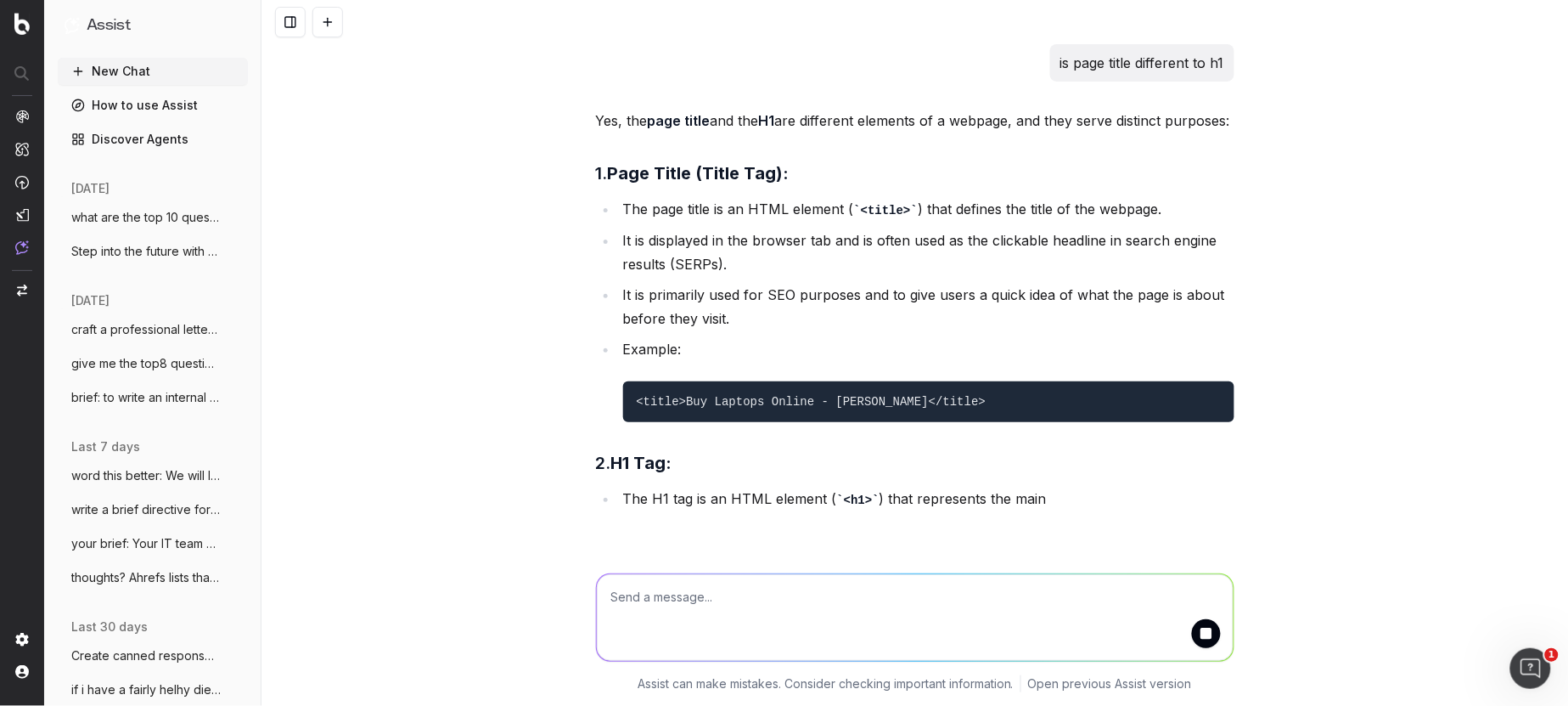
scroll to position [10, 0]
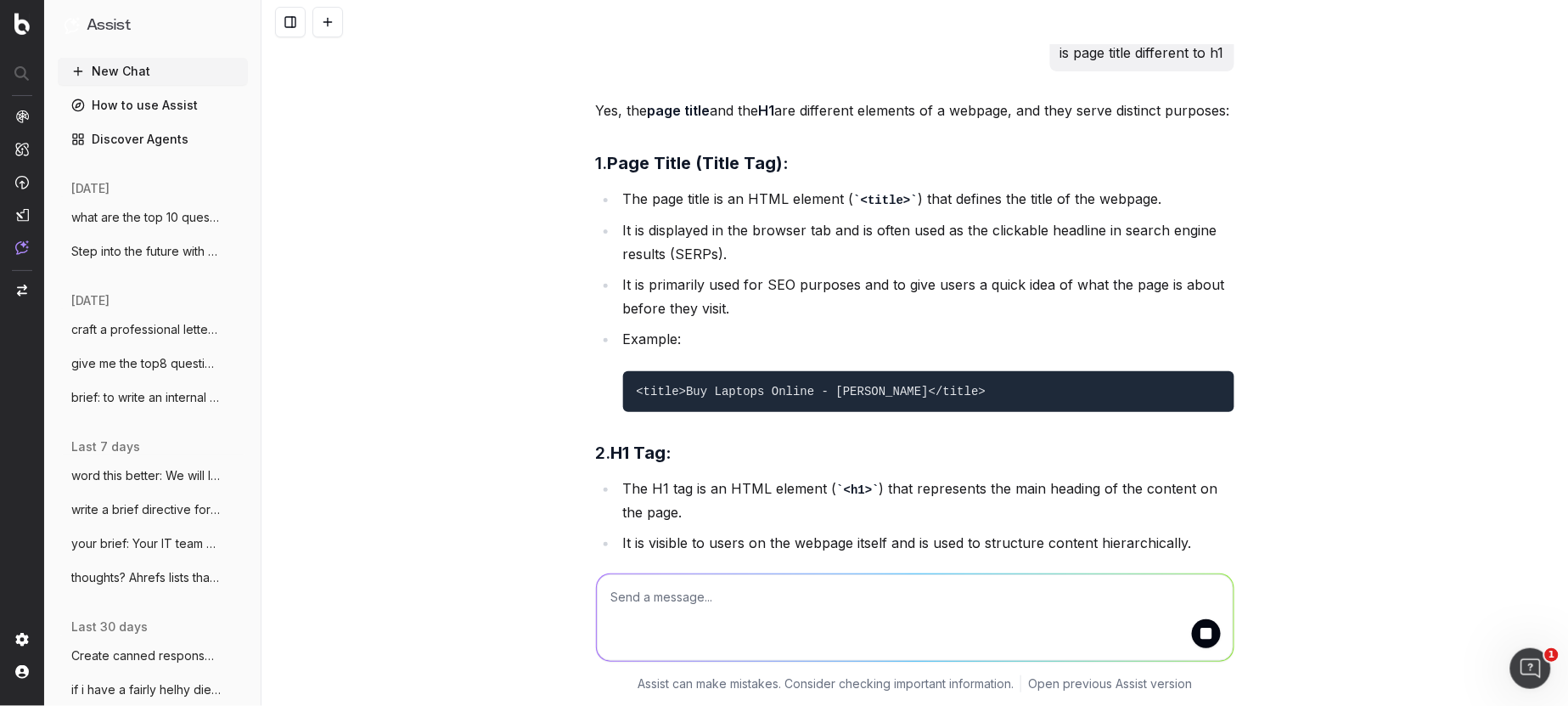
click at [633, 593] on textarea at bounding box center [915, 617] width 637 height 87
paste textarea "https://www.harveynorman.com.au/buying-guides/"
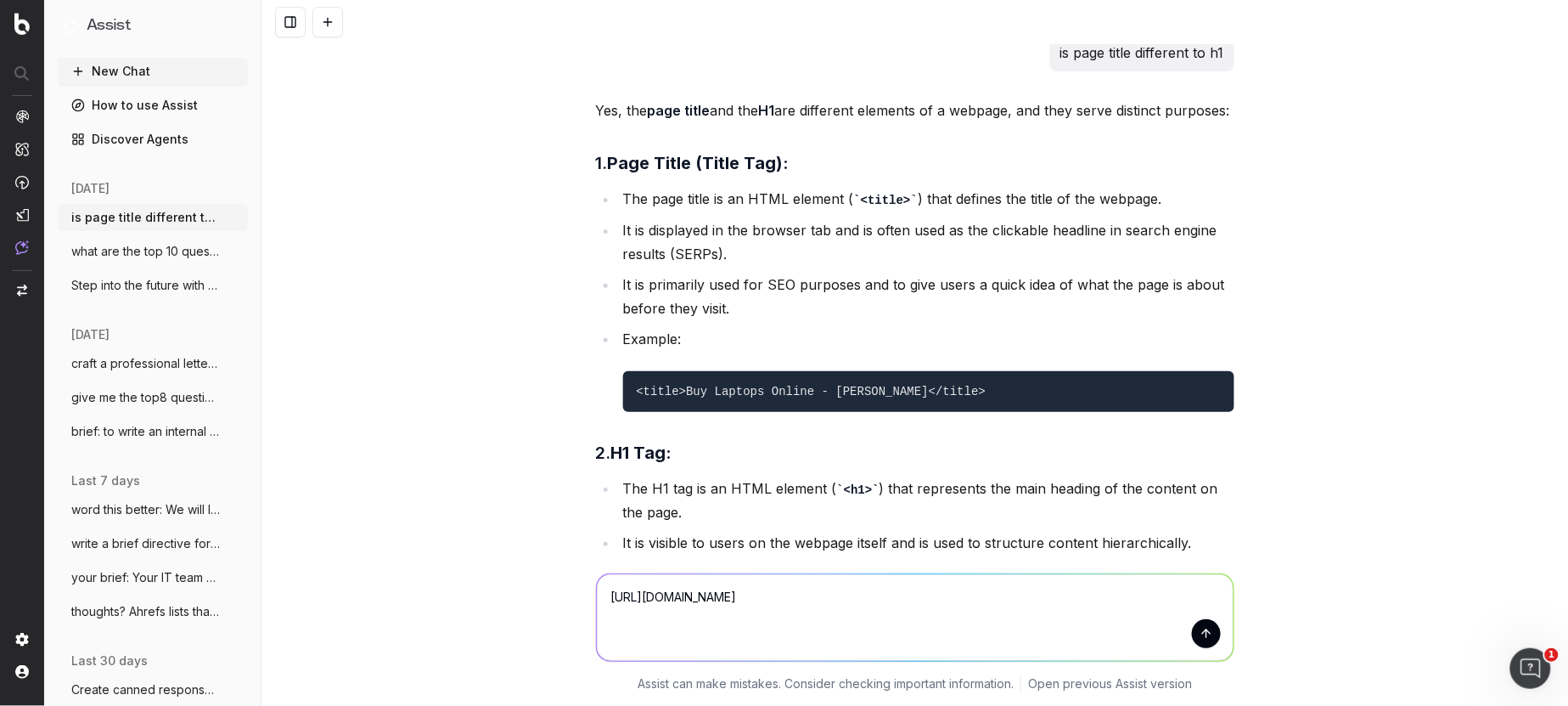
drag, startPoint x: 960, startPoint y: 593, endPoint x: 898, endPoint y: 598, distance: 62.2
click at [898, 598] on textarea "https://www.harveynorman.com.au/buying-guides/howesimworks" at bounding box center [915, 617] width 637 height 87
type textarea "https://www.harveynorman.com.au/buying-guides/"
drag, startPoint x: 149, startPoint y: 247, endPoint x: 441, endPoint y: 89, distance: 332.0
click at [149, 247] on span "what are the top 10 questions that shoul" at bounding box center [146, 251] width 150 height 17
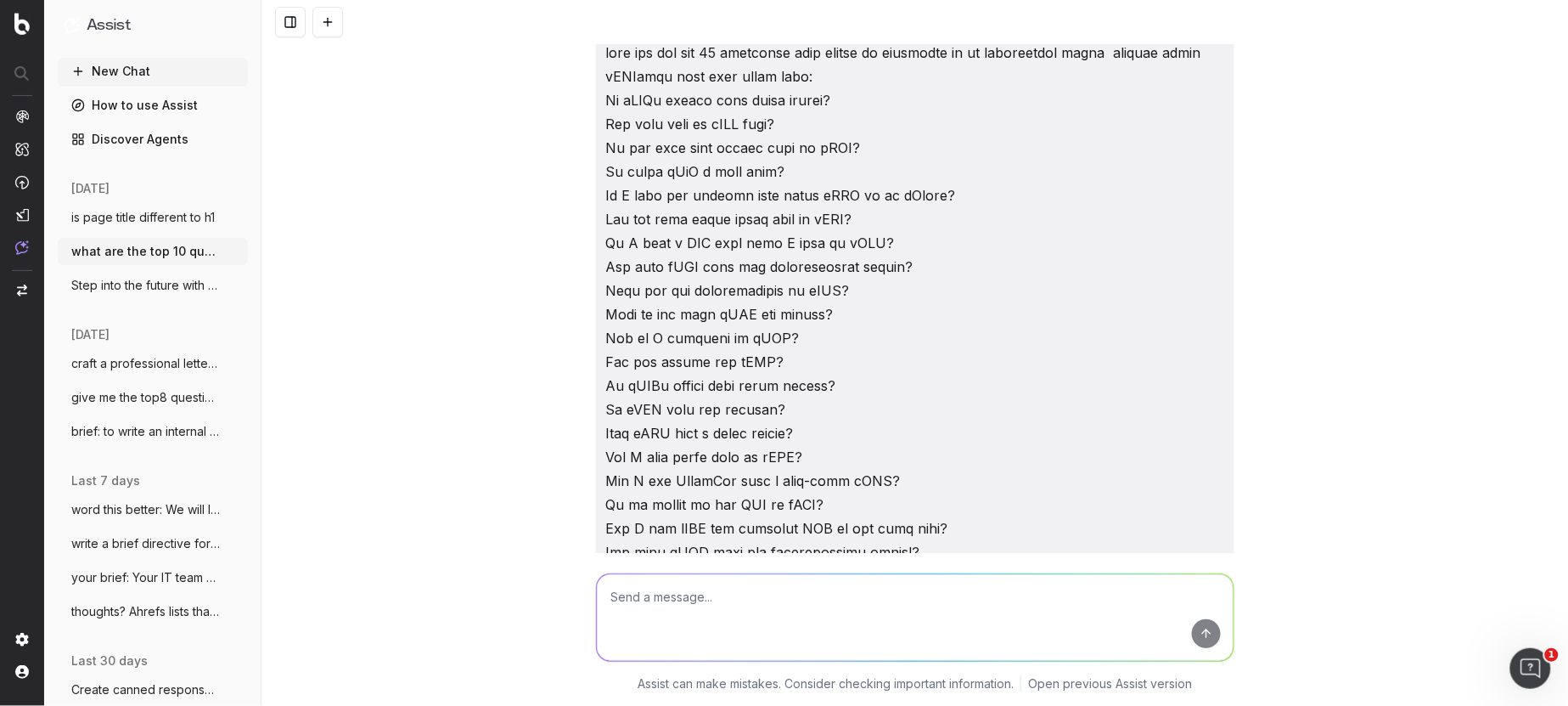
click at [652, 612] on textarea at bounding box center [915, 617] width 637 height 87
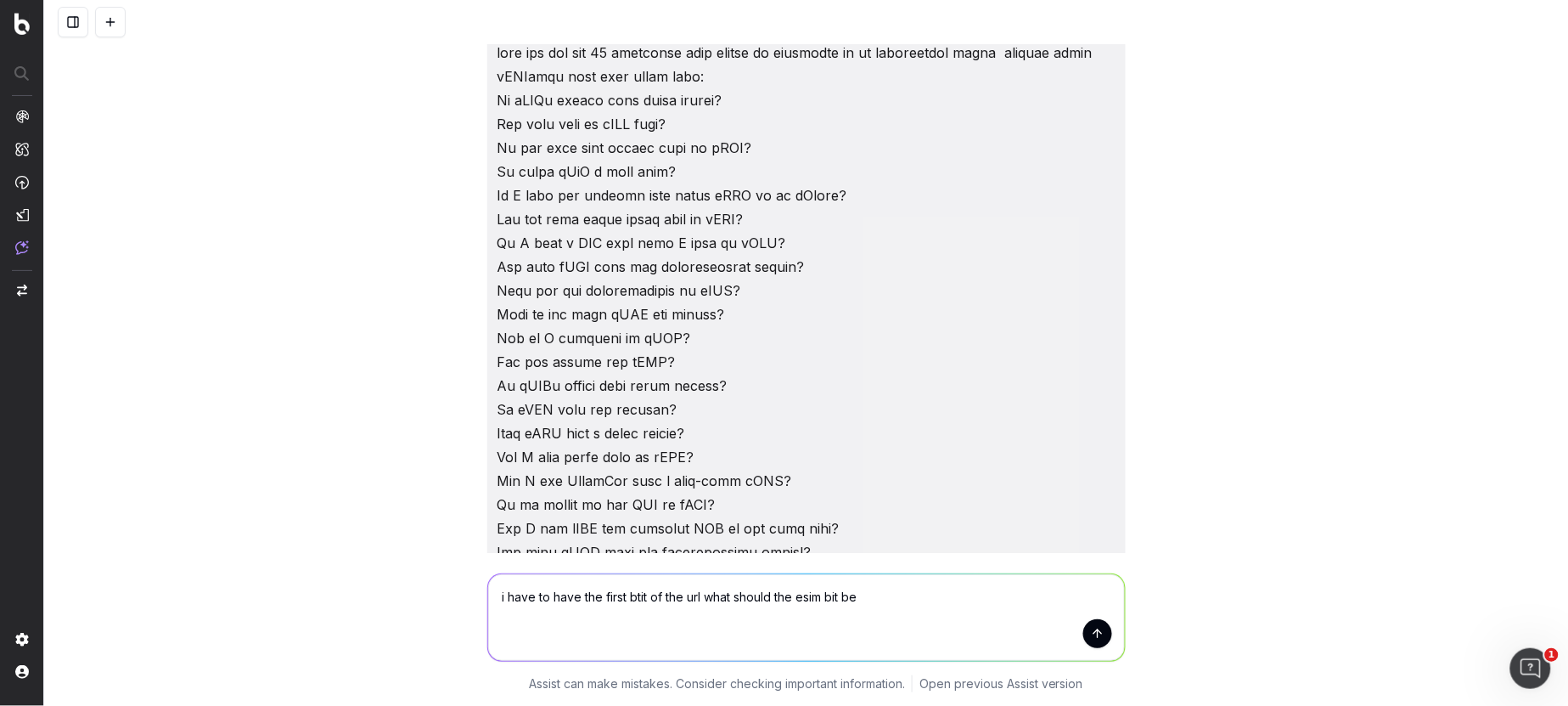
paste textarea "https://www.harveynorman.com.au/buying-guides/esim"
type textarea "i have to have the first btit of the url what should the esim bit be https://ww…"
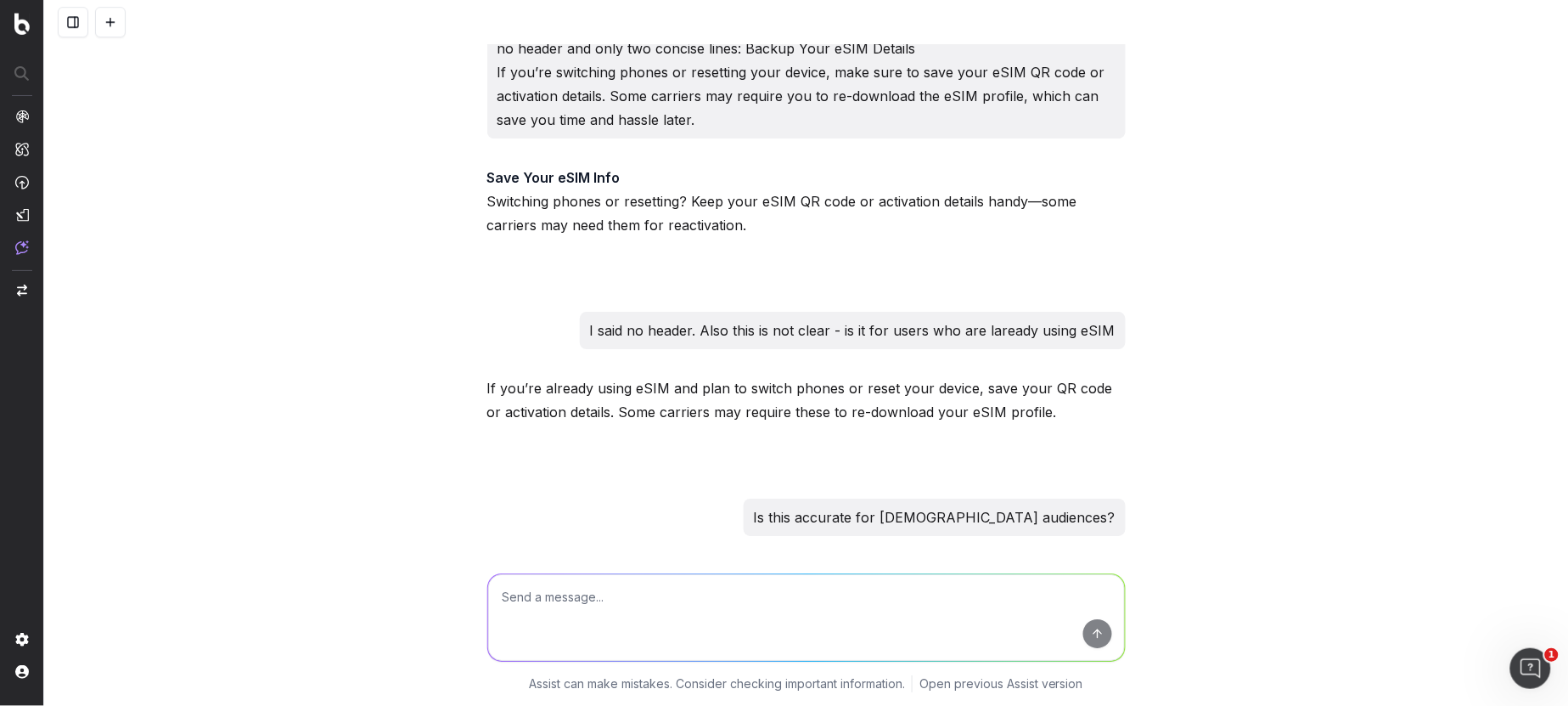
scroll to position [50057, 0]
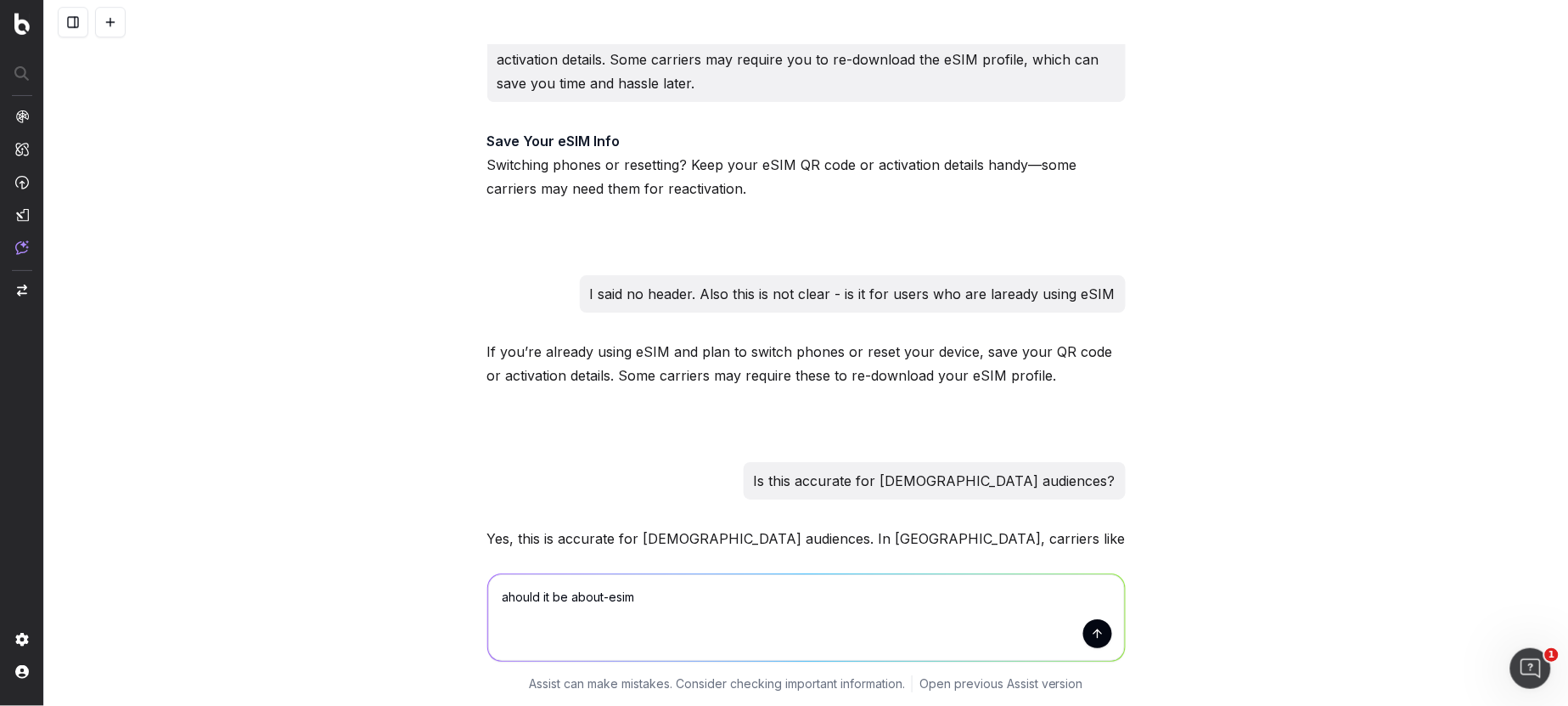
drag, startPoint x: 858, startPoint y: 425, endPoint x: 462, endPoint y: 436, distance: 396.2
click at [463, 434] on div "Based on the provided list of questions, here are the top 10 questions that sho…" at bounding box center [805, 353] width 1523 height 706
click at [573, 596] on textarea "ahould it be about-esim" at bounding box center [806, 617] width 637 height 87
paste textarea "https://www.harveynorman.com.au/buying-guides/"
type textarea "ahould it be https://www.harveynorman.com.au/buying-guides/about-esim"
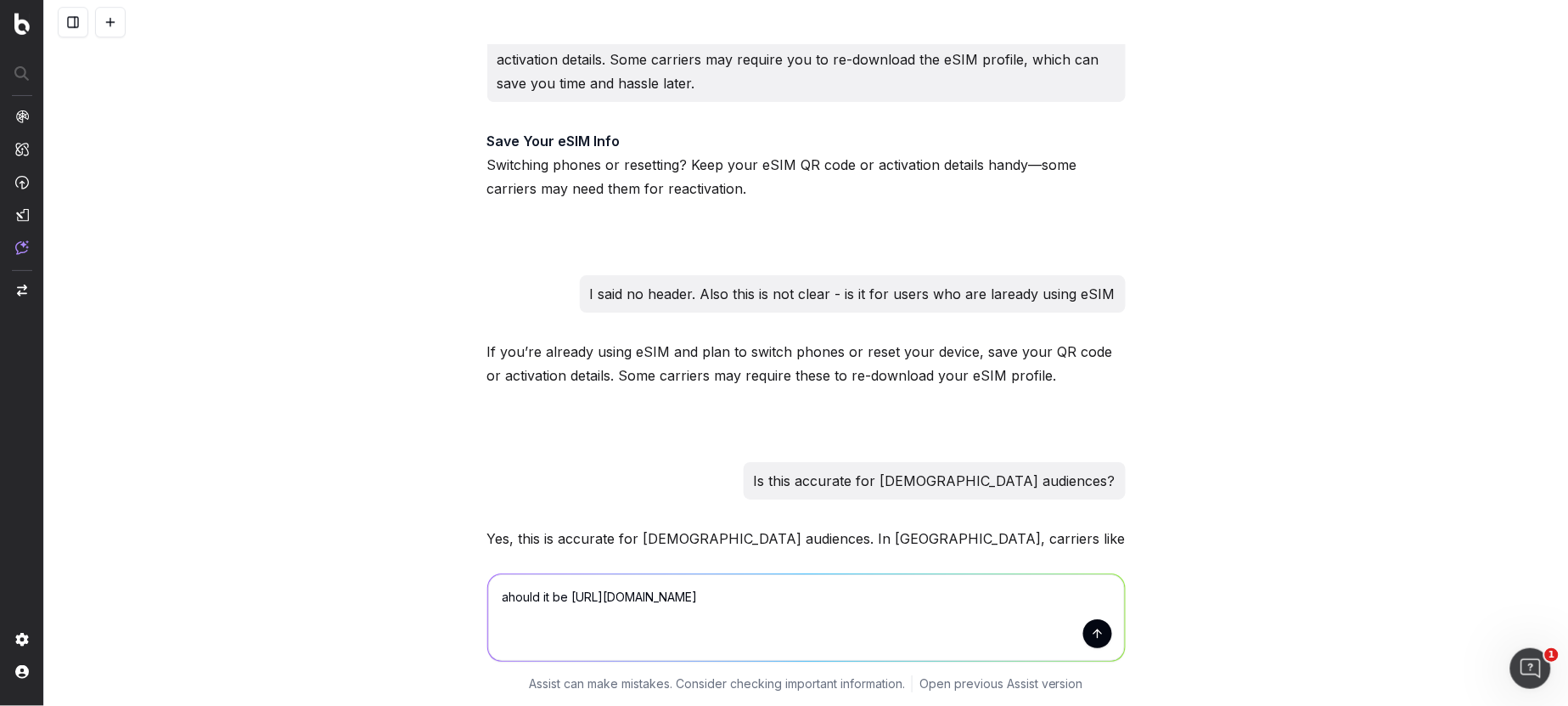
click at [1099, 637] on button "submit" at bounding box center [1098, 634] width 29 height 29
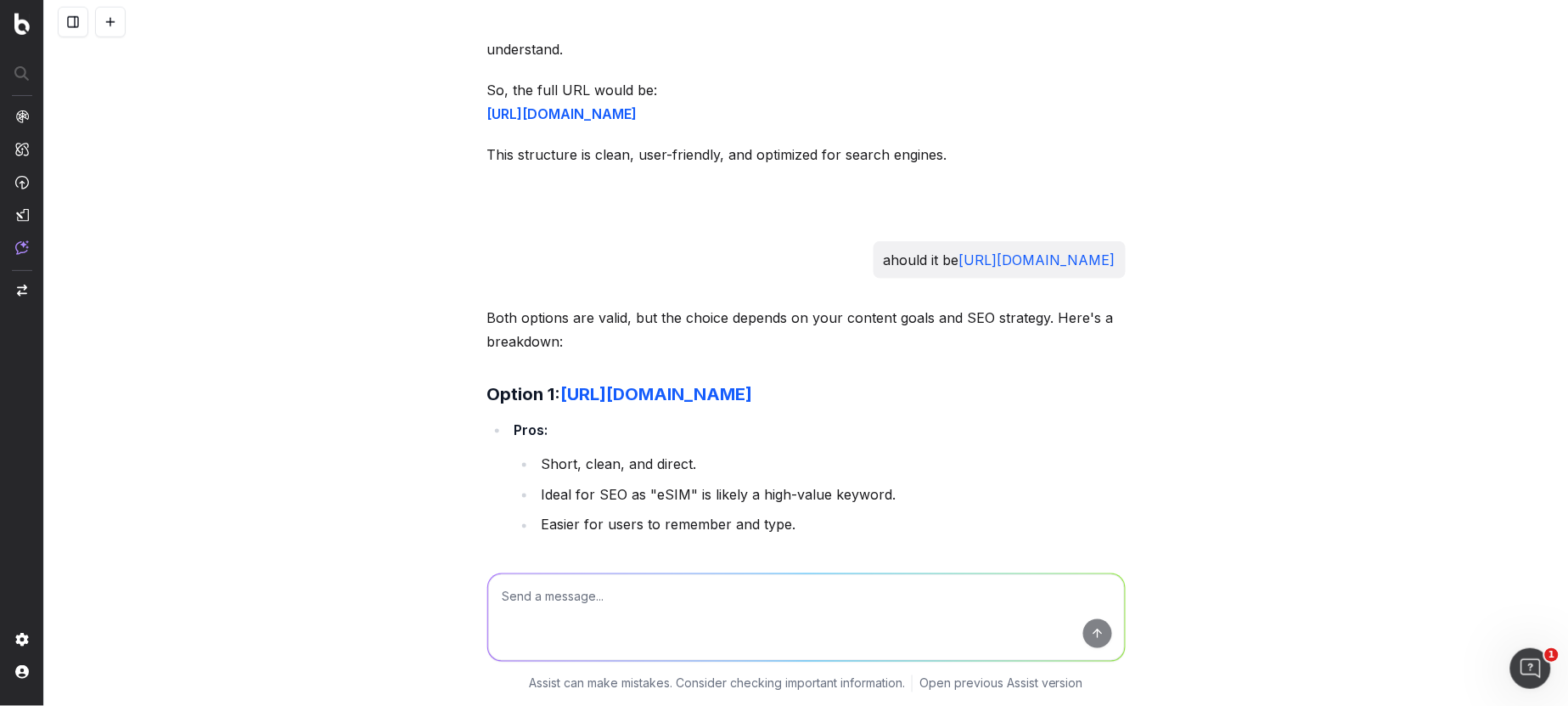
scroll to position [50995, 0]
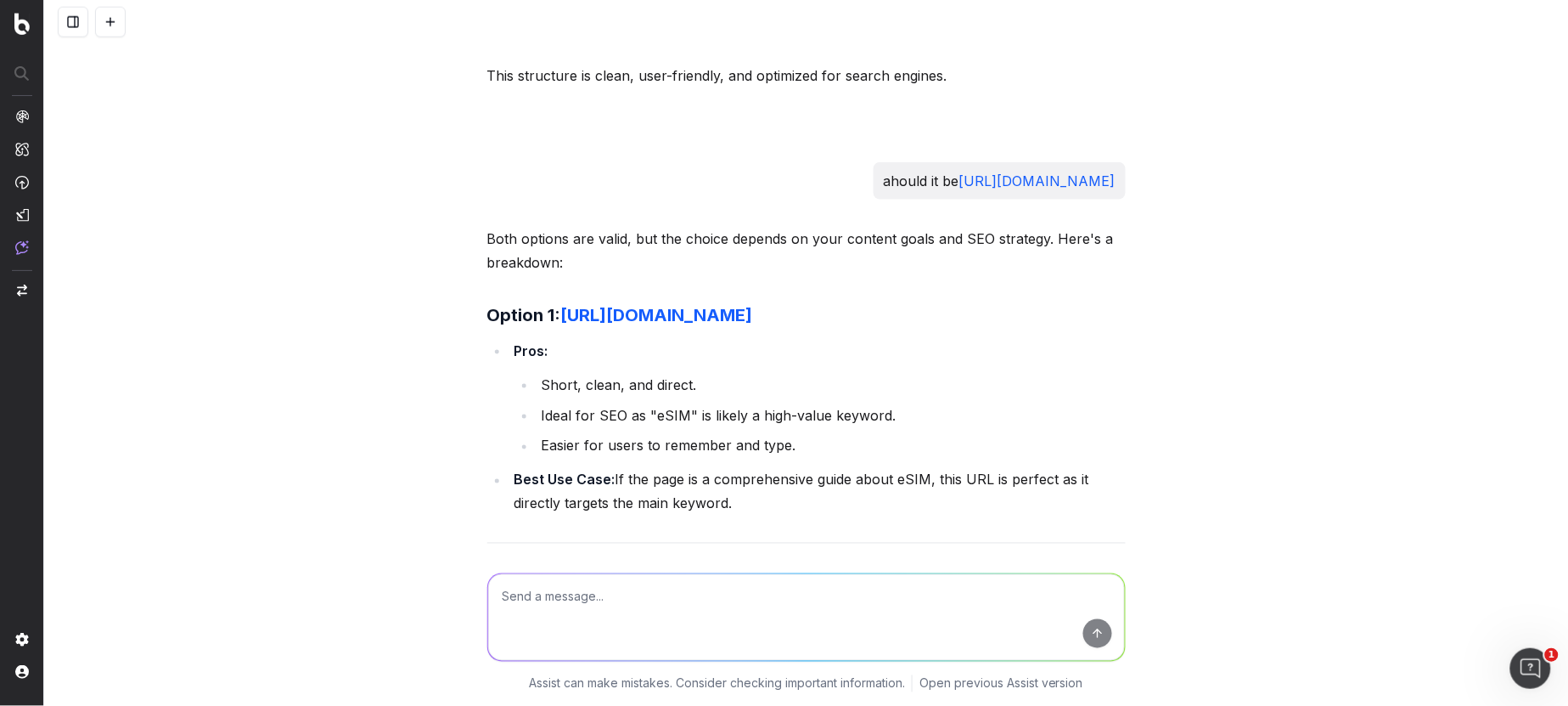
click at [534, 598] on textarea at bounding box center [806, 617] width 637 height 87
type textarea "top 5 tips for best practice page titles"
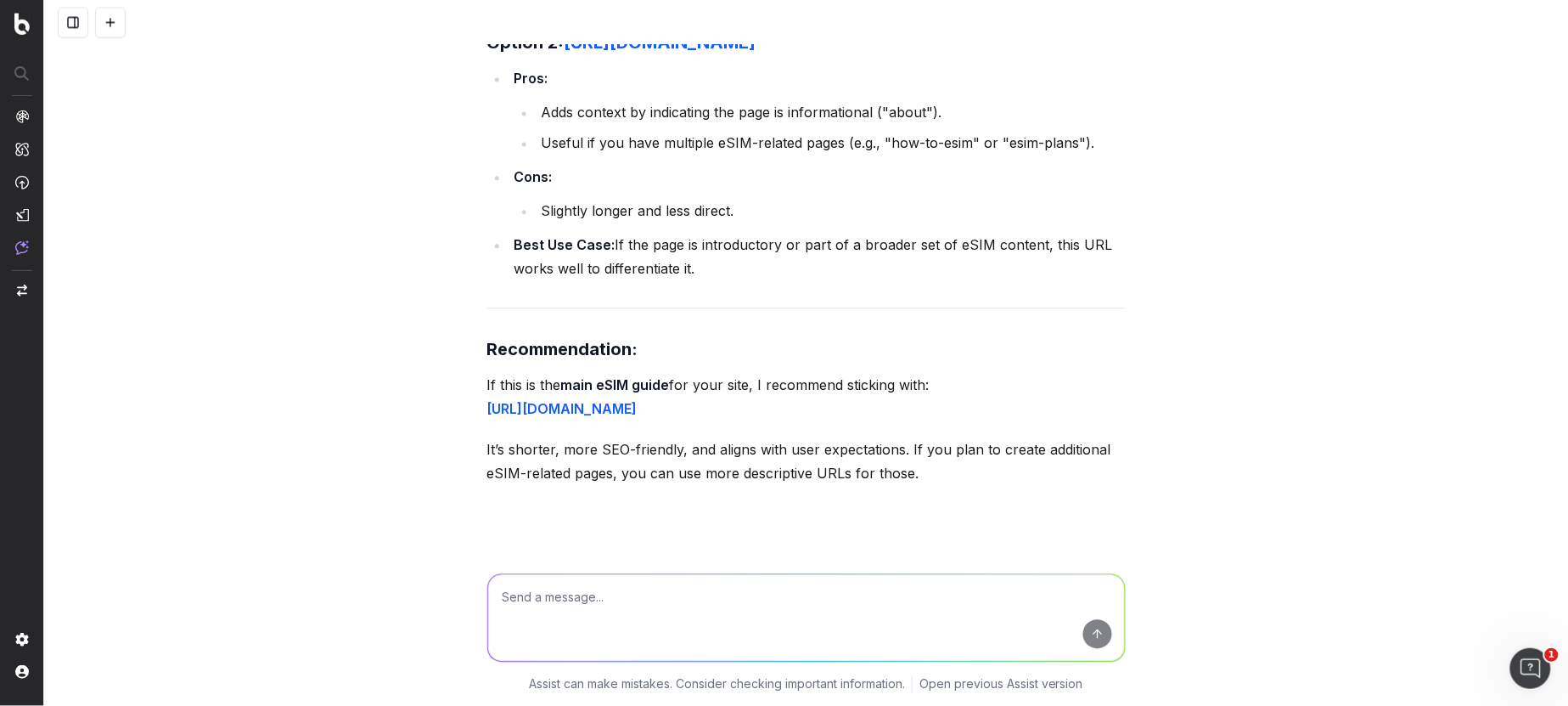
scroll to position [51498, 0]
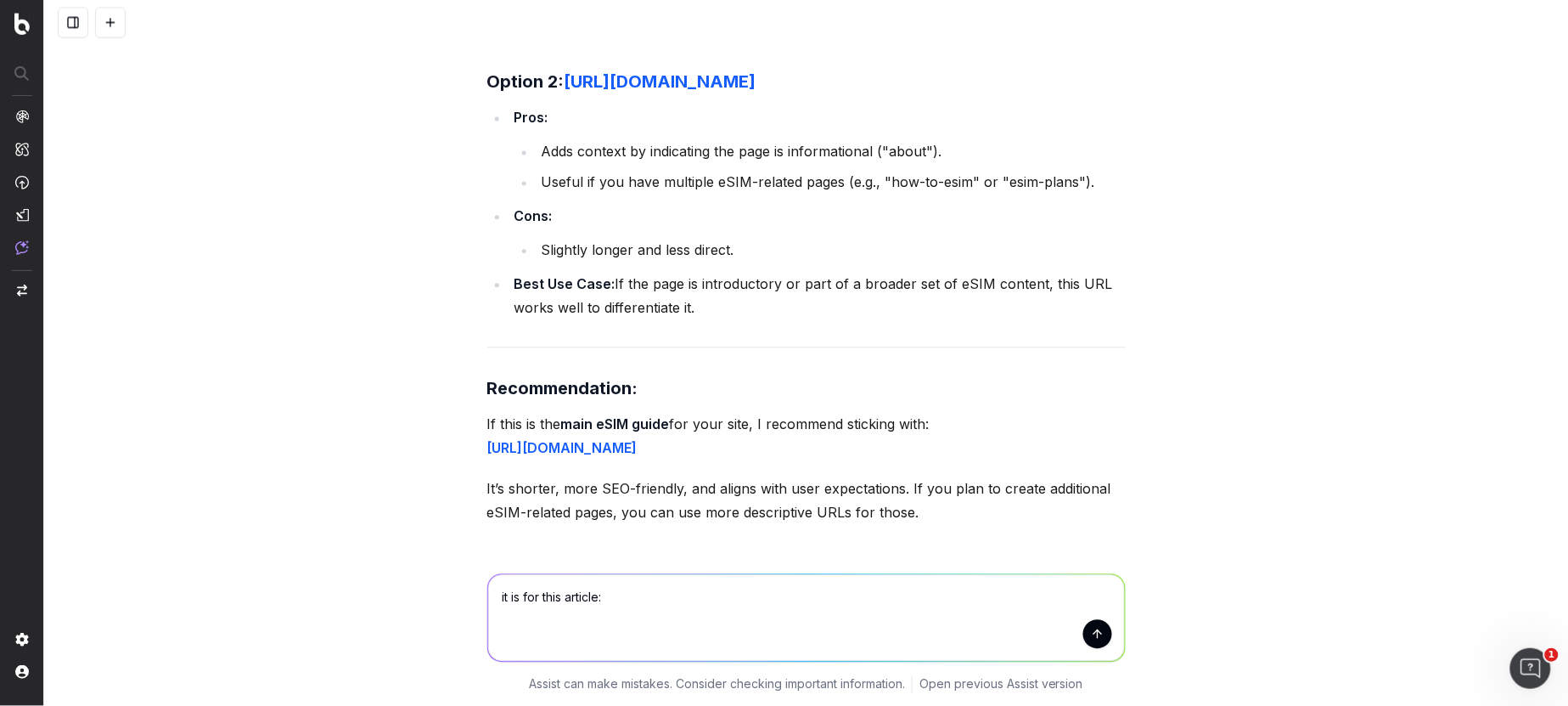
paste textarea "[Header] eSIM: Instant Activation, Seamless Connectivity [Intro] Forget the fru…"
type textarea "it is for this article: [Header] eSIM: Instant Activation, Seamless Connectivit…"
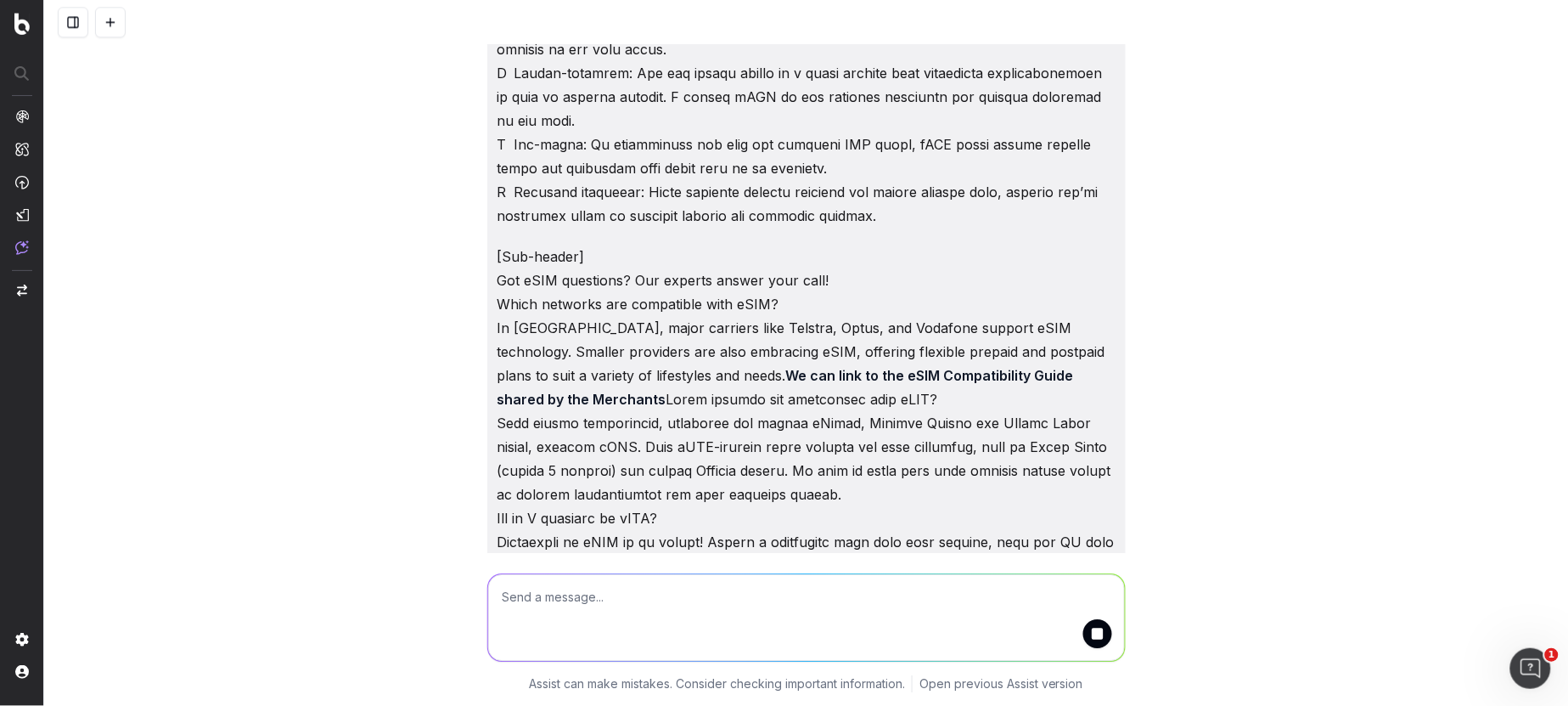
scroll to position [53803, 0]
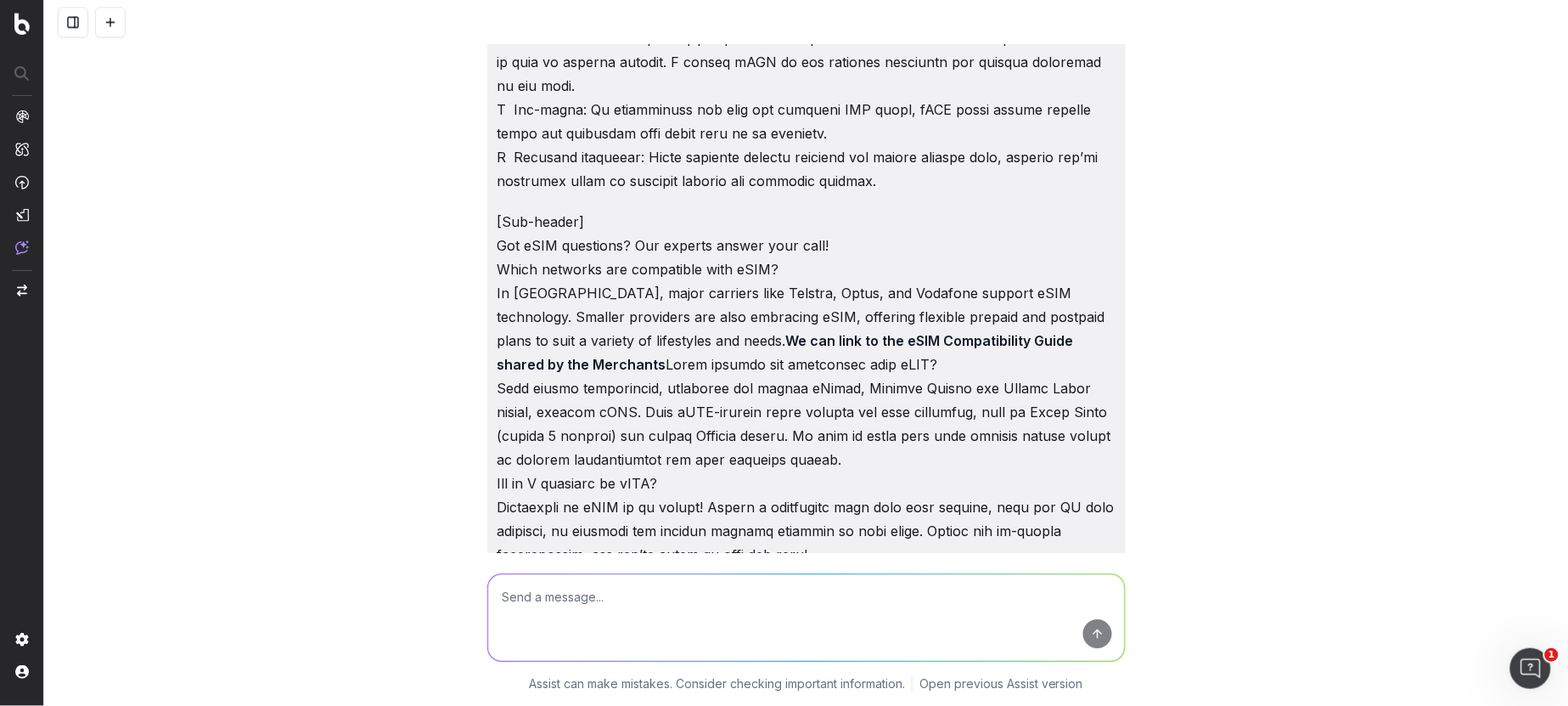
click at [582, 593] on textarea at bounding box center [806, 617] width 637 height 87
paste textarea "[Header] eSIM: Instant Activation, Seamless Connectivity [Intro] Forget the fru…"
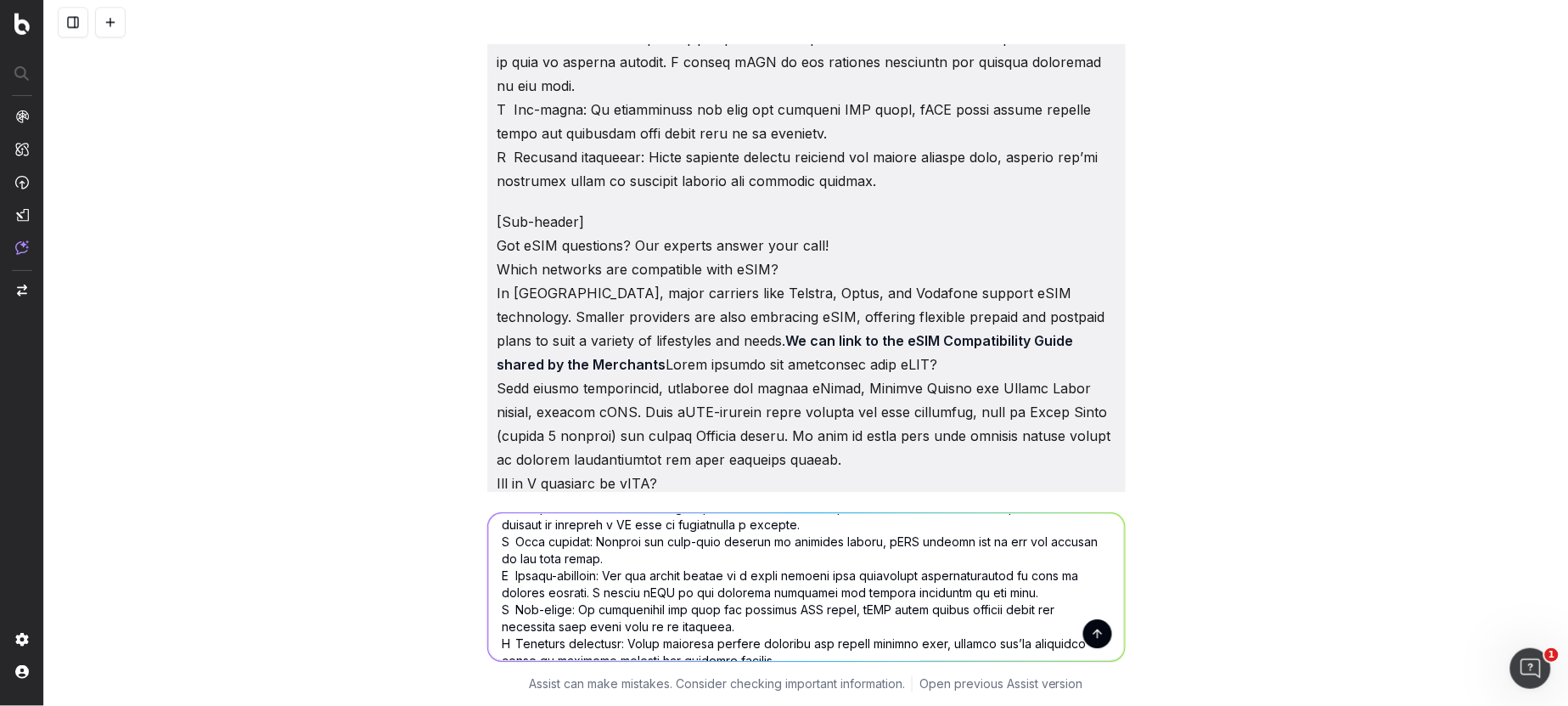
scroll to position [0, 0]
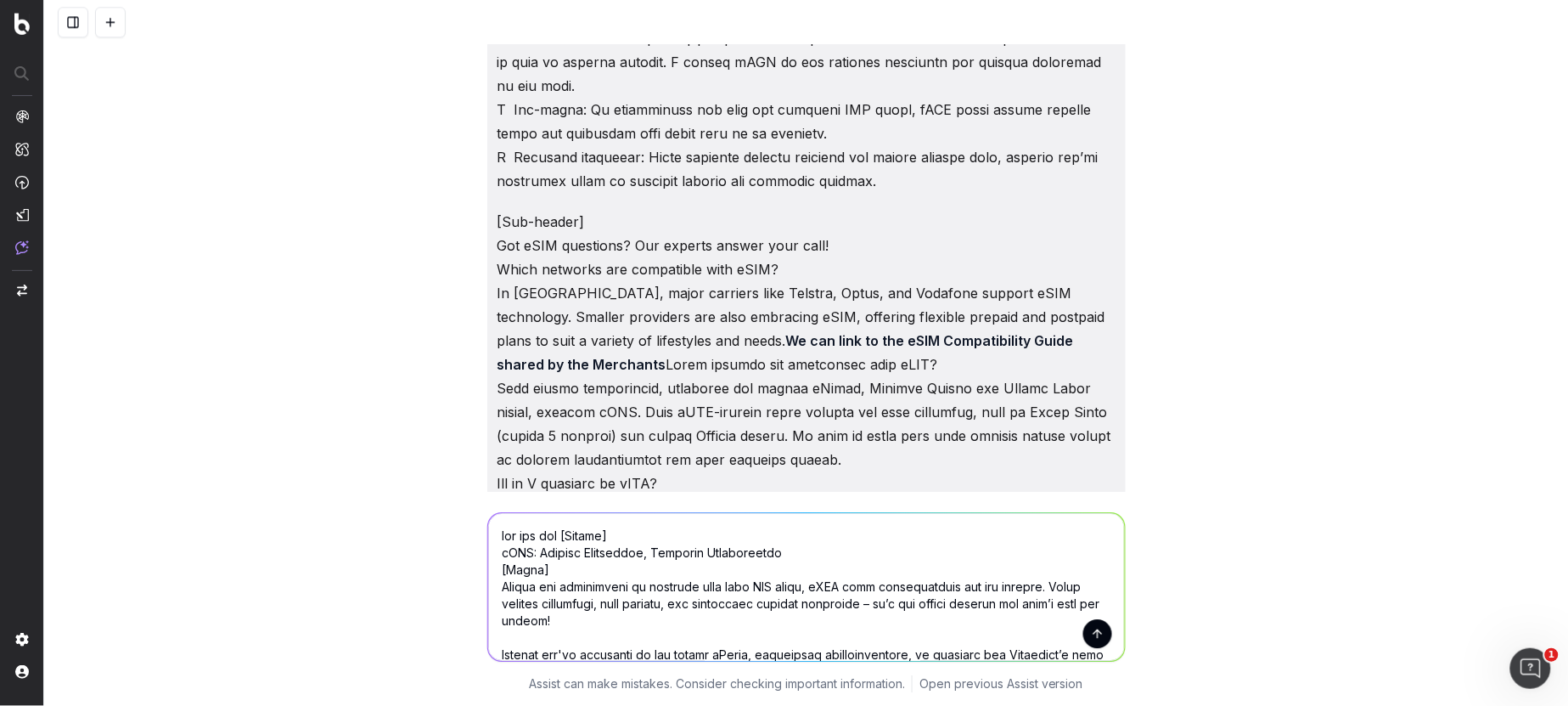
drag, startPoint x: 801, startPoint y: 616, endPoint x: 558, endPoint y: 539, distance: 254.9
click at [560, 539] on textarea at bounding box center [806, 586] width 637 height 148
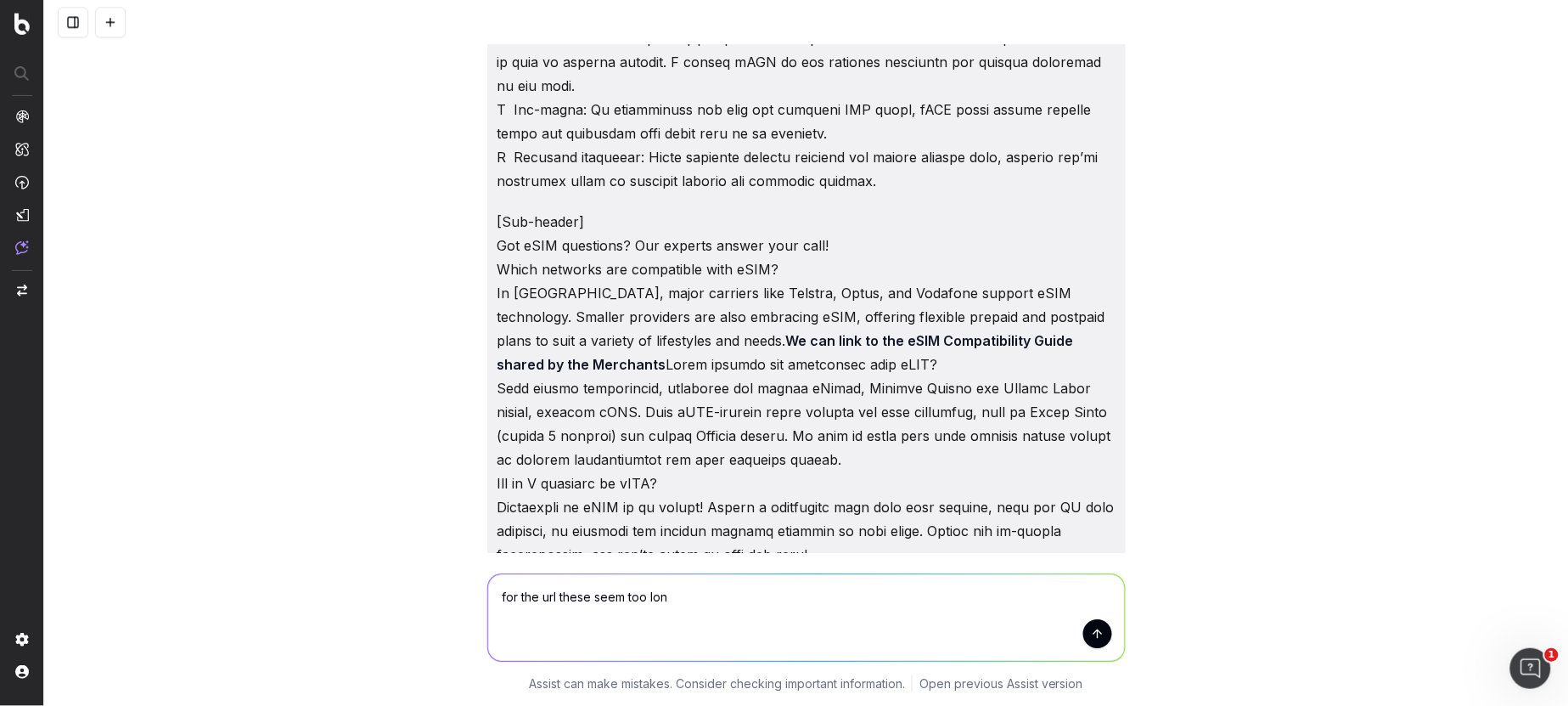
type textarea "for the url these seem too long"
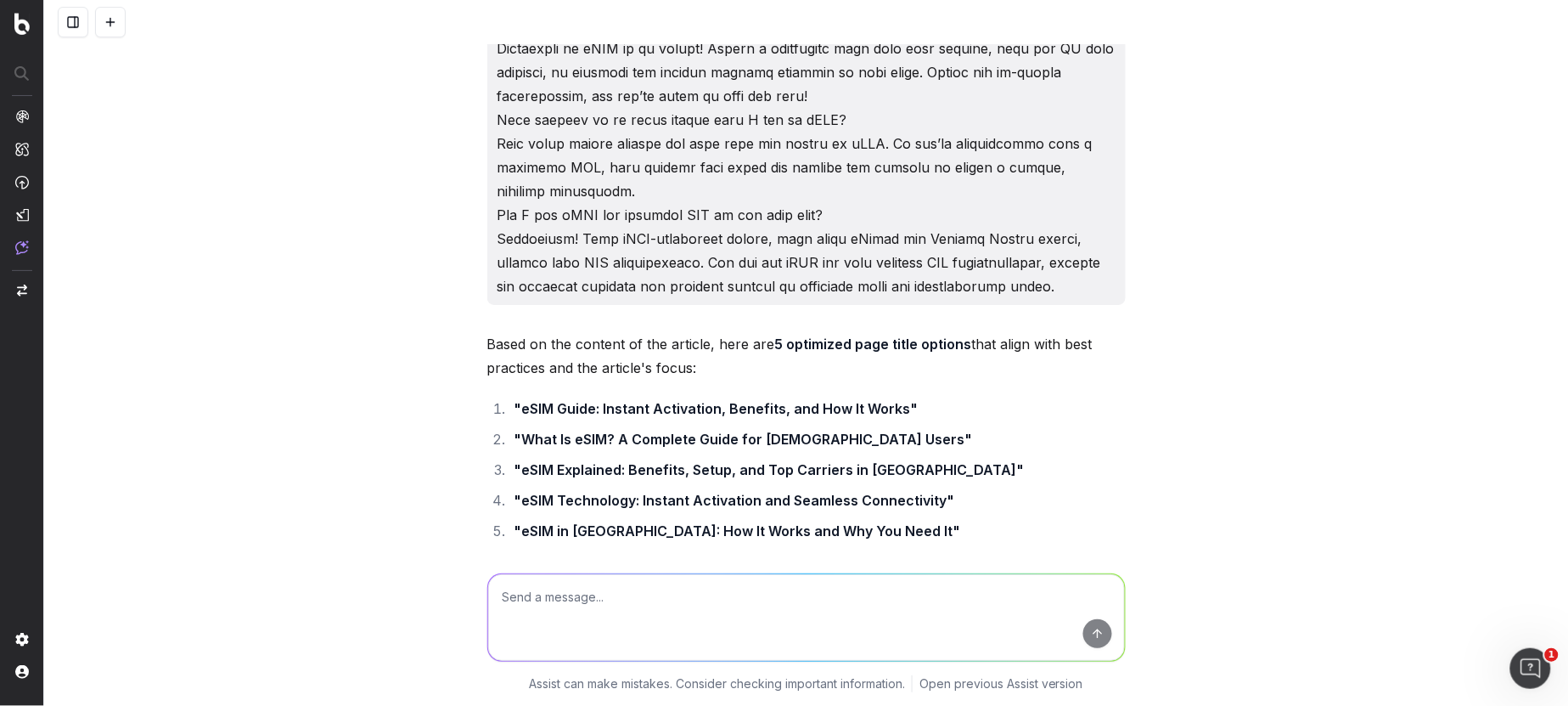
scroll to position [54263, 0]
type textarea "hang on hw does page title affect url"
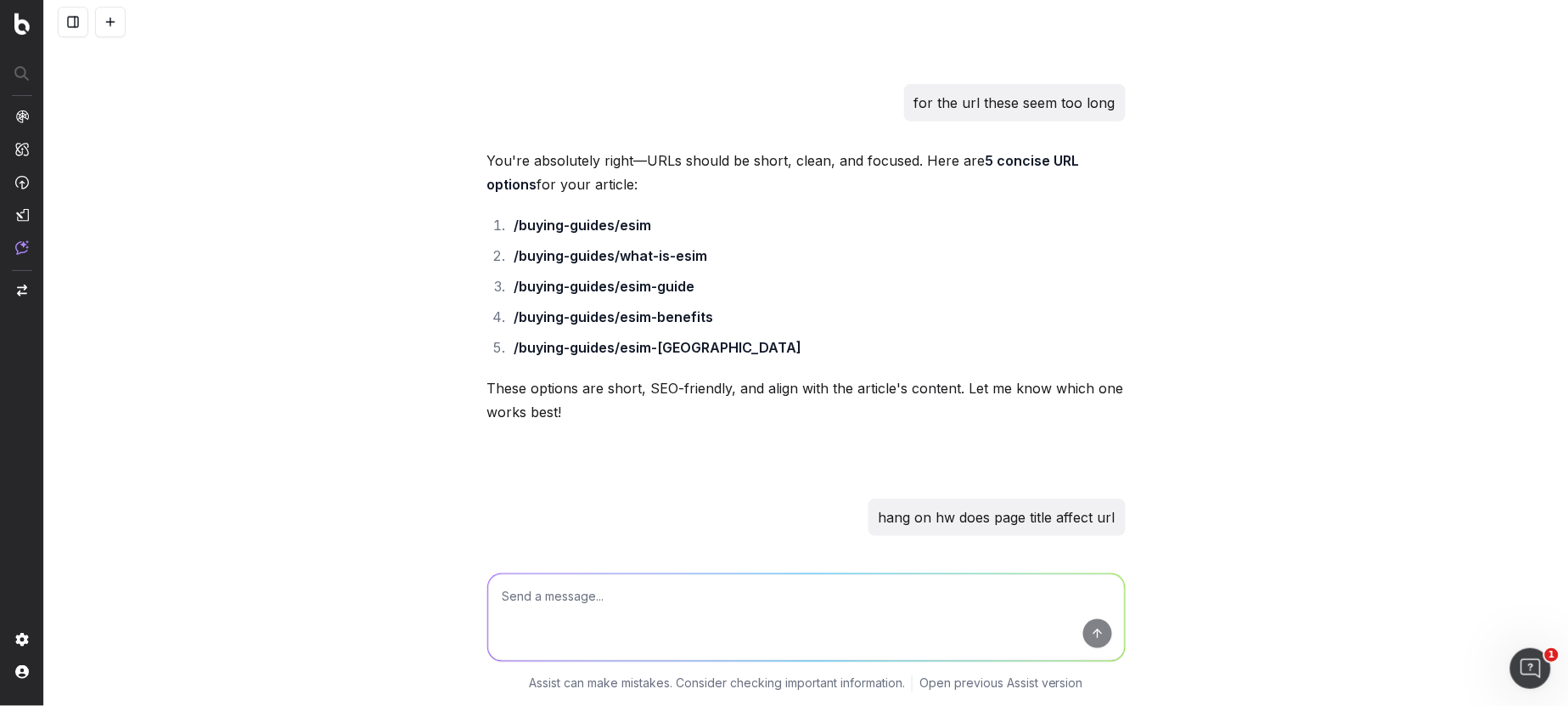
scroll to position [54905, 0]
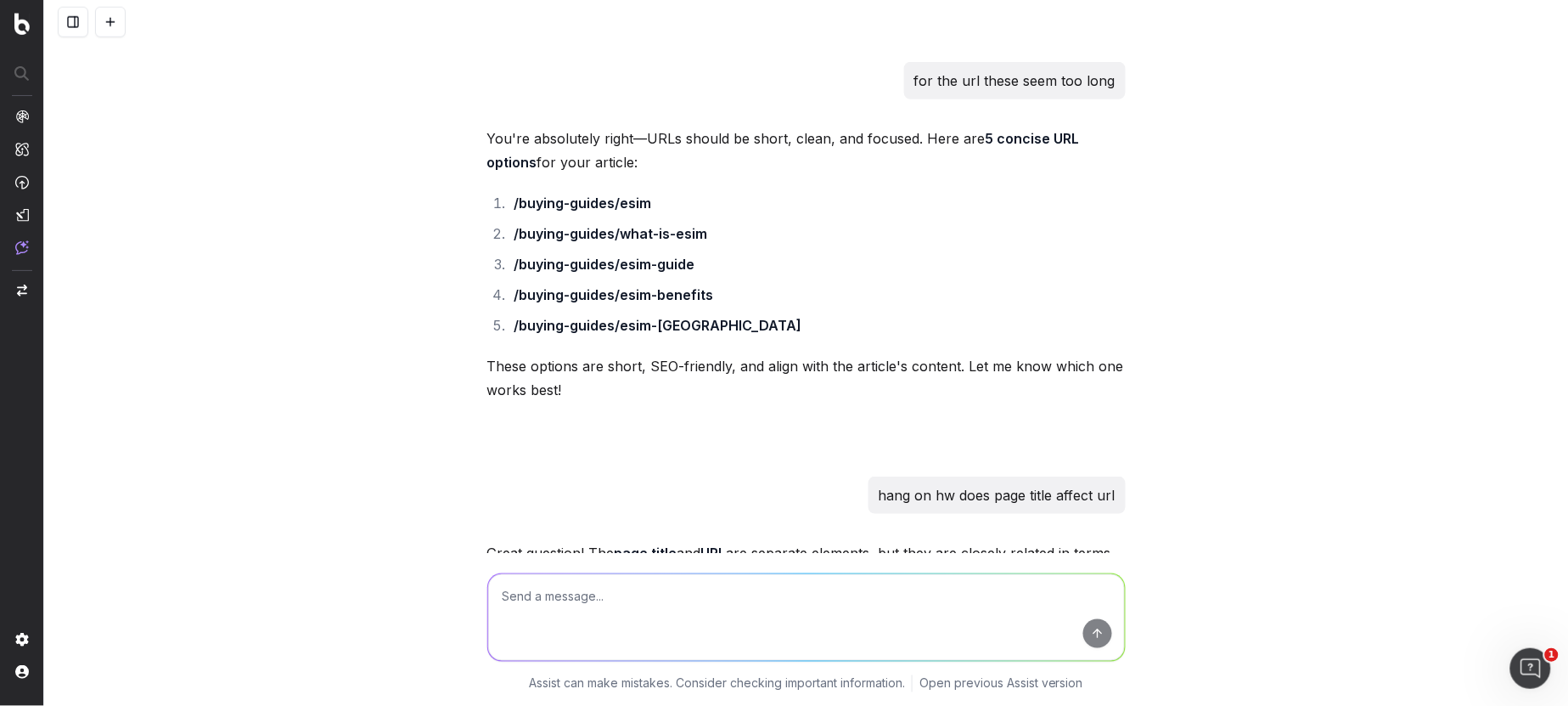
drag, startPoint x: 759, startPoint y: 295, endPoint x: 606, endPoint y: 278, distance: 153.9
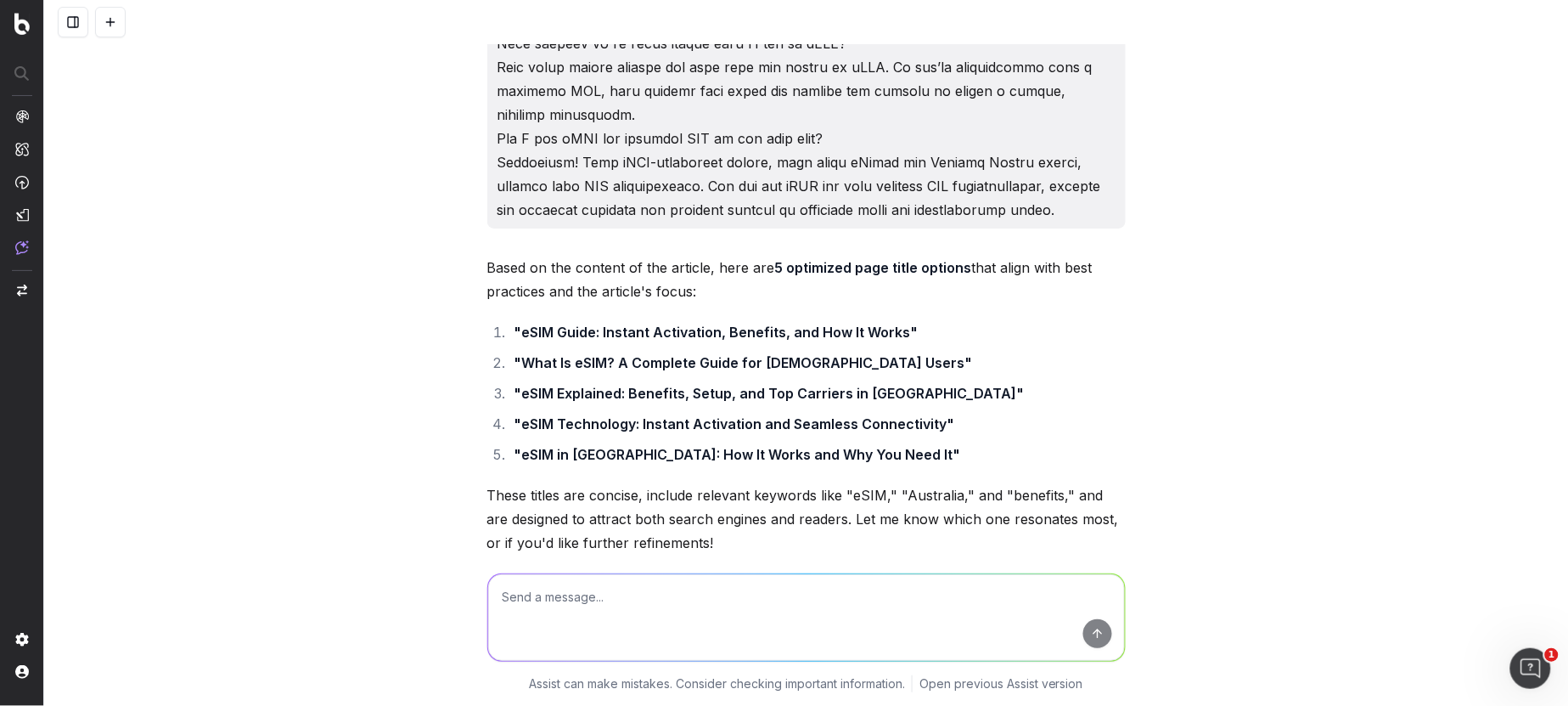
scroll to position [54304, 0]
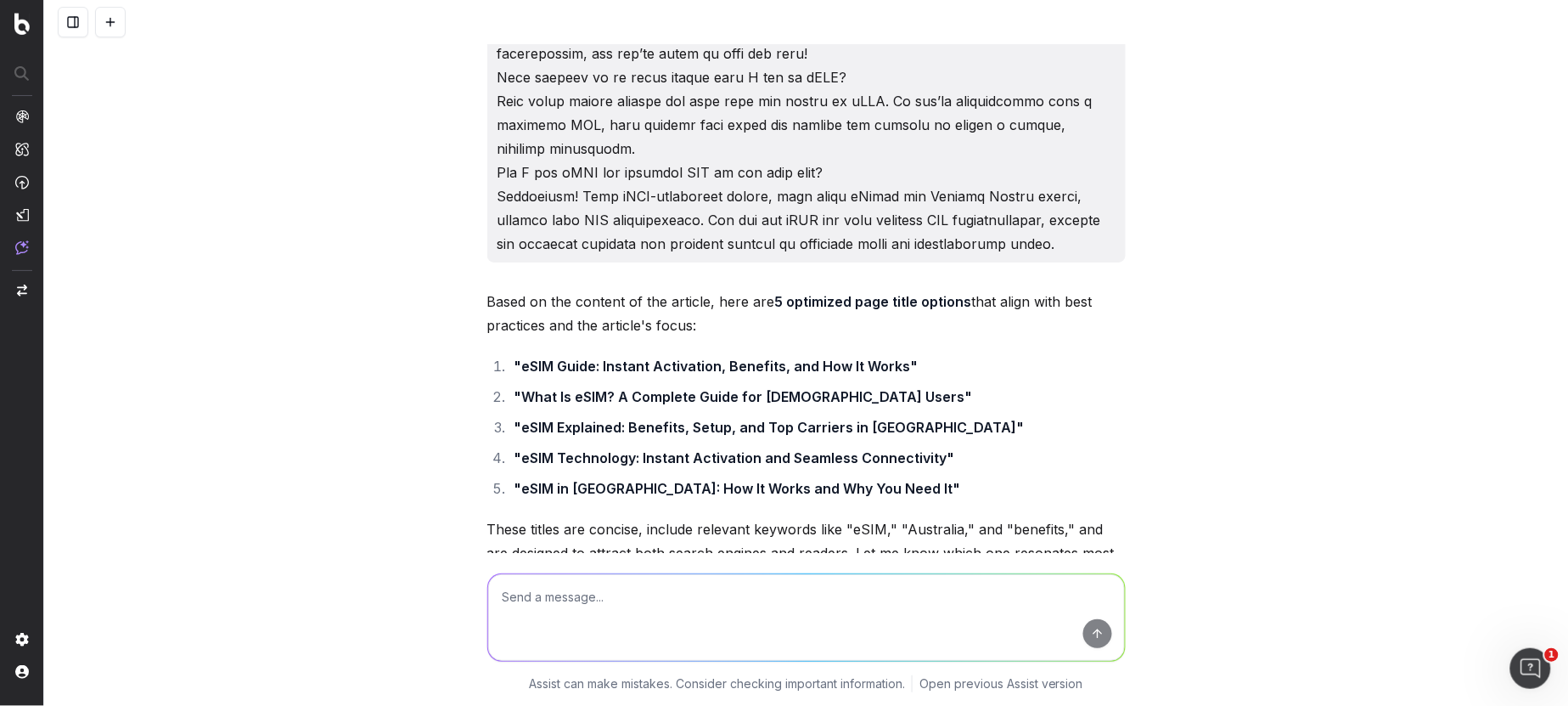
click at [558, 599] on textarea at bounding box center [806, 617] width 637 height 87
type textarea "should url use the page title or be different"
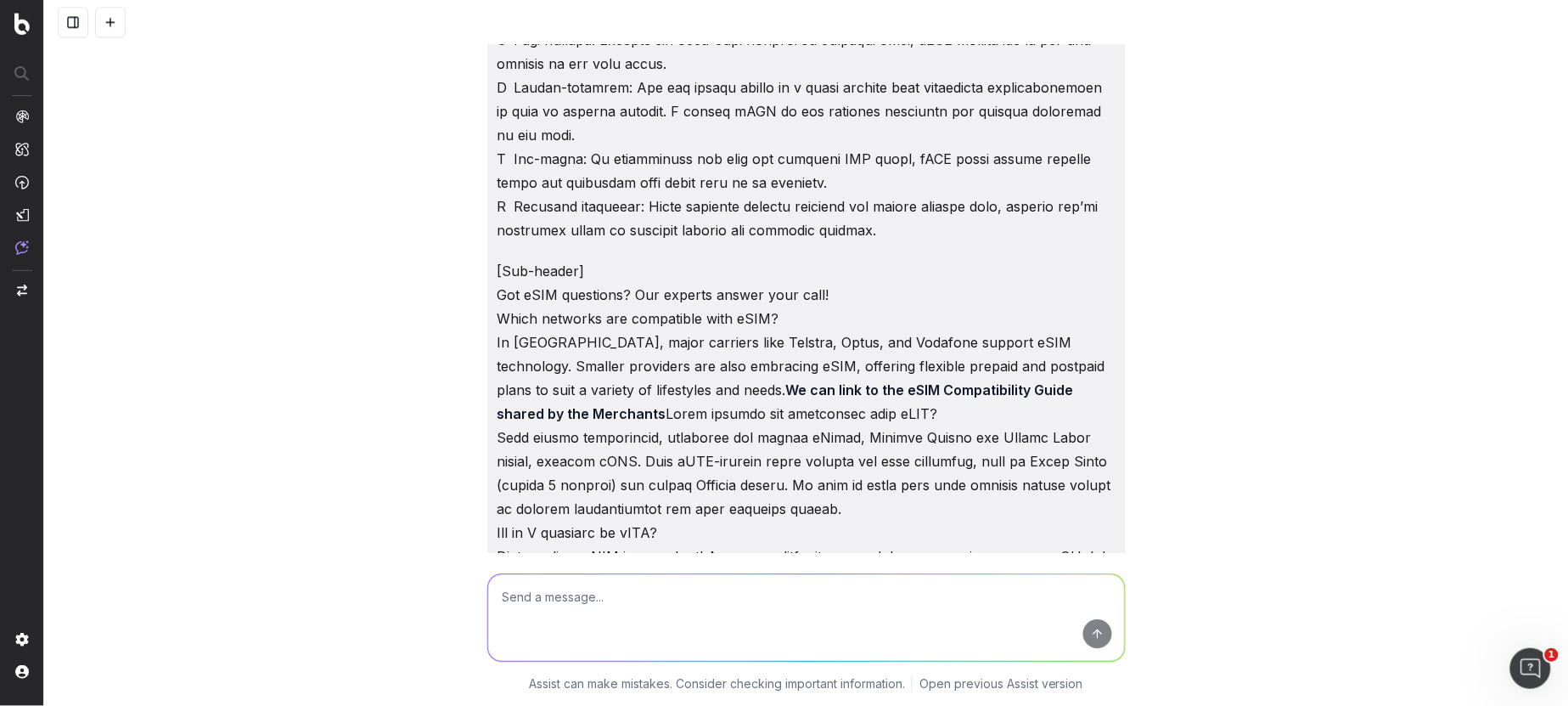
scroll to position [53752, 0]
drag, startPoint x: 923, startPoint y: 429, endPoint x: 519, endPoint y: 432, distance: 404.0
click at [534, 593] on textarea at bounding box center [806, 617] width 637 height 87
paste textarea "eSIM Explained: Benefits, Setup, and Top Carriers in Australia"
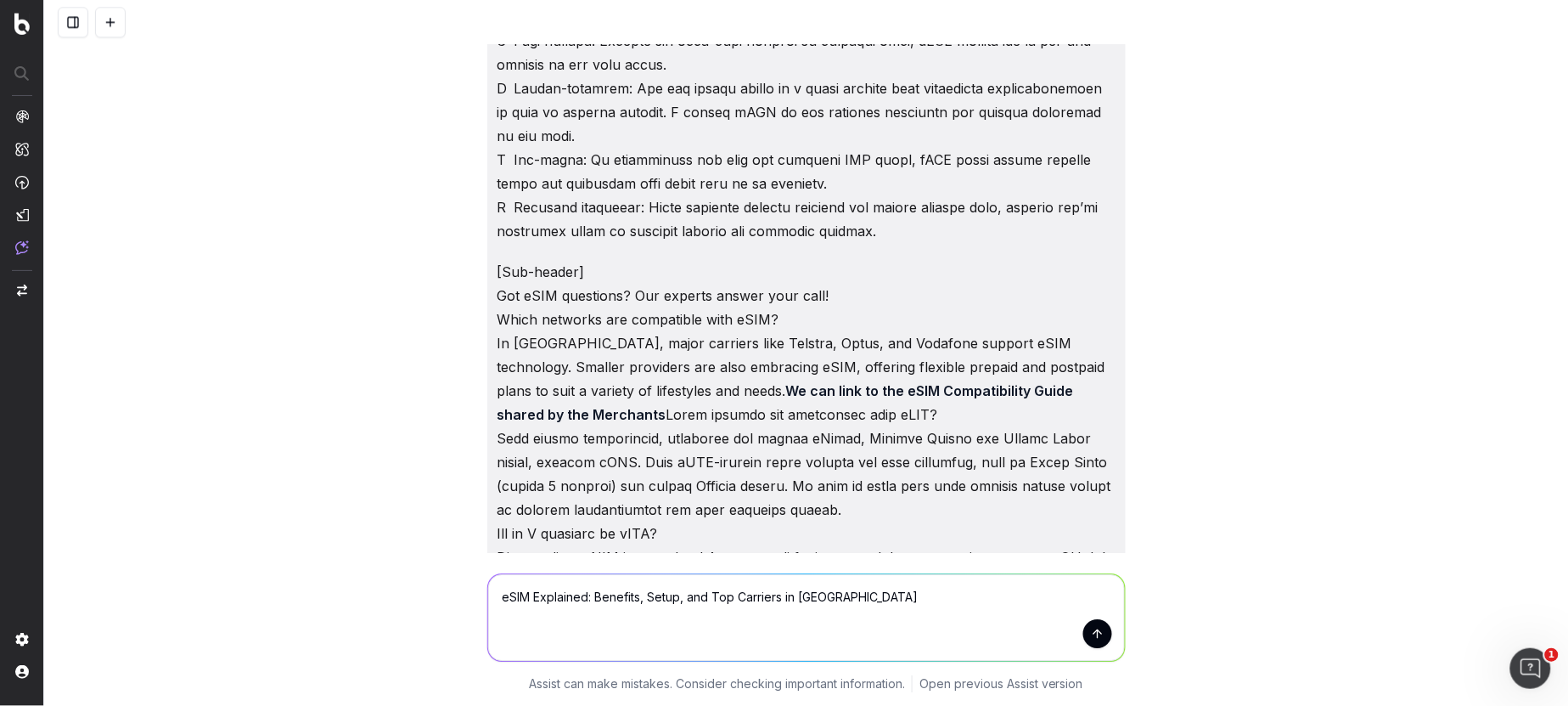
drag, startPoint x: 619, startPoint y: 599, endPoint x: 599, endPoint y: 597, distance: 20.1
click at [598, 597] on textarea "eSIM Explained: Benefits, Setup, and Top Carriers in Australia" at bounding box center [806, 617] width 637 height 87
type textarea "eSIM Explained: Benefits, Setup, and Top Carriers in Australia"
click at [1099, 633] on button "submit" at bounding box center [1098, 634] width 29 height 29
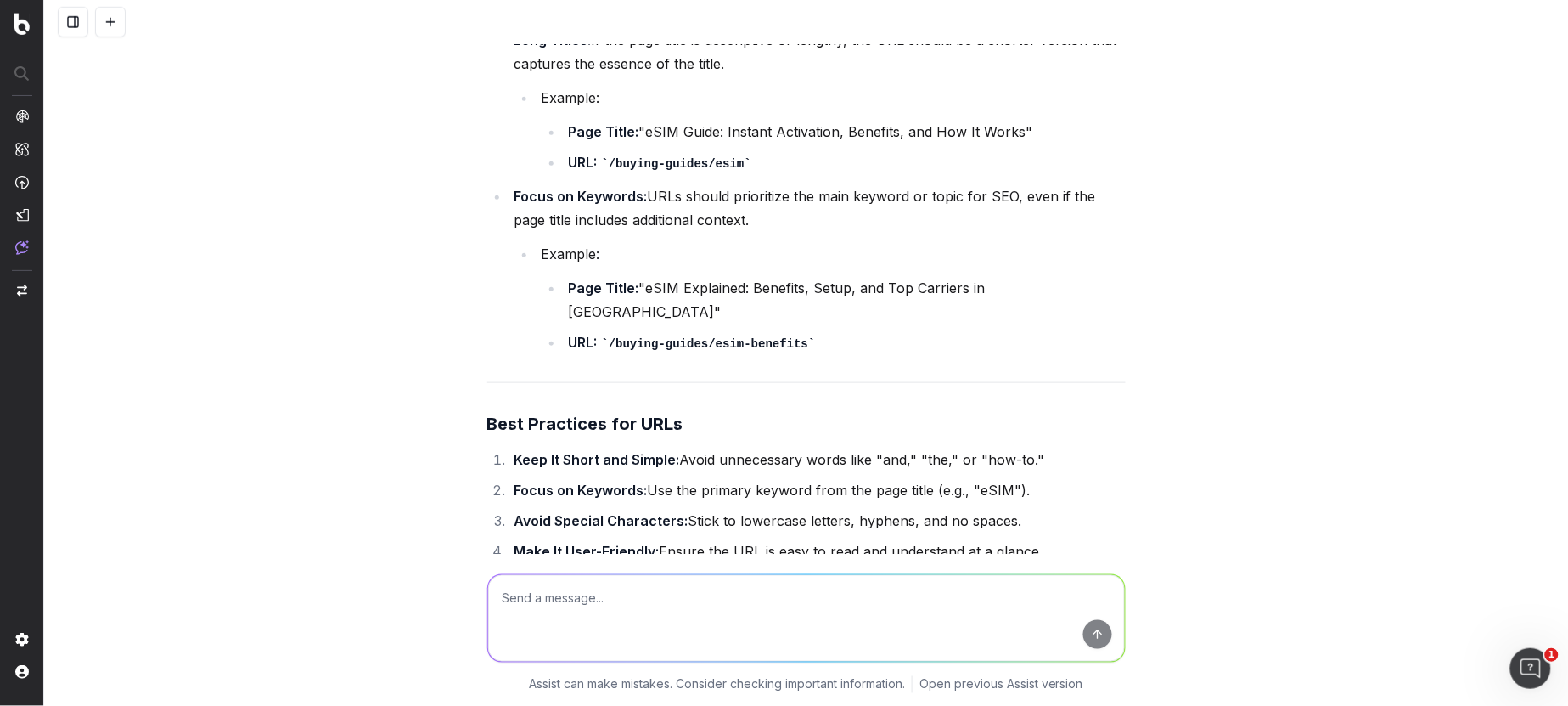
scroll to position [56874, 0]
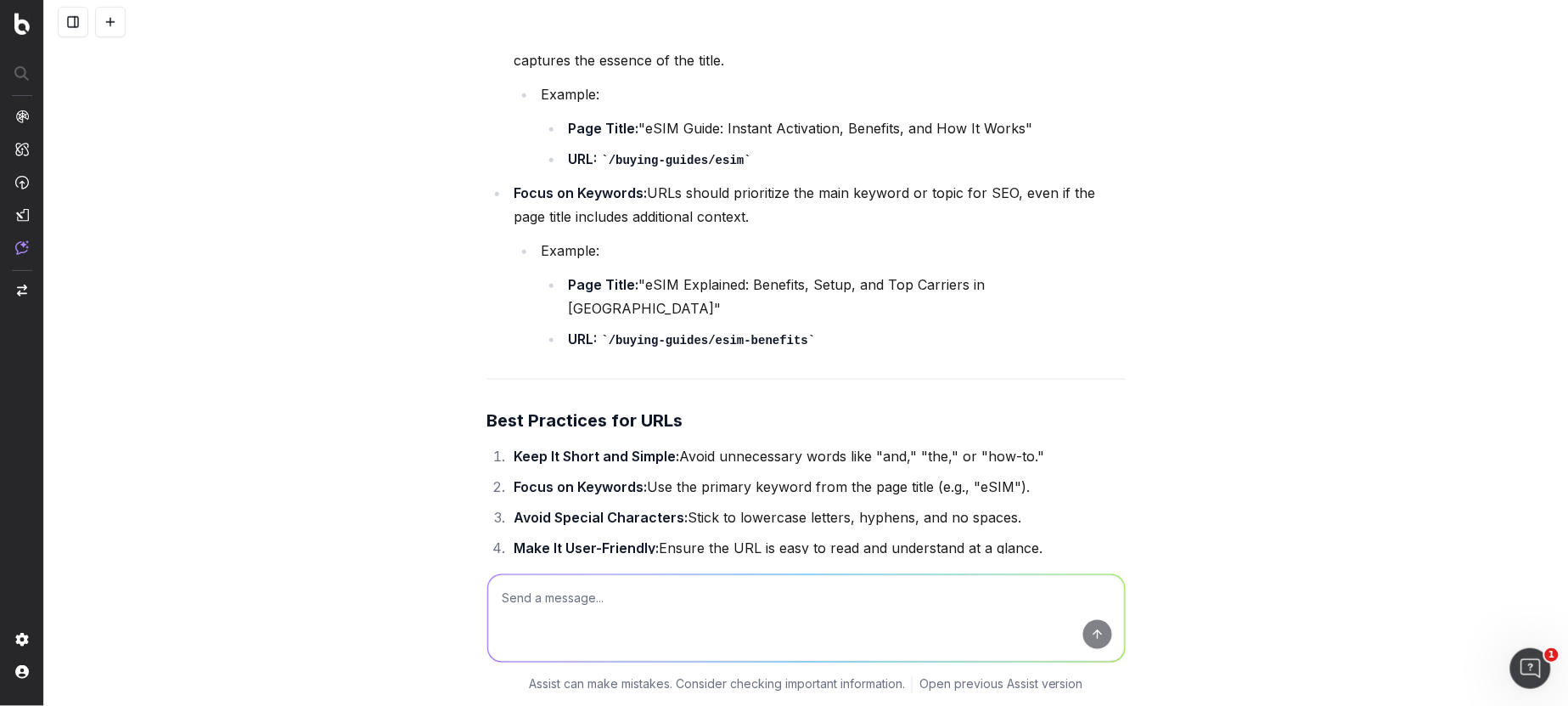
drag, startPoint x: 1008, startPoint y: 348, endPoint x: 610, endPoint y: 351, distance: 398.0
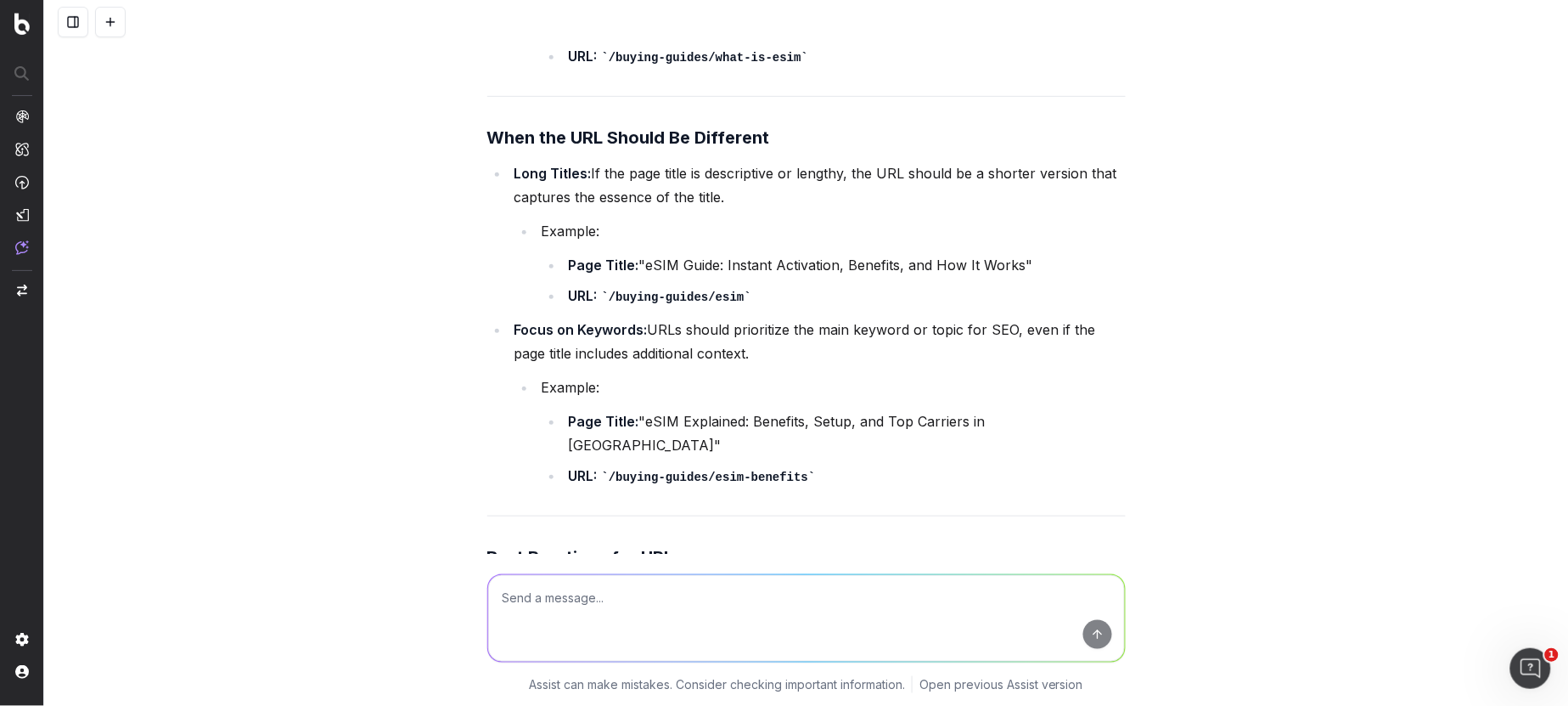
scroll to position [56910, 0]
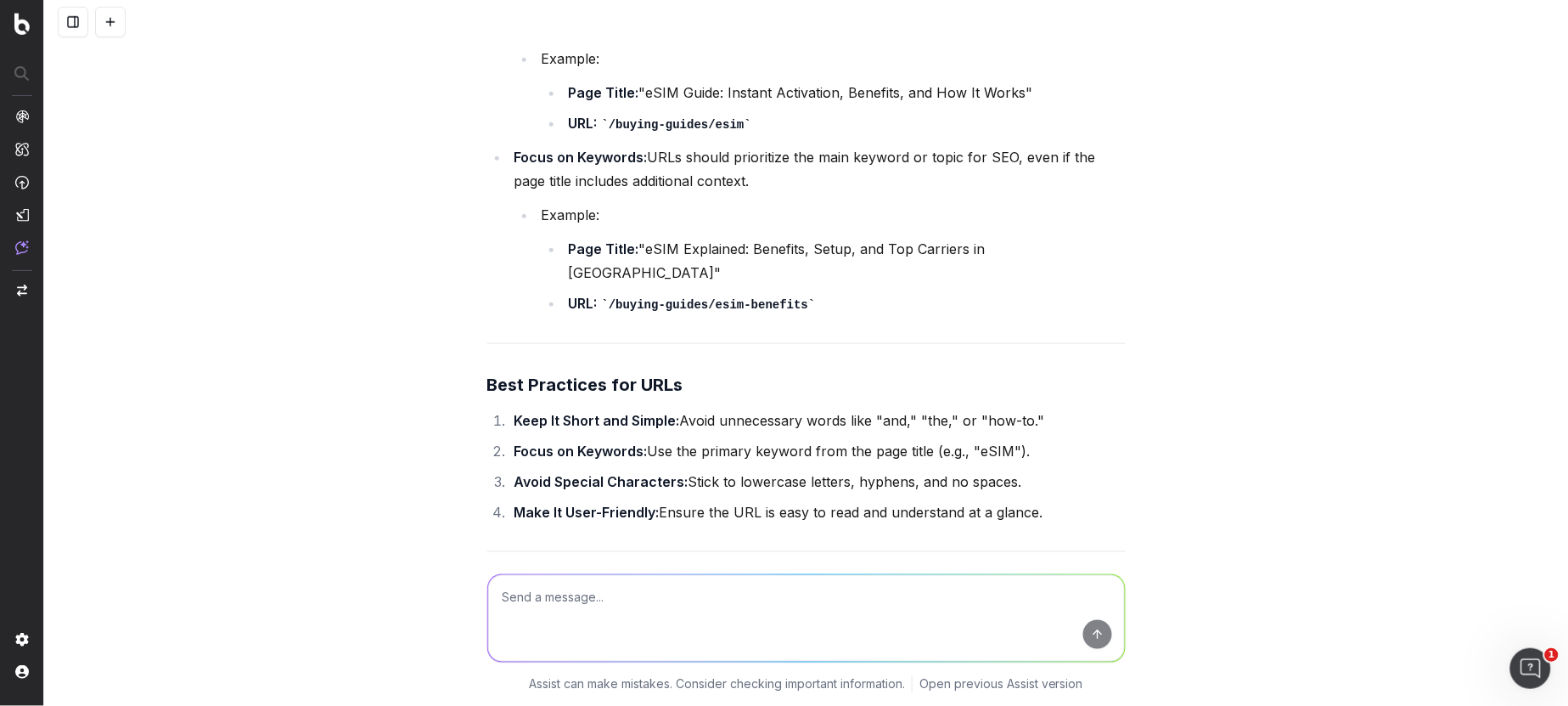
click at [585, 600] on textarea at bounding box center [806, 617] width 637 height 87
paste textarea "eSIM Explained: Benefits, Setup, and Top Carriers in Australia"
click at [777, 627] on textarea "eSIM Explained: Benefits, Setup, and Top Carriers in Australia" at bounding box center [806, 617] width 637 height 87
drag, startPoint x: 726, startPoint y: 596, endPoint x: 686, endPoint y: 597, distance: 40.0
click at [688, 596] on textarea "eSIM Explained: Benefits, Setup, and Top Carriers in Australia" at bounding box center [806, 617] width 637 height 87
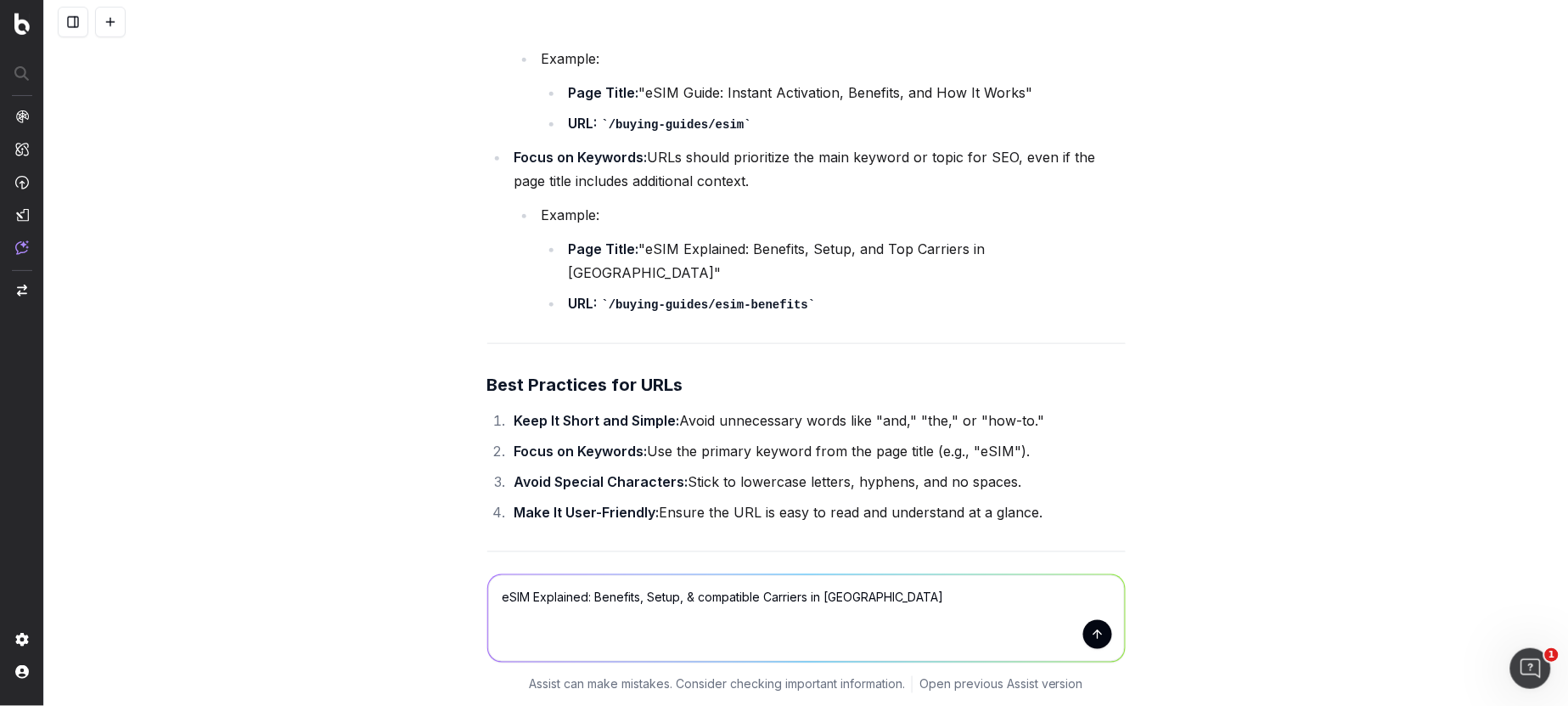
click at [765, 598] on textarea "eSIM Explained: Benefits, Setup, & compatible Carriers in Australia" at bounding box center [806, 617] width 637 height 87
click at [700, 596] on textarea "eSIM Explained: Benefits, Setup, & compatible Carriers in Australia" at bounding box center [806, 617] width 637 height 87
drag, startPoint x: 794, startPoint y: 597, endPoint x: 769, endPoint y: 596, distance: 25.0
click at [769, 596] on textarea "eSIM Explained: Benefits, Setup, & Compatible Carriers in Australia" at bounding box center [806, 617] width 637 height 87
click at [504, 599] on textarea "eSIM Explained: Benefits, Setup, & Compatible Networks in Australia" at bounding box center [806, 617] width 637 height 87
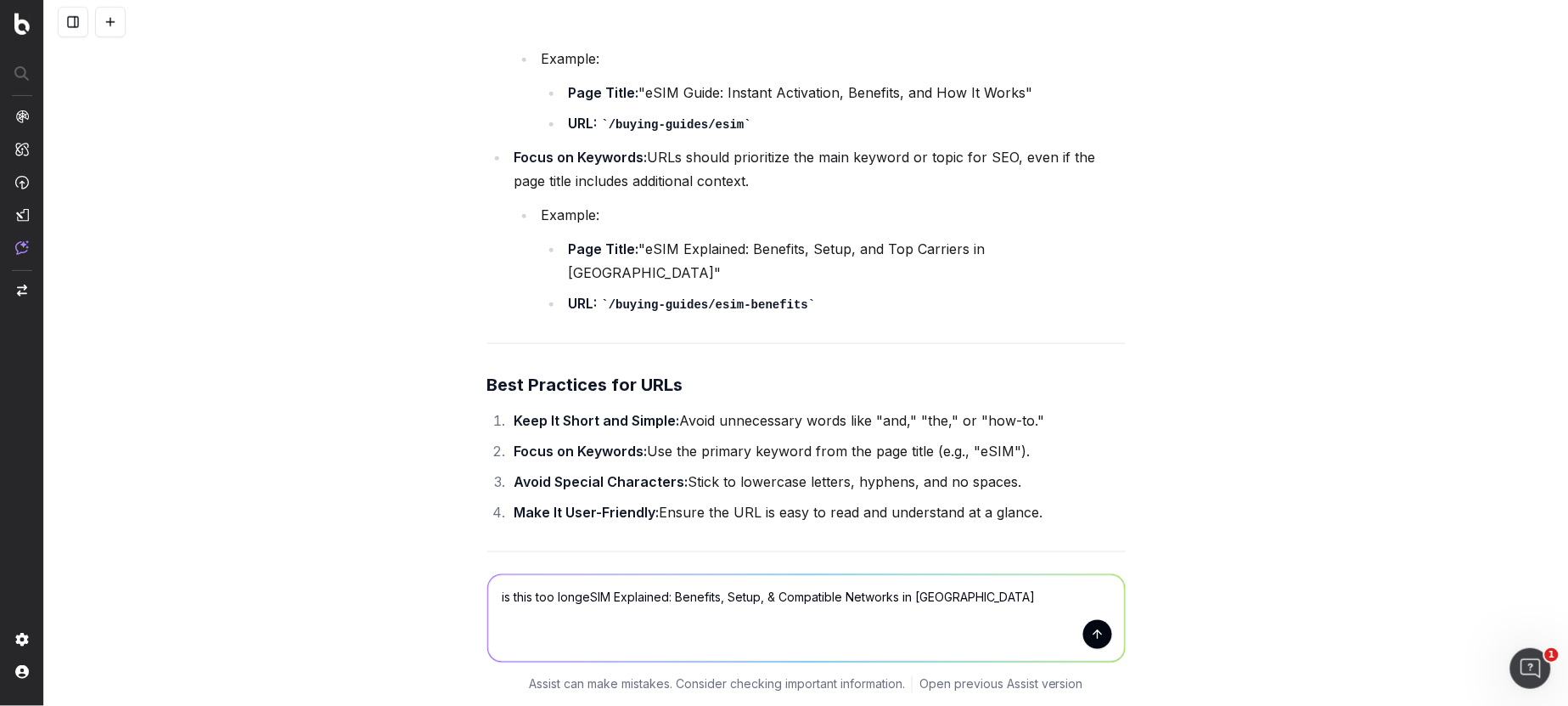
type textarea "is this too long eSIM Explained: Benefits, Setup, & Compatible Networks in Aust…"
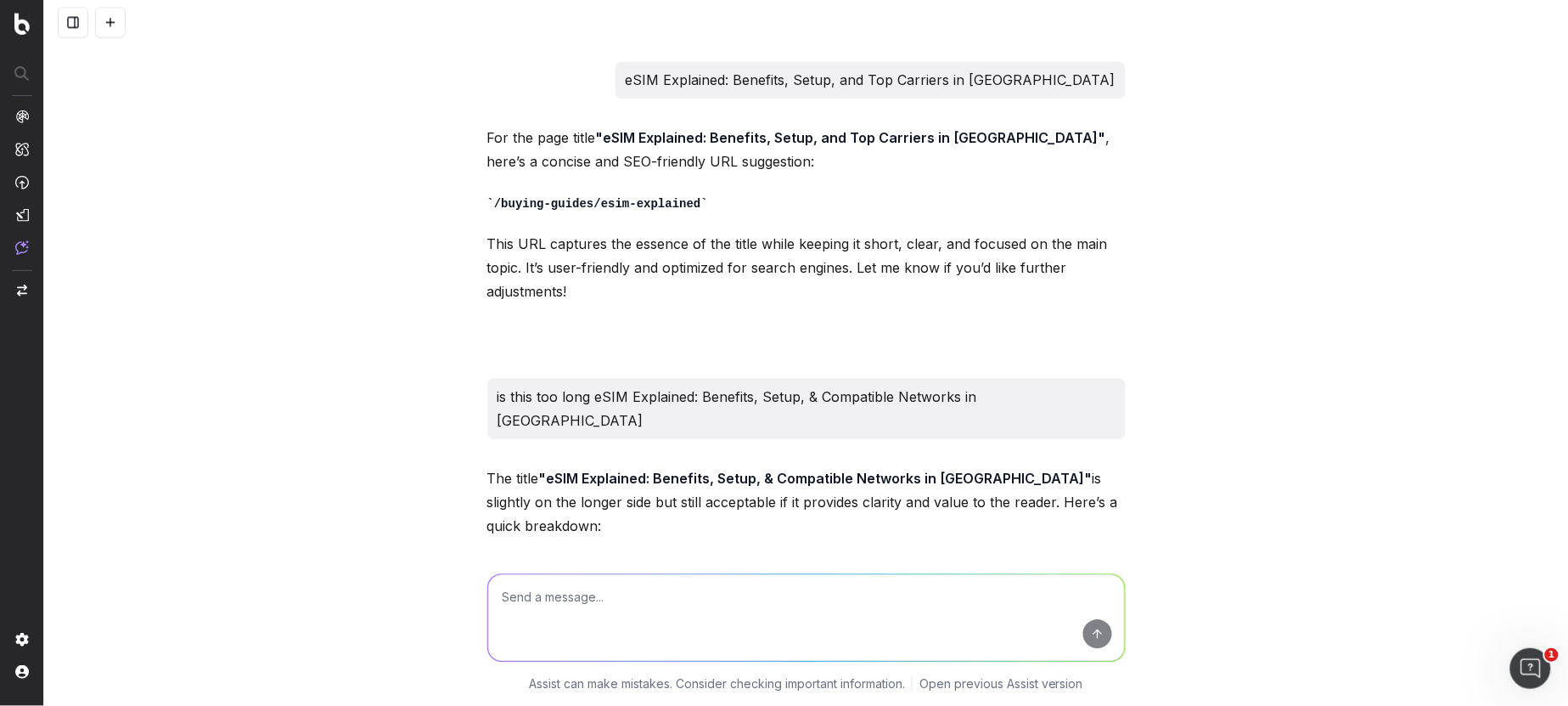
scroll to position [57689, 0]
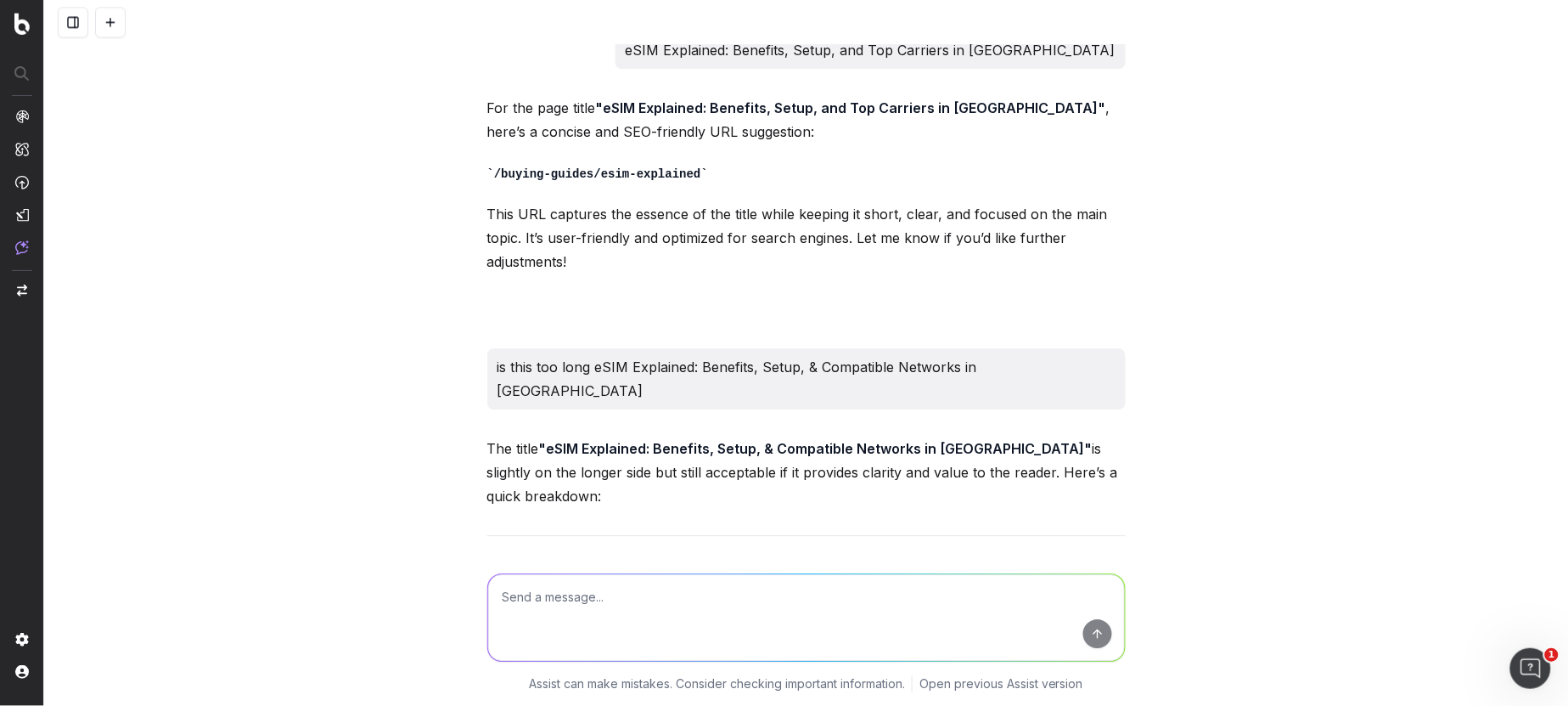
click at [552, 604] on textarea at bounding box center [806, 617] width 637 height 87
type textarea "Hmm what is the best page title to sum up my article"
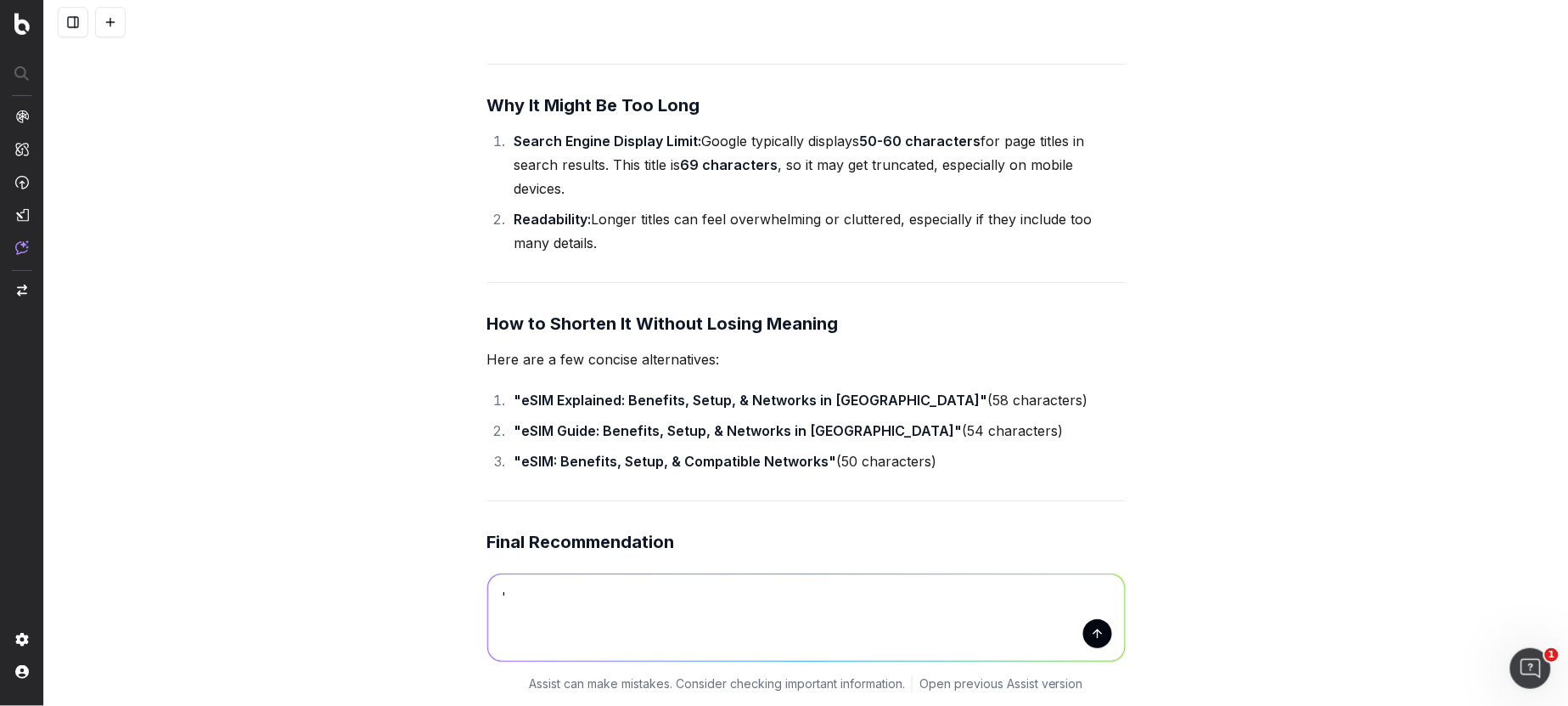
scroll to position [58165, 0]
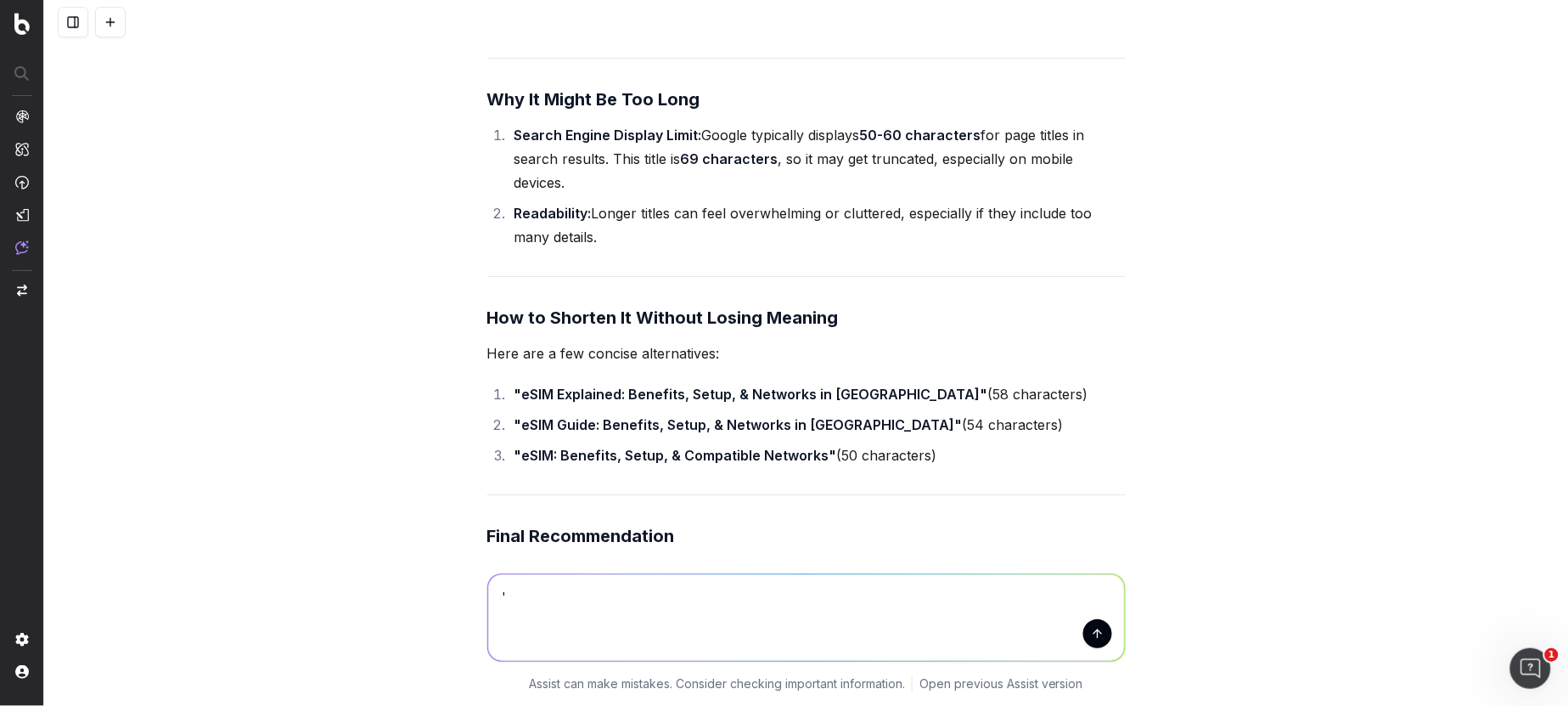
drag, startPoint x: 510, startPoint y: 596, endPoint x: 475, endPoint y: 592, distance: 35.2
click at [483, 593] on div "' '" at bounding box center [806, 614] width 652 height 123
click at [589, 595] on textarea "eSIM Australia: Setup, Compatibility" at bounding box center [806, 617] width 637 height 87
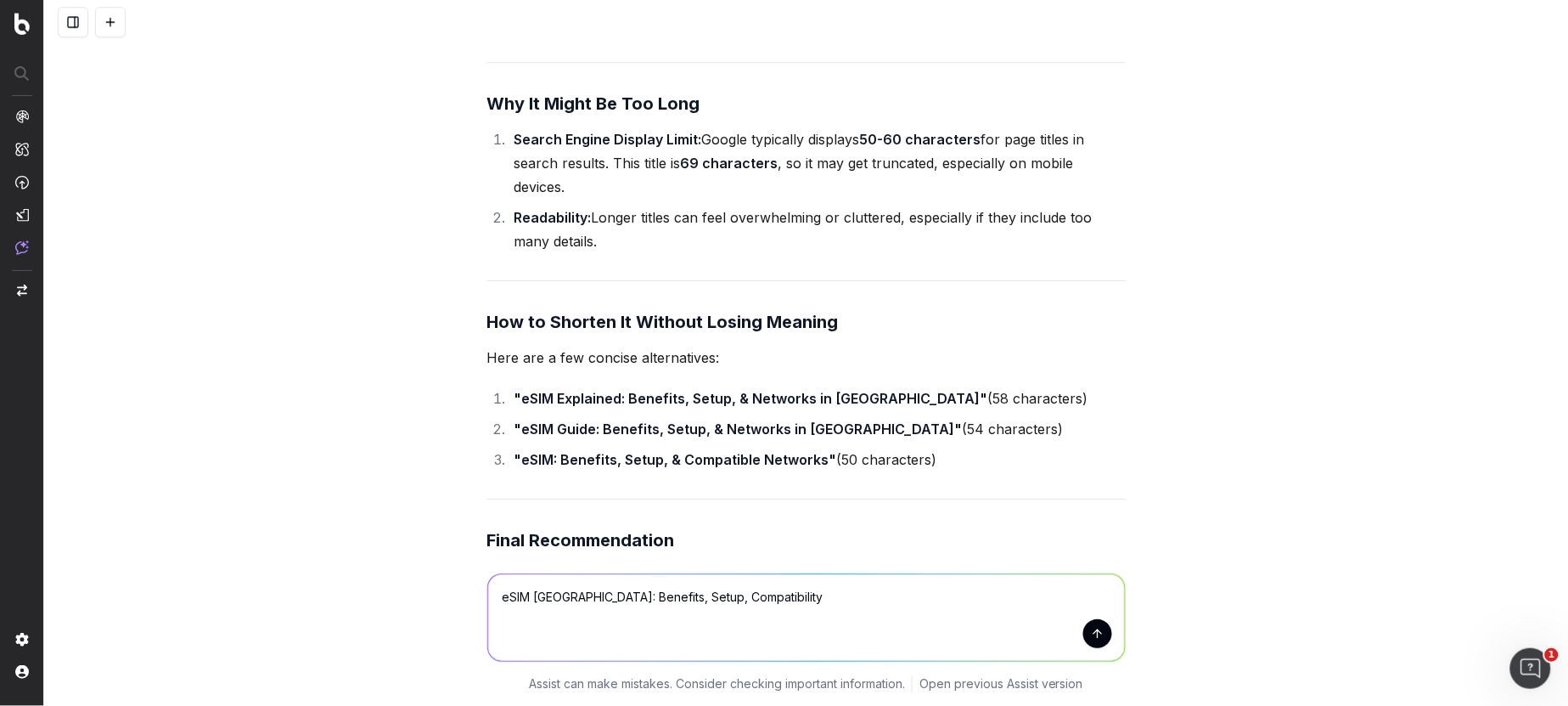
type textarea "eSIM Australia: Benefits, Setup, Compatibility"
click at [1096, 638] on button "submit" at bounding box center [1098, 634] width 29 height 29
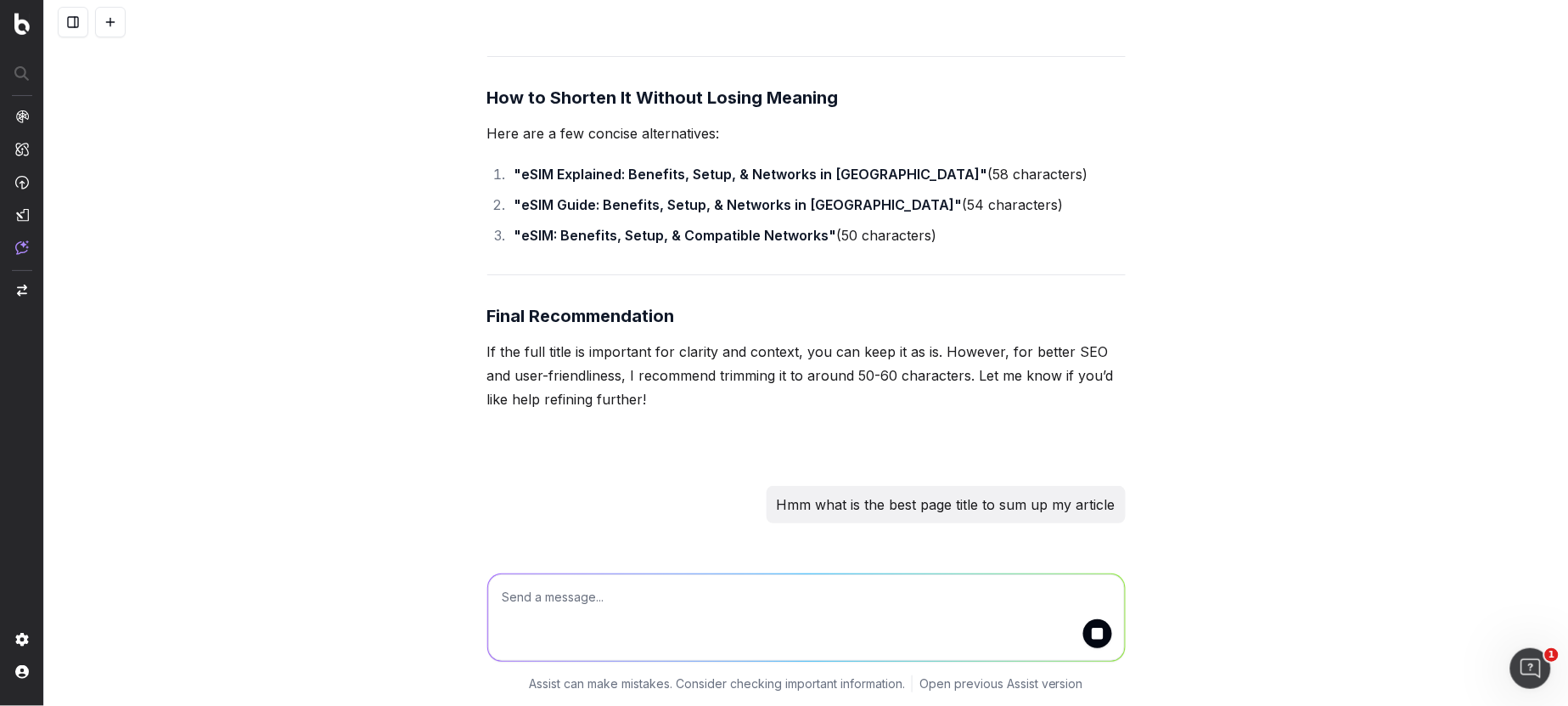
scroll to position [58404, 0]
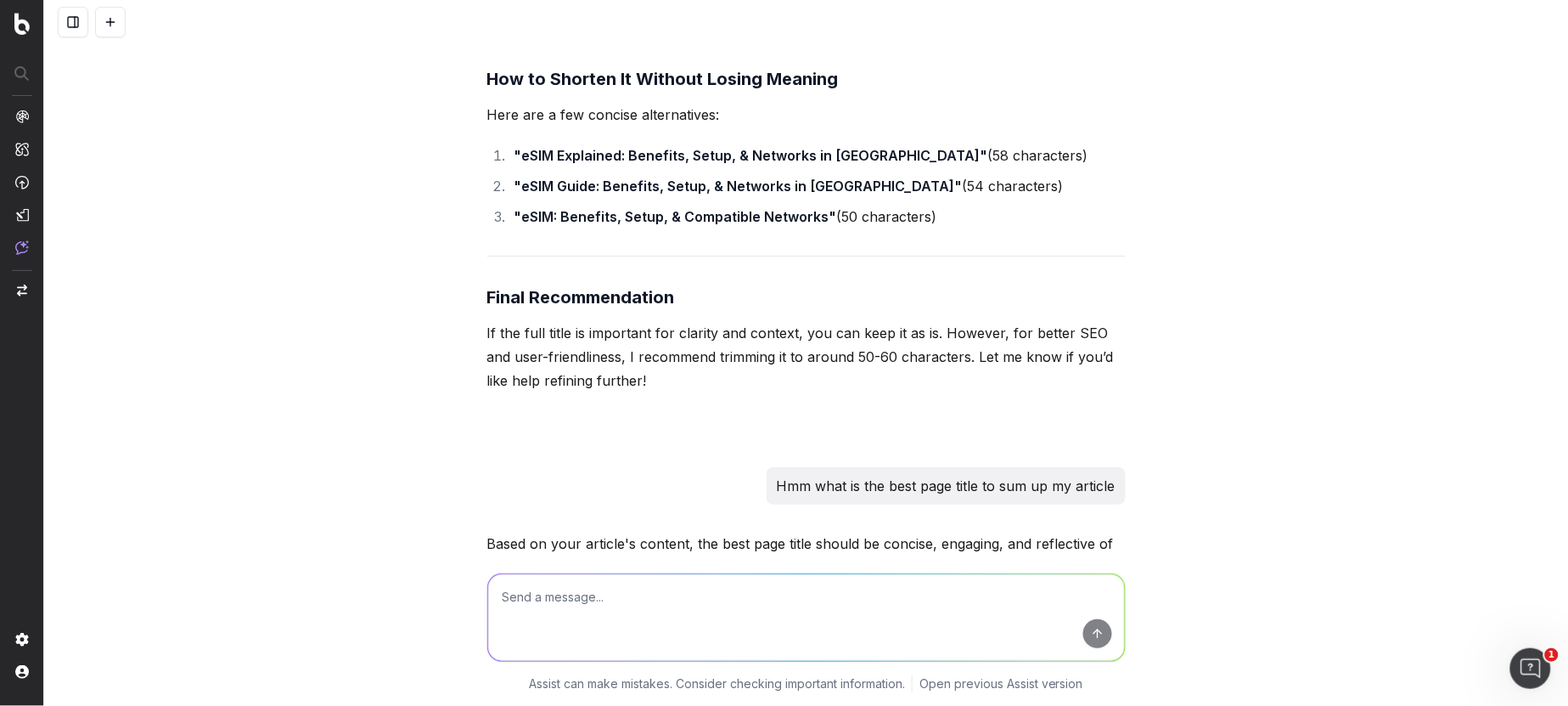
drag, startPoint x: 1114, startPoint y: 353, endPoint x: 824, endPoint y: 355, distance: 290.0
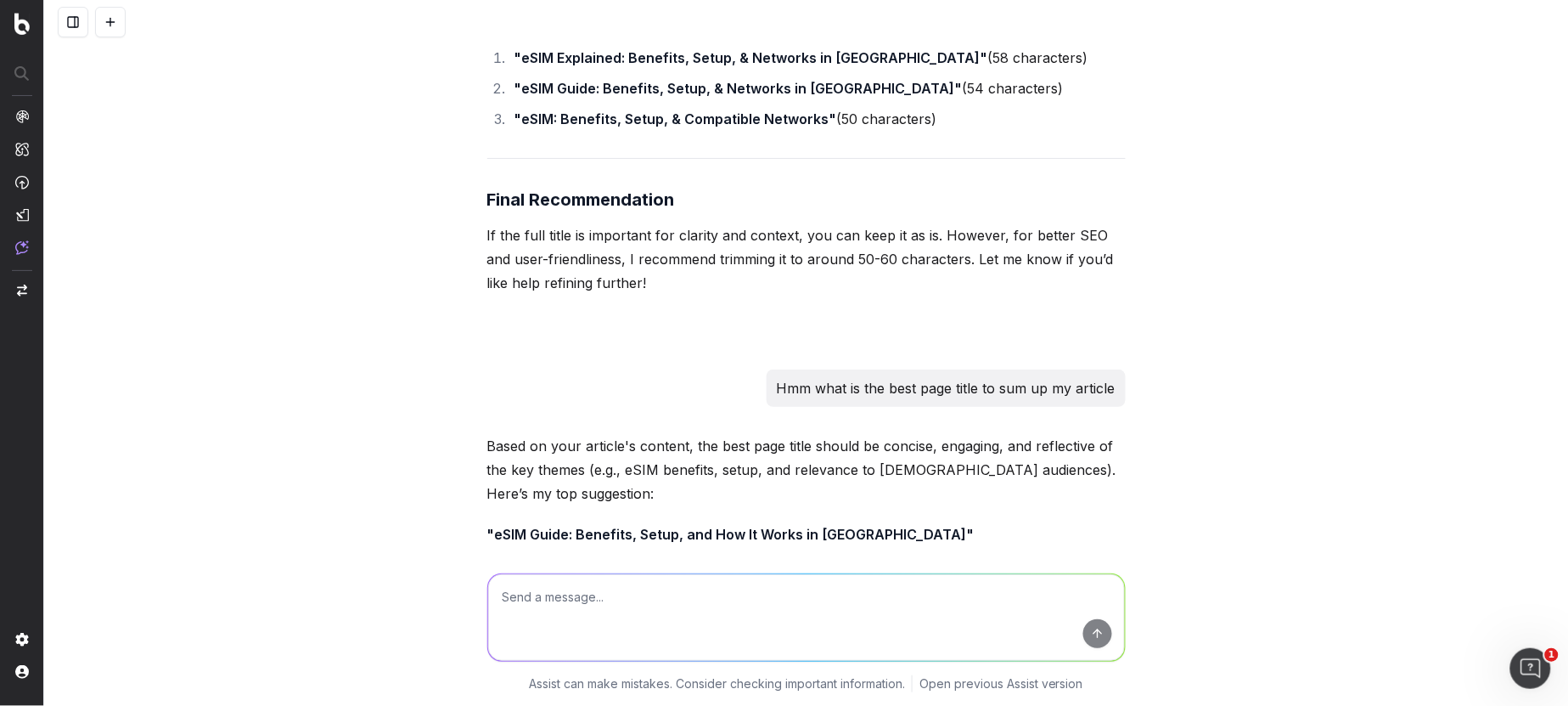
scroll to position [58592, 0]
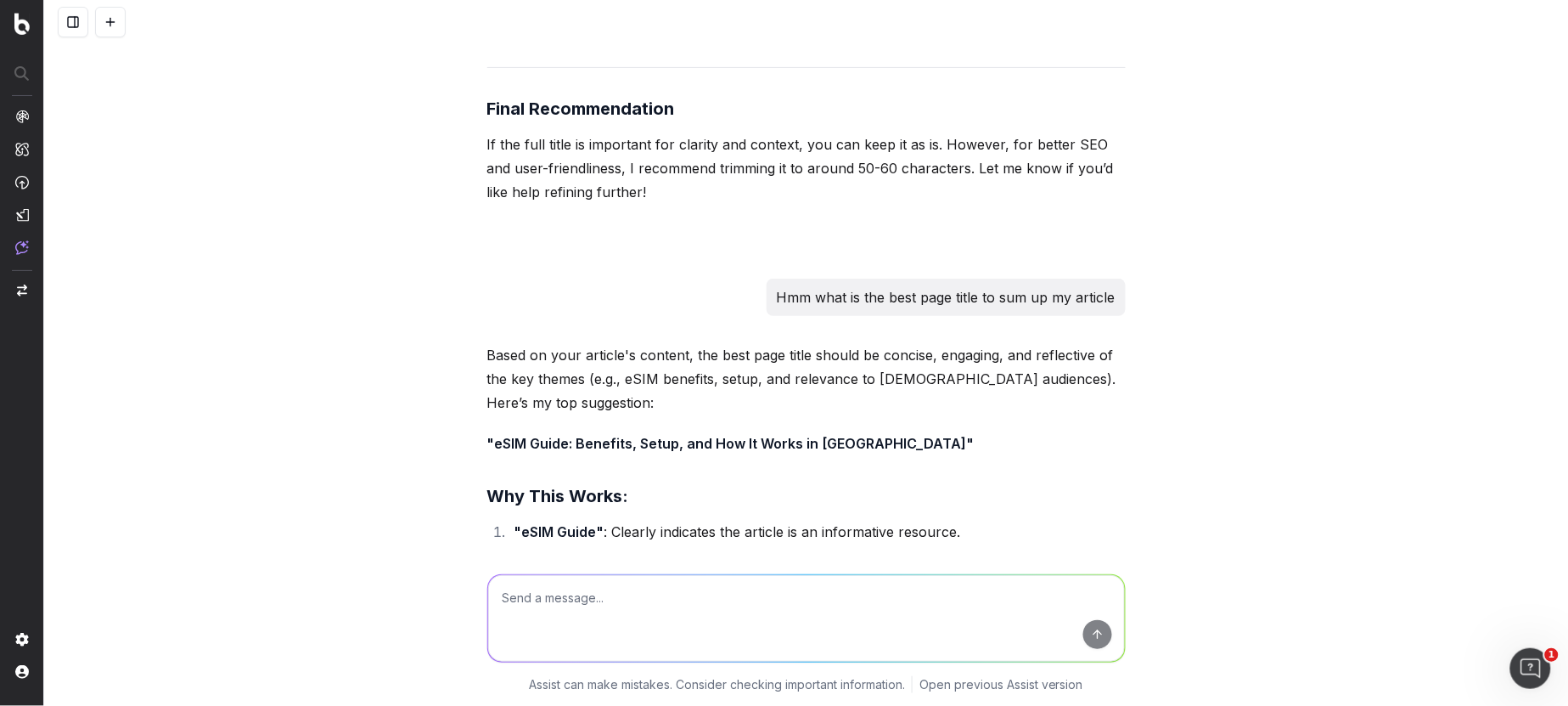
drag, startPoint x: 1031, startPoint y: 157, endPoint x: 866, endPoint y: 164, distance: 165.1
drag, startPoint x: 826, startPoint y: 166, endPoint x: 1117, endPoint y: 165, distance: 291.0
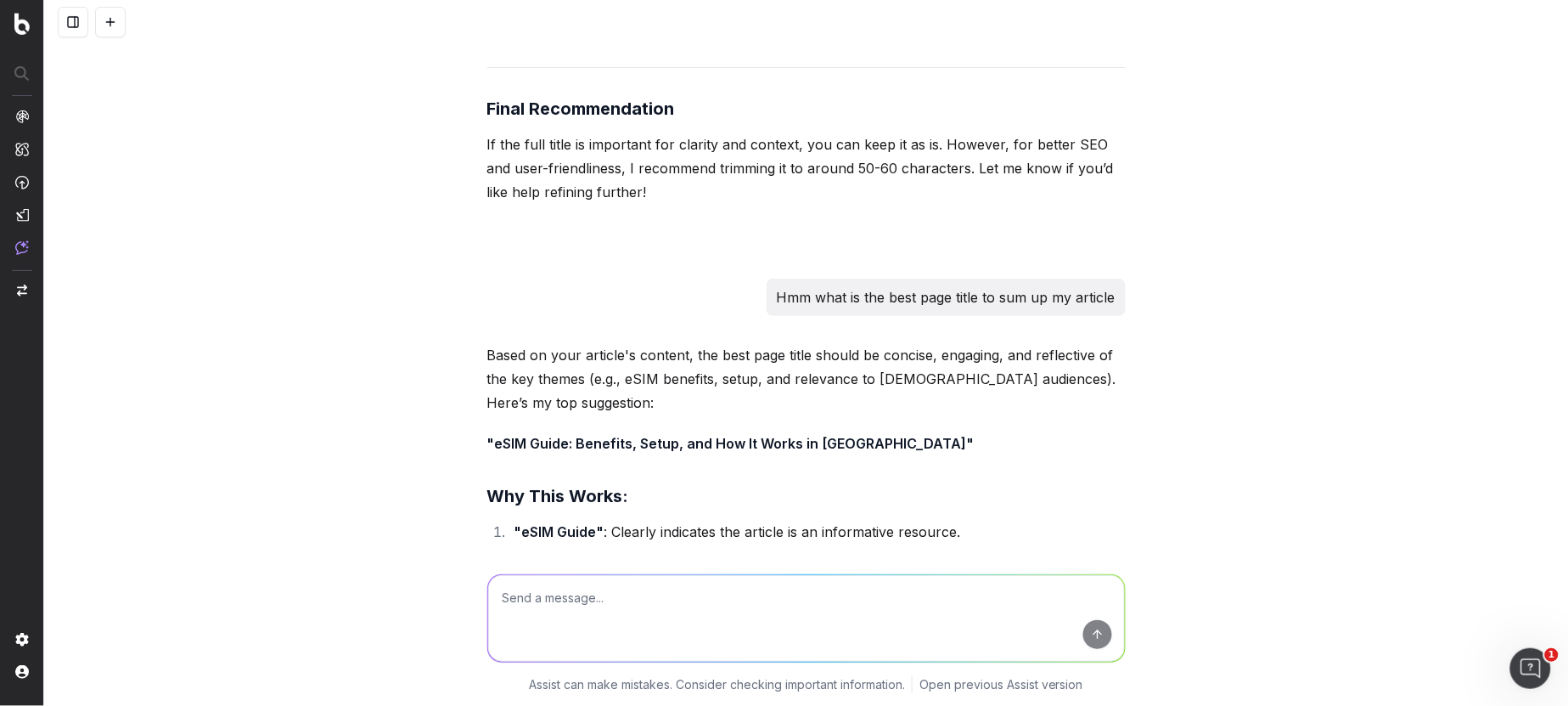
click at [531, 606] on textarea at bounding box center [806, 617] width 637 height 87
type textarea "why would an ecomm retailer have an esim category?"
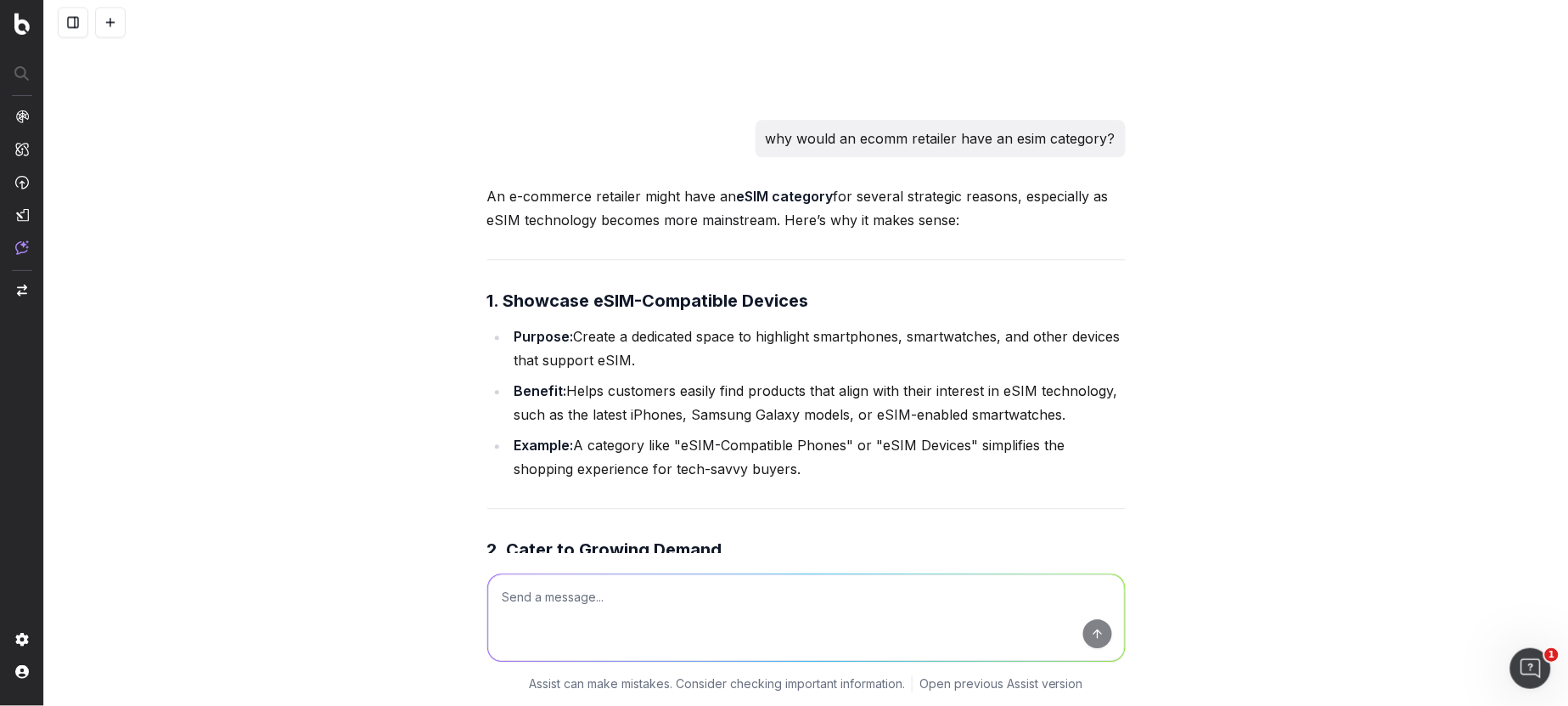
scroll to position [59704, 0]
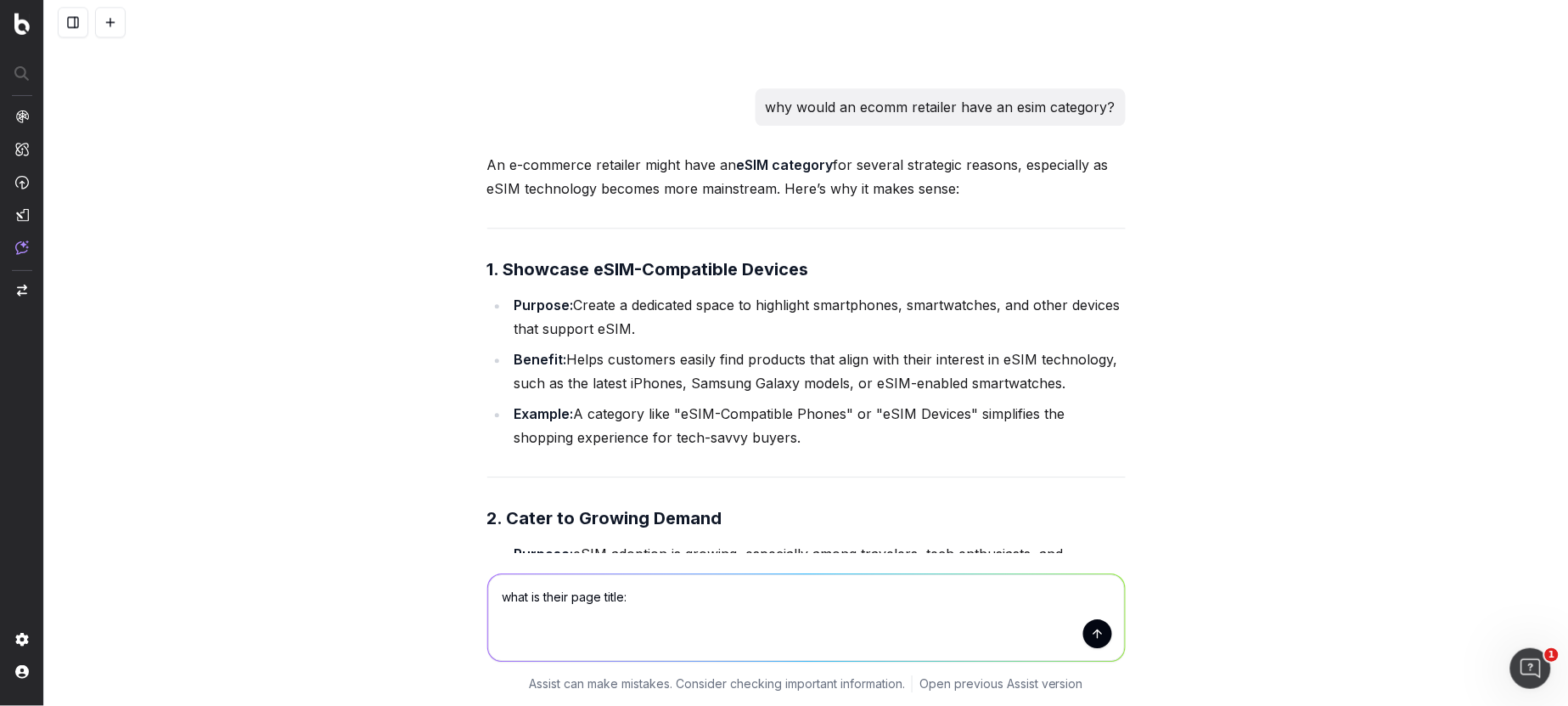
paste textarea "https://www.thegoodguys.com.au/whats-new/what-you-need-to-know-about-esims"
type textarea "what is their page title: https://www.thegoodguys.com.au/whats-new/what-you-nee…"
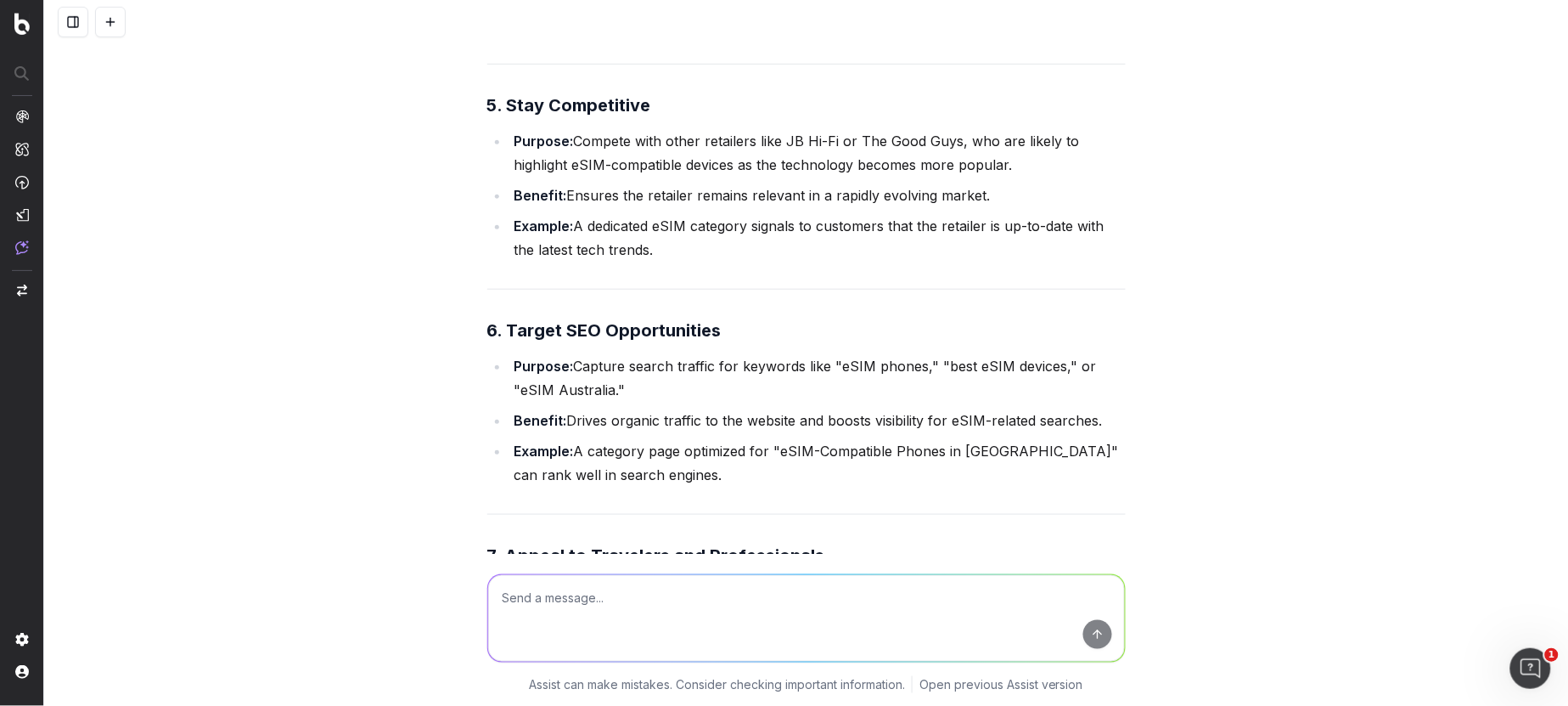
scroll to position [60856, 0]
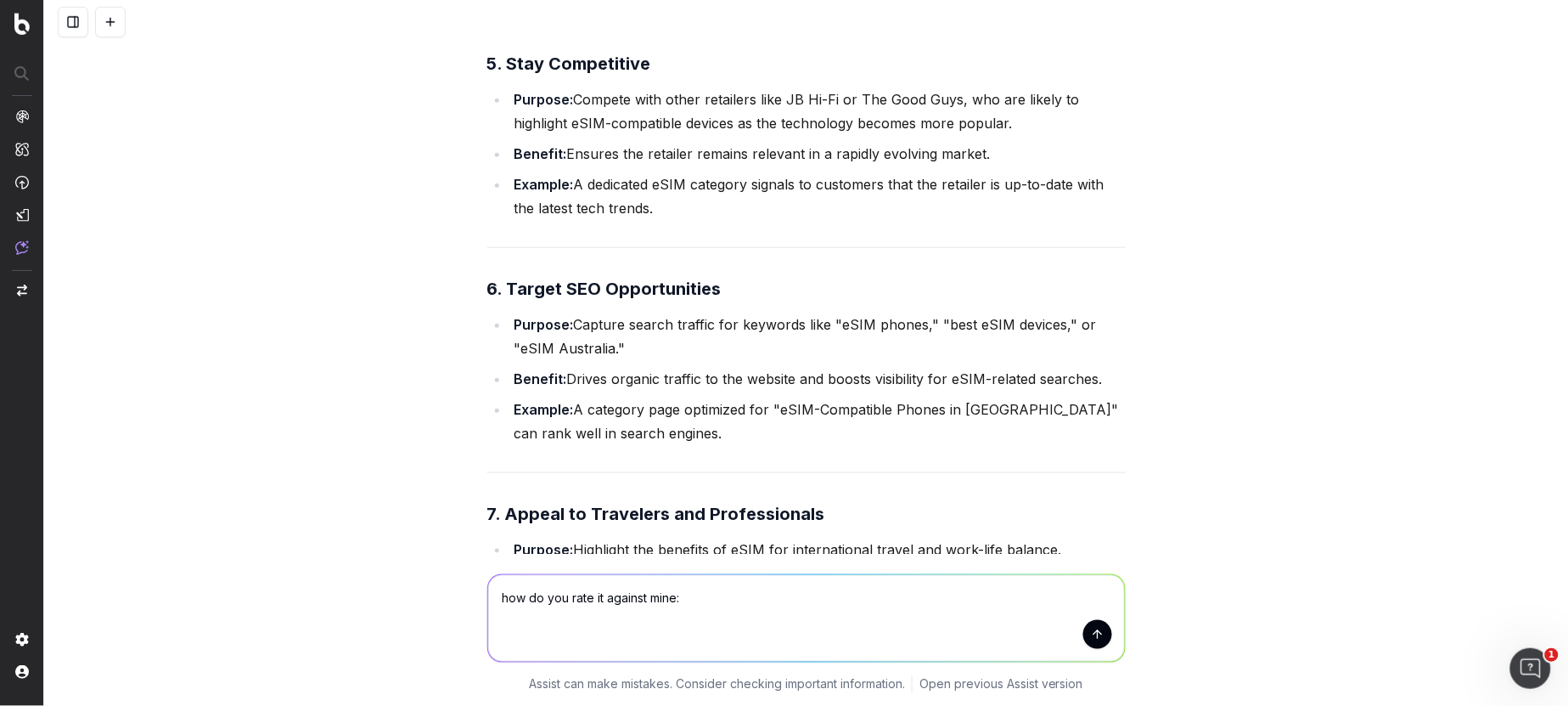
paste textarea "eSIM Australia: Benefits, Setup, Compatibility"
type textarea "how do you rate it against mine: eSIM Australia: Benefits, Setup, Compatibility"
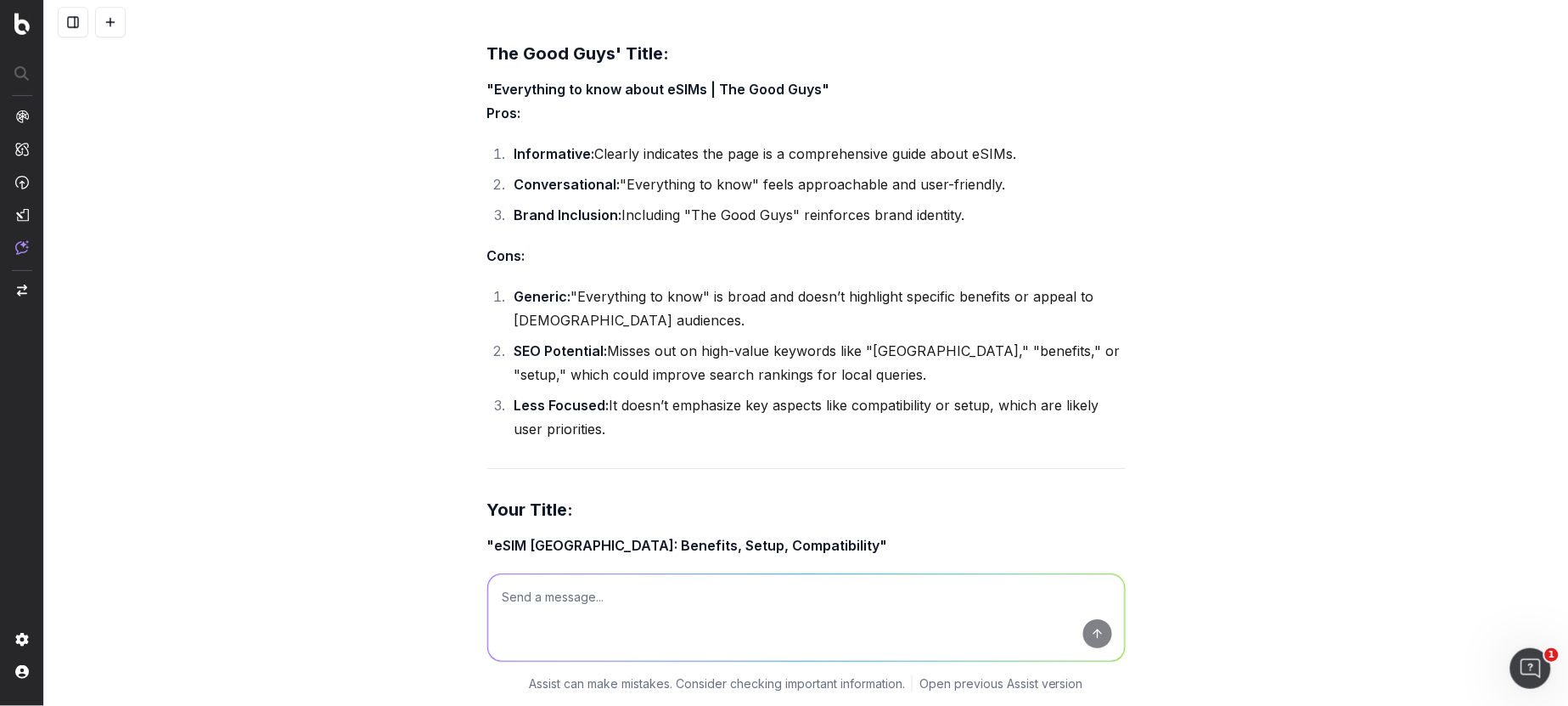
scroll to position [62163, 0]
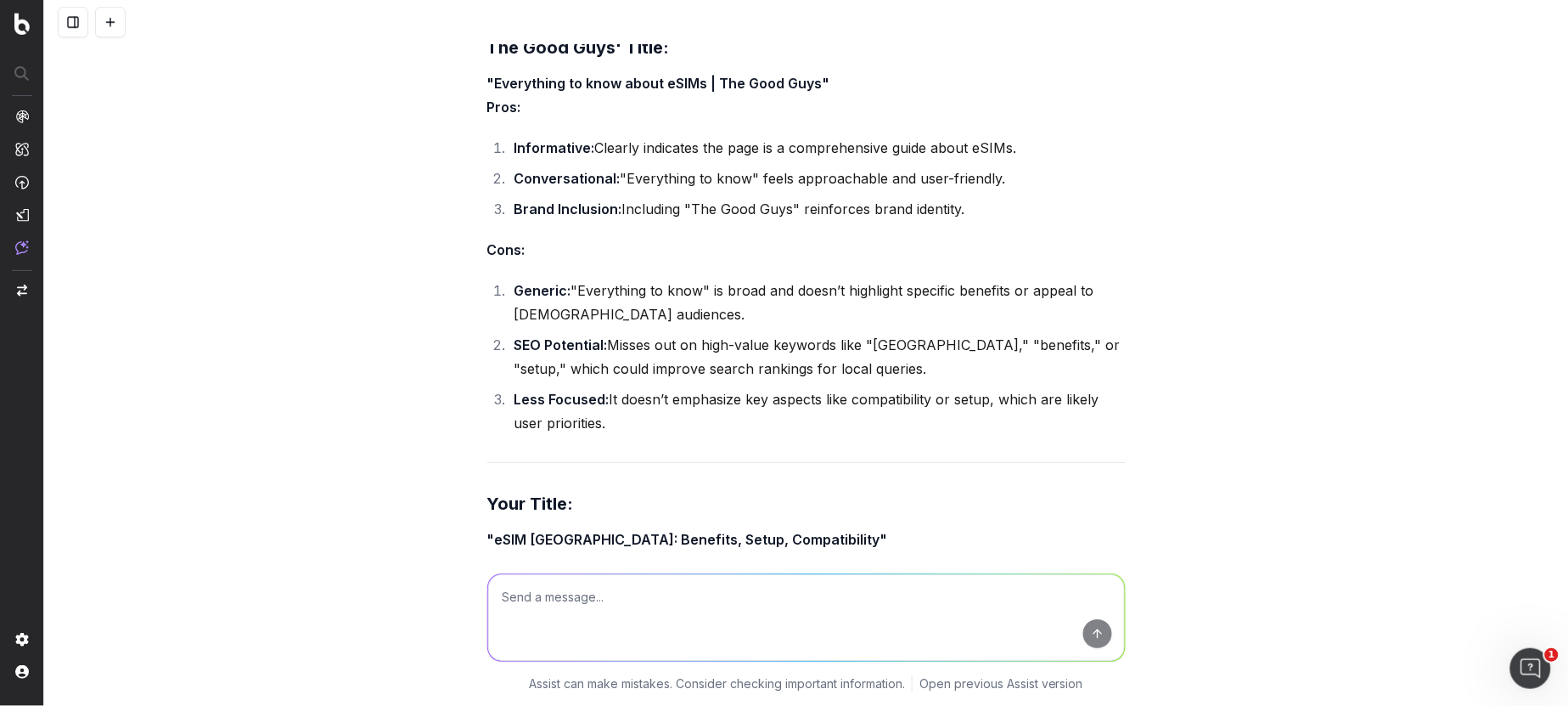
click at [551, 598] on textarea at bounding box center [806, 617] width 637 height 87
type textarea "But then it is too long"
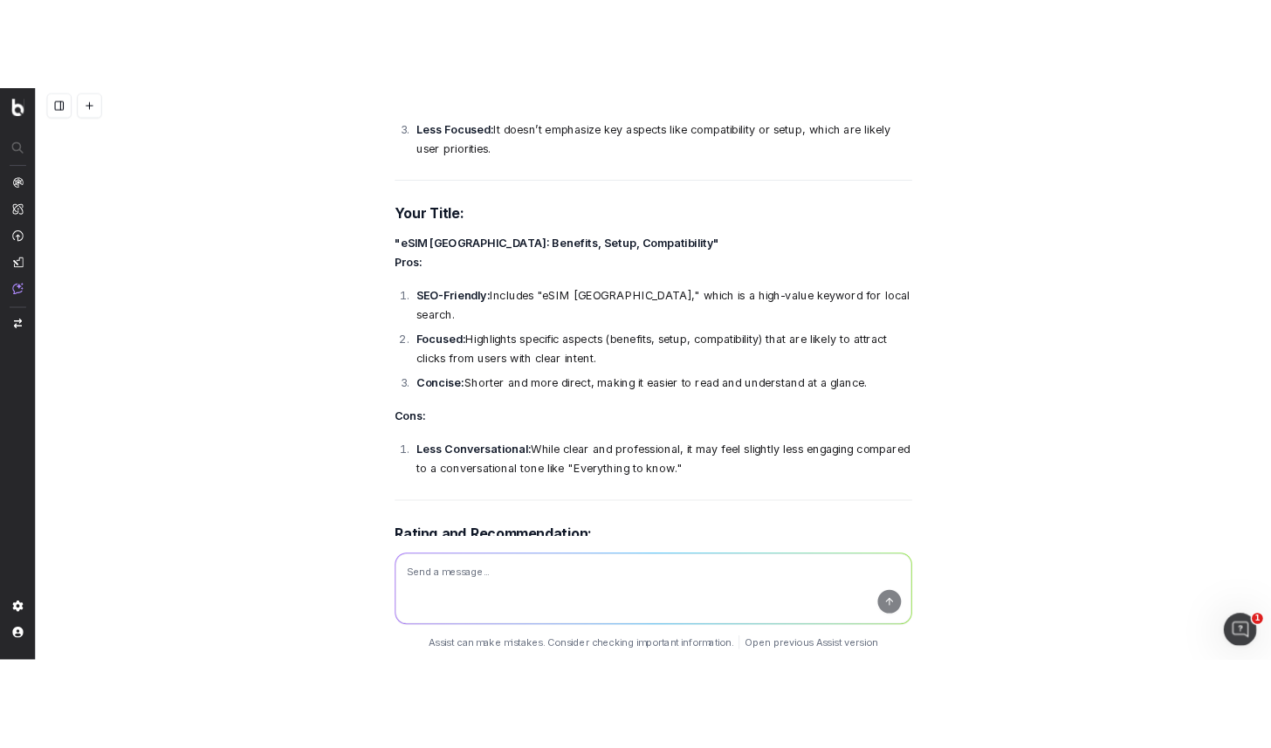
scroll to position [64284, 0]
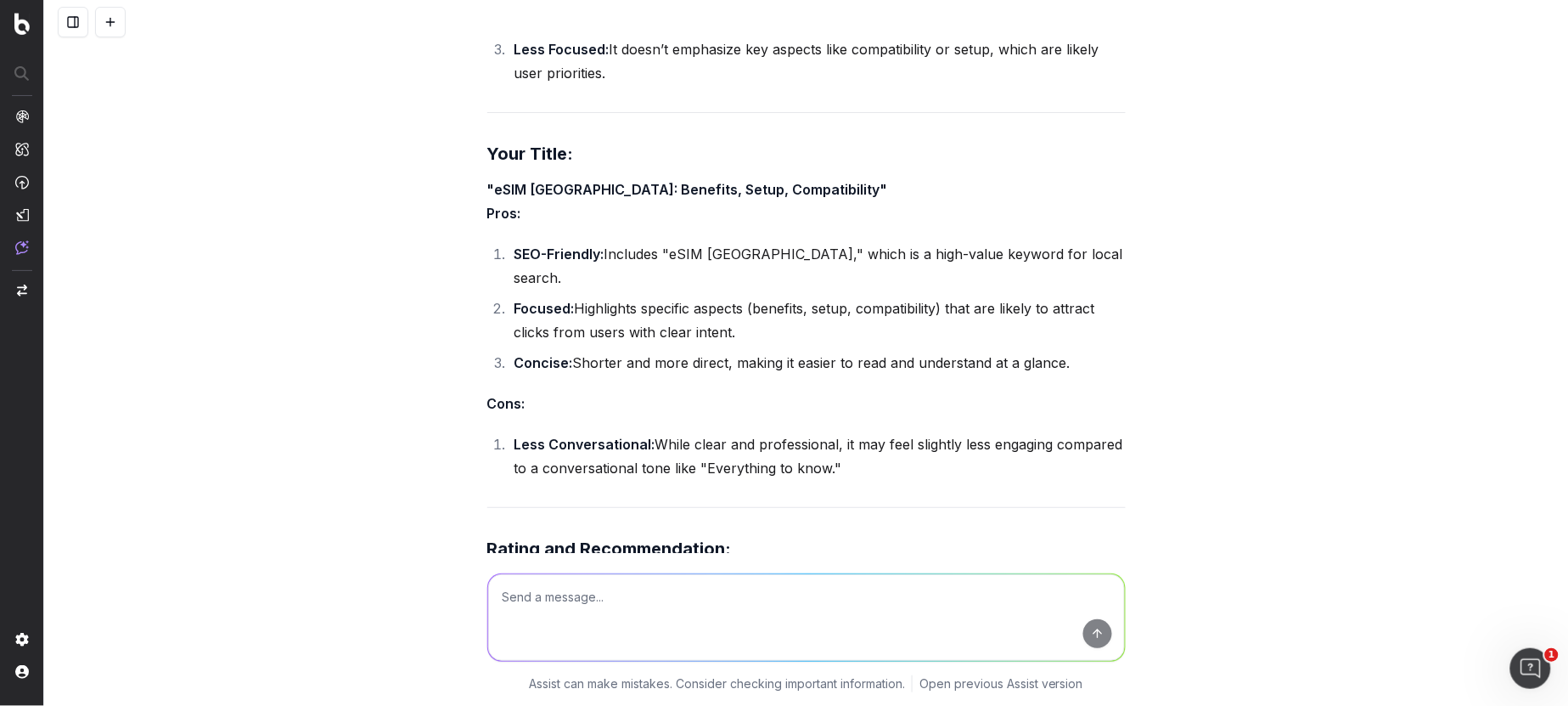
paste textarea "eSIM Australia: Benefits, Setup and Compatibility"
drag, startPoint x: 591, startPoint y: 593, endPoint x: 528, endPoint y: 594, distance: 63.0
click at [528, 594] on textarea "eSIM Australia: Benefits, Setup and Compatibility" at bounding box center [806, 617] width 637 height 87
drag, startPoint x: 555, startPoint y: 597, endPoint x: 532, endPoint y: 595, distance: 23.1
click at [534, 595] on textarea "eSIM cards: Benefits, Setup and Compatibility" at bounding box center [806, 617] width 637 height 87
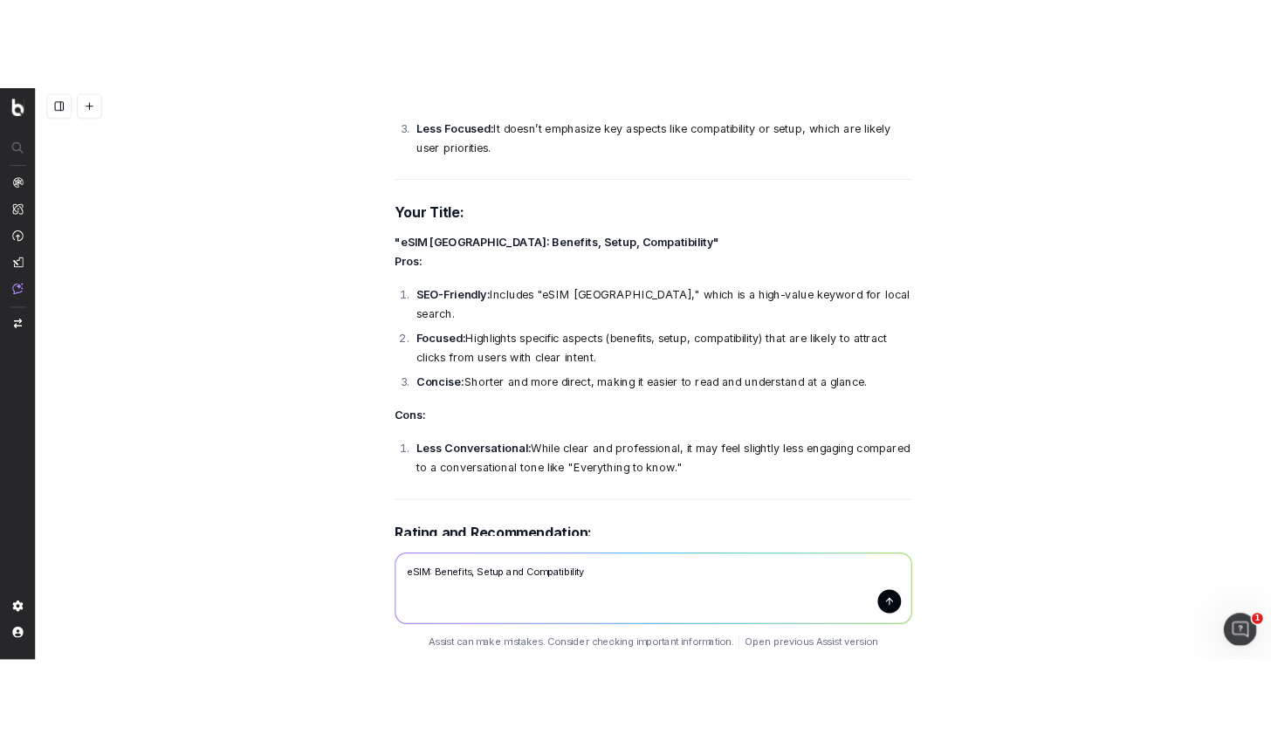
scroll to position [64274, 0]
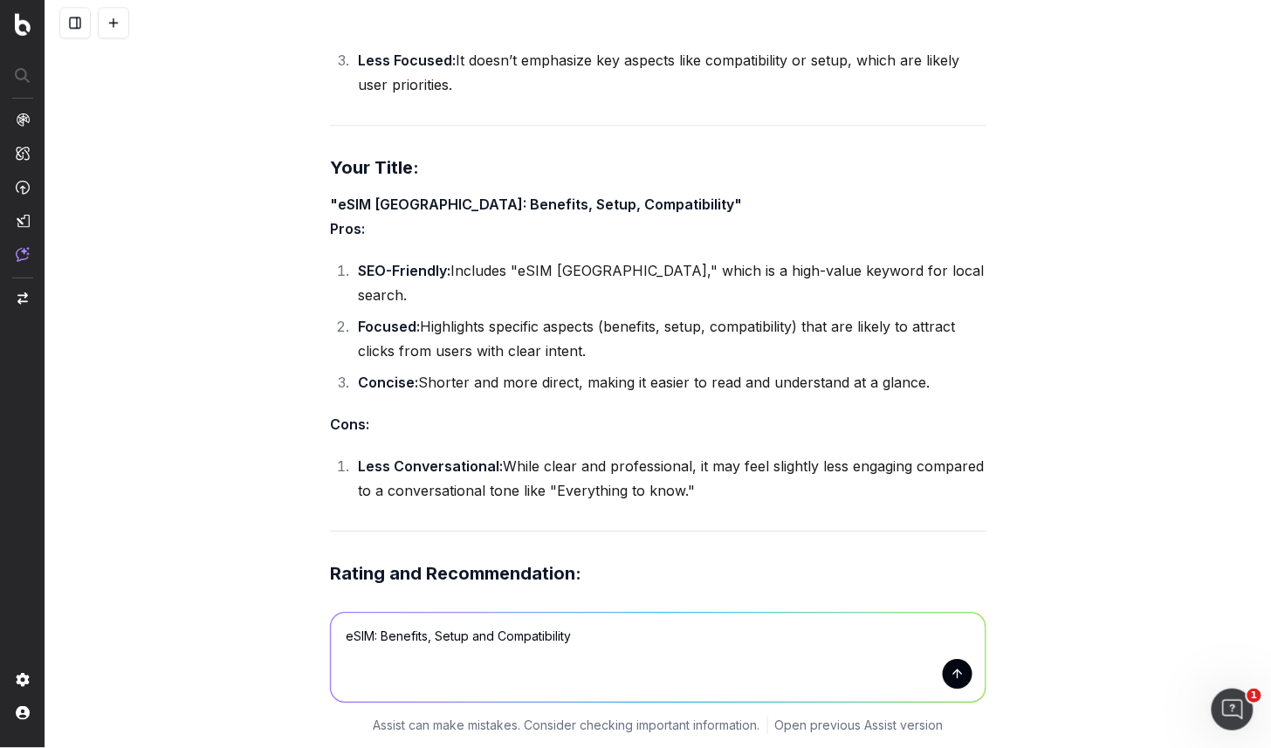
drag, startPoint x: 617, startPoint y: 644, endPoint x: 258, endPoint y: 617, distance: 359.9
click at [258, 617] on div "eSIM: Benefits, Setup and Compatibility eSIM: Benefits, Setup and Compatibility…" at bounding box center [658, 669] width 1226 height 157
type textarea "time in london right now"
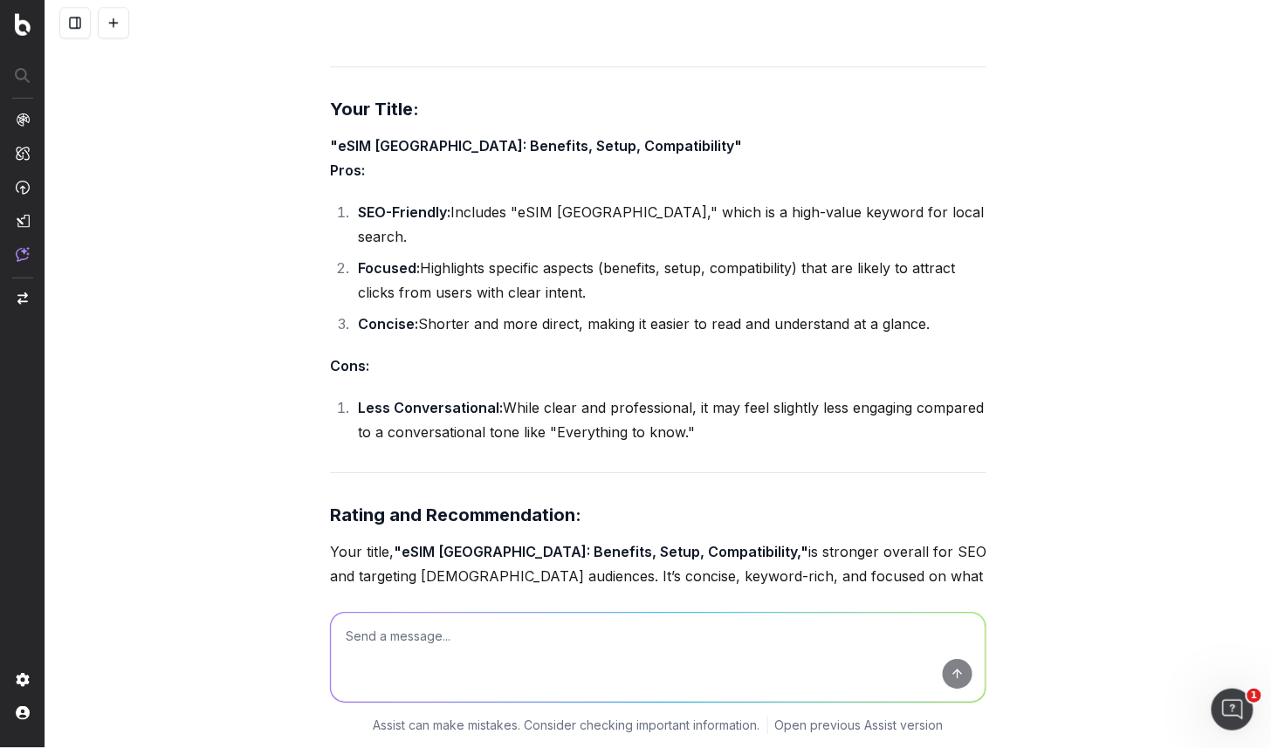
scroll to position [64442, 0]
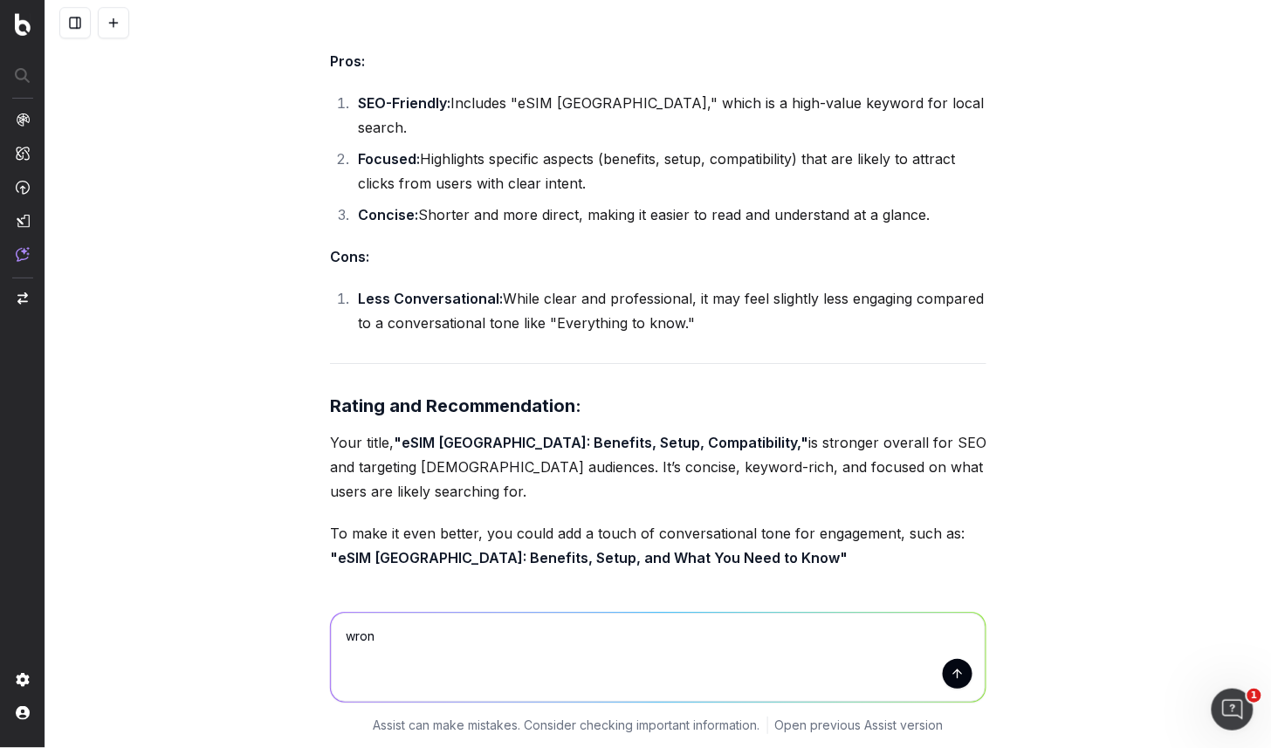
type textarea "wrong"
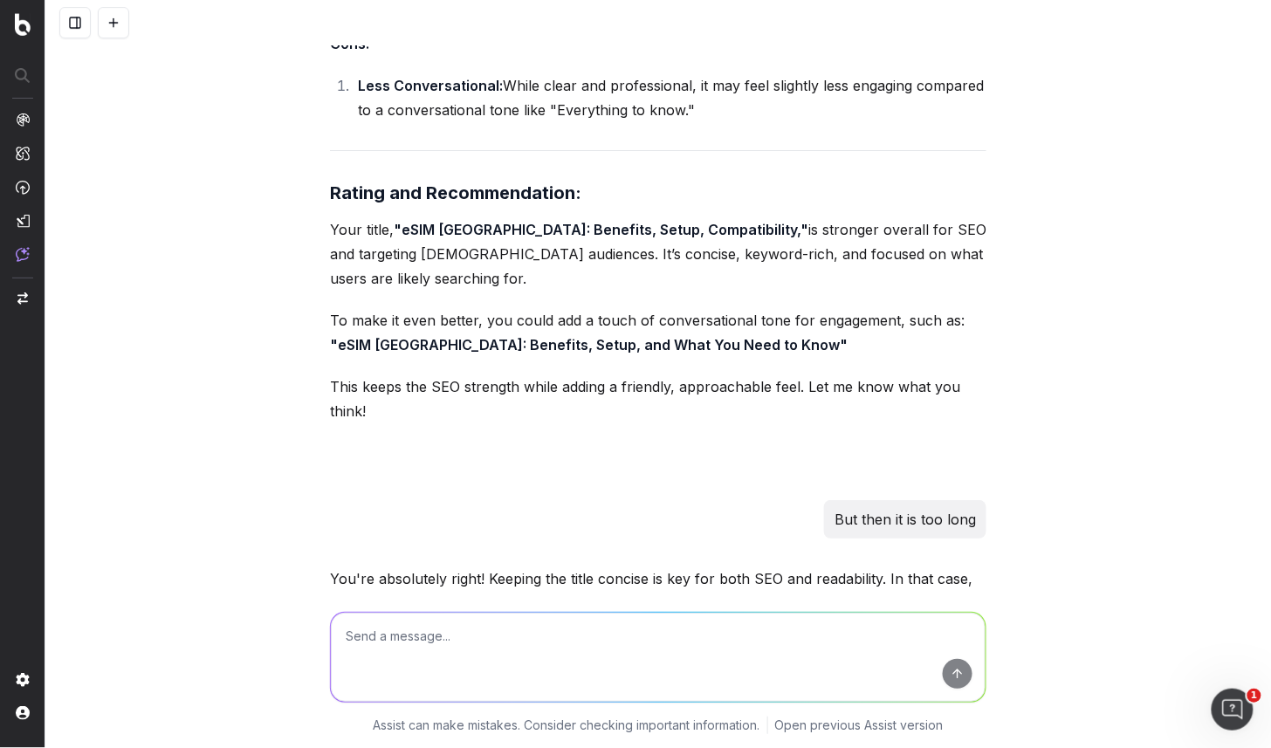
scroll to position [64682, 0]
